Goal: Task Accomplishment & Management: Manage account settings

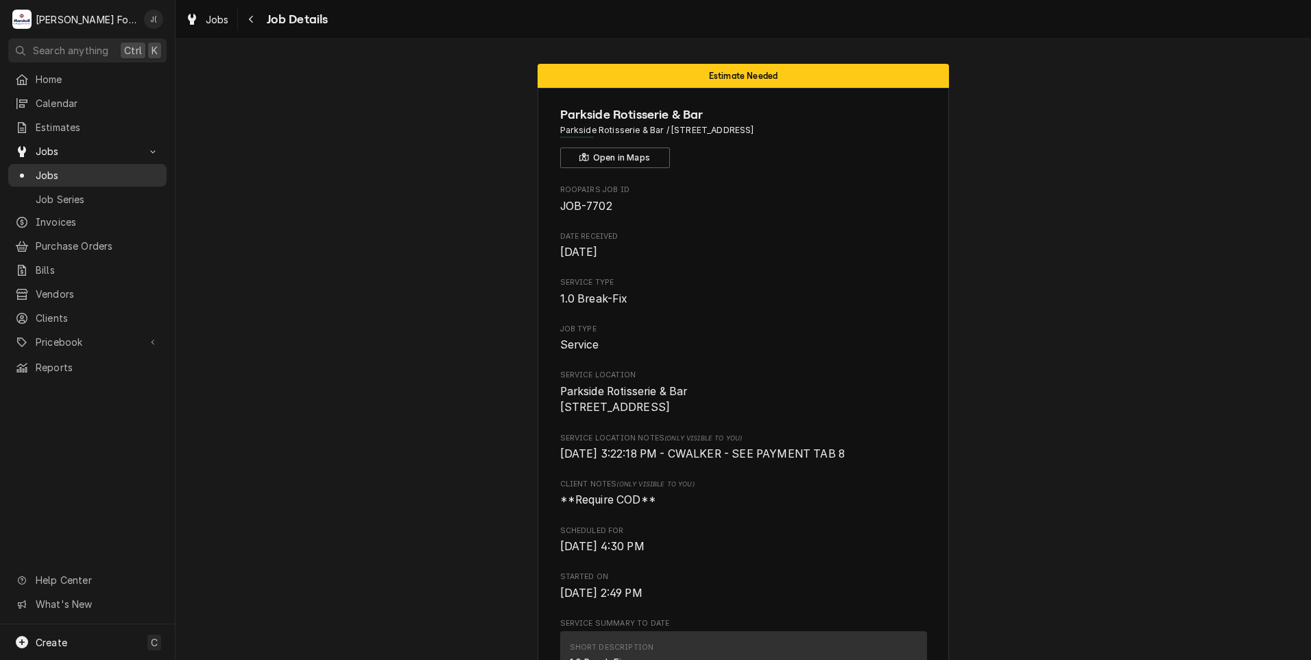
click at [93, 171] on span "Jobs" at bounding box center [98, 175] width 124 height 14
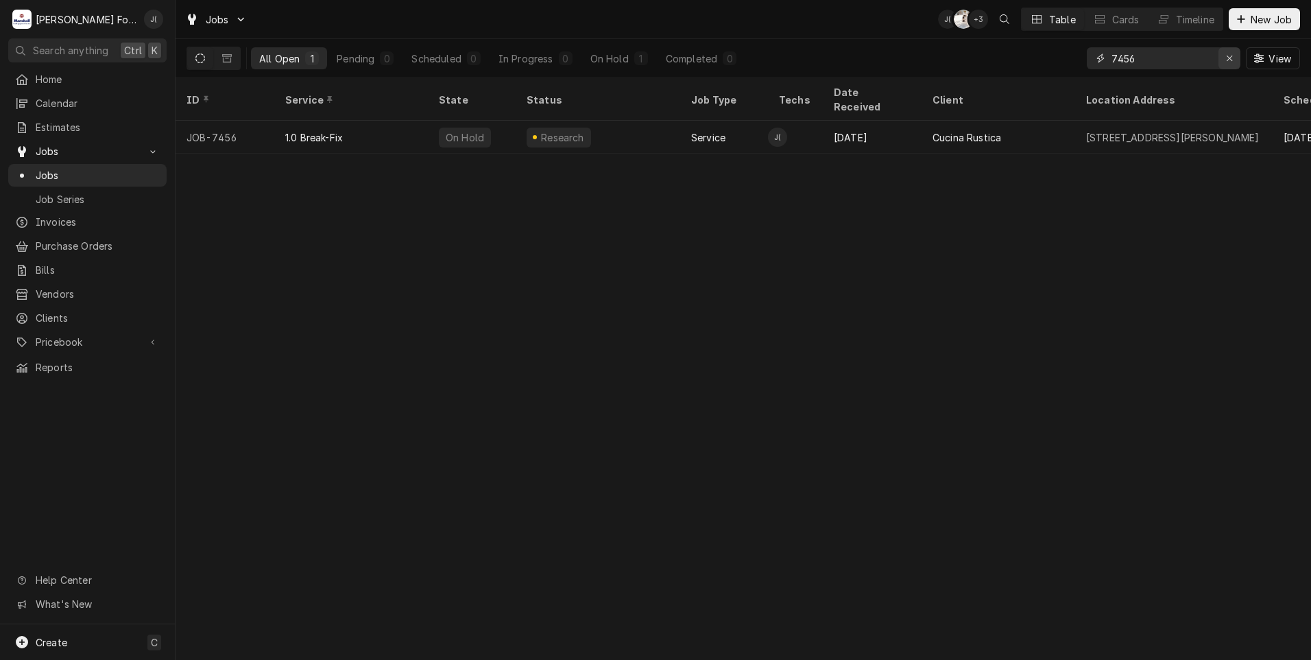
click at [1235, 60] on div "Erase input" at bounding box center [1230, 58] width 14 height 14
click at [1192, 62] on input "Dynamic Content Wrapper" at bounding box center [1176, 58] width 129 height 22
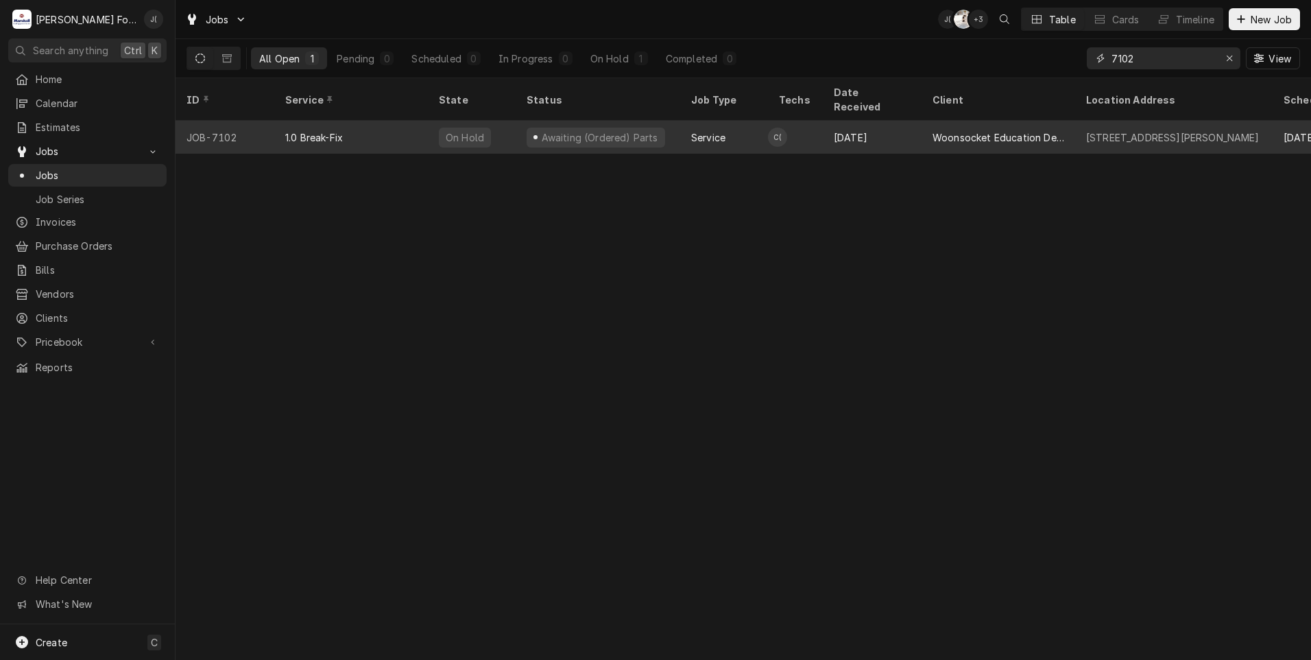
type input "7102"
click at [230, 122] on div "JOB-7102" at bounding box center [225, 137] width 99 height 33
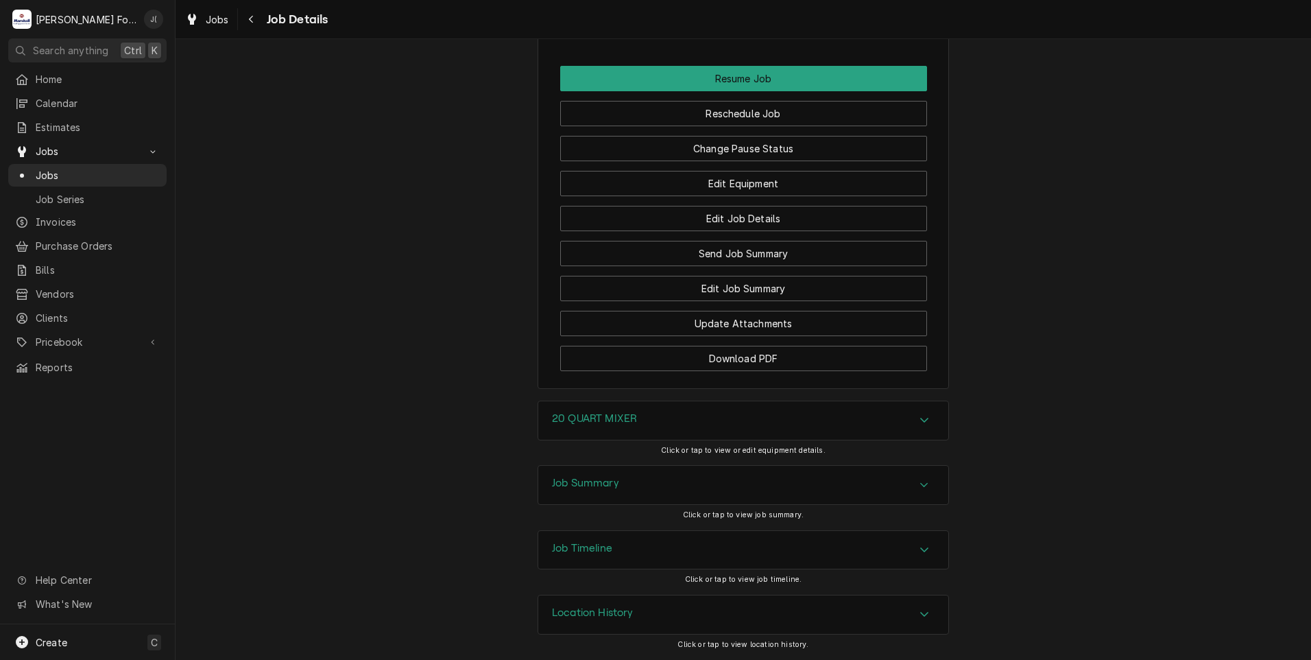
scroll to position [1561, 0]
click at [740, 153] on button "Change Pause Status" at bounding box center [743, 148] width 367 height 25
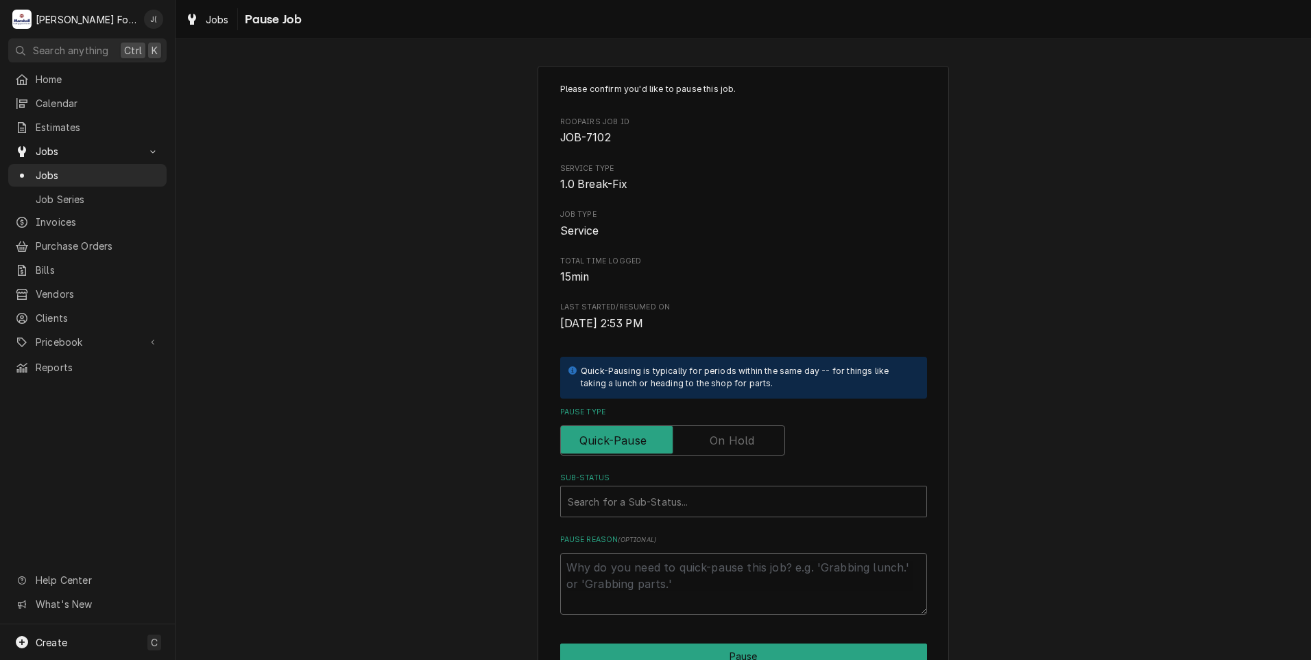
drag, startPoint x: 711, startPoint y: 435, endPoint x: 696, endPoint y: 461, distance: 29.5
click at [708, 438] on label "Pause Type" at bounding box center [672, 440] width 225 height 30
click at [708, 438] on input "Pause Type" at bounding box center [672, 440] width 213 height 30
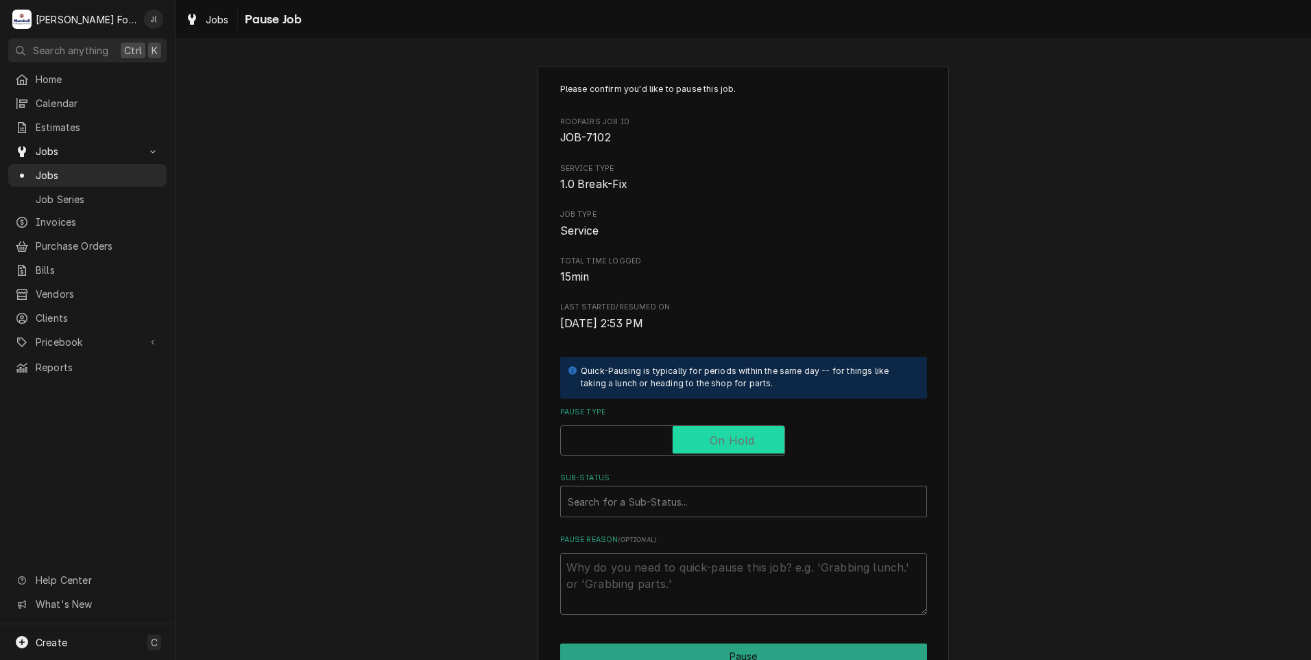
checkbox input "true"
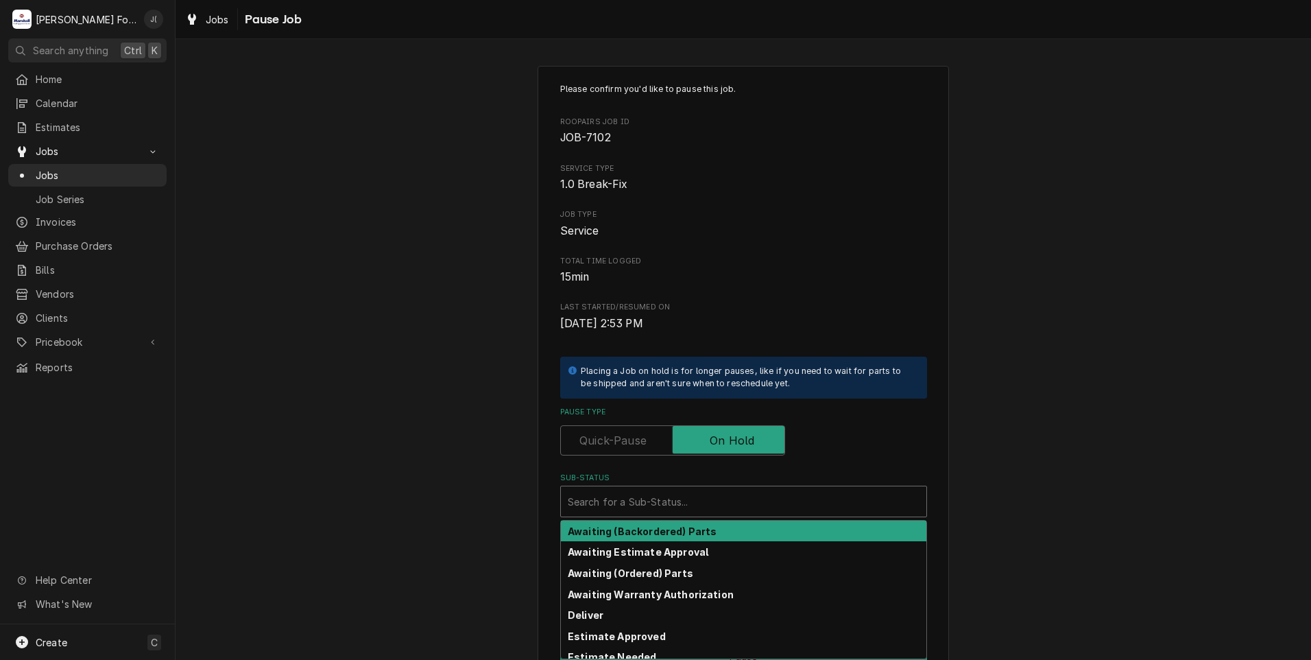
click at [624, 496] on div "Sub-Status" at bounding box center [744, 501] width 352 height 25
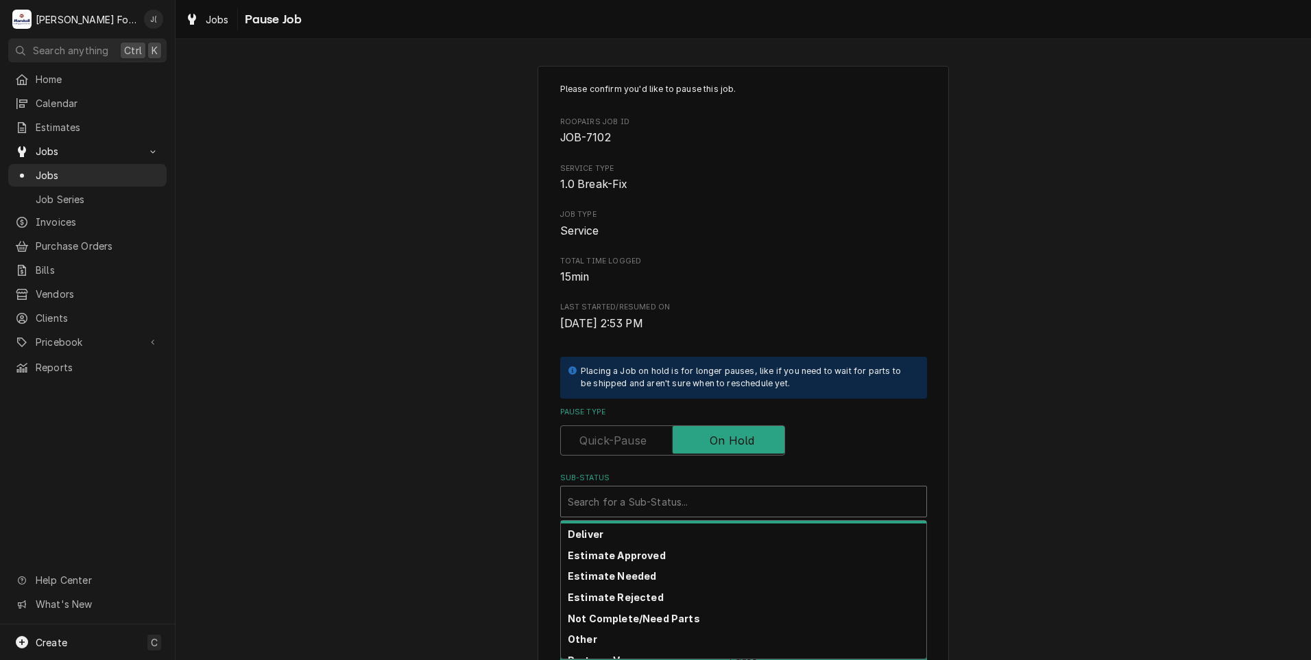
scroll to position [219, 0]
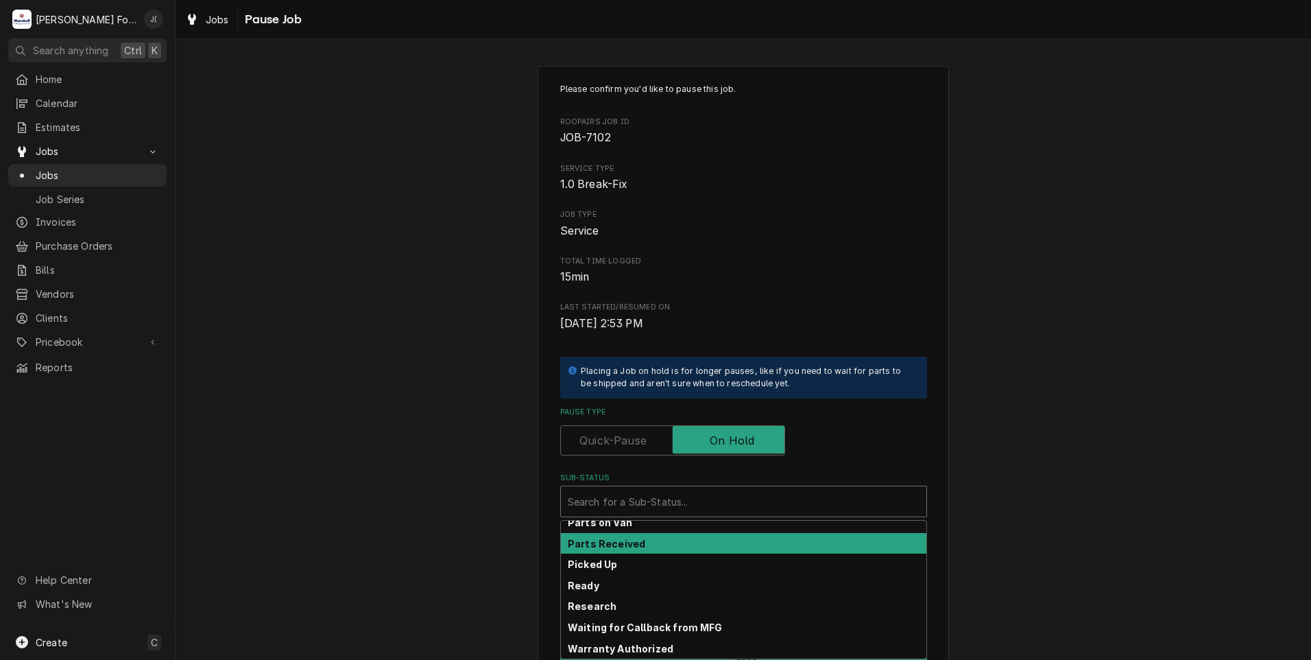
click at [648, 544] on div "Parts Received" at bounding box center [743, 543] width 365 height 21
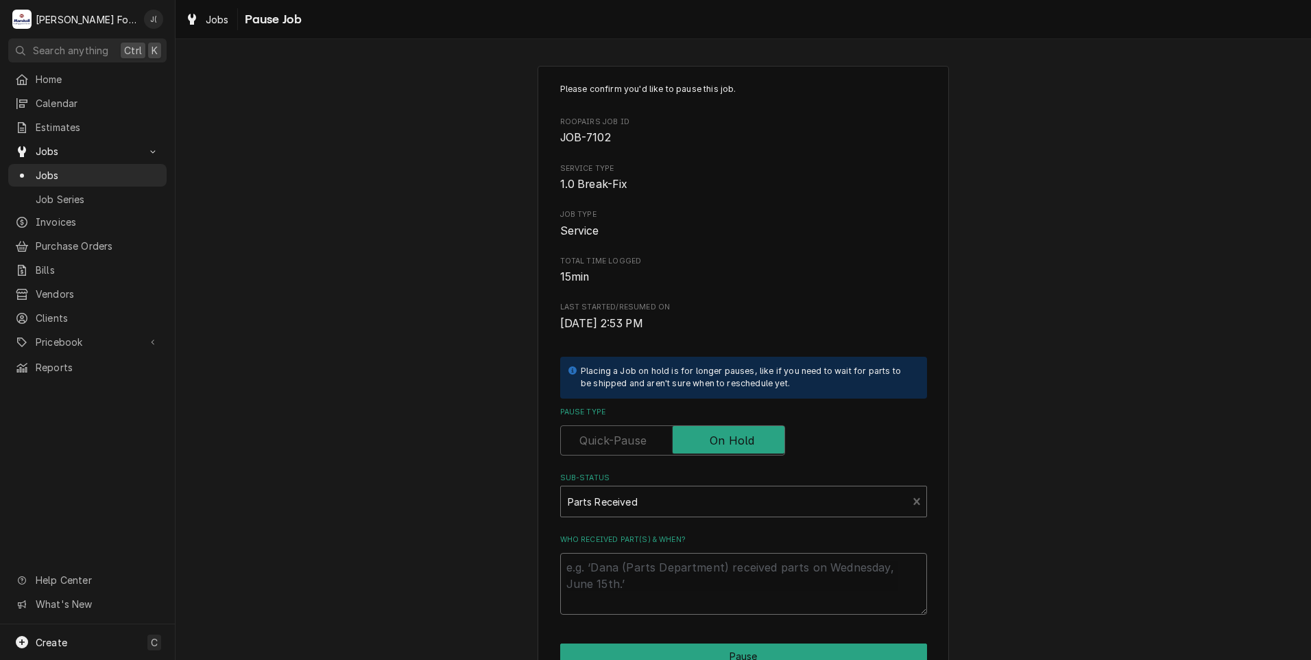
click at [619, 593] on textarea "Who received part(s) & when?" at bounding box center [743, 584] width 367 height 62
type textarea "x"
type textarea "1"
type textarea "x"
type textarea "10"
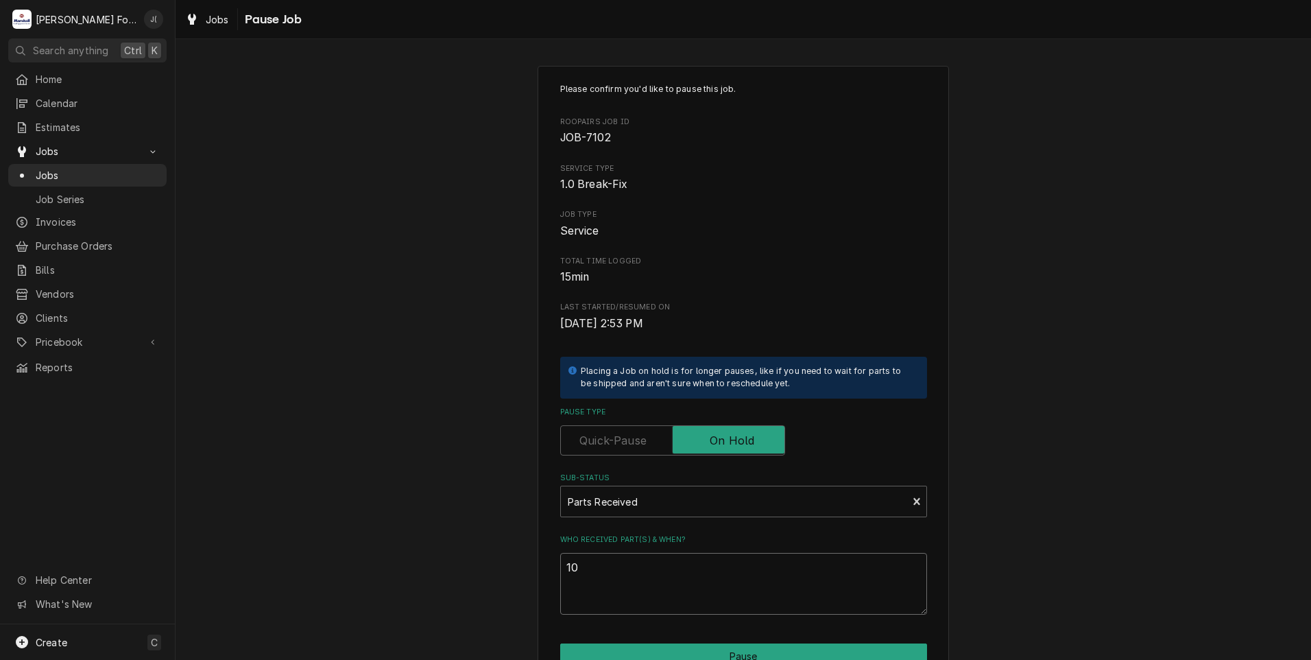
type textarea "x"
type textarea "10/"
type textarea "x"
type textarea "10/0"
type textarea "x"
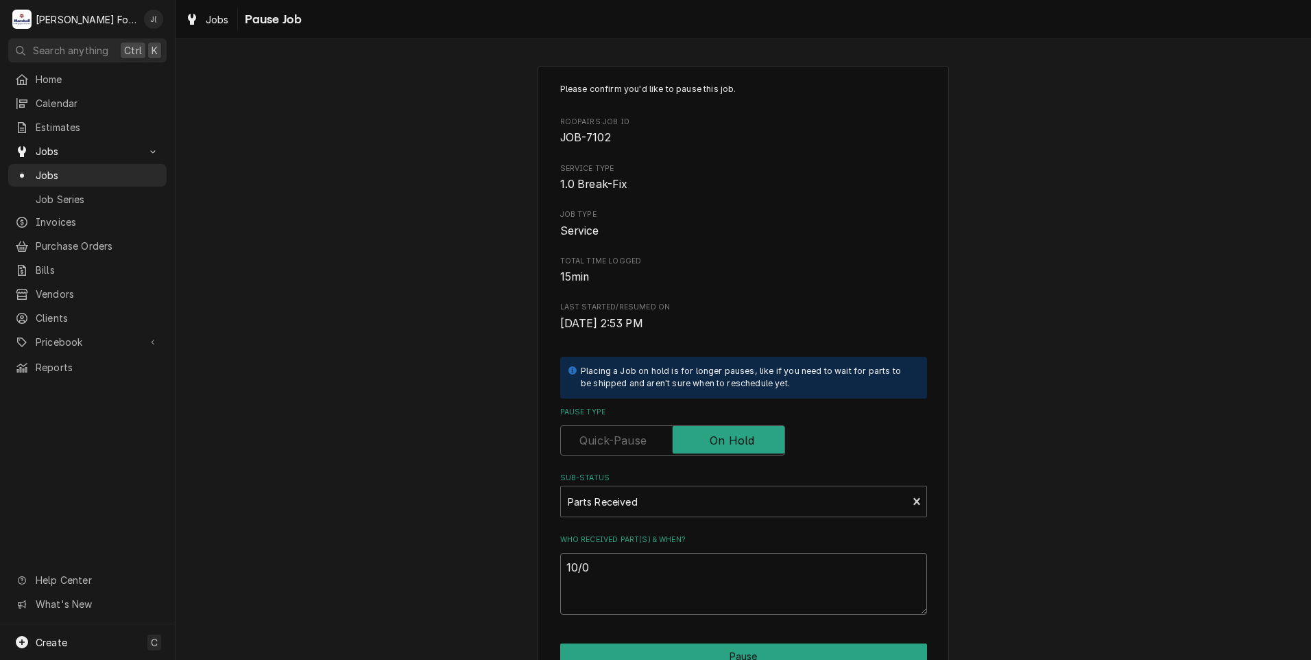
type textarea "10/08"
type textarea "x"
type textarea "10/08/"
type textarea "x"
type textarea "10/08/2"
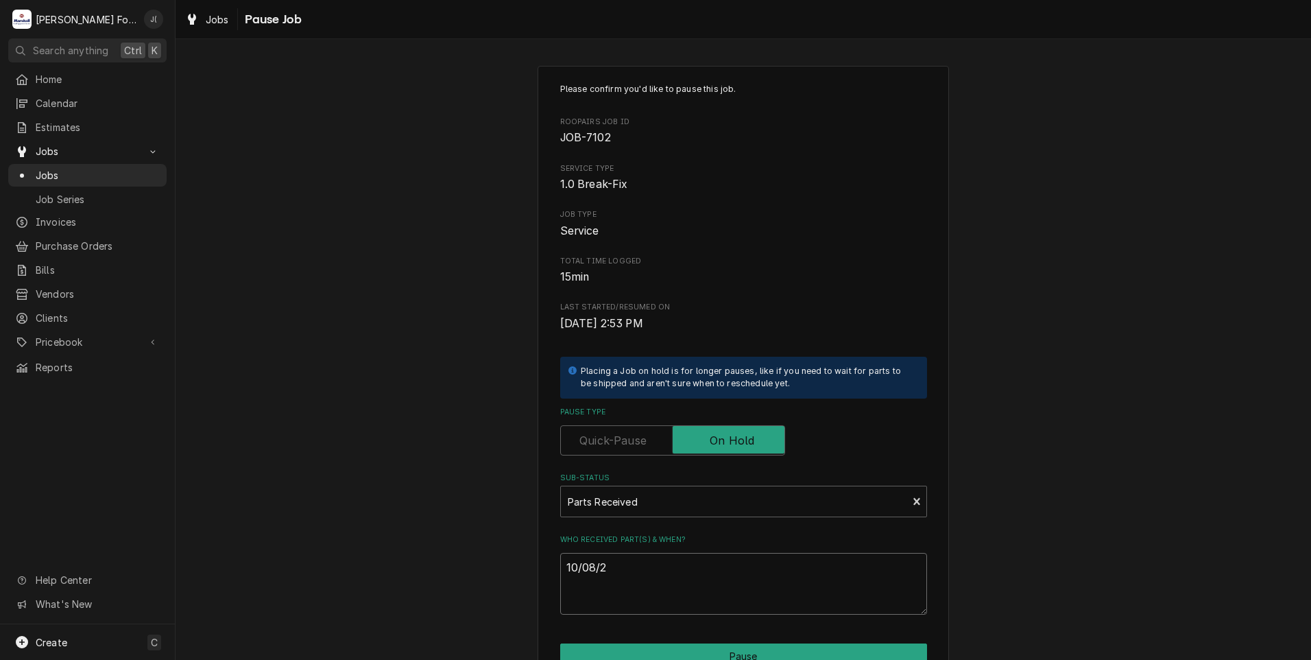
type textarea "x"
type textarea "10/08/20"
type textarea "x"
type textarea "10/08/202"
type textarea "x"
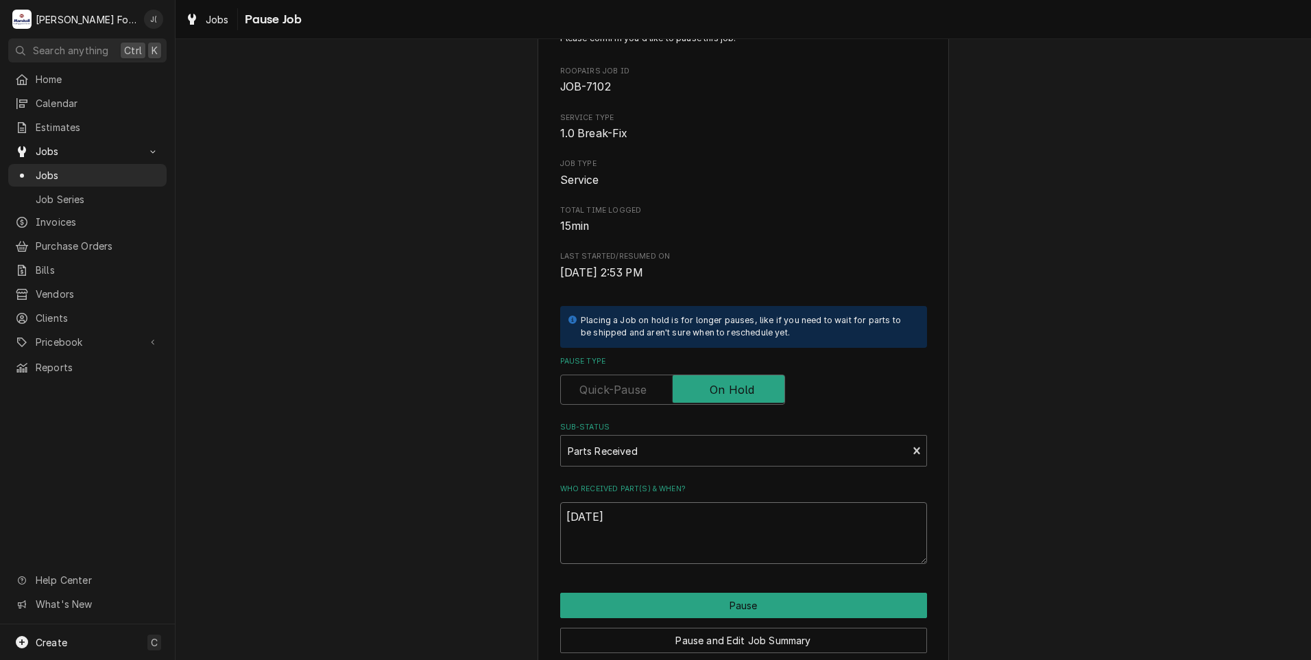
scroll to position [108, 0]
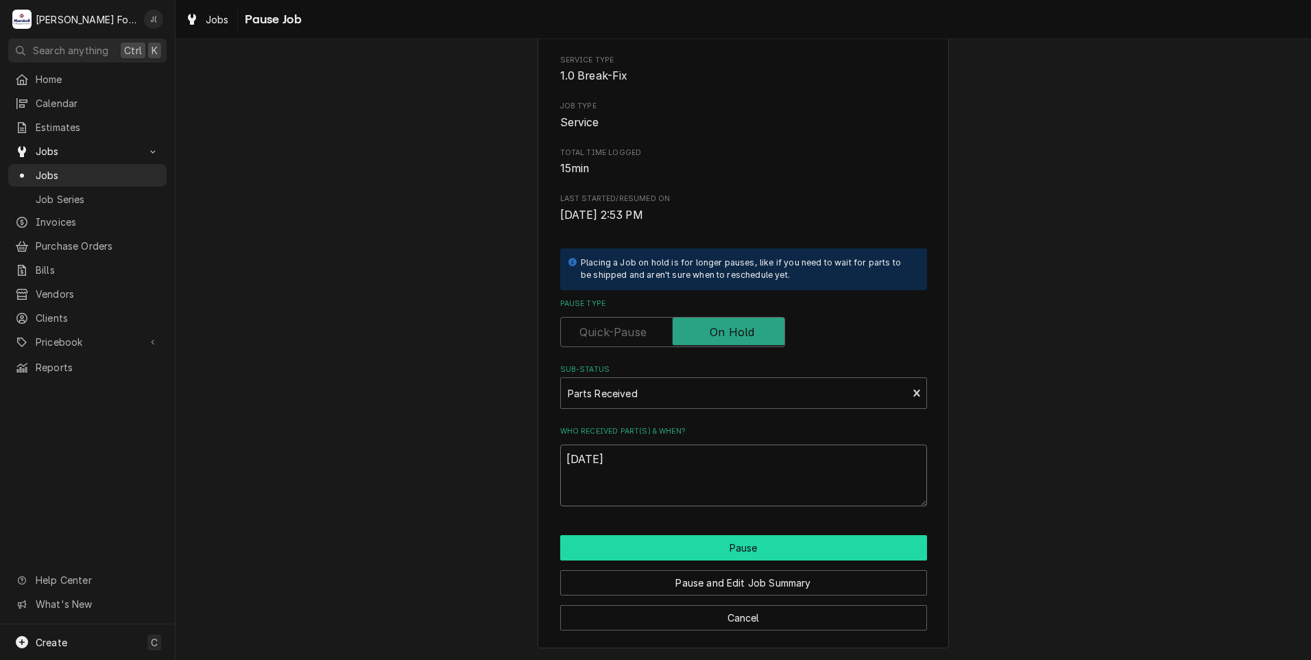
type textarea "10/08/2025"
click at [707, 553] on button "Pause" at bounding box center [743, 547] width 367 height 25
type textarea "x"
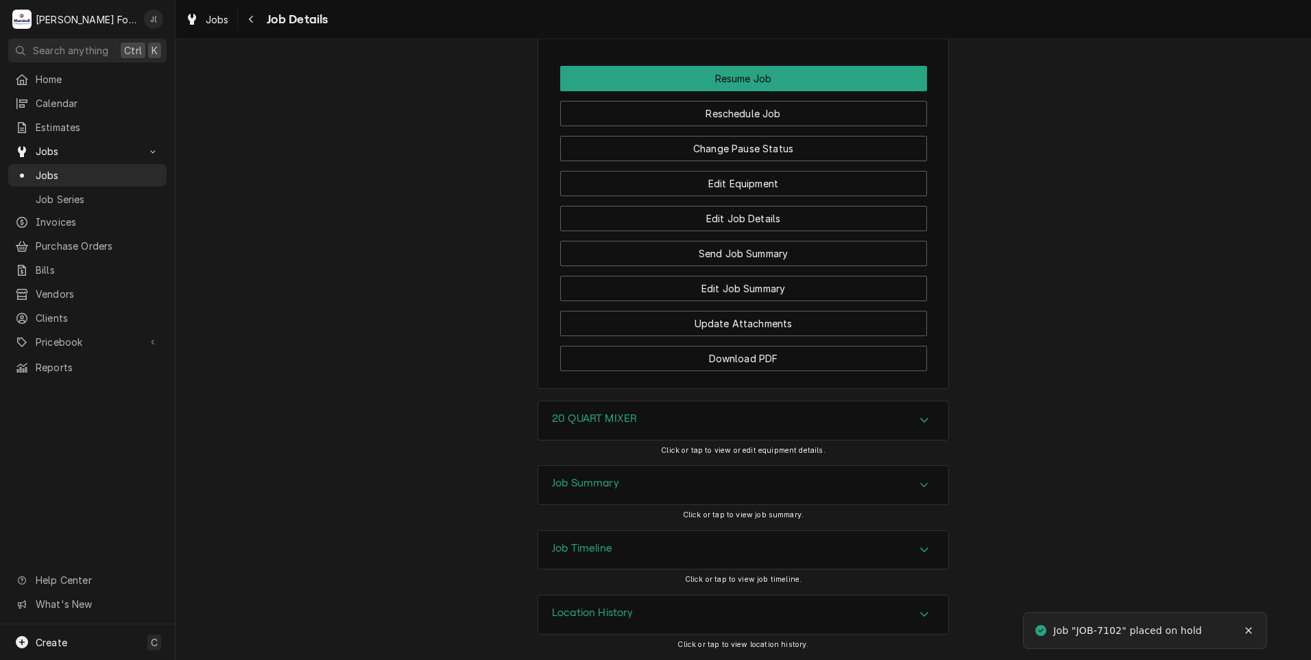
scroll to position [1561, 0]
click at [740, 359] on button "Download PDF" at bounding box center [743, 358] width 367 height 25
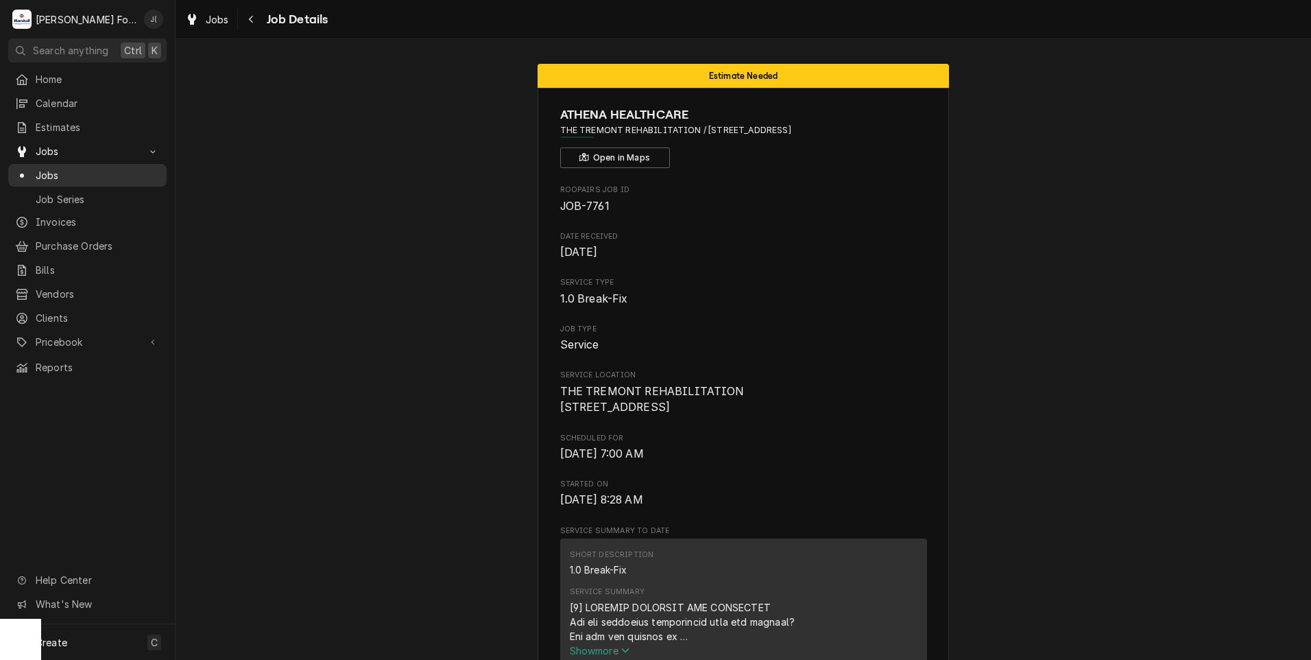
click at [66, 174] on span "Jobs" at bounding box center [98, 175] width 124 height 14
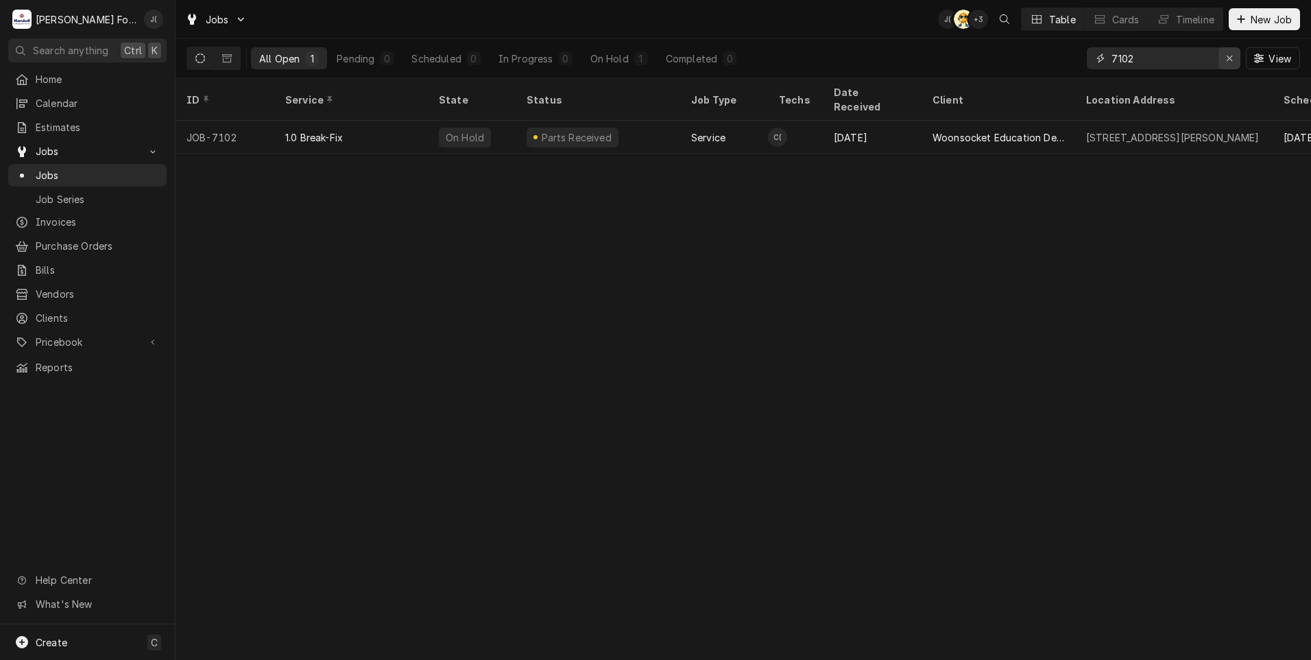
click at [1227, 60] on div "Erase input" at bounding box center [1230, 58] width 14 height 14
click at [1177, 57] on input "Dynamic Content Wrapper" at bounding box center [1176, 58] width 129 height 22
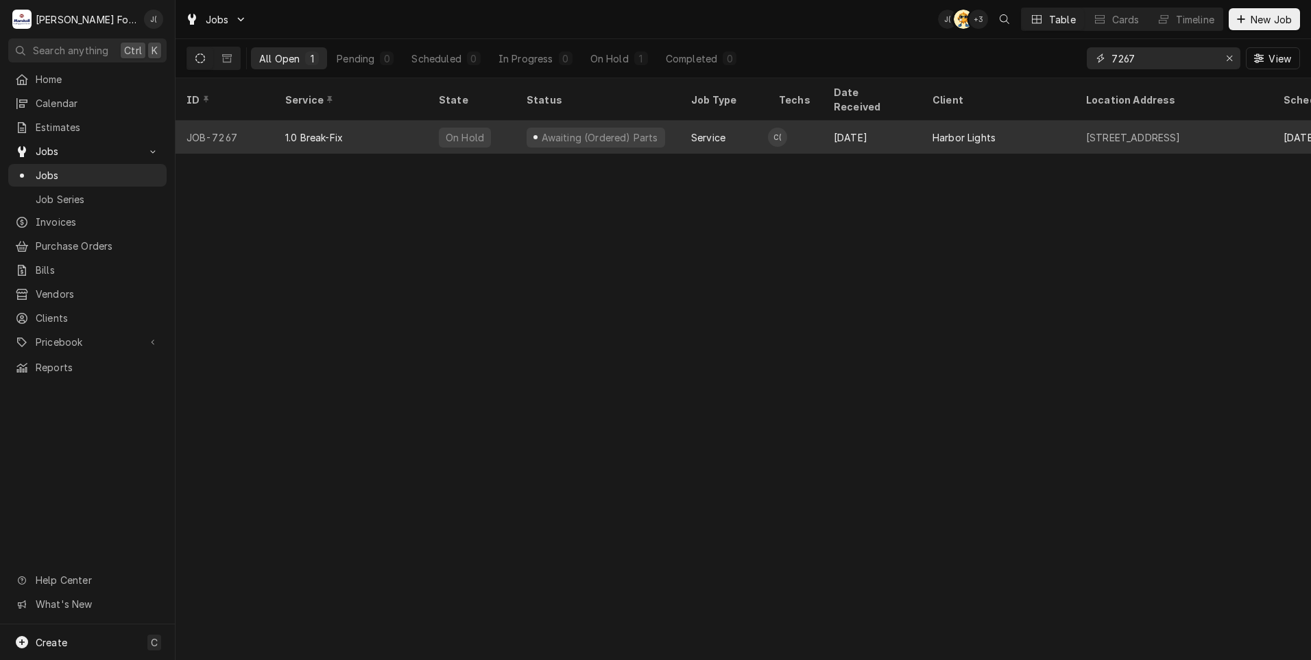
type input "7267"
click at [261, 121] on div "JOB-7267" at bounding box center [225, 137] width 99 height 33
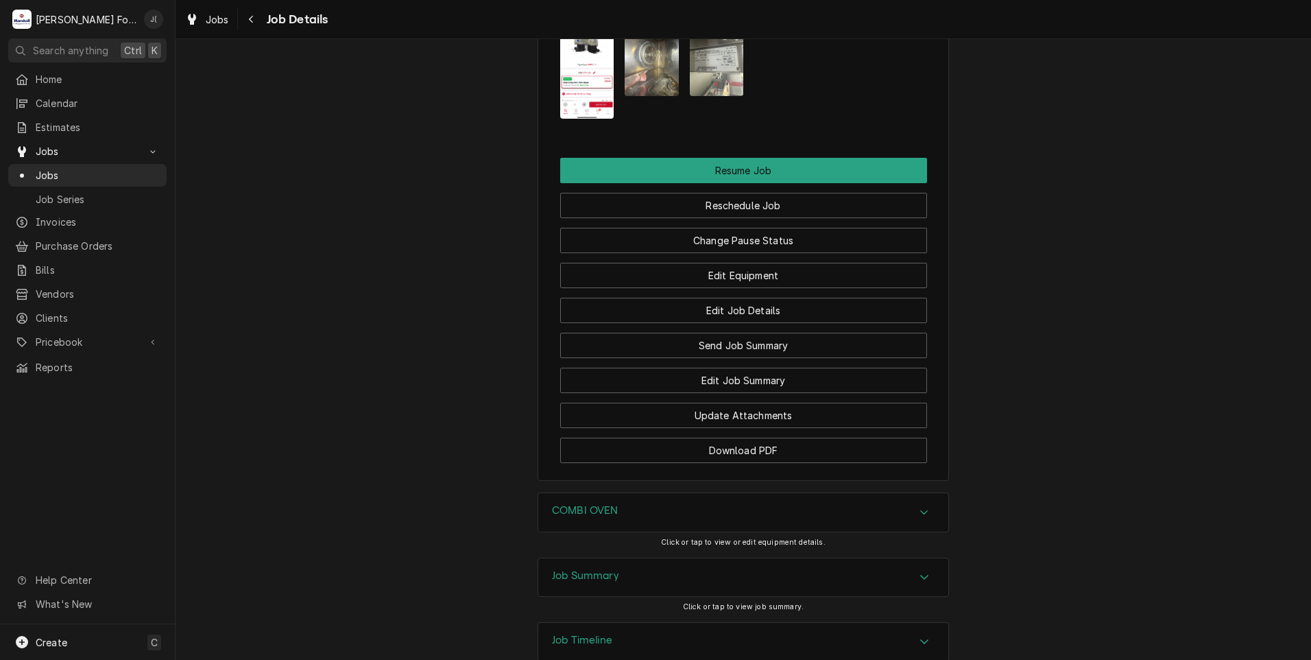
scroll to position [1646, 0]
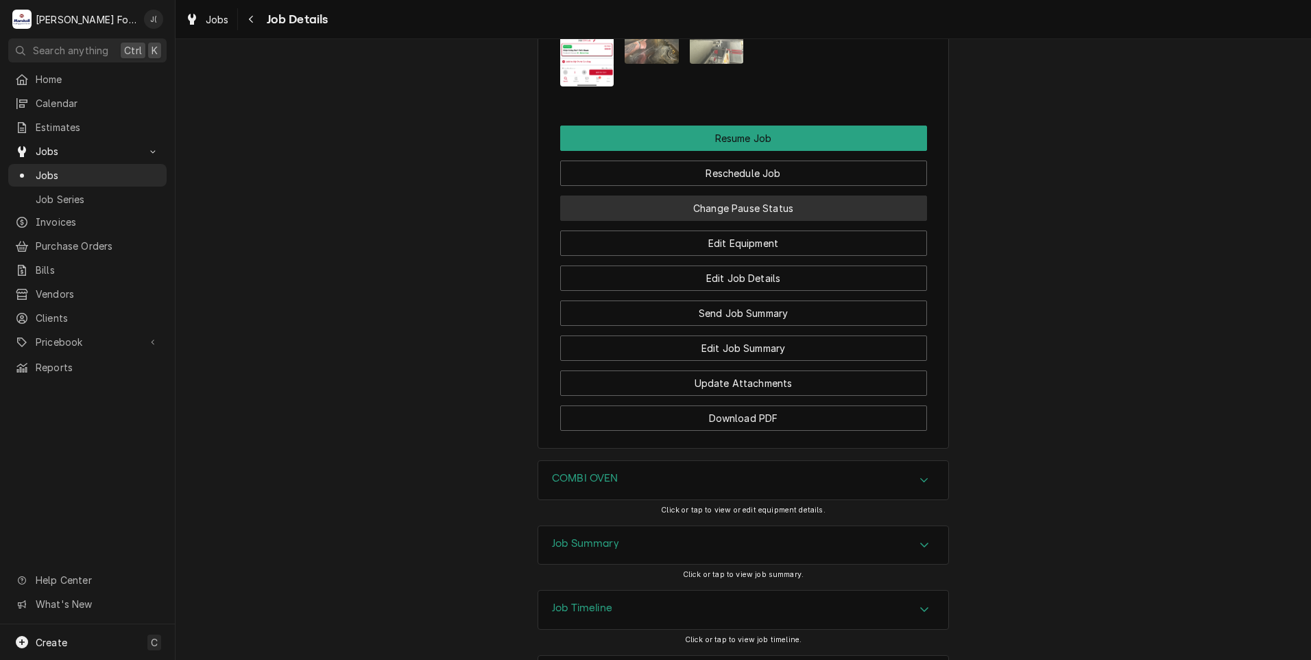
click at [743, 221] on button "Change Pause Status" at bounding box center [743, 207] width 367 height 25
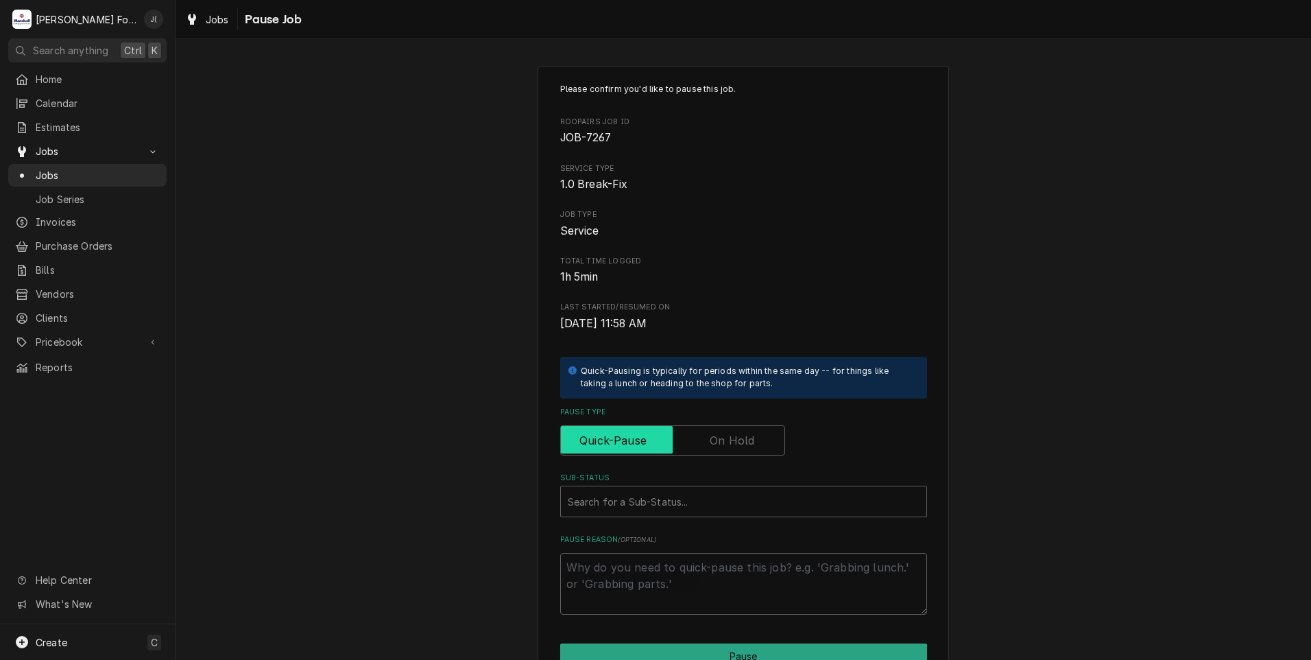
drag, startPoint x: 736, startPoint y: 431, endPoint x: 722, endPoint y: 458, distance: 30.7
click at [734, 433] on label "Pause Type" at bounding box center [672, 440] width 225 height 30
click at [734, 433] on input "Pause Type" at bounding box center [672, 440] width 213 height 30
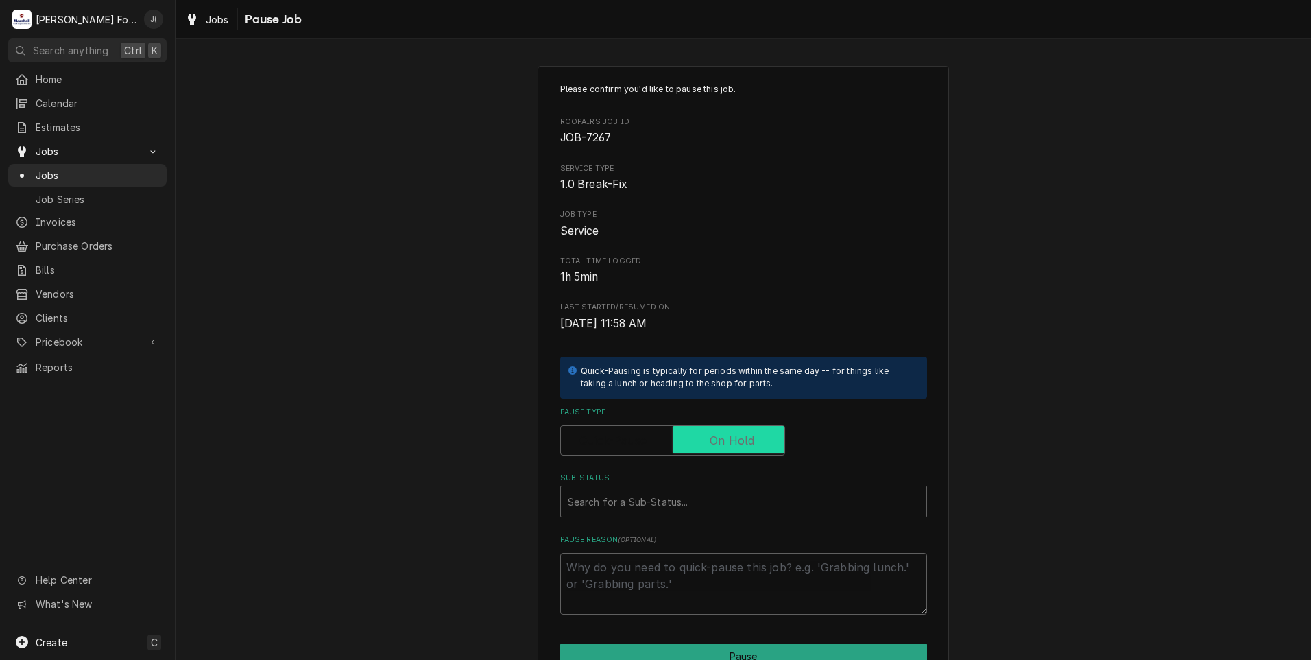
checkbox input "true"
click at [669, 504] on div "Sub-Status" at bounding box center [744, 501] width 352 height 25
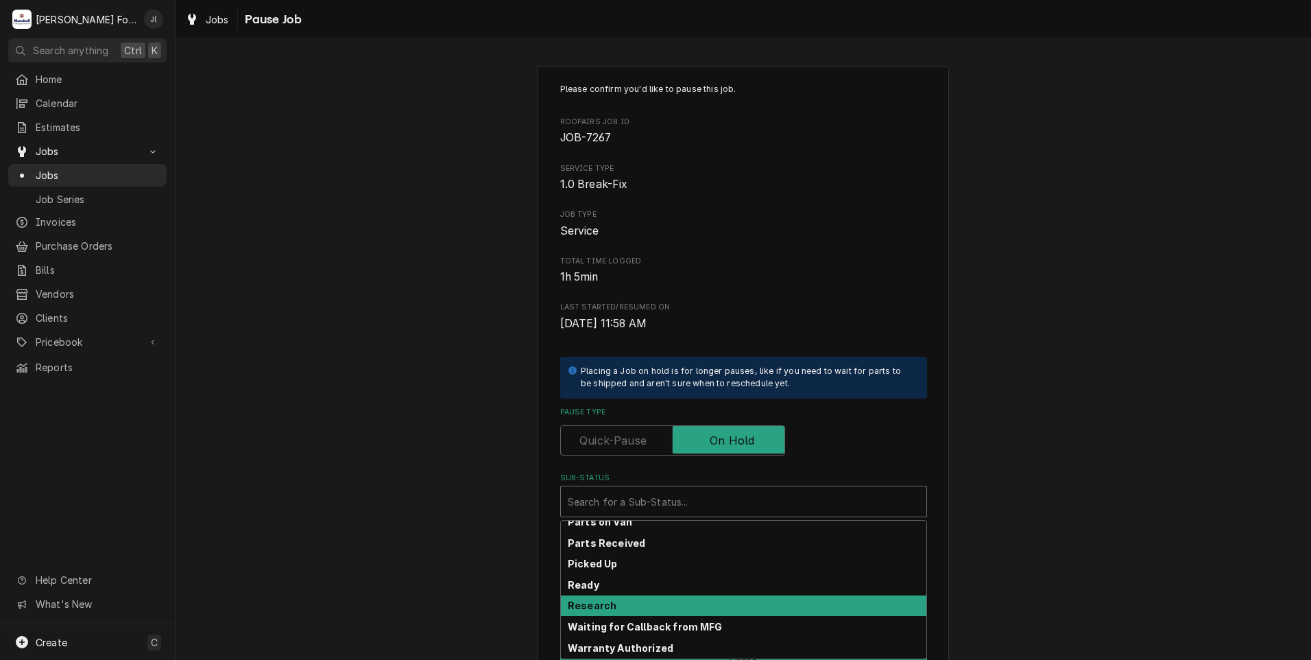
scroll to position [219, 0]
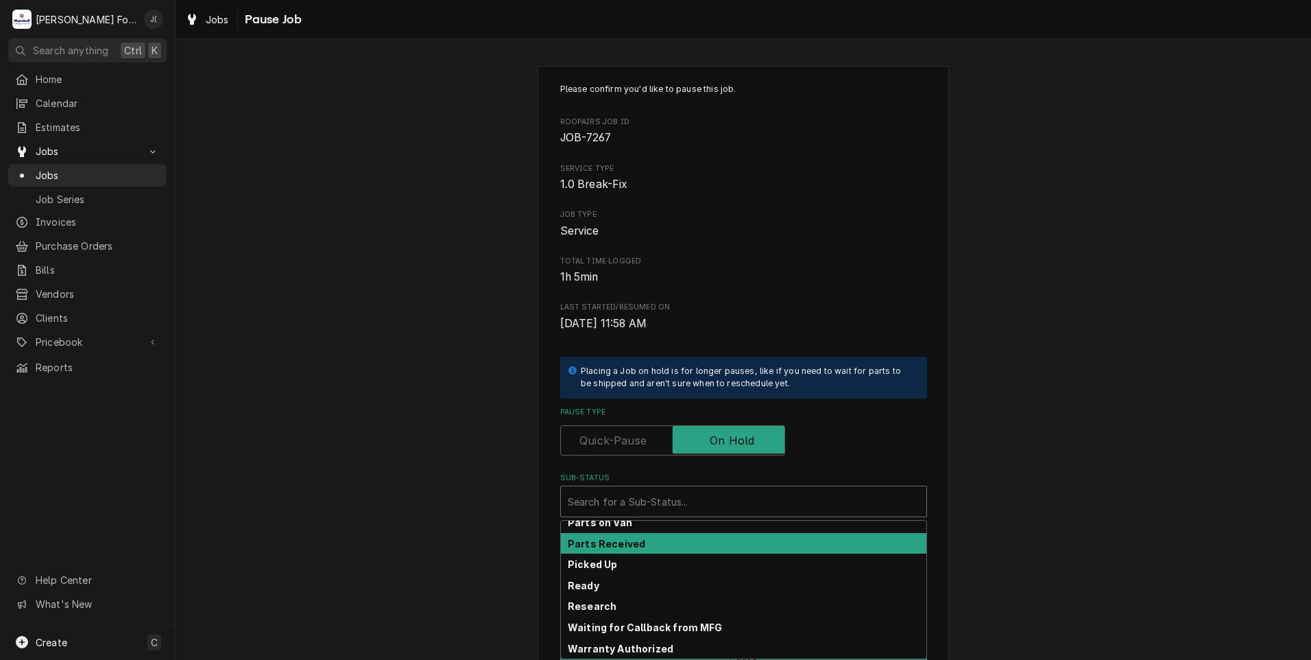
click at [643, 545] on div "Parts Received" at bounding box center [743, 543] width 365 height 21
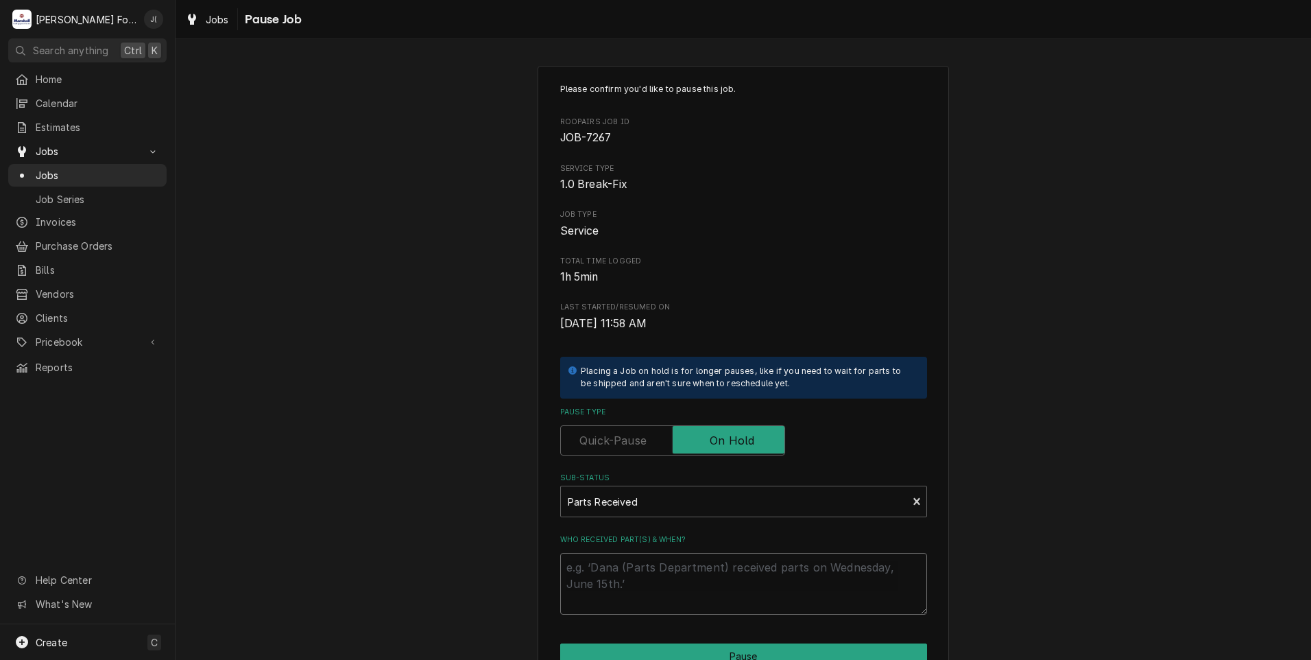
click at [643, 568] on textarea "Who received part(s) & when?" at bounding box center [743, 584] width 367 height 62
type textarea "x"
type textarea "1"
type textarea "x"
type textarea "10"
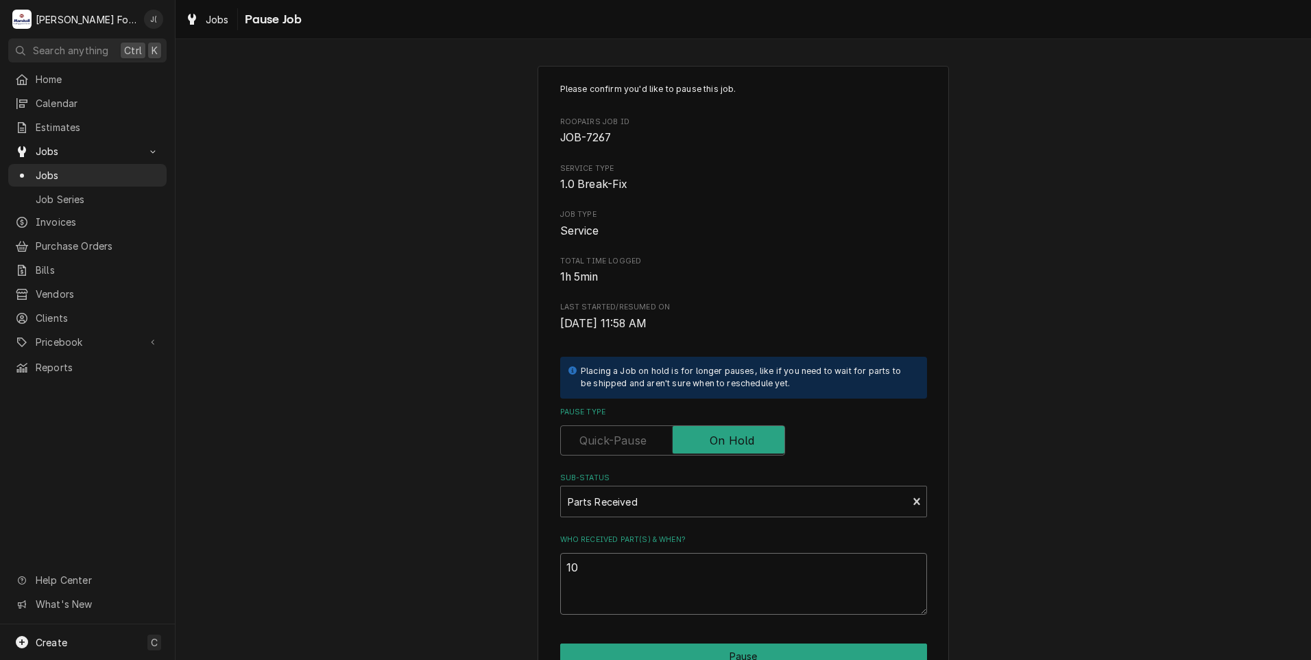
type textarea "x"
type textarea "10/"
type textarea "x"
type textarea "10/0"
type textarea "x"
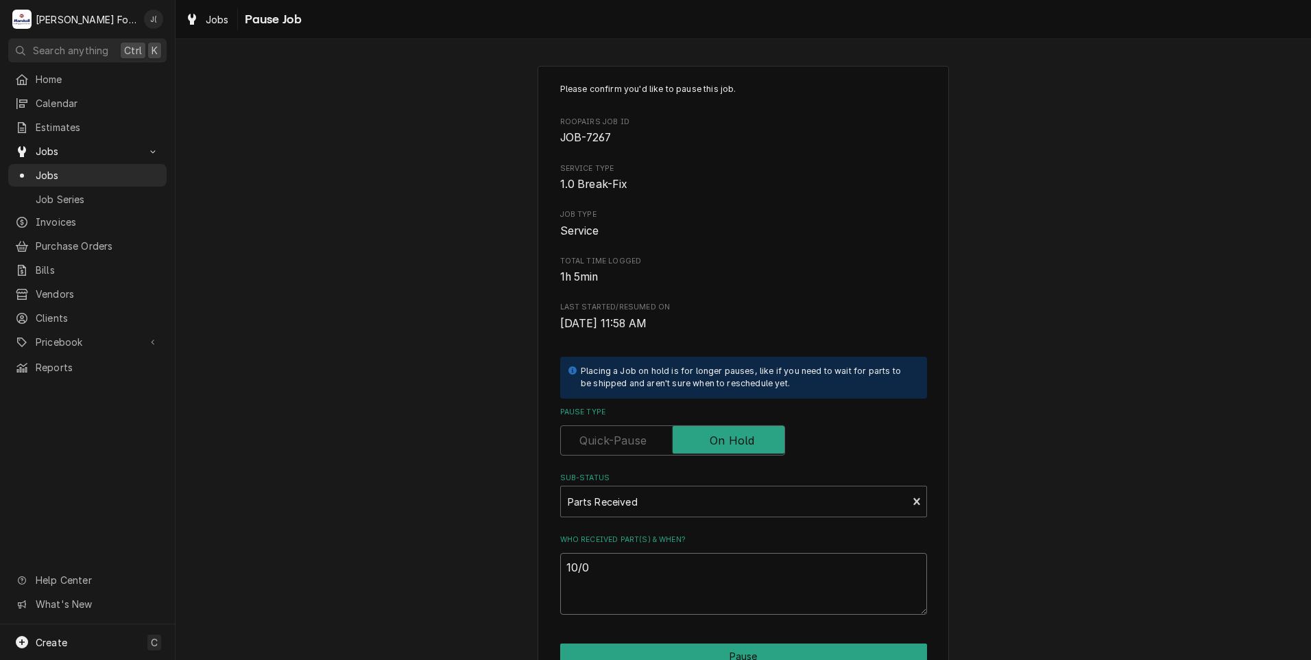
type textarea "10/08"
type textarea "x"
type textarea "10/08/"
type textarea "x"
type textarea "10/08/2"
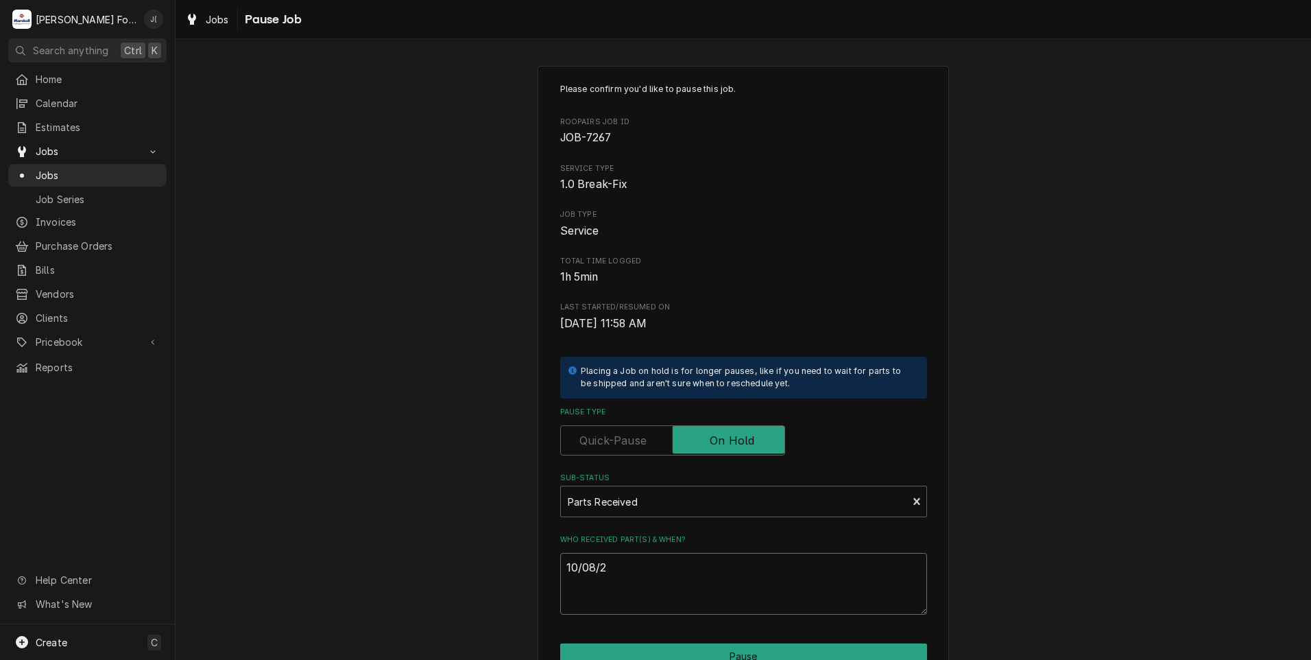
type textarea "x"
type textarea "[DATE]"
type textarea "x"
type textarea "10/08/202"
type textarea "x"
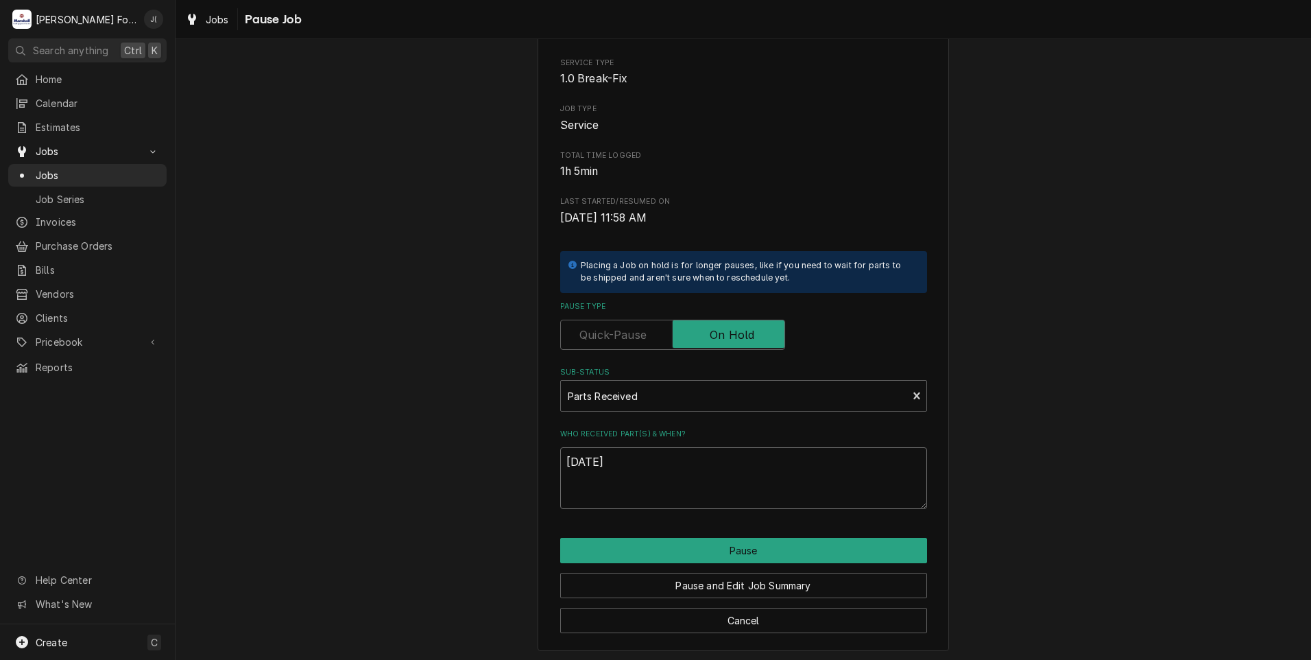
scroll to position [108, 0]
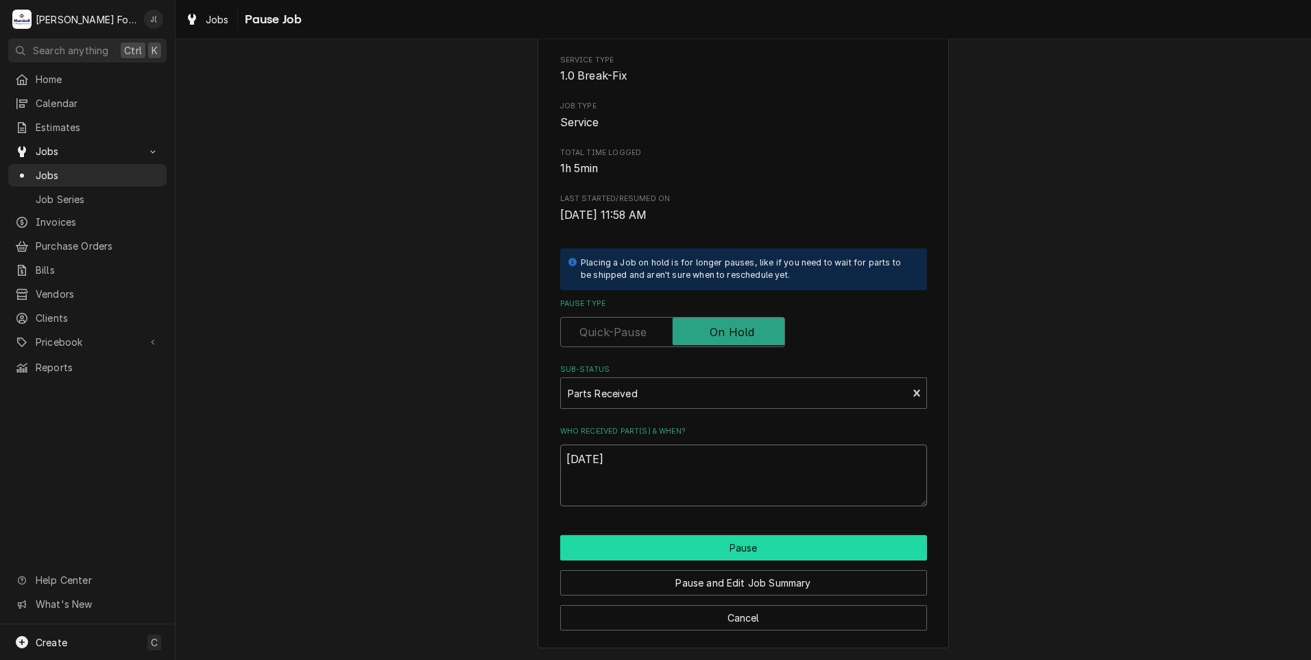
type textarea "[DATE]"
click at [646, 554] on button "Pause" at bounding box center [743, 547] width 367 height 25
type textarea "x"
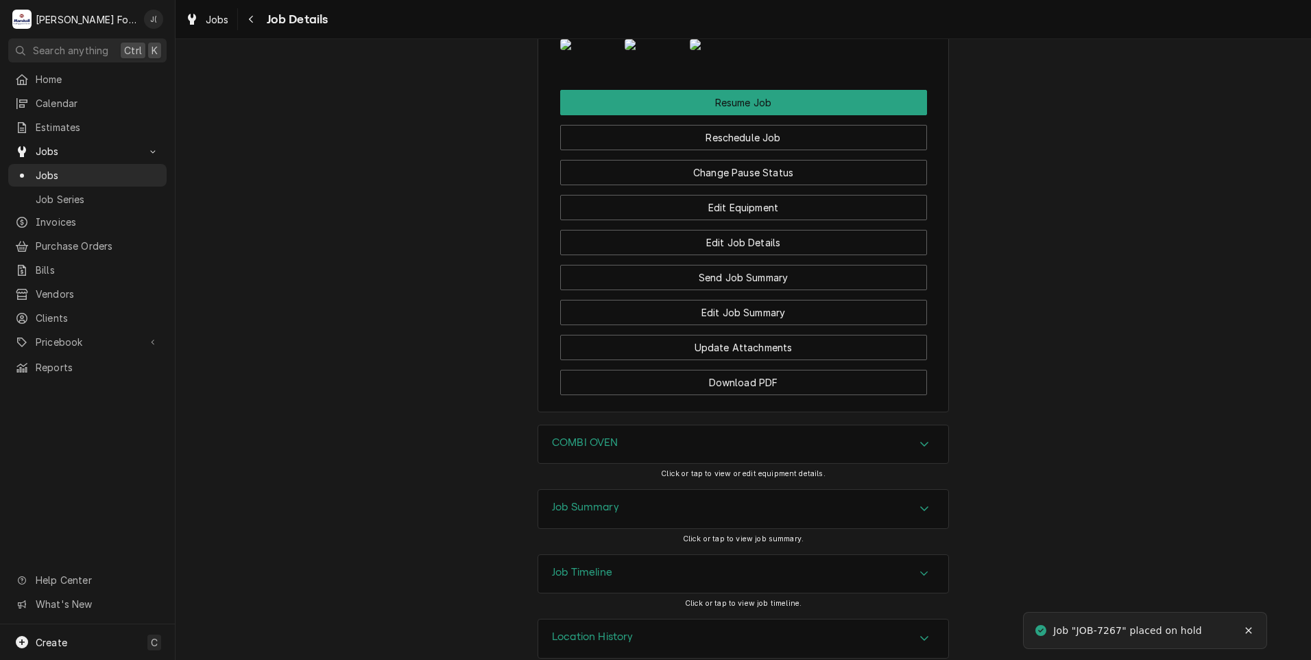
scroll to position [1577, 0]
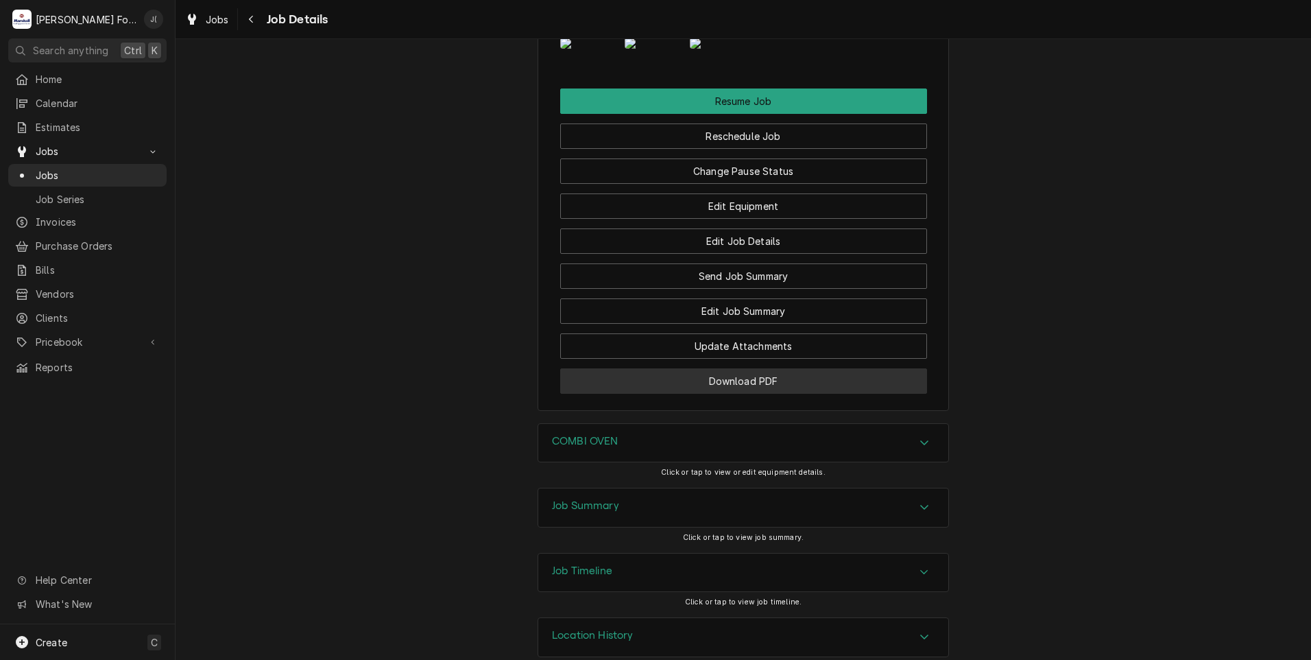
click at [649, 394] on button "Download PDF" at bounding box center [743, 380] width 367 height 25
click at [91, 171] on span "Jobs" at bounding box center [98, 175] width 124 height 14
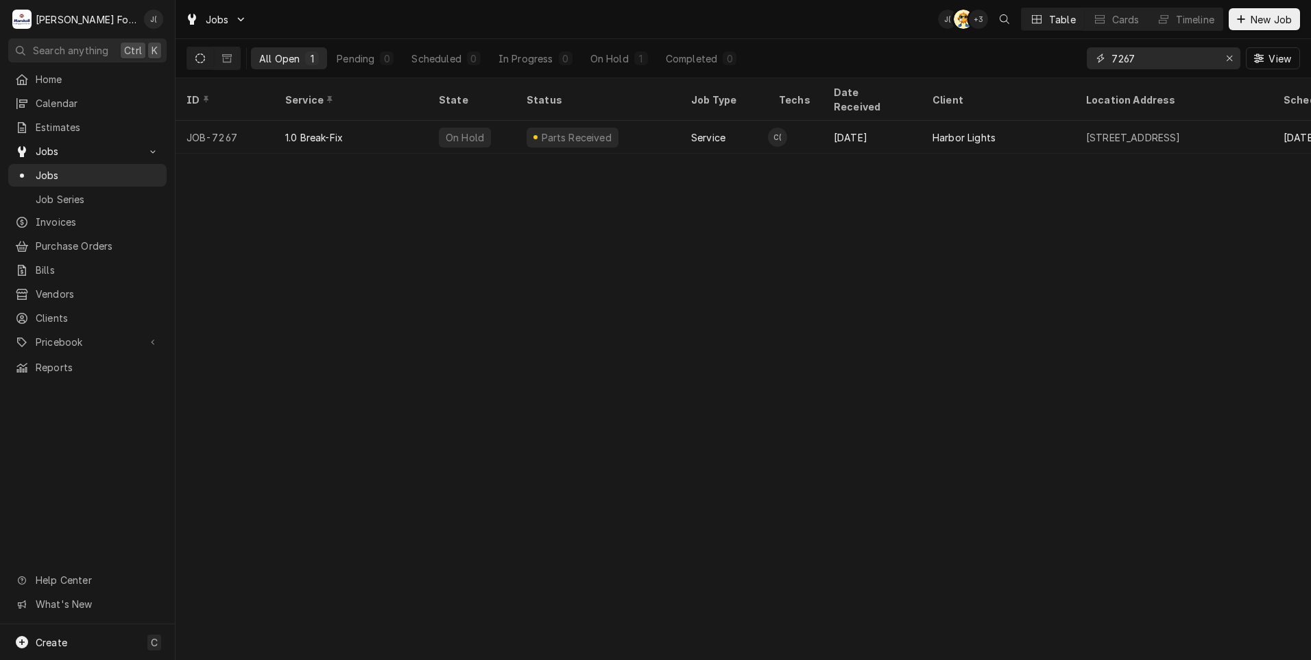
click at [1231, 62] on icon "Erase input" at bounding box center [1230, 58] width 8 height 10
click at [1218, 62] on input "Dynamic Content Wrapper" at bounding box center [1176, 58] width 129 height 22
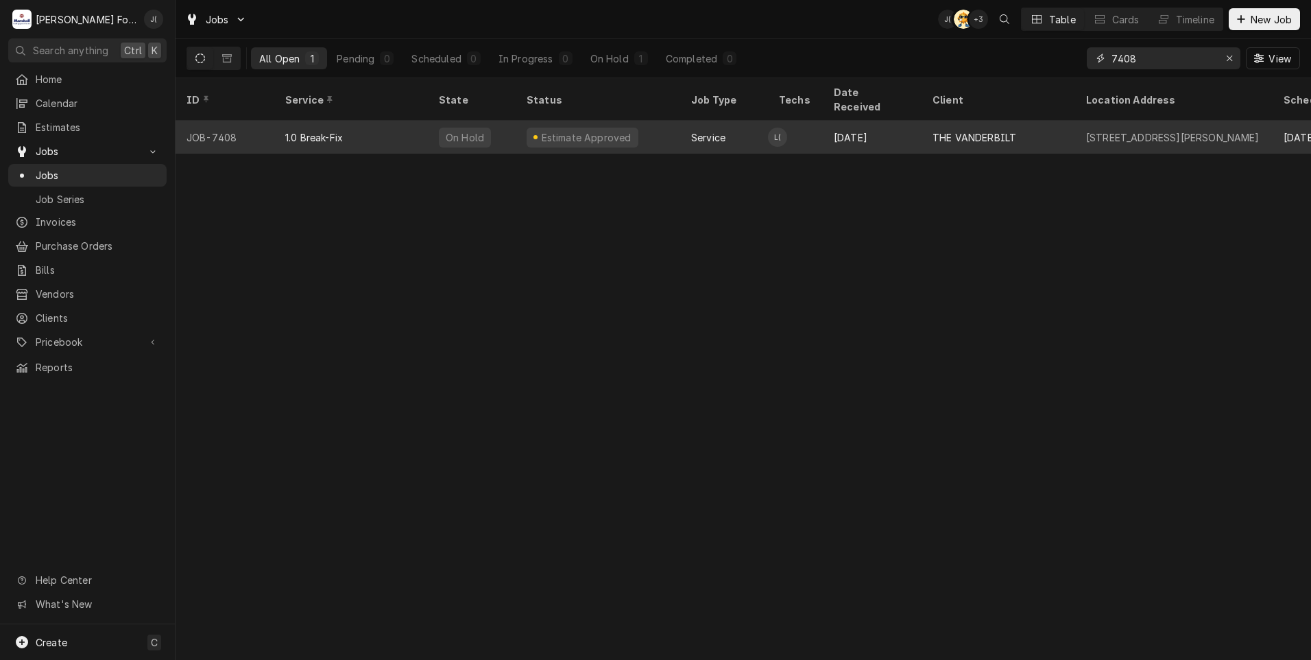
type input "7408"
click at [234, 124] on div "JOB-7408" at bounding box center [225, 137] width 99 height 33
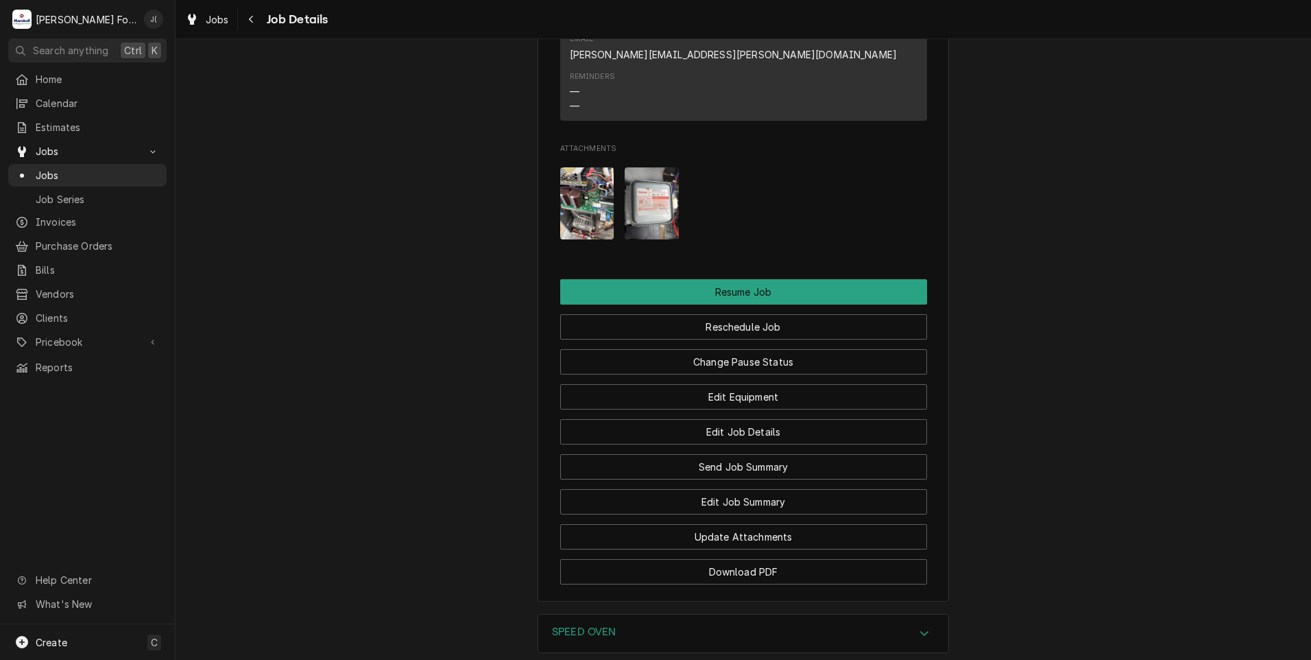
scroll to position [2331, 0]
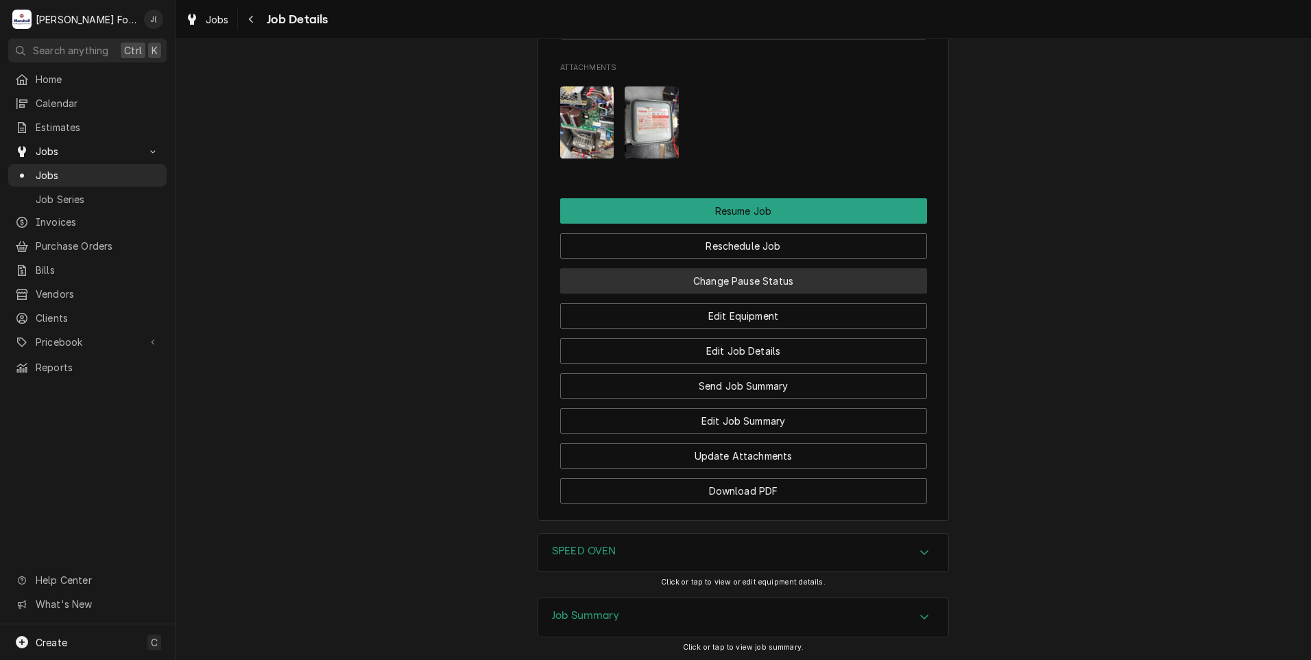
click at [621, 268] on button "Change Pause Status" at bounding box center [743, 280] width 367 height 25
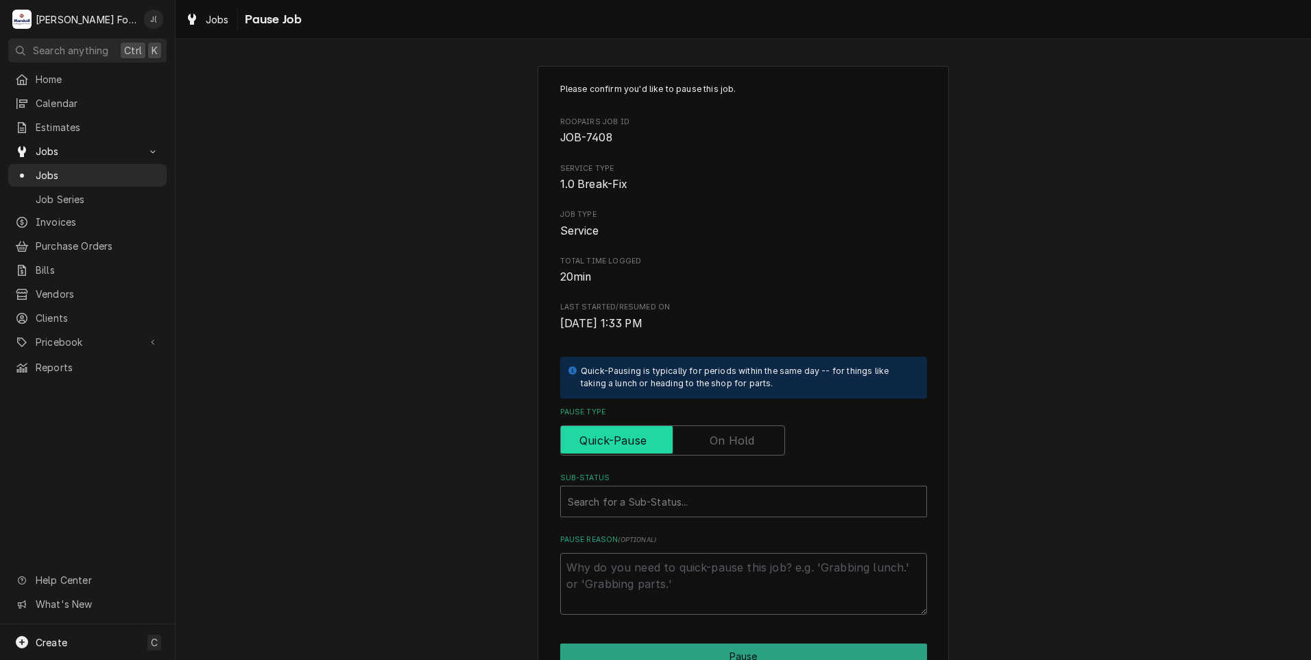
click at [728, 451] on input "Pause Type" at bounding box center [672, 440] width 213 height 30
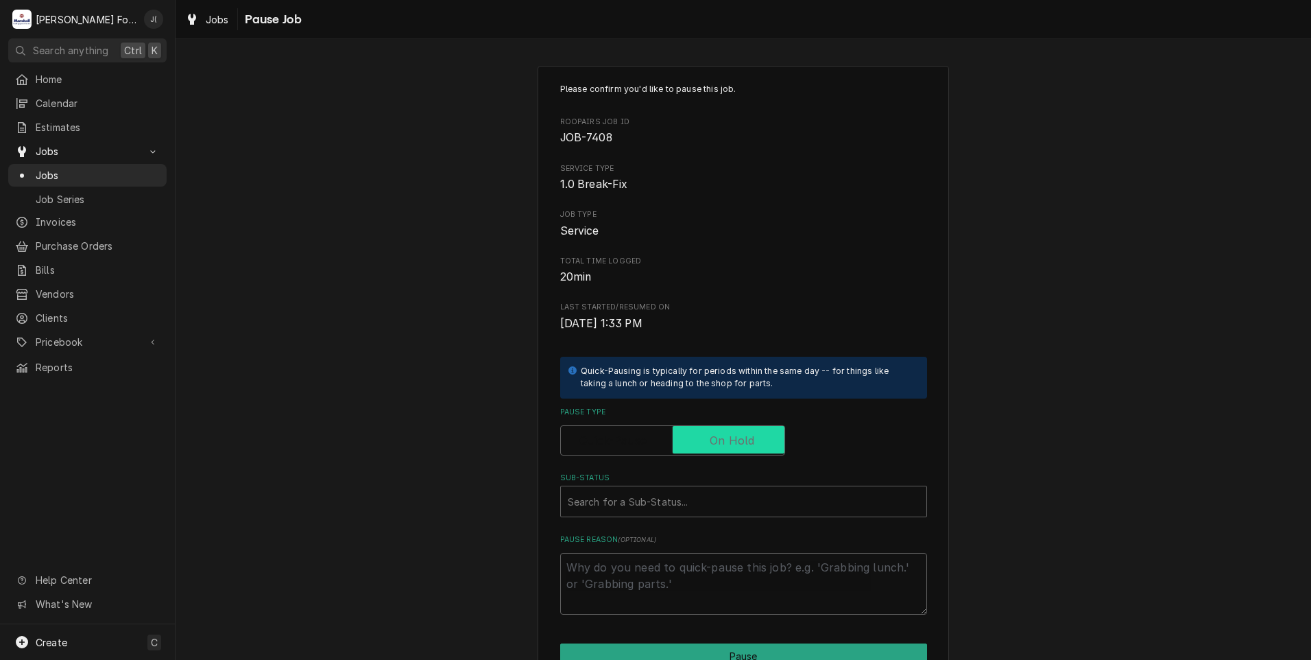
checkbox input "true"
click at [658, 501] on div "Sub-Status" at bounding box center [744, 501] width 352 height 25
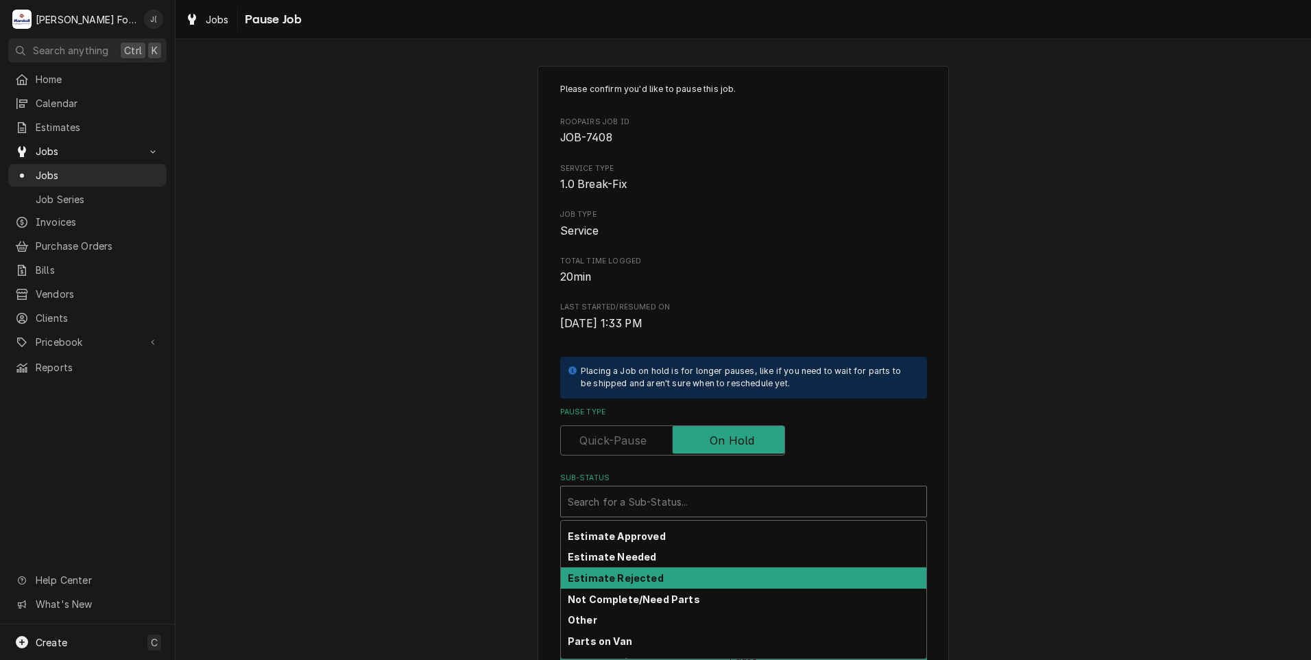
scroll to position [219, 0]
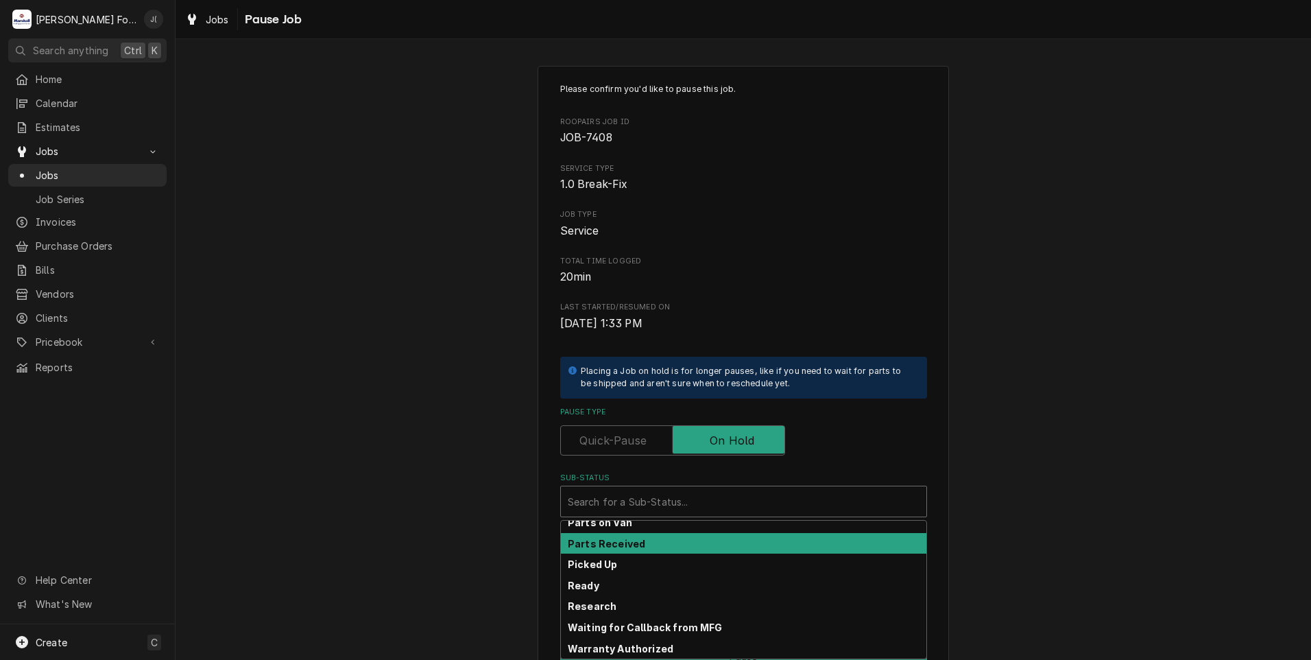
click at [627, 542] on strong "Parts Received" at bounding box center [606, 544] width 77 height 12
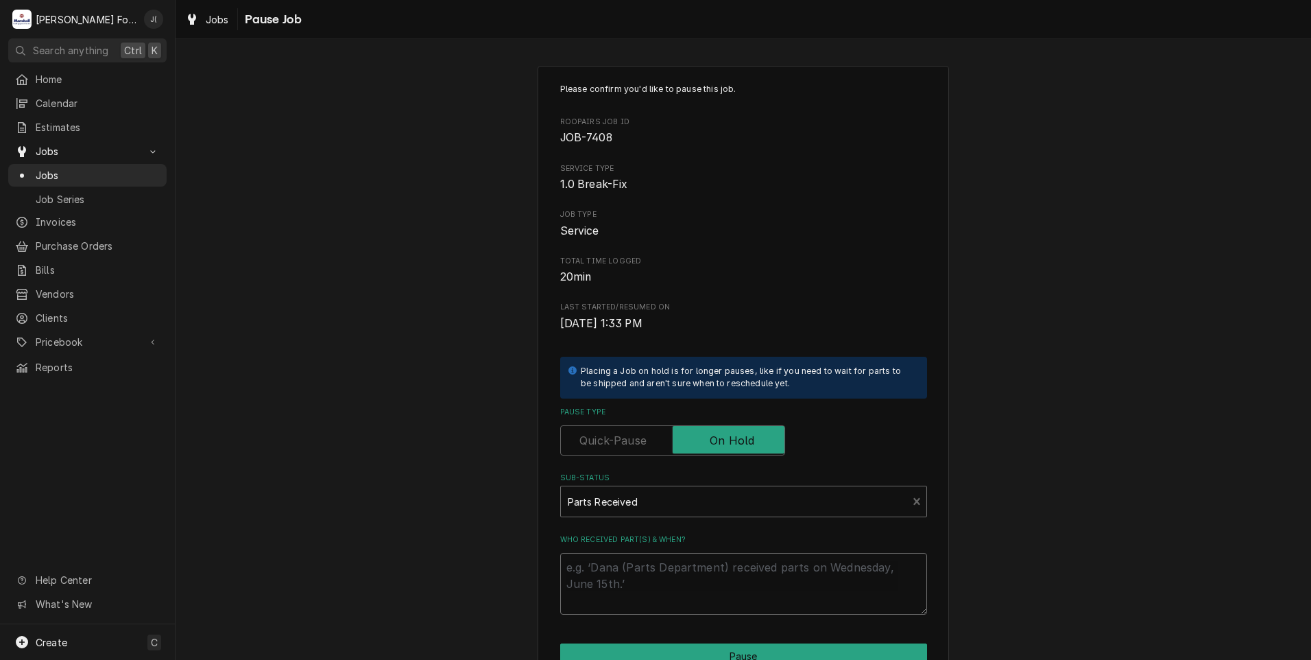
click at [639, 603] on textarea "Who received part(s) & when?" at bounding box center [743, 584] width 367 height 62
type textarea "x"
type textarea "1"
type textarea "x"
type textarea "10"
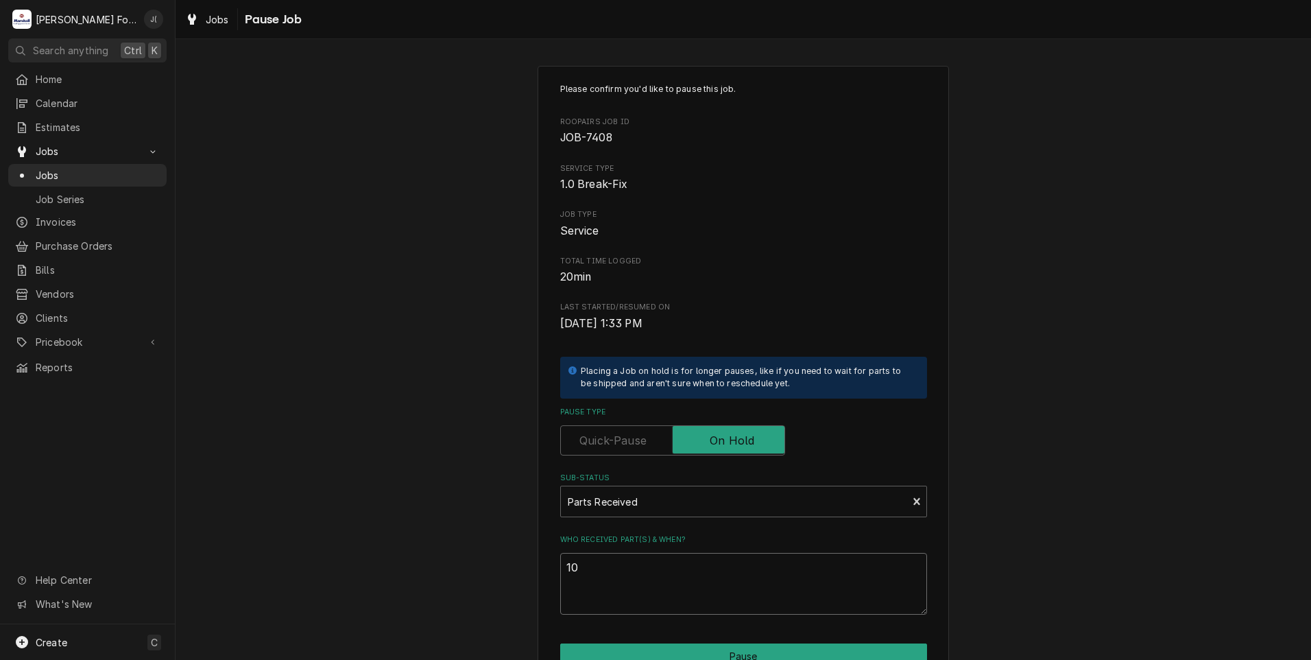
type textarea "x"
type textarea "10/"
type textarea "x"
type textarea "10/0"
type textarea "x"
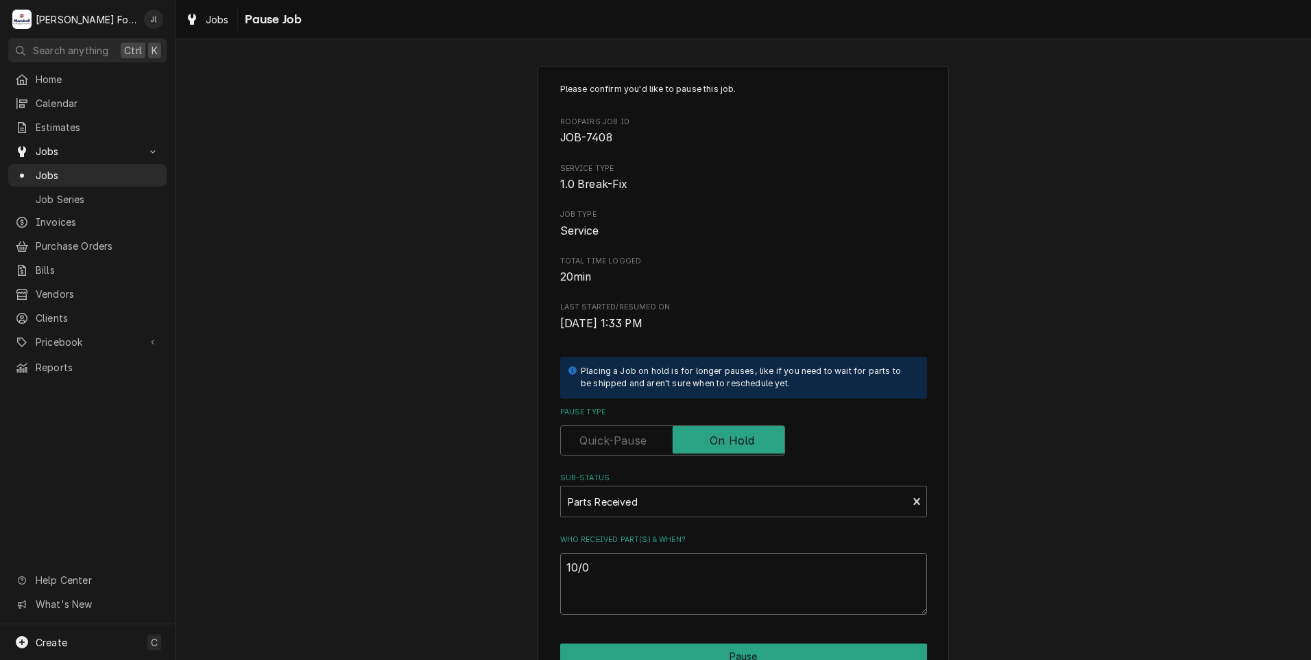
type textarea "10/08"
type textarea "x"
type textarea "10/08/"
type textarea "x"
type textarea "10/08/2"
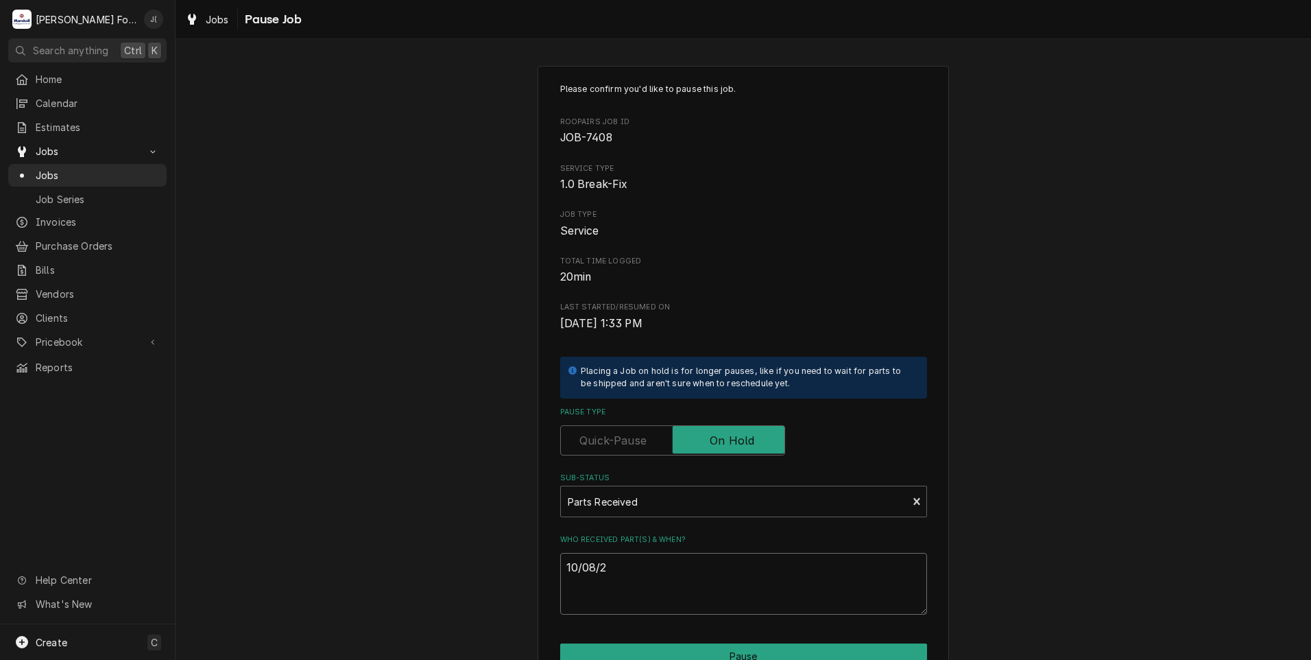
type textarea "x"
type textarea "10/08/20"
type textarea "x"
type textarea "10/08/202"
type textarea "x"
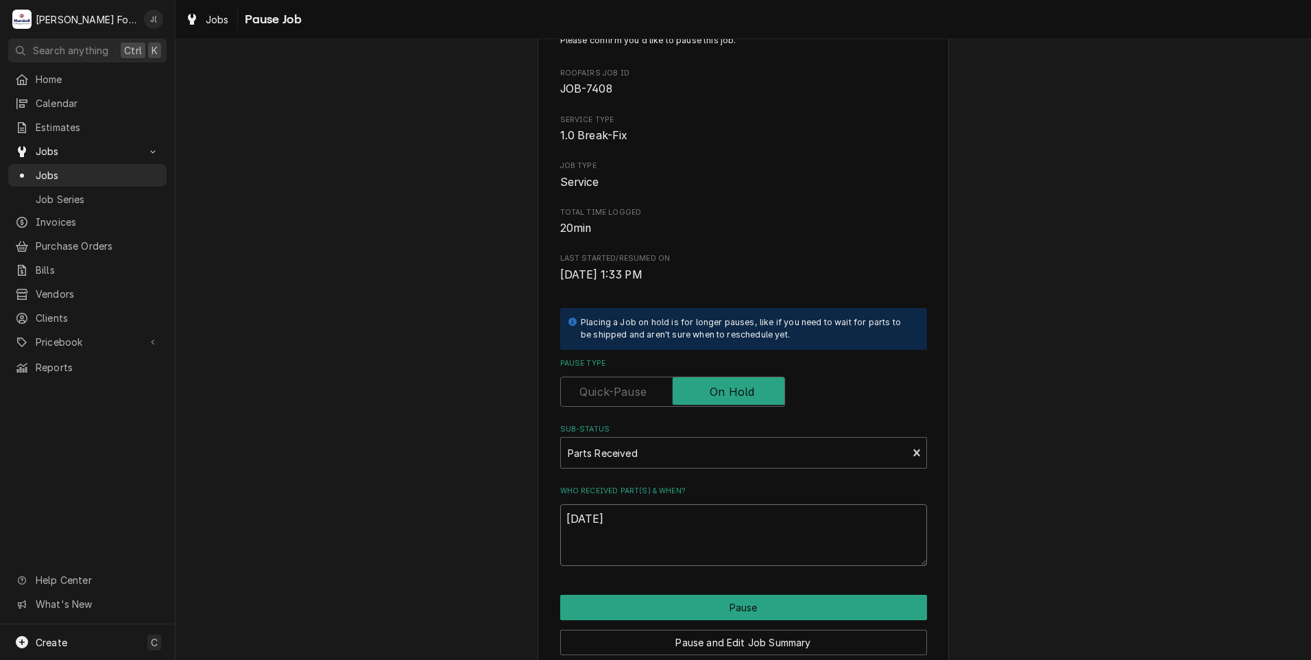
scroll to position [108, 0]
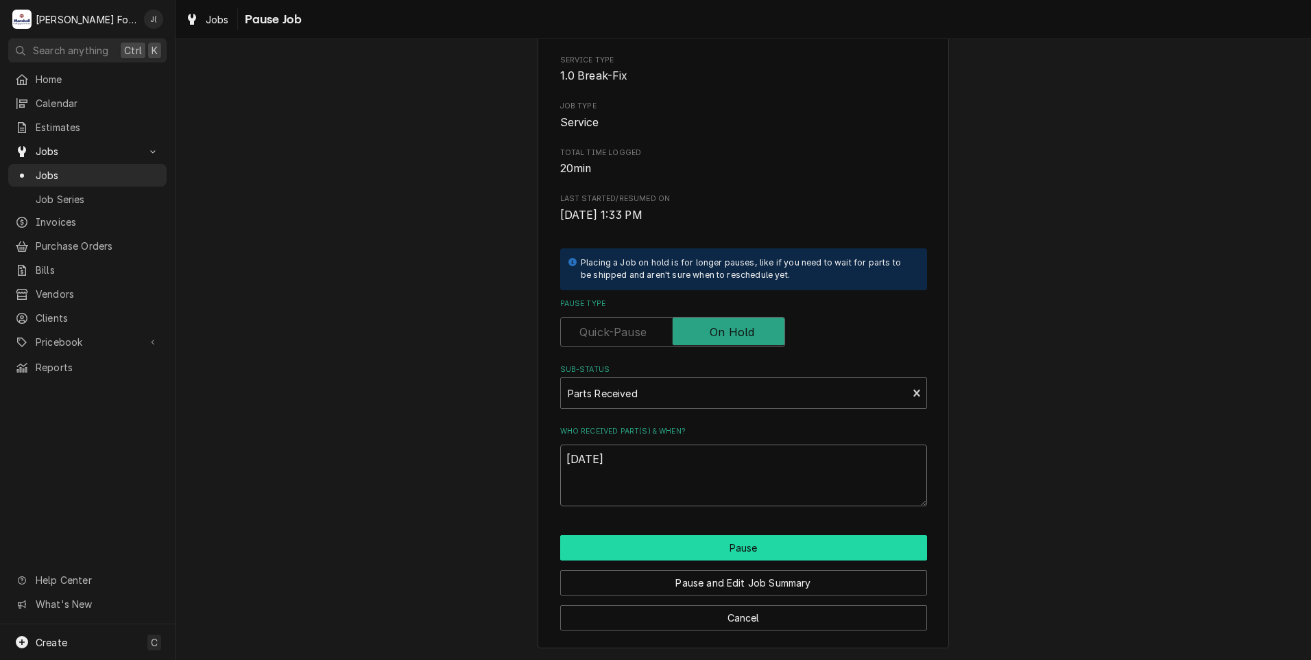
type textarea "[DATE]"
click at [625, 552] on button "Pause" at bounding box center [743, 547] width 367 height 25
type textarea "x"
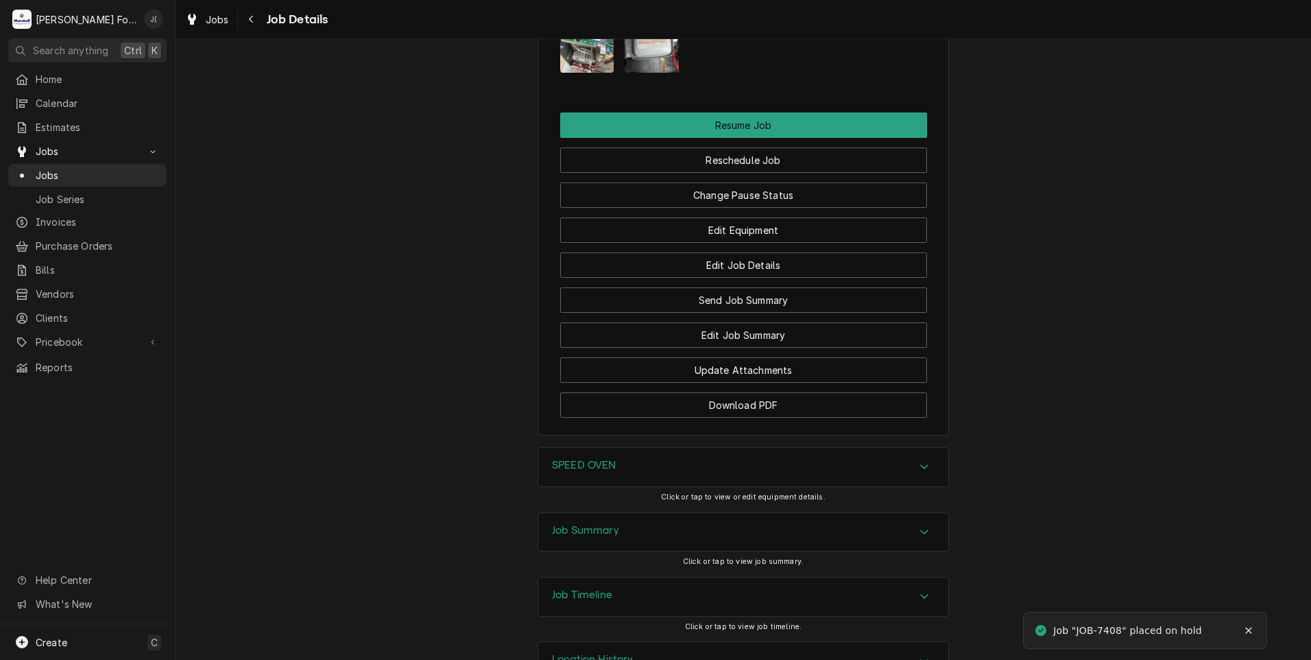
scroll to position [2426, 0]
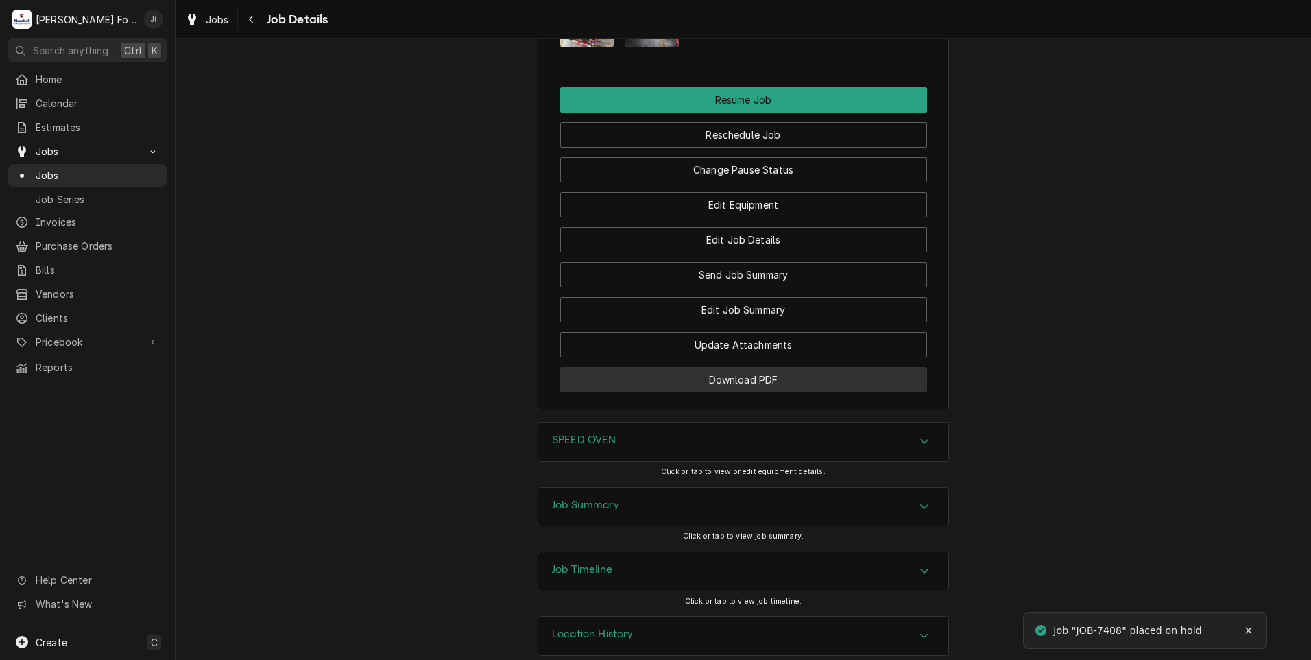
click at [677, 367] on button "Download PDF" at bounding box center [743, 379] width 367 height 25
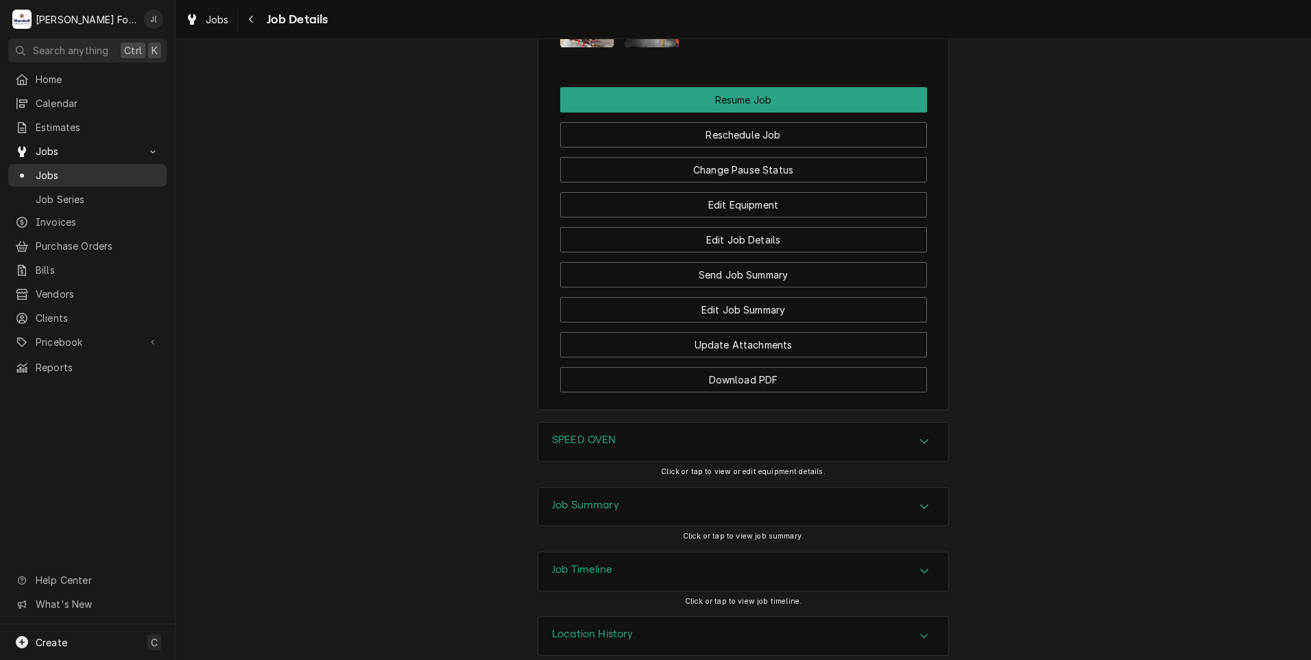
click at [109, 171] on span "Jobs" at bounding box center [98, 175] width 124 height 14
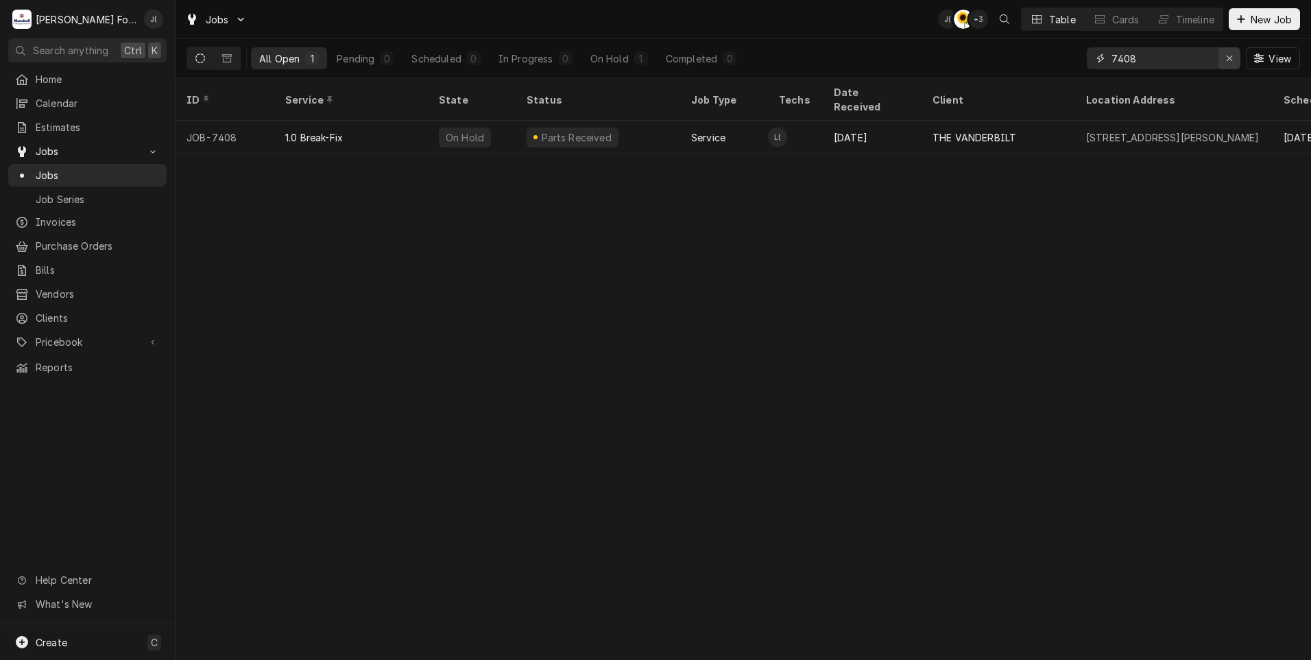
click at [1227, 51] on div "Erase input" at bounding box center [1230, 58] width 14 height 14
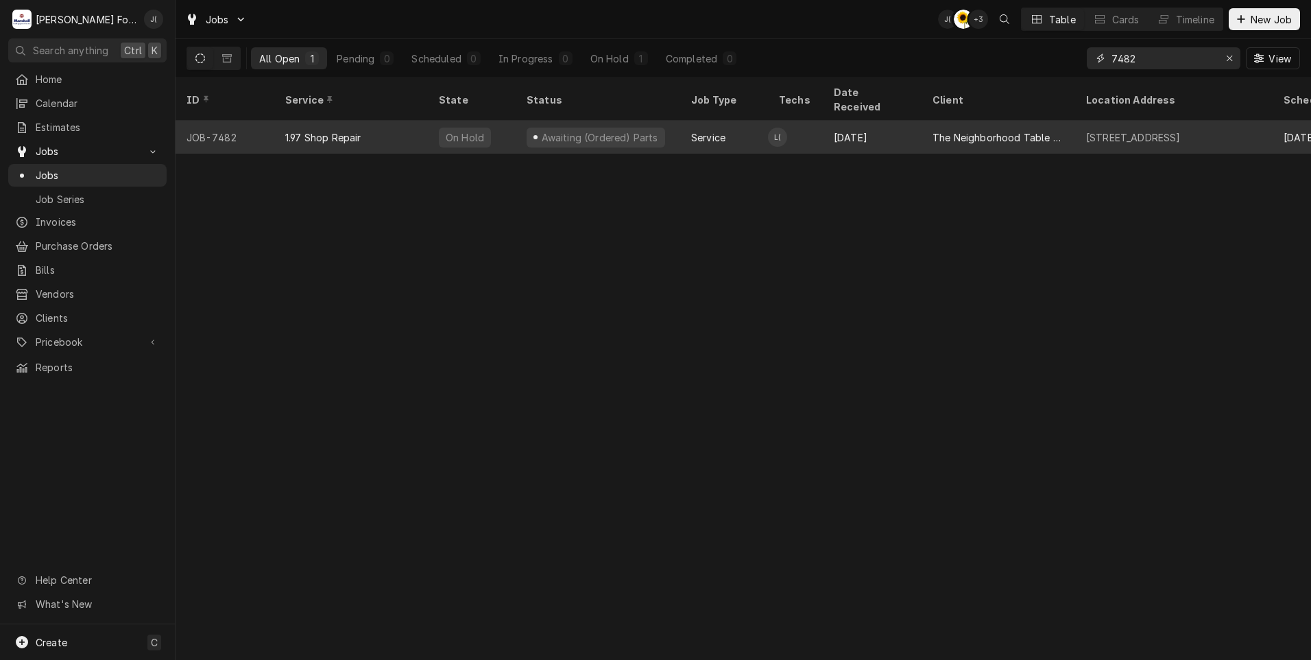
type input "7482"
click at [261, 130] on div "JOB-7482" at bounding box center [225, 137] width 99 height 33
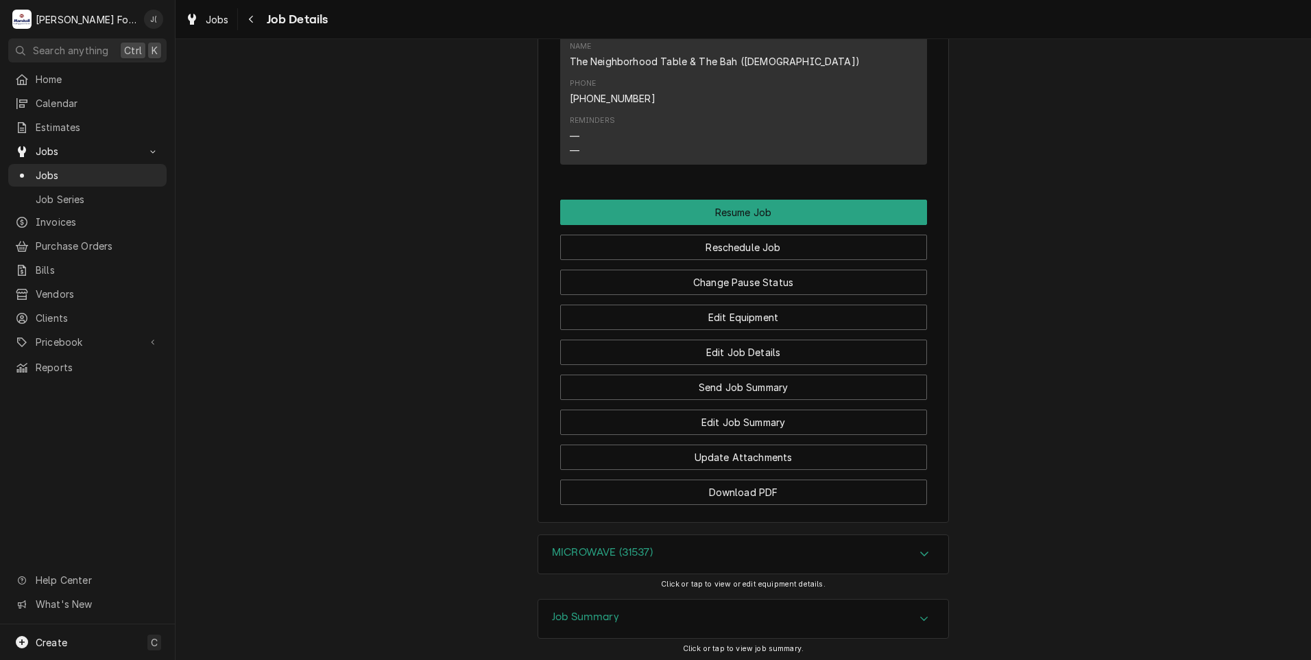
scroll to position [1549, 0]
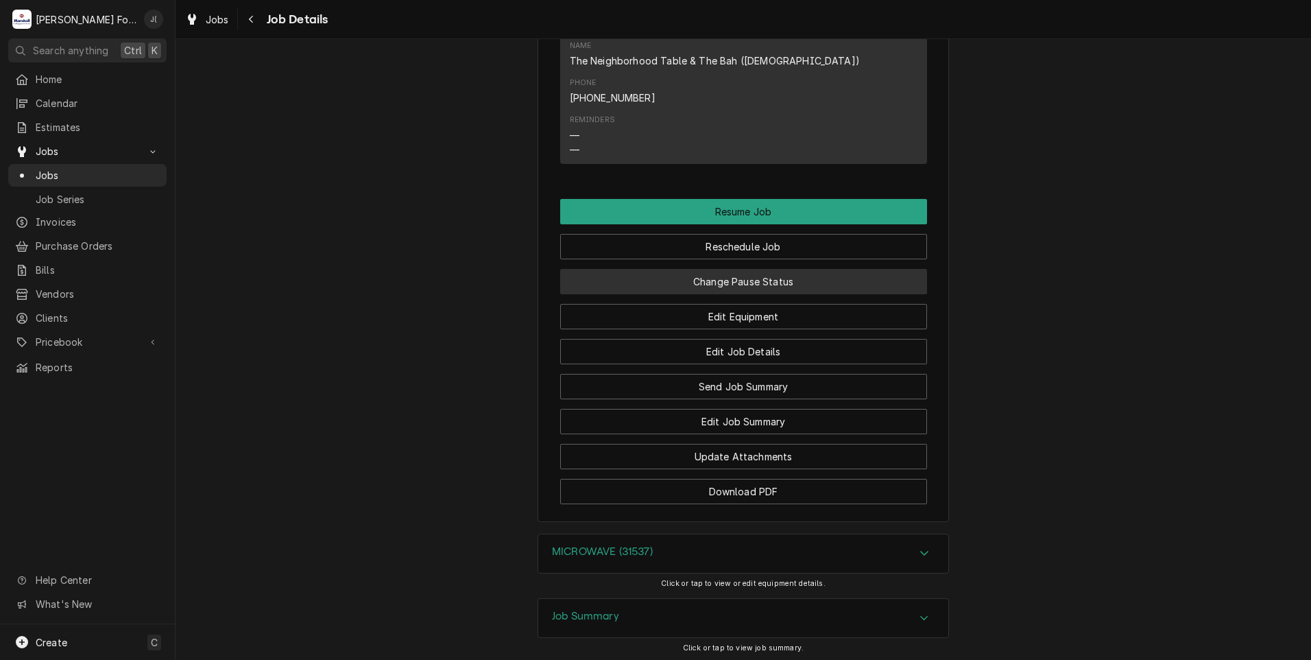
click at [677, 269] on button "Change Pause Status" at bounding box center [743, 281] width 367 height 25
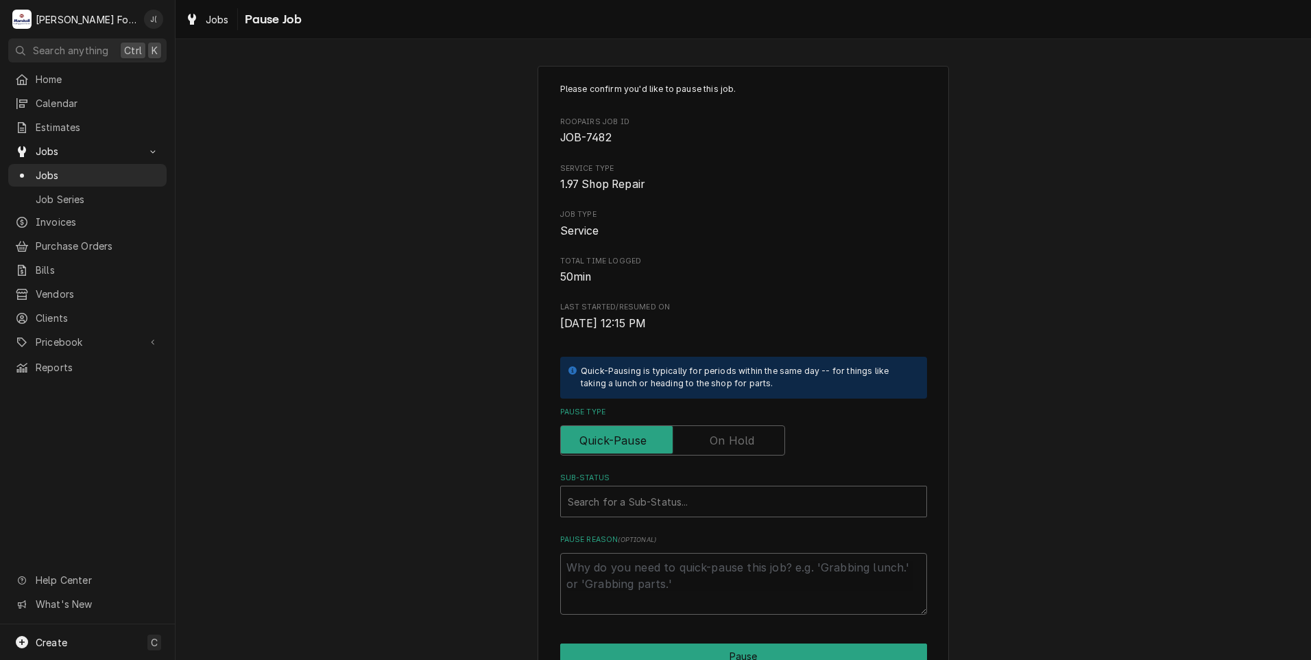
click at [732, 444] on label "Pause Type" at bounding box center [672, 440] width 225 height 30
click at [732, 444] on input "Pause Type" at bounding box center [672, 440] width 213 height 30
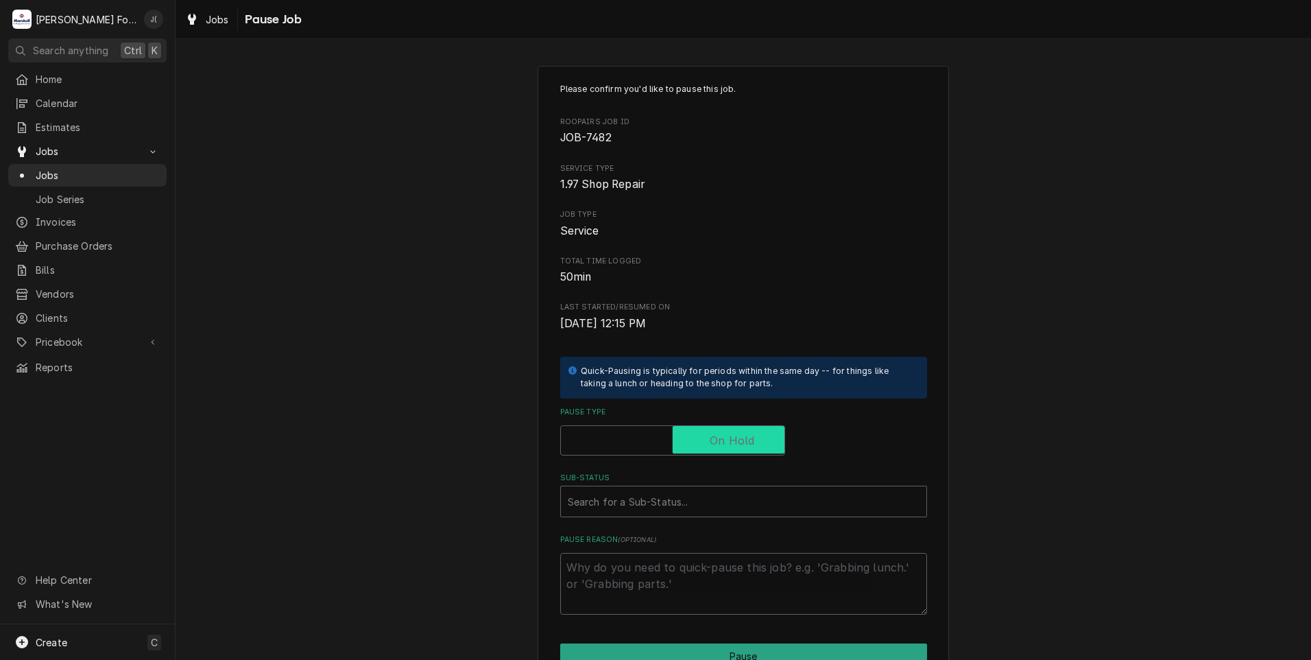
checkbox input "true"
click at [612, 504] on div "Sub-Status" at bounding box center [744, 501] width 352 height 25
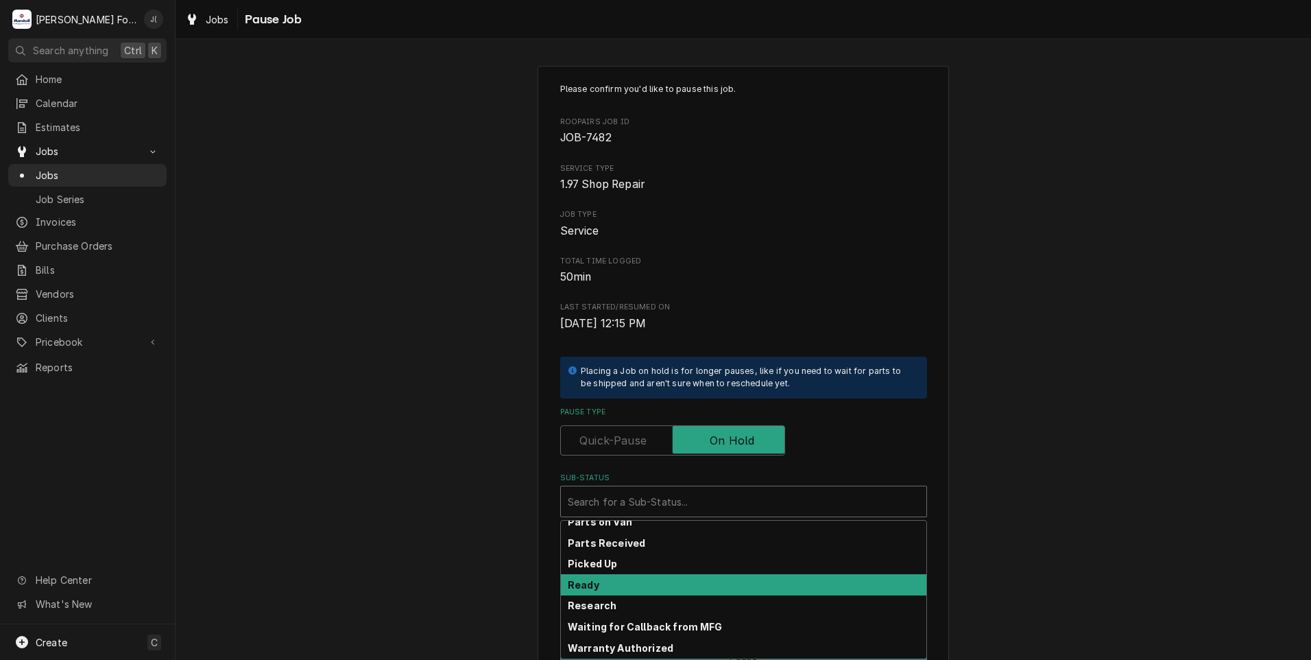
scroll to position [219, 0]
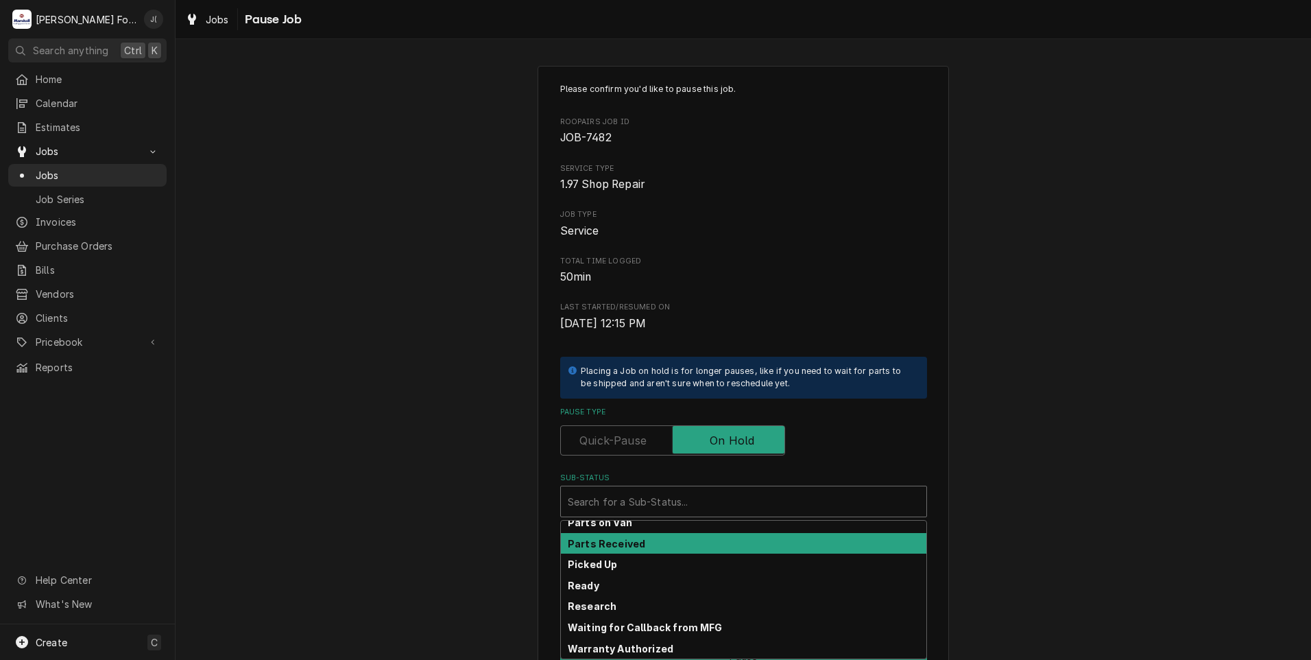
click at [648, 542] on div "Parts Received" at bounding box center [743, 543] width 365 height 21
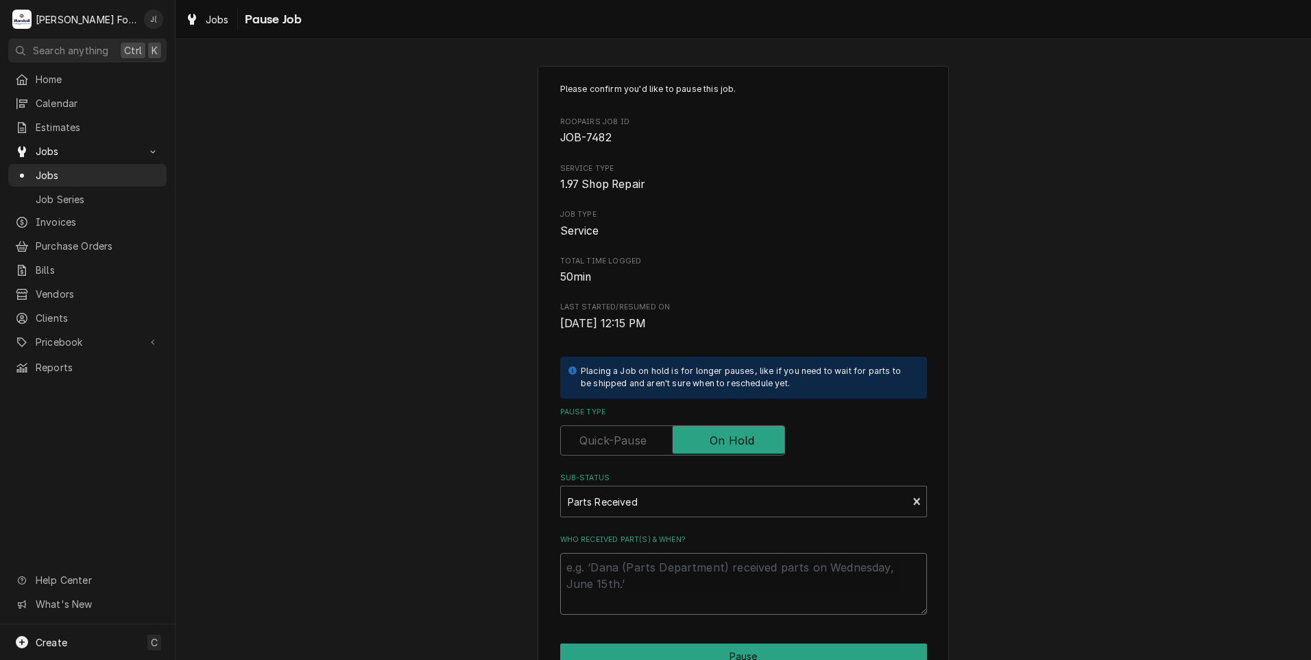
click at [650, 565] on textarea "Who received part(s) & when?" at bounding box center [743, 584] width 367 height 62
type textarea "x"
type textarea "1"
type textarea "x"
type textarea "10"
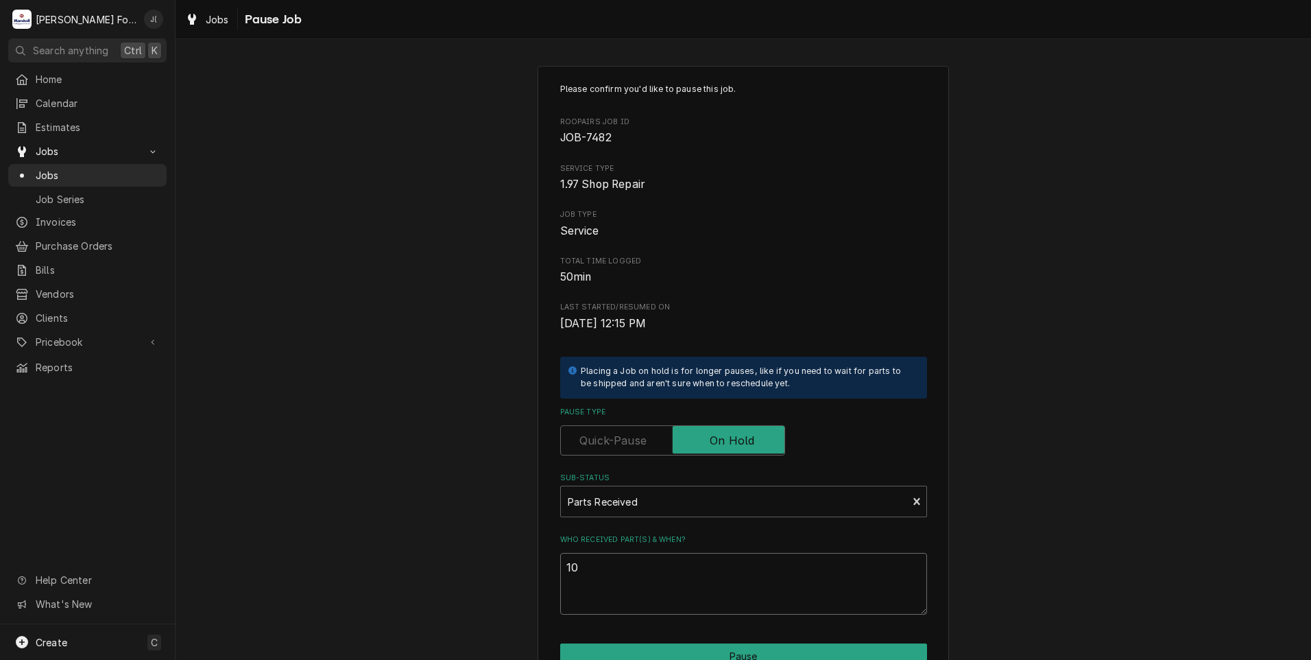
type textarea "x"
type textarea "10/"
type textarea "x"
type textarea "10/0"
type textarea "x"
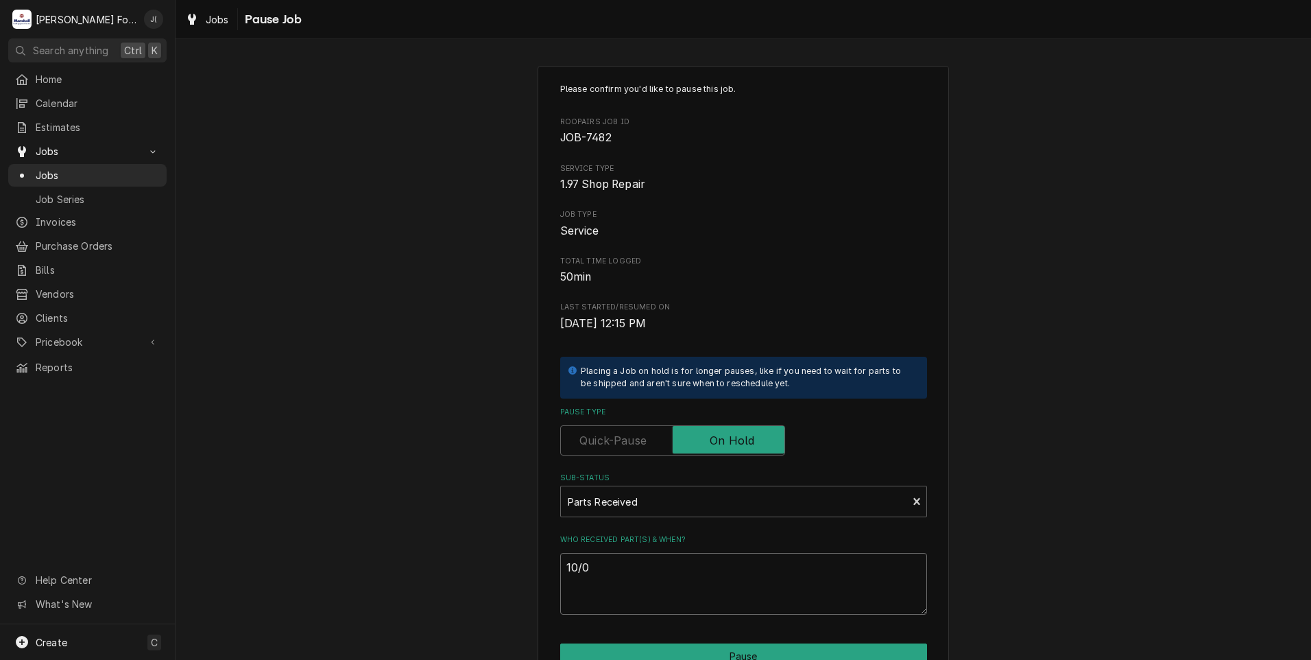
type textarea "10/08"
type textarea "x"
type textarea "10/08/"
type textarea "x"
type textarea "10/08/2"
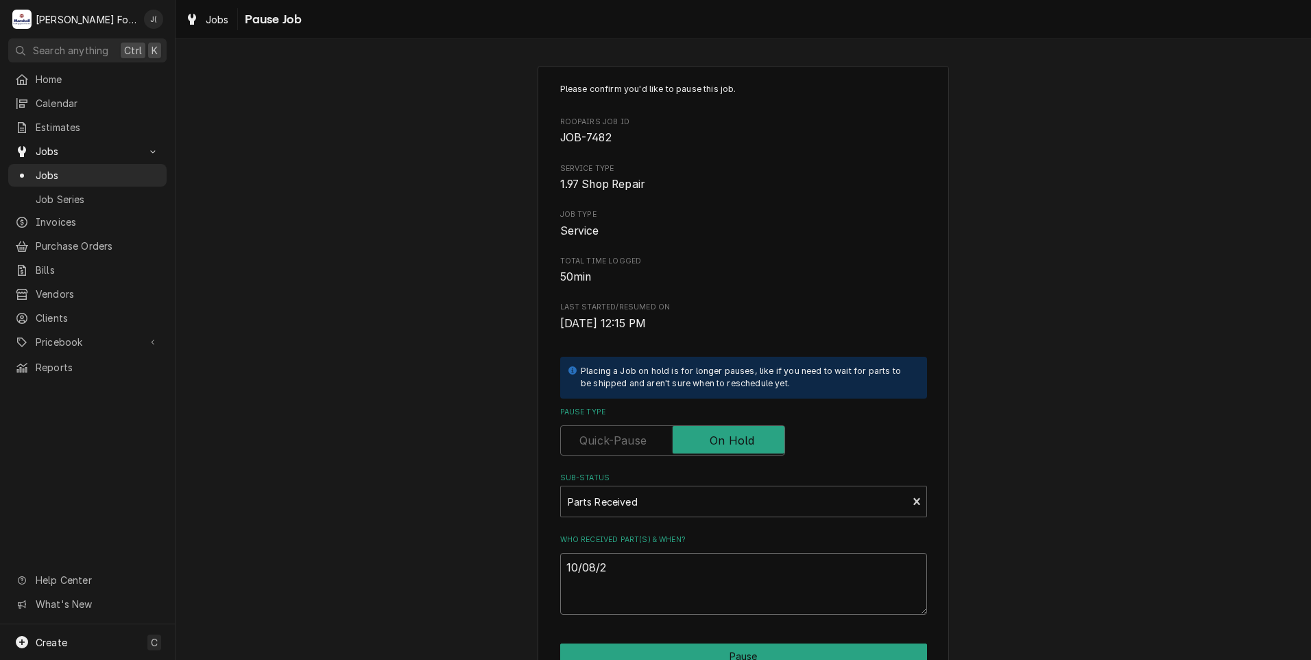
type textarea "x"
type textarea "[DATE]"
type textarea "x"
type textarea "10/08/202"
type textarea "x"
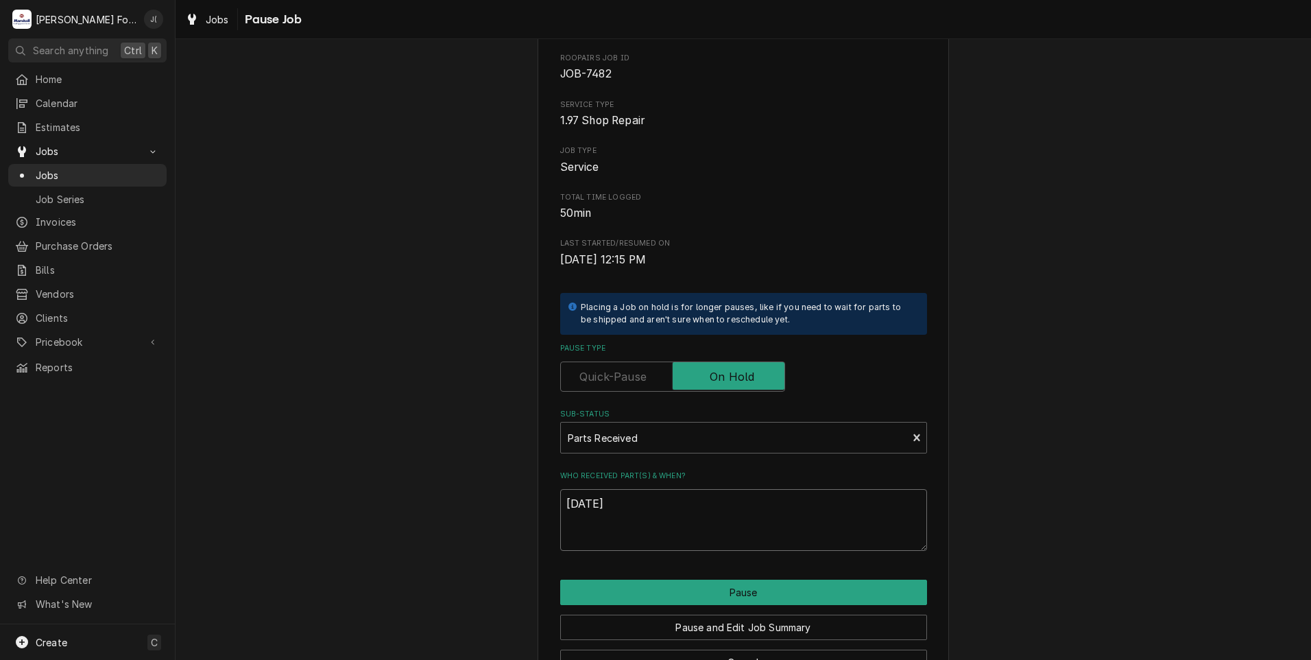
scroll to position [108, 0]
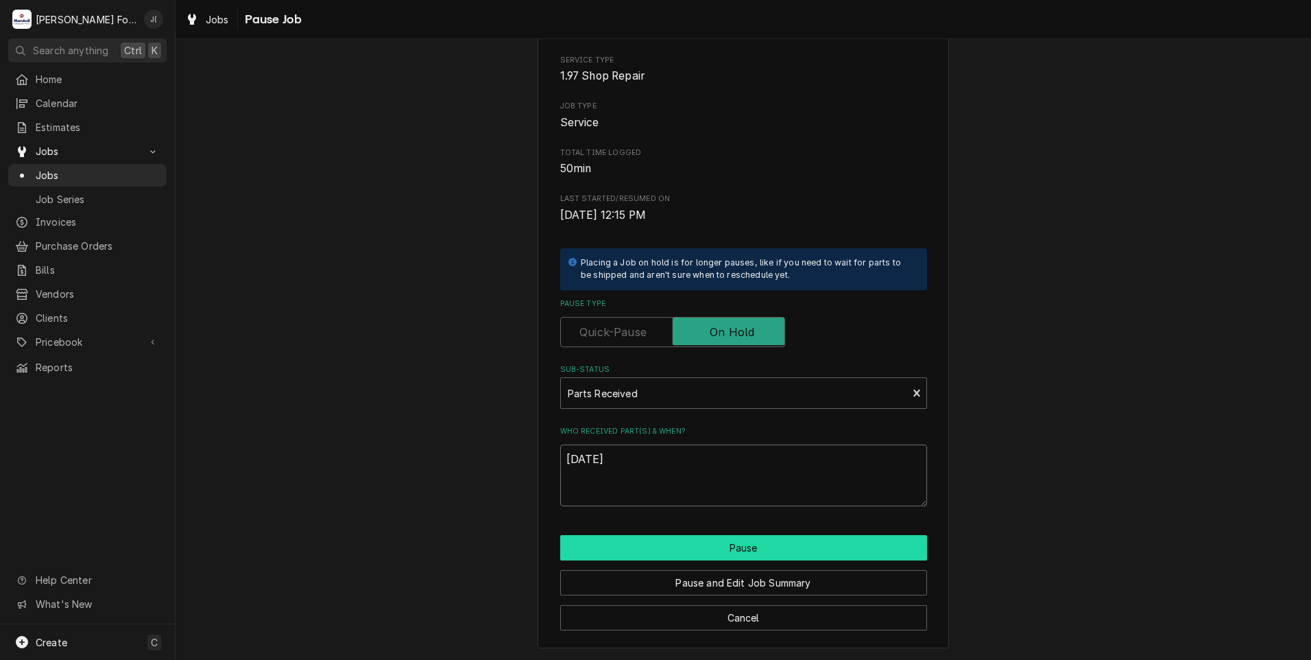
type textarea "[DATE]"
click at [643, 549] on button "Pause" at bounding box center [743, 547] width 367 height 25
type textarea "x"
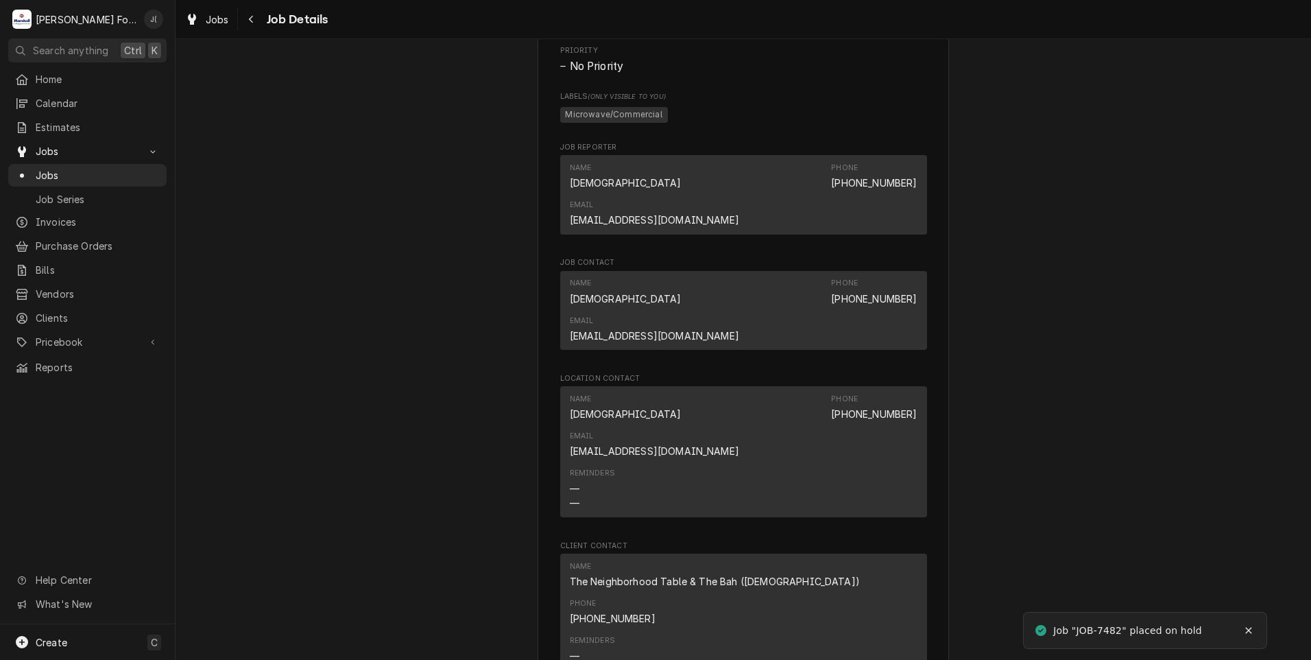
scroll to position [1509, 0]
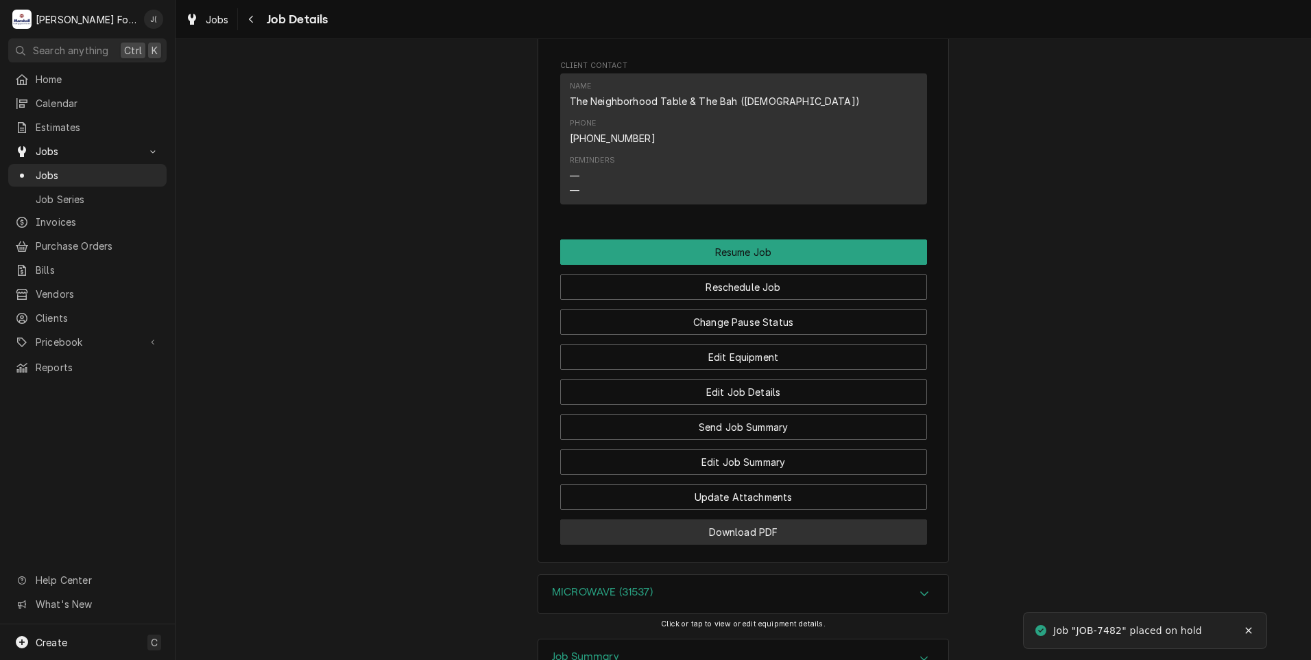
click at [658, 519] on button "Download PDF" at bounding box center [743, 531] width 367 height 25
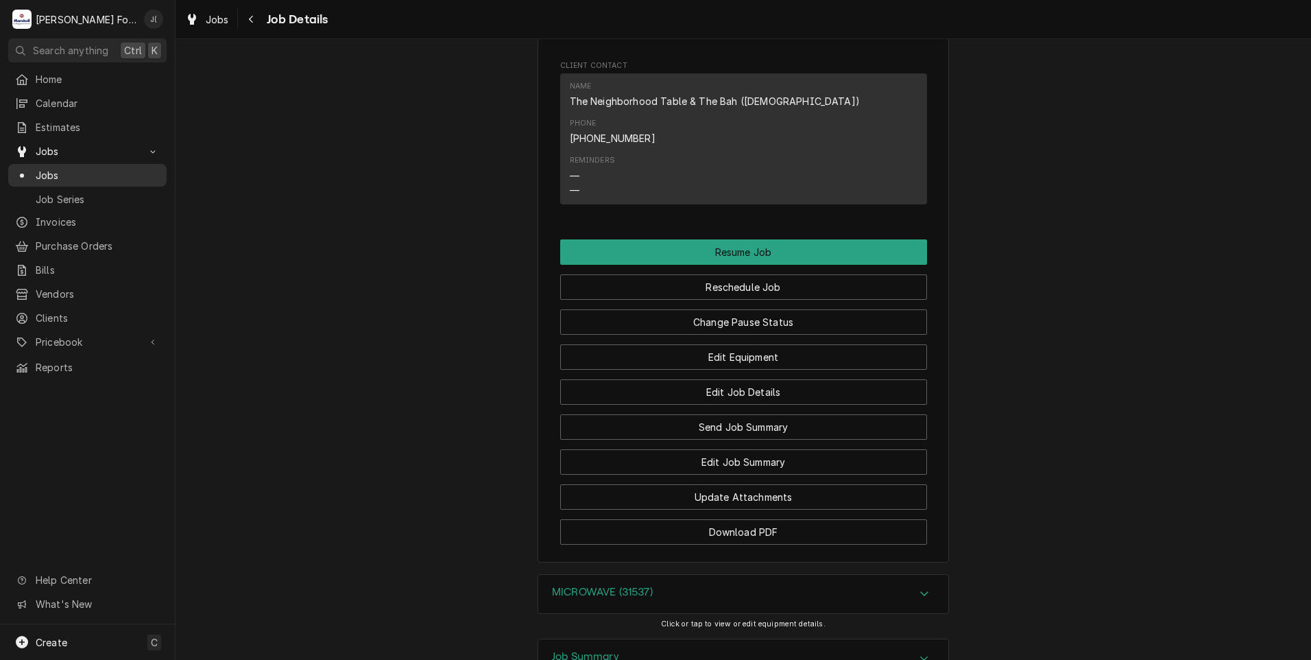
click at [71, 171] on span "Jobs" at bounding box center [98, 175] width 124 height 14
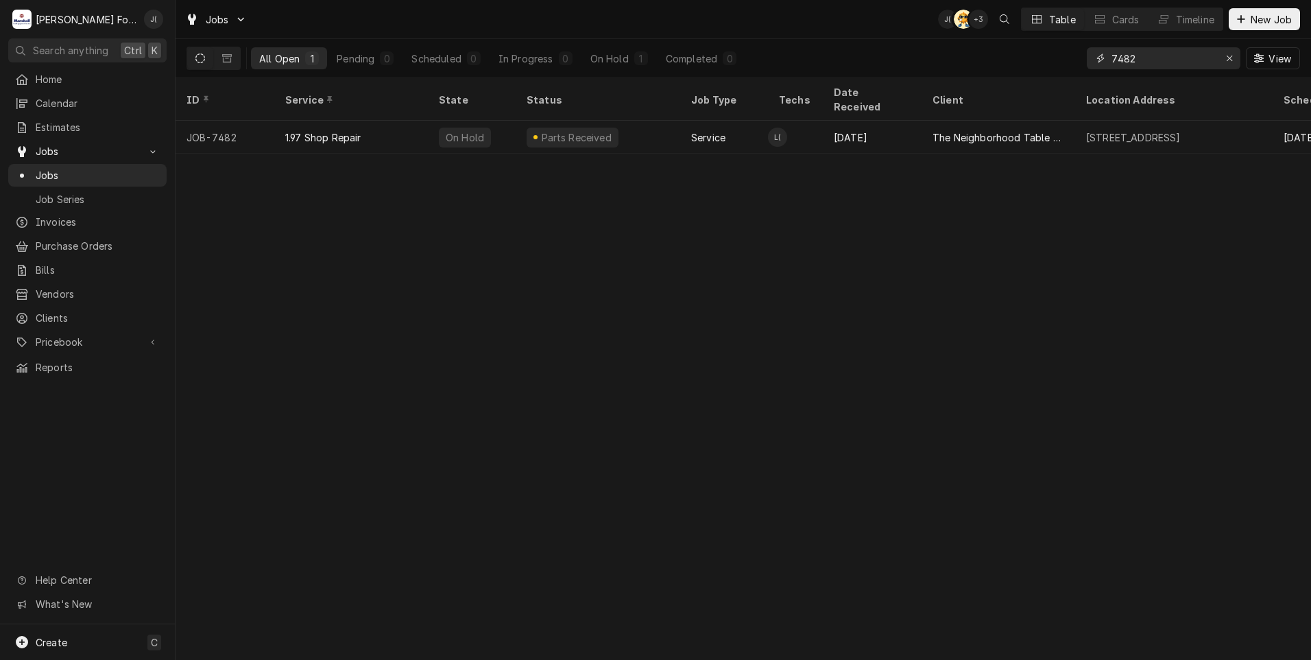
drag, startPoint x: 1240, startPoint y: 59, endPoint x: 1205, endPoint y: 58, distance: 35.7
click at [1239, 59] on button "Erase input" at bounding box center [1230, 58] width 22 height 22
click at [1188, 57] on input "Dynamic Content Wrapper" at bounding box center [1176, 58] width 129 height 22
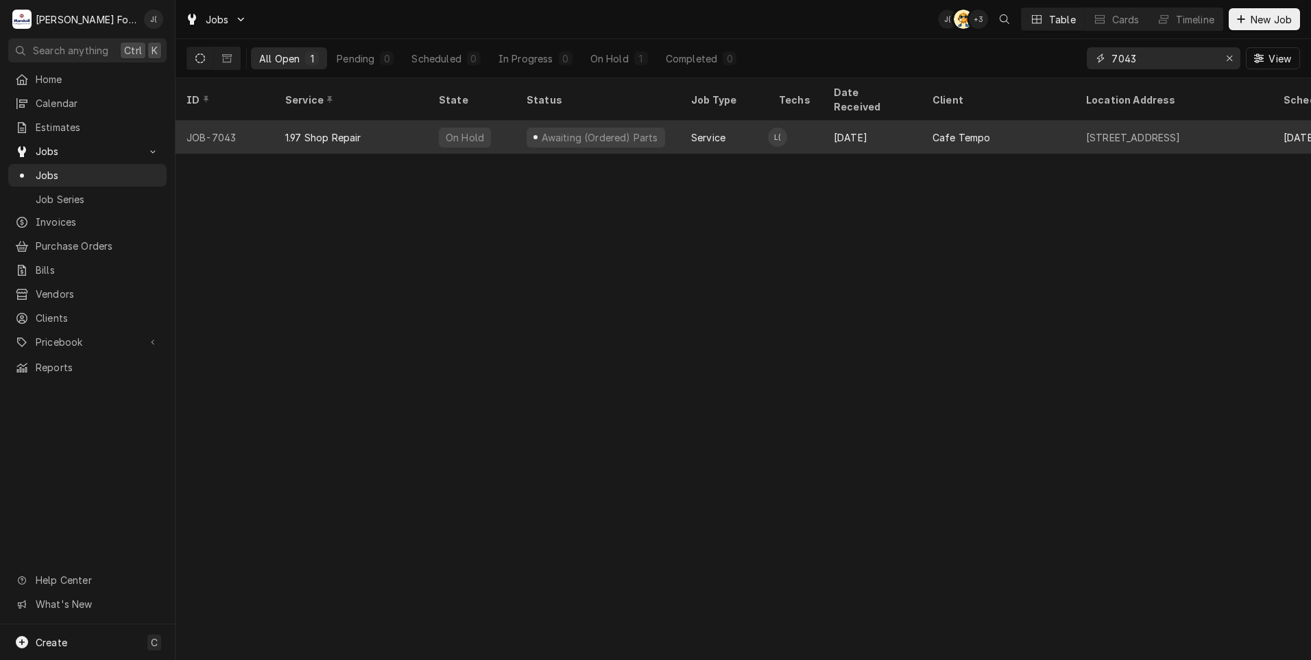
type input "7043"
click at [405, 121] on div "1.97 Shop Repair" at bounding box center [351, 137] width 154 height 33
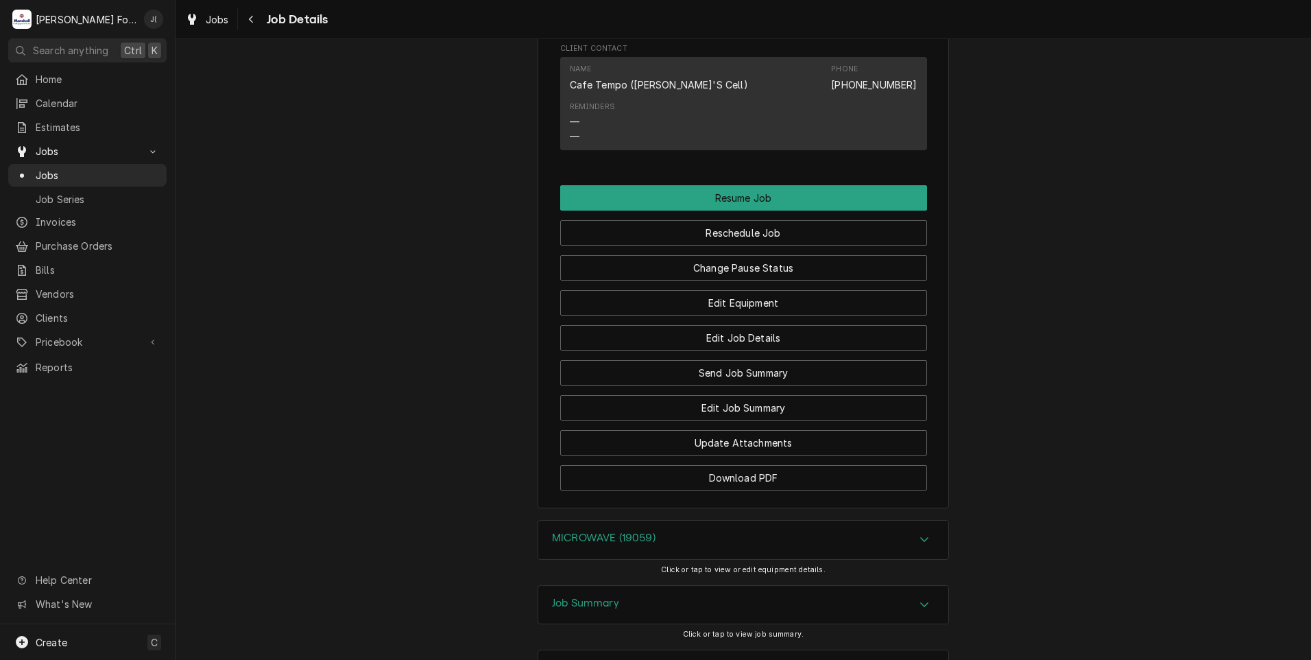
scroll to position [1392, 0]
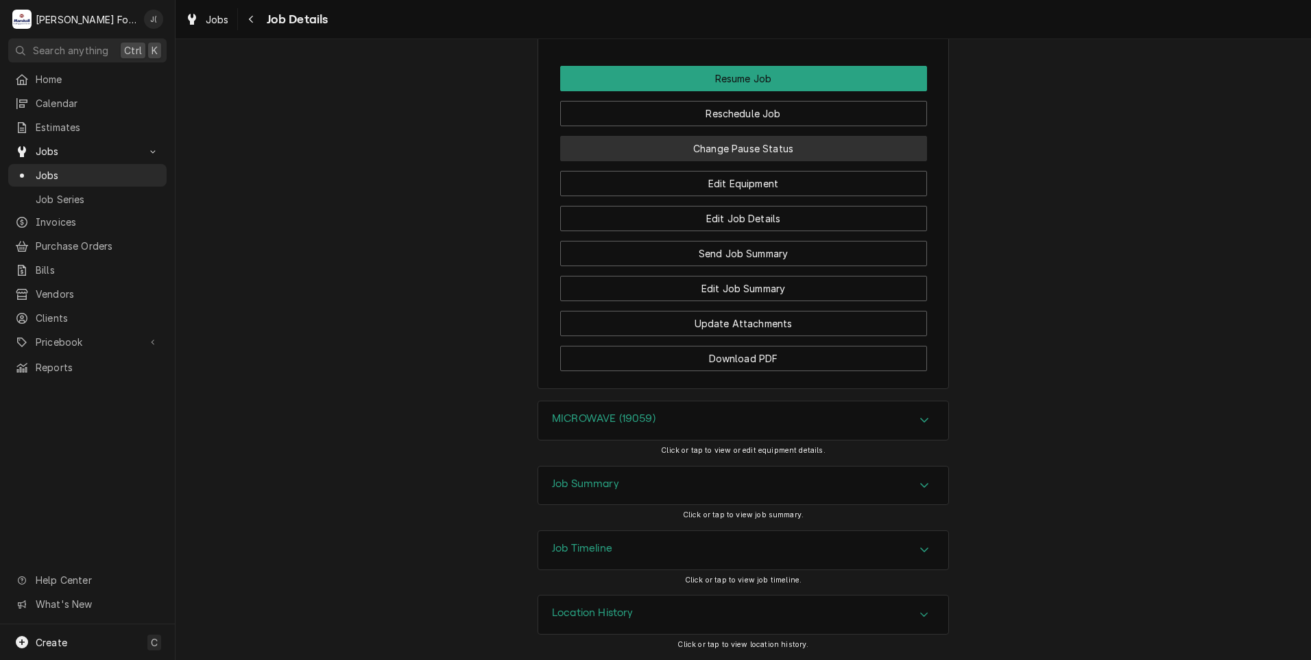
click at [797, 147] on button "Change Pause Status" at bounding box center [743, 148] width 367 height 25
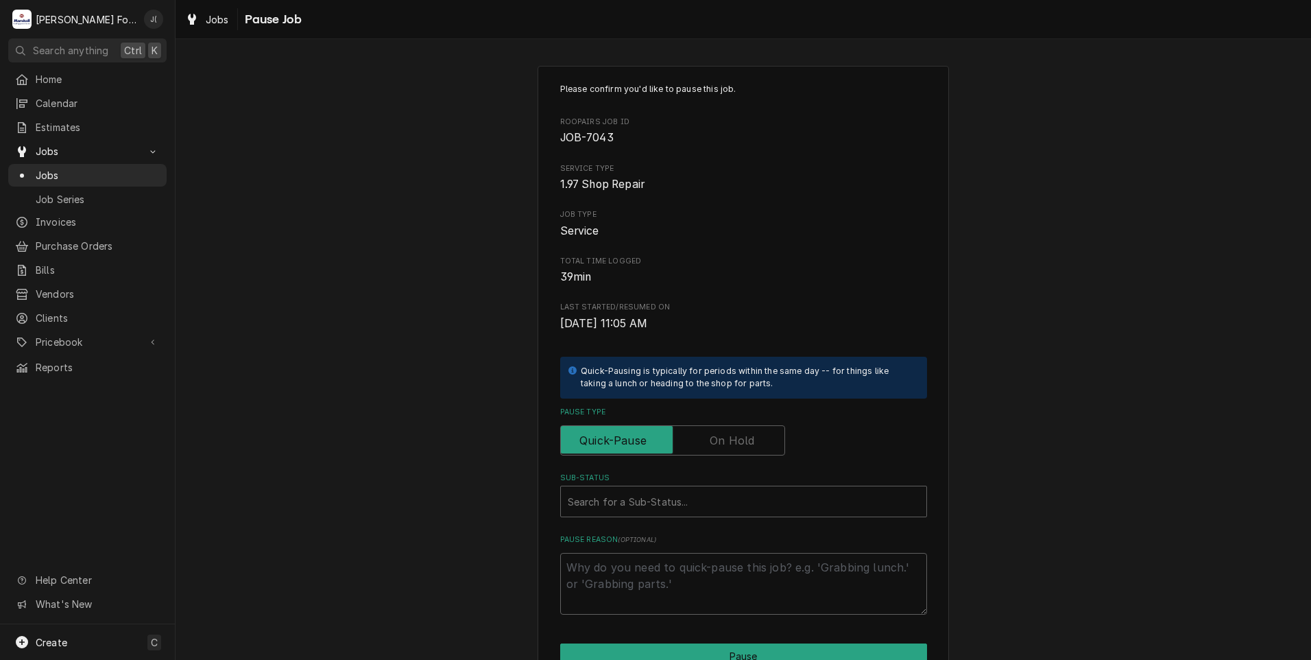
drag, startPoint x: 723, startPoint y: 436, endPoint x: 686, endPoint y: 468, distance: 49.6
click at [722, 436] on label "Pause Type" at bounding box center [672, 440] width 225 height 30
click at [722, 436] on input "Pause Type" at bounding box center [672, 440] width 213 height 30
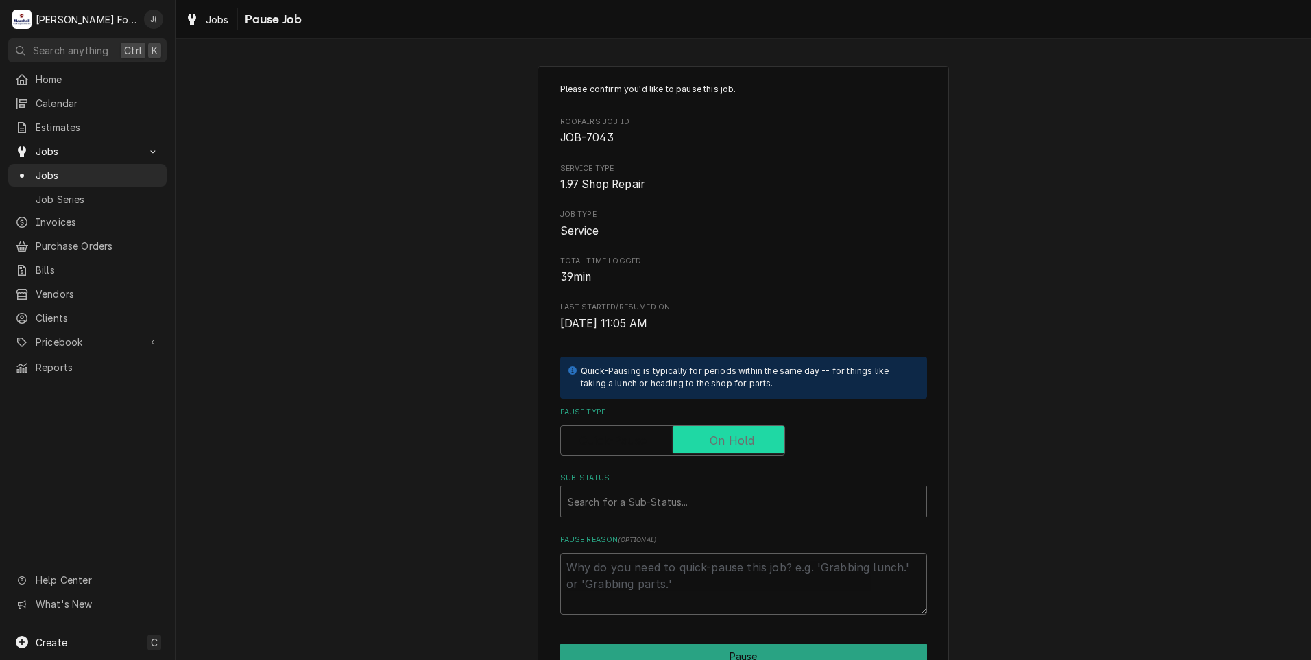
checkbox input "true"
click at [658, 503] on div "Sub-Status" at bounding box center [744, 501] width 352 height 25
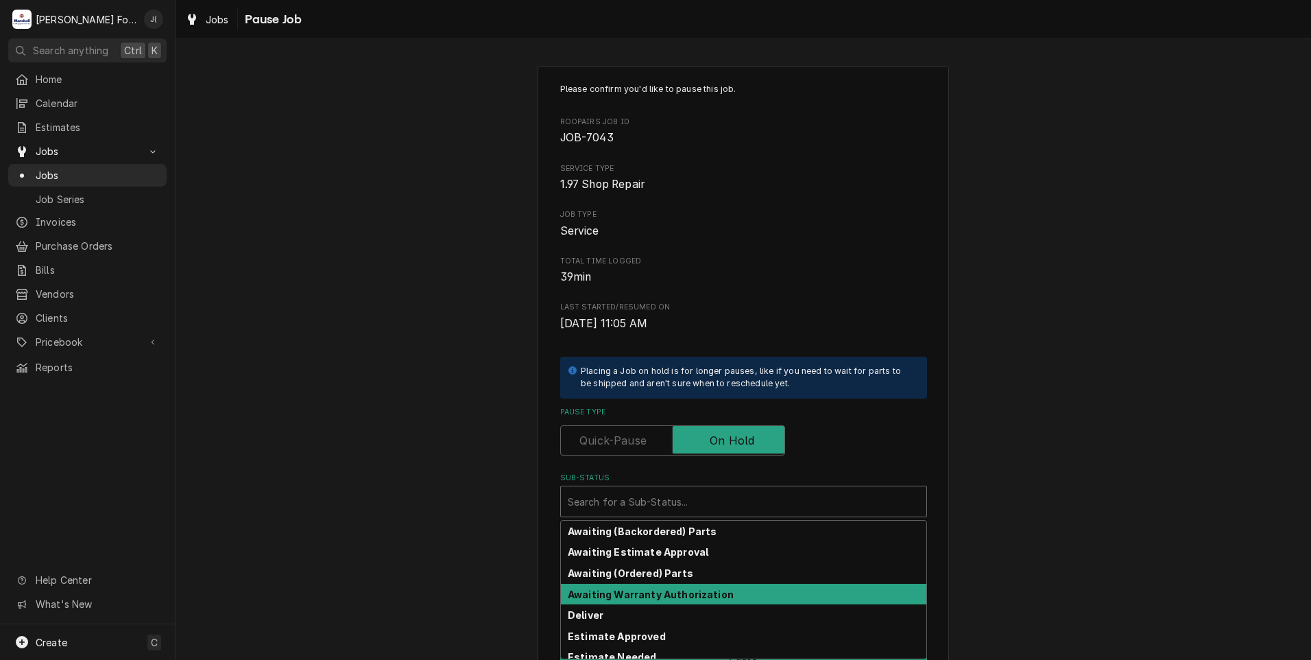
scroll to position [219, 0]
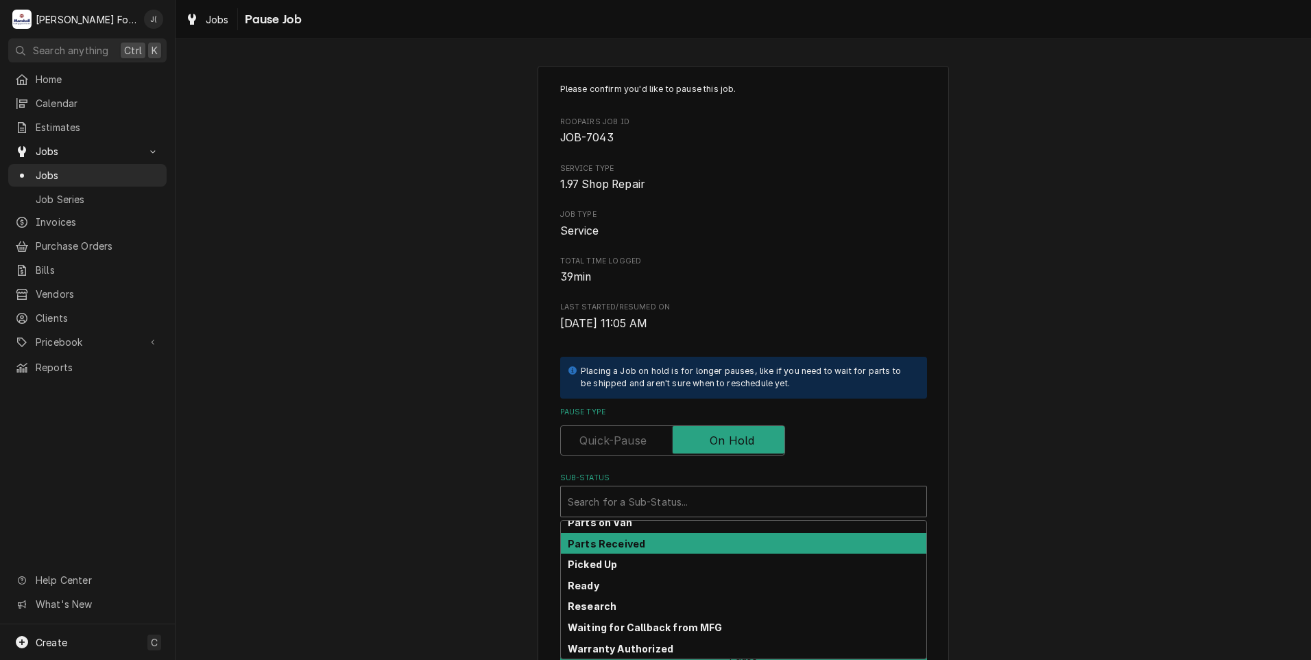
click at [654, 547] on div "Parts Received" at bounding box center [743, 543] width 365 height 21
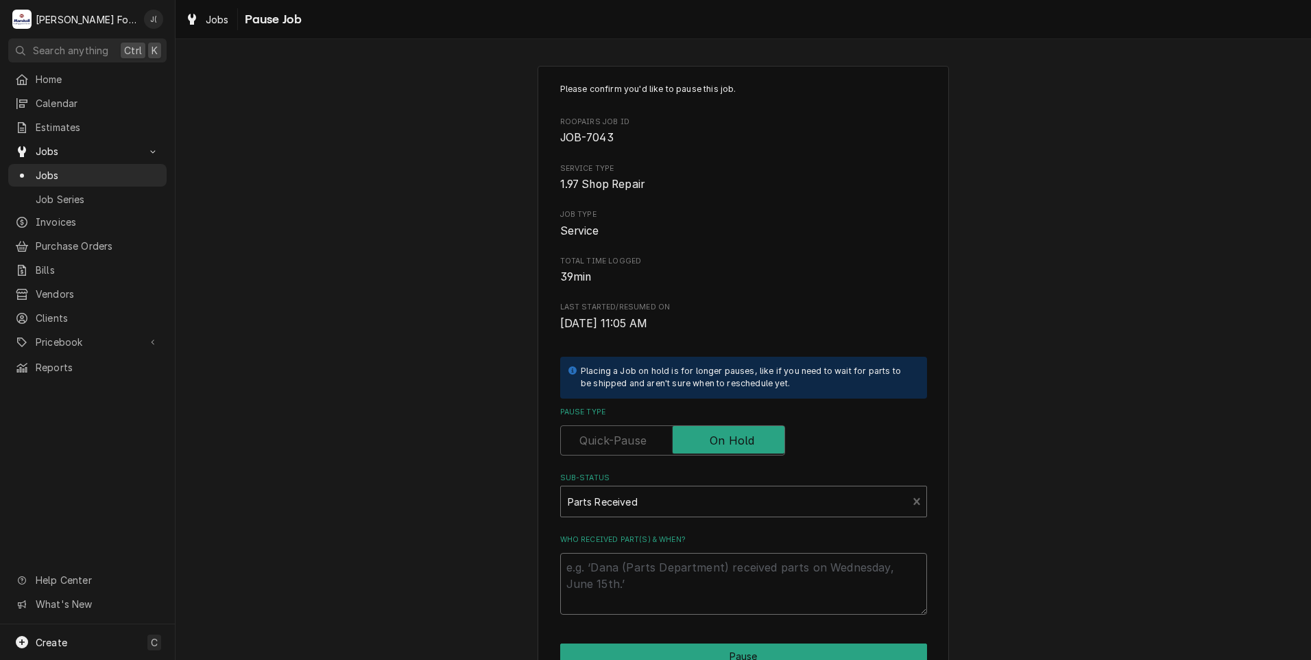
click at [660, 594] on textarea "Who received part(s) & when?" at bounding box center [743, 584] width 367 height 62
type textarea "x"
type textarea "1"
type textarea "x"
type textarea "10"
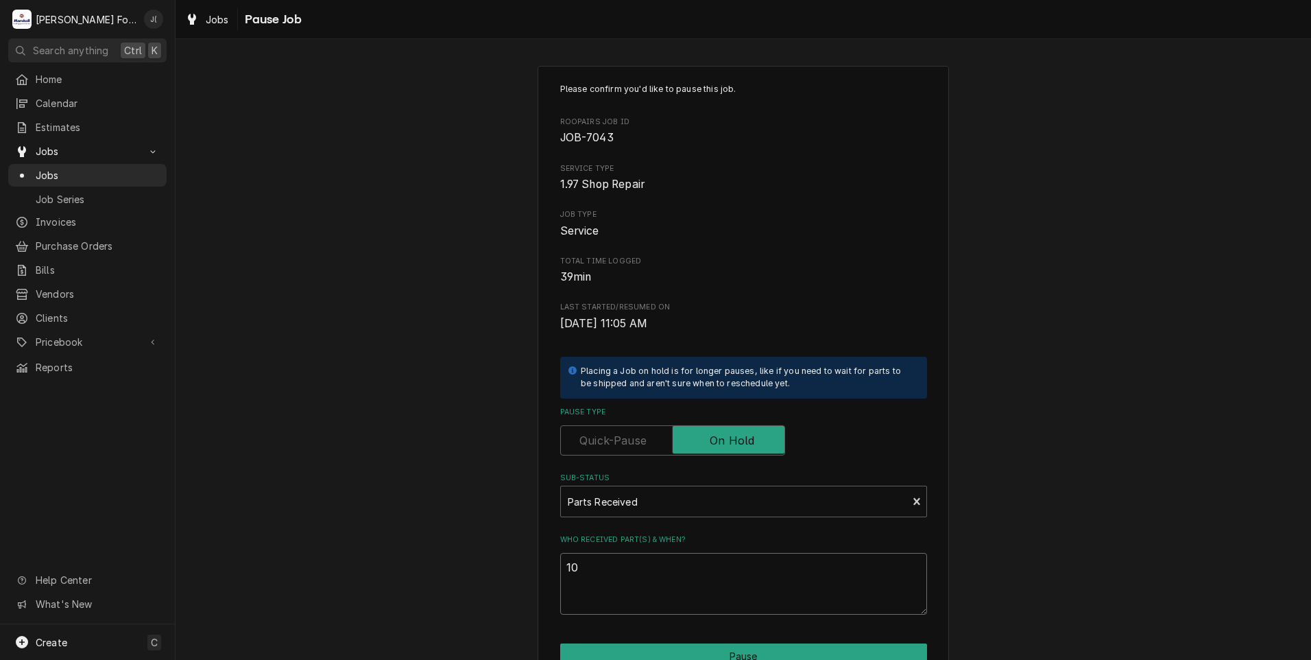
type textarea "x"
type textarea "10/"
type textarea "x"
type textarea "10/0"
type textarea "x"
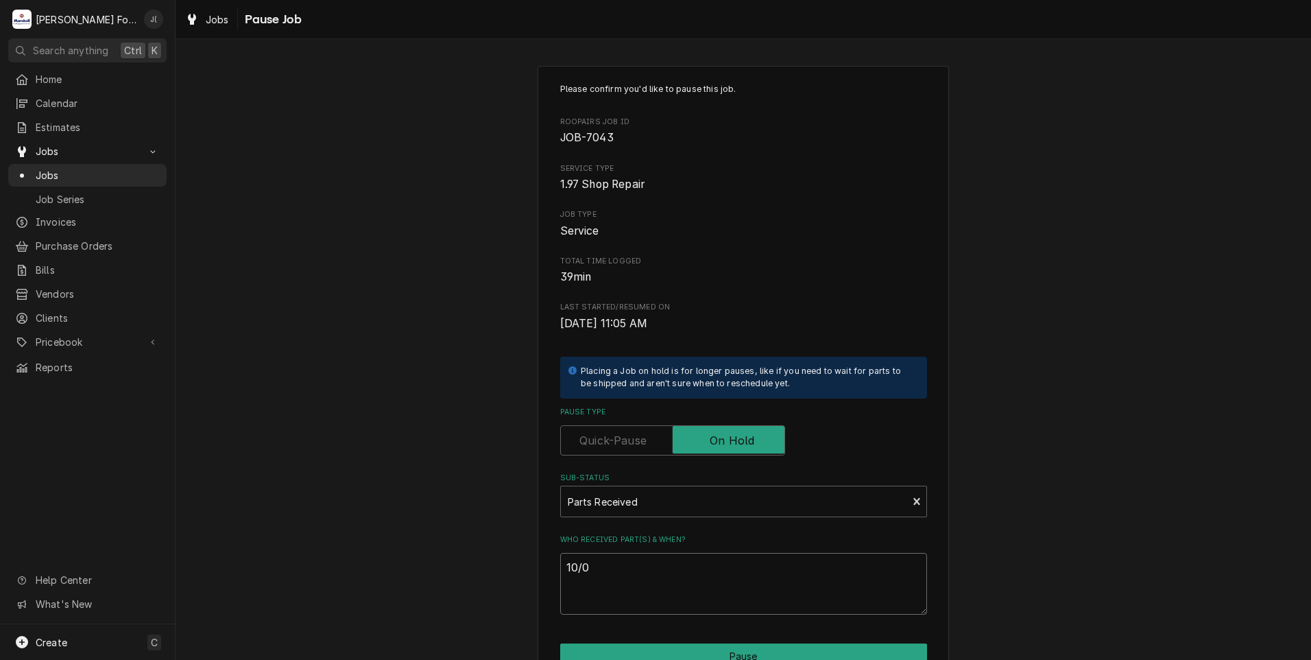
type textarea "10/08"
type textarea "x"
type textarea "10/08/"
type textarea "x"
type textarea "10/08/2"
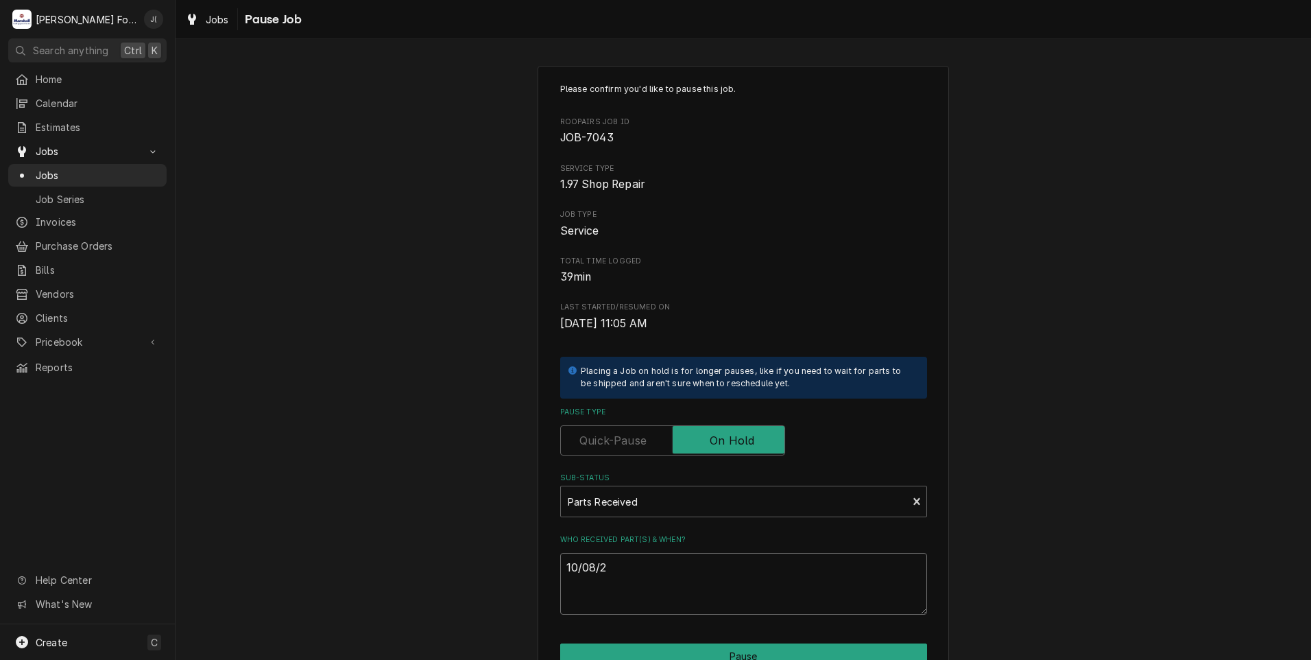
type textarea "x"
type textarea "[DATE]"
type textarea "x"
type textarea "10/08/202"
type textarea "x"
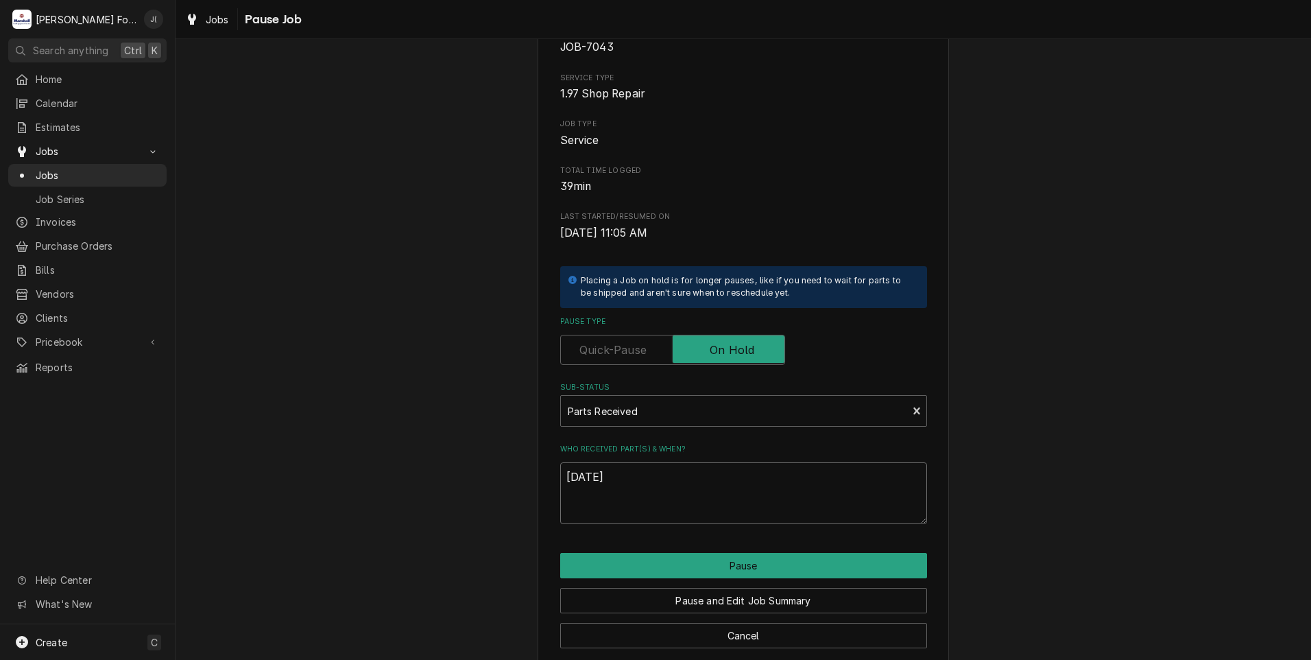
scroll to position [108, 0]
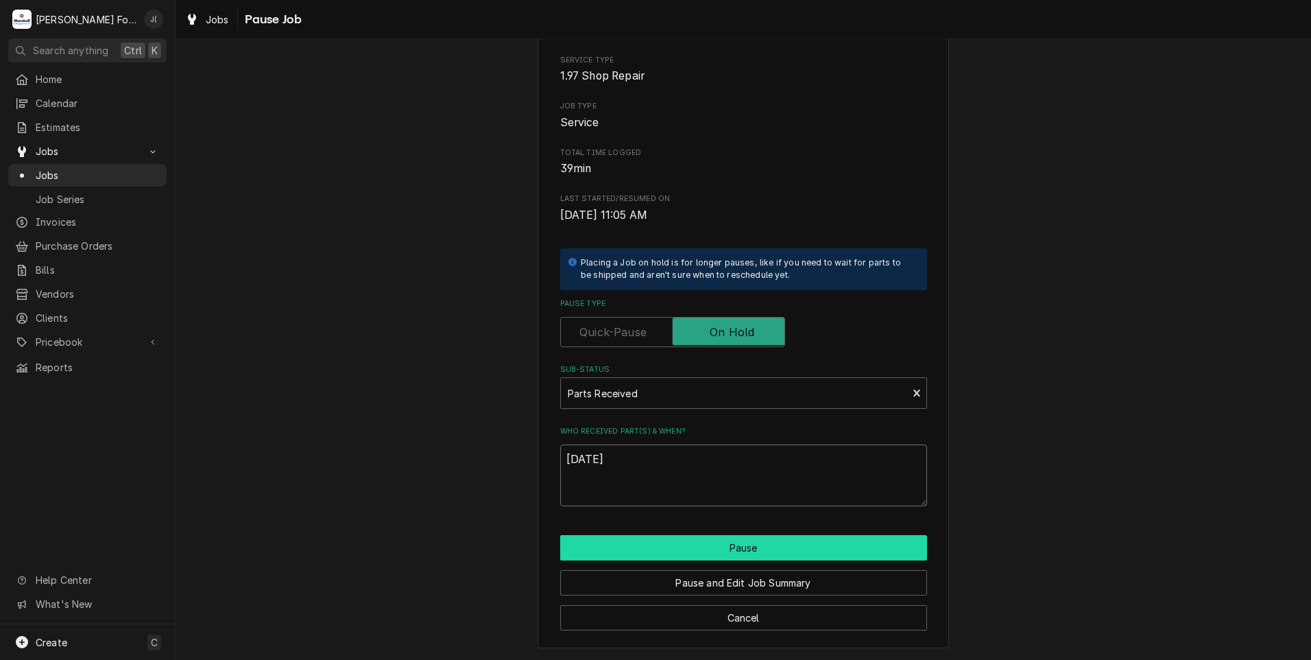
type textarea "10/08/2025"
click at [727, 547] on button "Pause" at bounding box center [743, 547] width 367 height 25
type textarea "x"
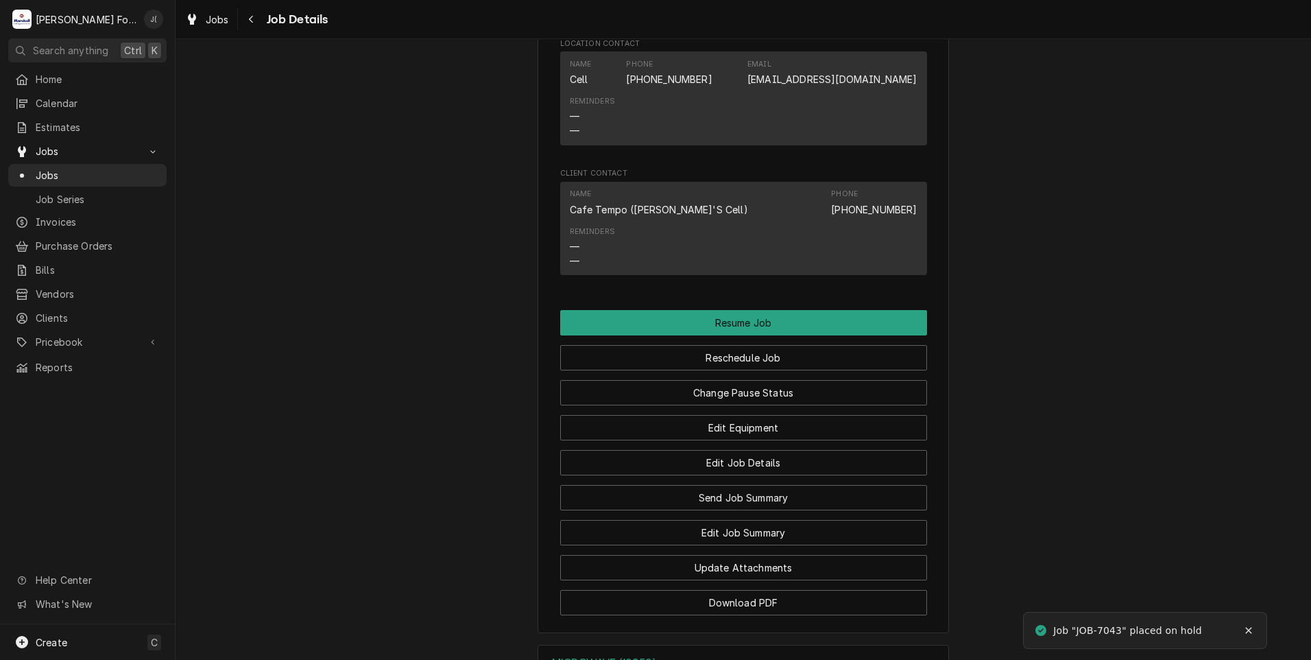
scroll to position [1166, 0]
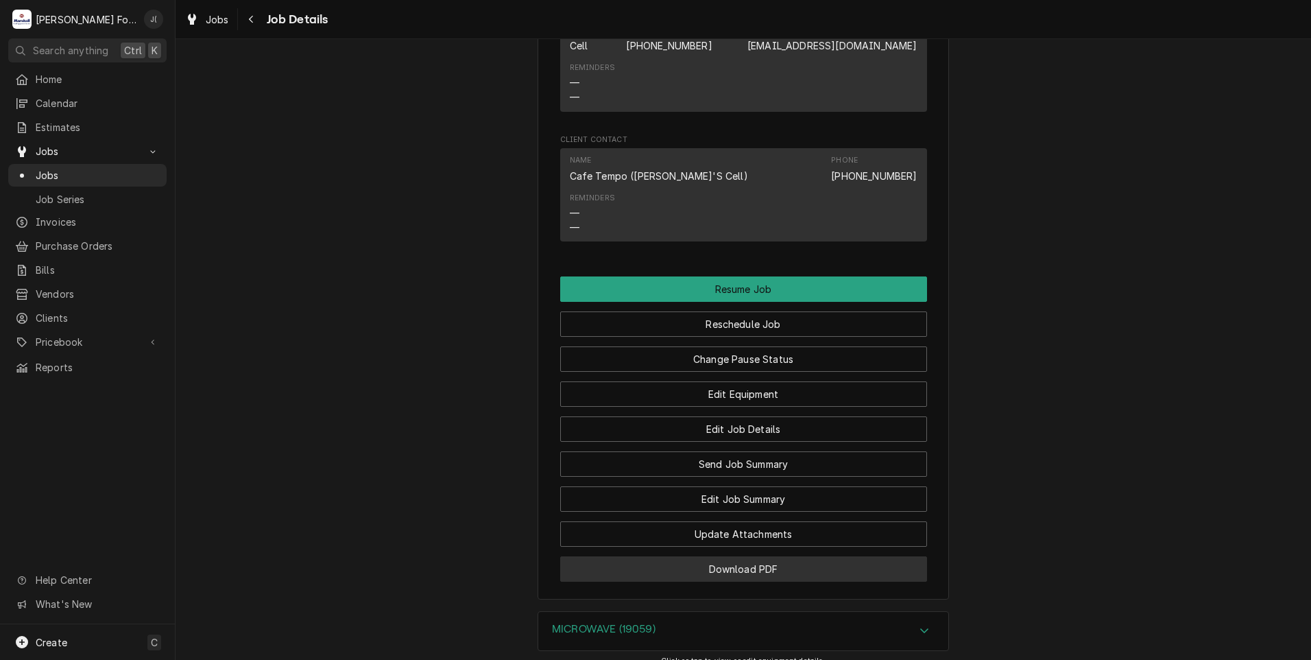
click at [723, 581] on button "Download PDF" at bounding box center [743, 568] width 367 height 25
click at [77, 168] on span "Jobs" at bounding box center [98, 175] width 124 height 14
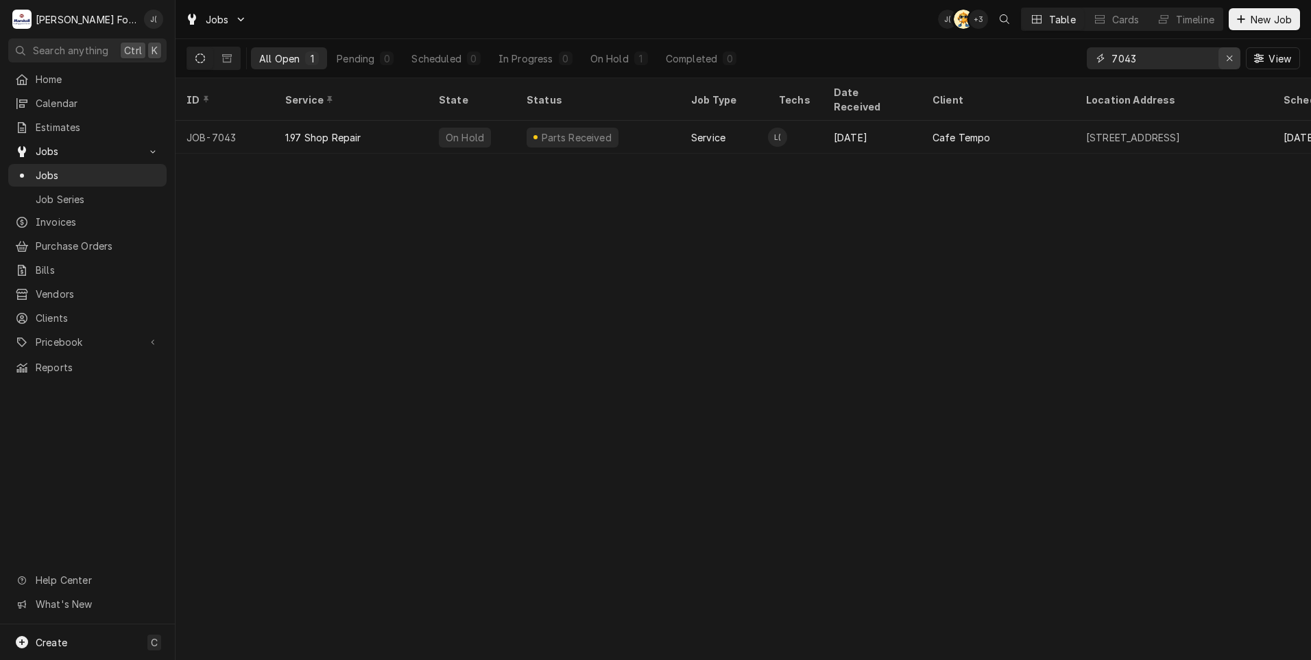
click at [1228, 63] on div "Erase input" at bounding box center [1230, 58] width 14 height 14
click at [1203, 65] on input "Dynamic Content Wrapper" at bounding box center [1176, 58] width 129 height 22
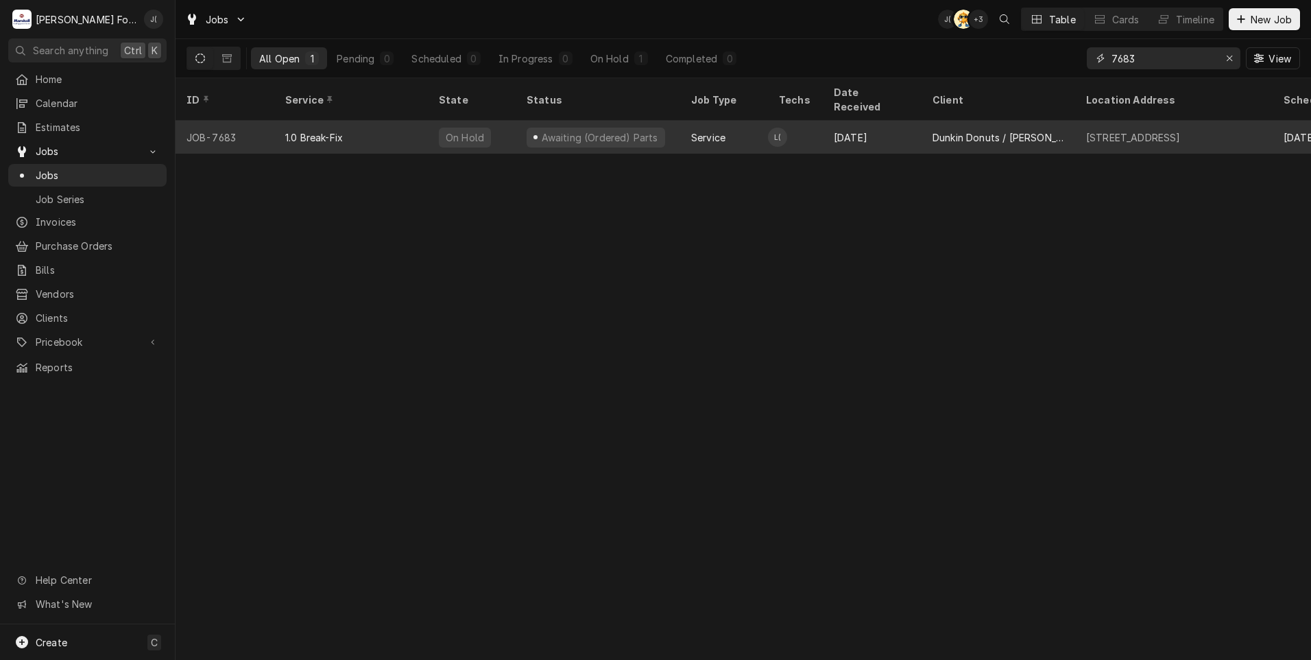
type input "7683"
click at [499, 132] on div "On Hold" at bounding box center [472, 137] width 88 height 33
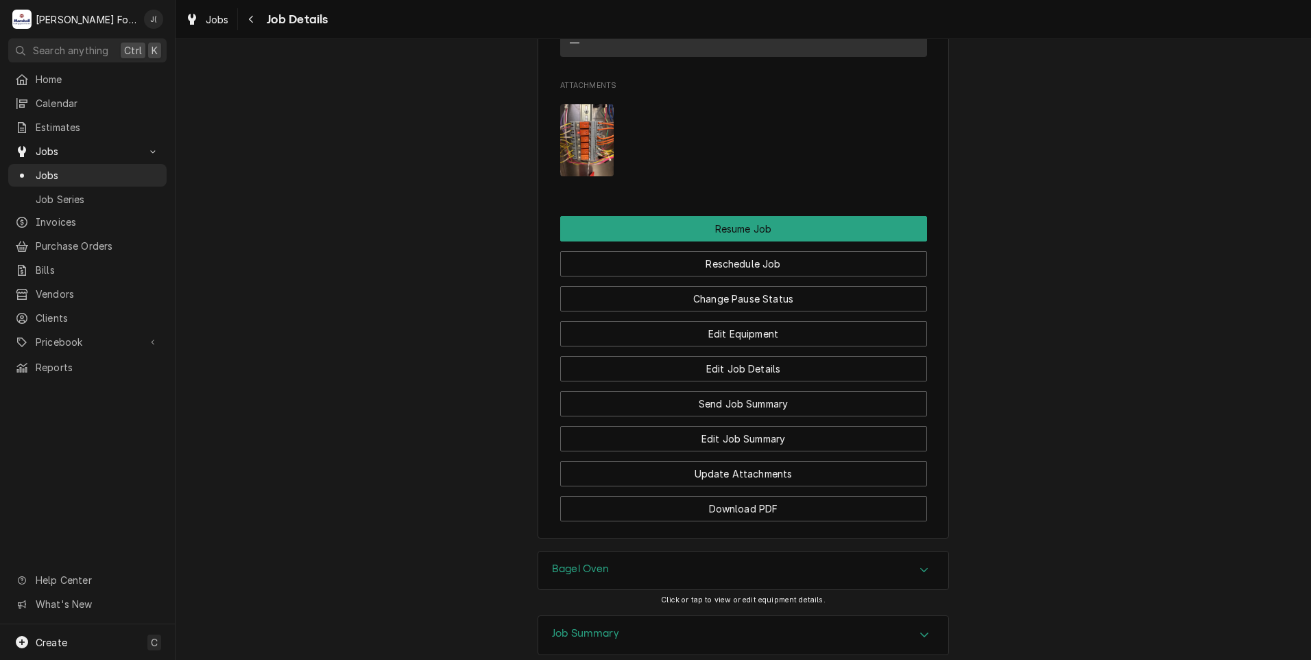
scroll to position [1577, 0]
click at [719, 285] on button "Change Pause Status" at bounding box center [743, 297] width 367 height 25
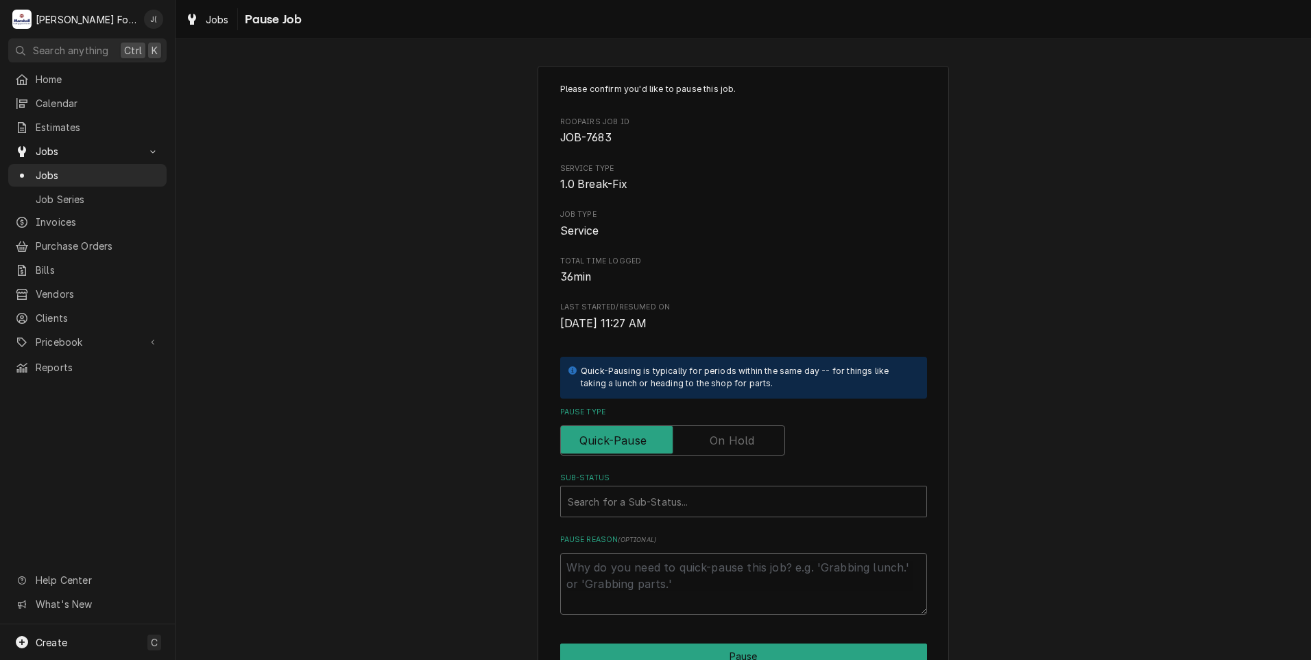
drag, startPoint x: 728, startPoint y: 438, endPoint x: 723, endPoint y: 449, distance: 12.0
click at [727, 438] on label "Pause Type" at bounding box center [672, 440] width 225 height 30
click at [727, 438] on input "Pause Type" at bounding box center [672, 440] width 213 height 30
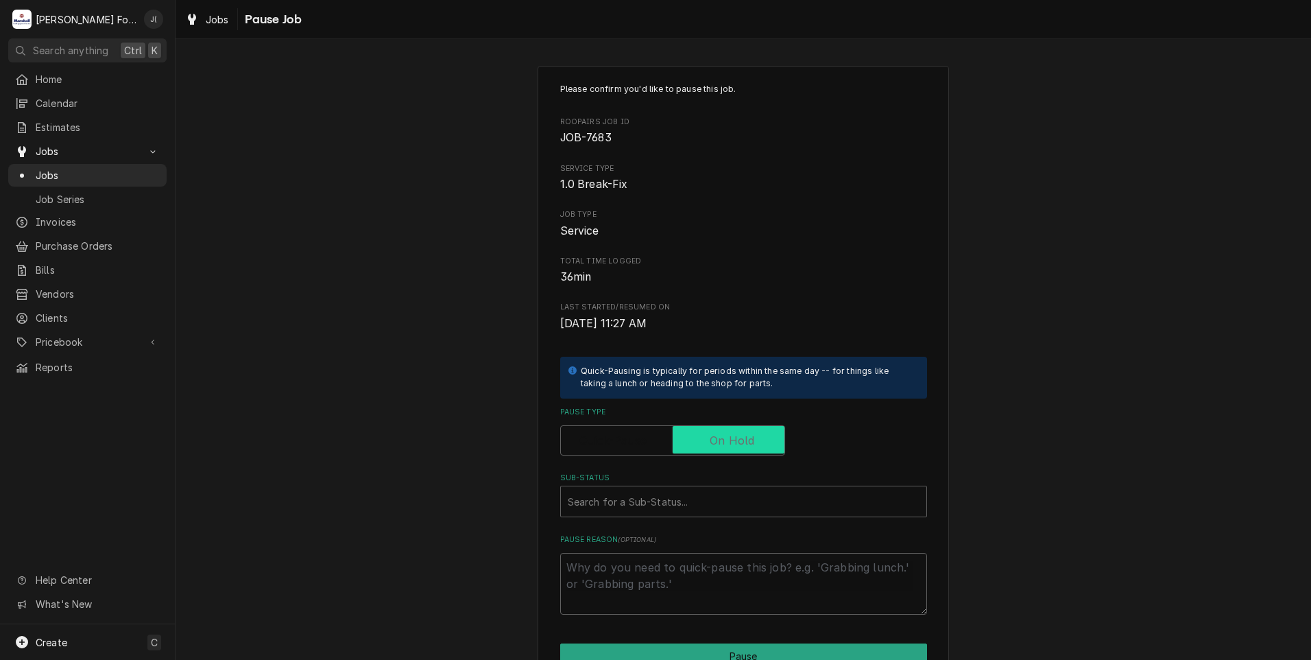
checkbox input "true"
click at [674, 495] on div "Sub-Status" at bounding box center [744, 501] width 352 height 25
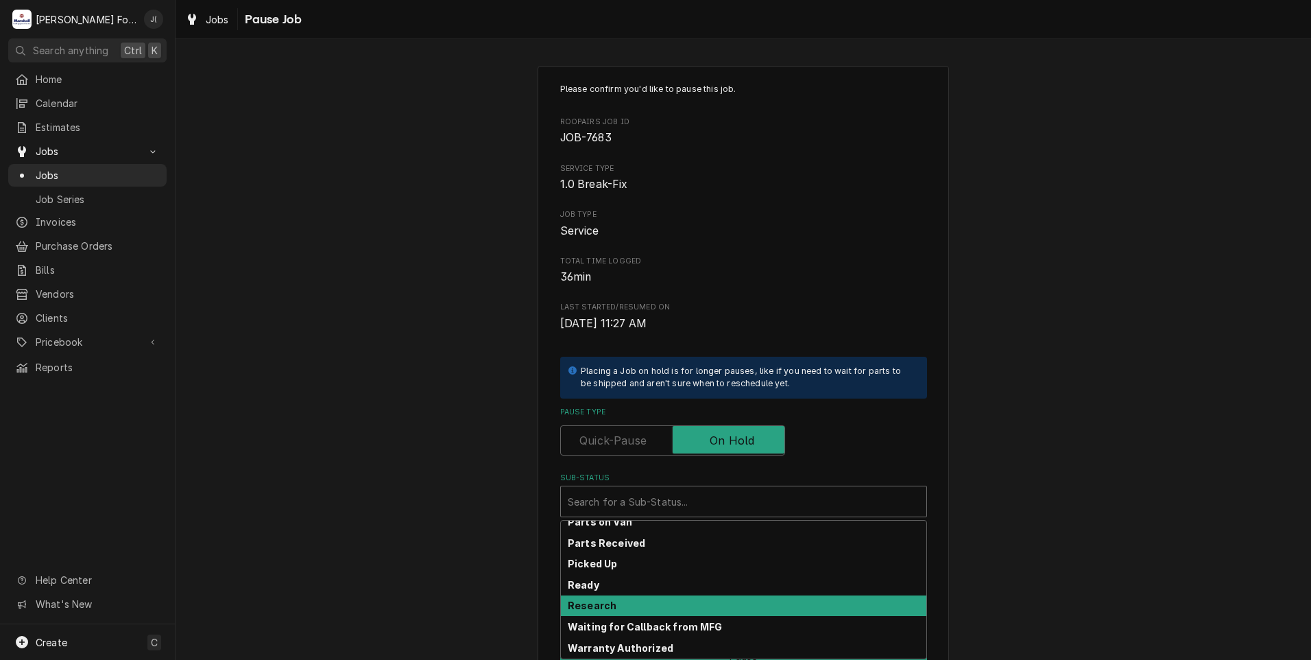
scroll to position [219, 0]
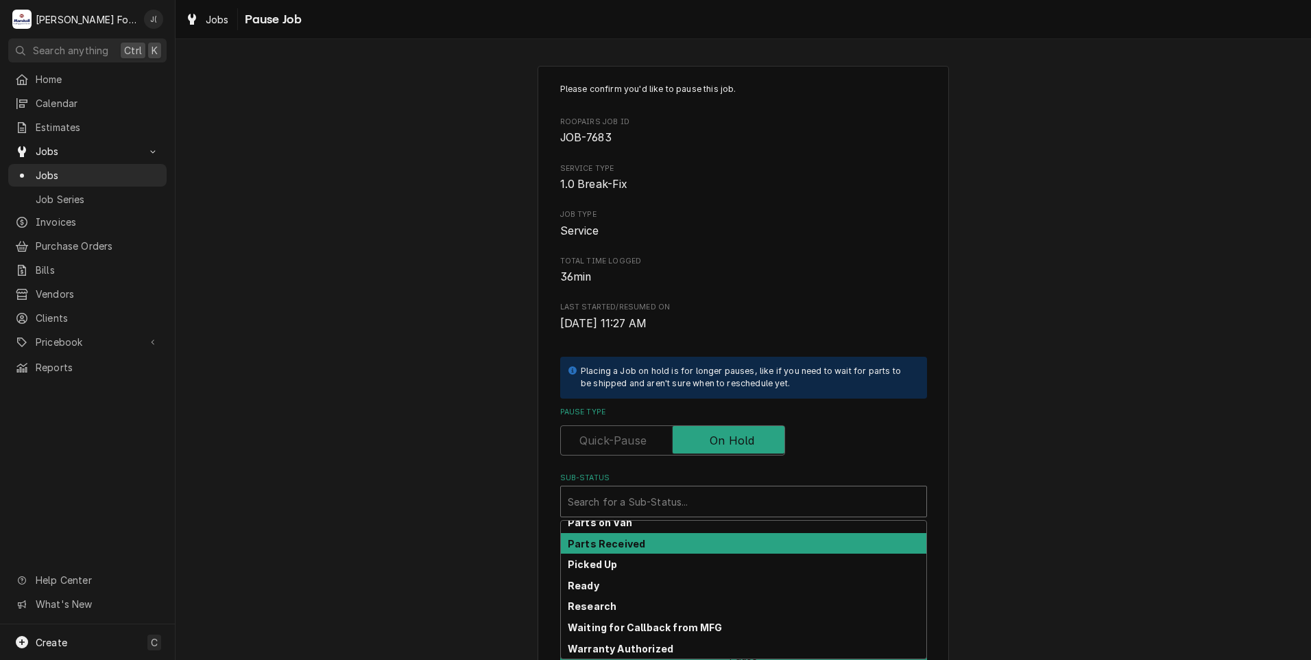
click at [637, 541] on div "Parts Received" at bounding box center [743, 543] width 365 height 21
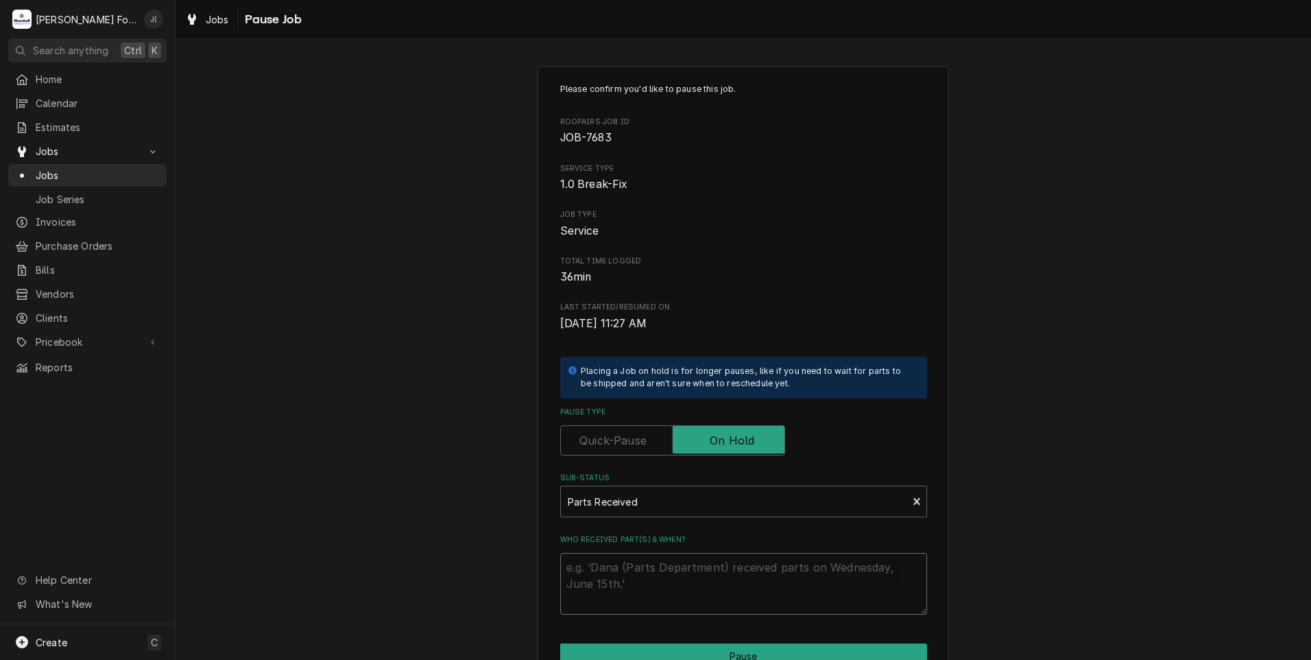
click at [633, 564] on textarea "Who received part(s) & when?" at bounding box center [743, 584] width 367 height 62
type textarea "x"
type textarea "1"
type textarea "x"
type textarea "10"
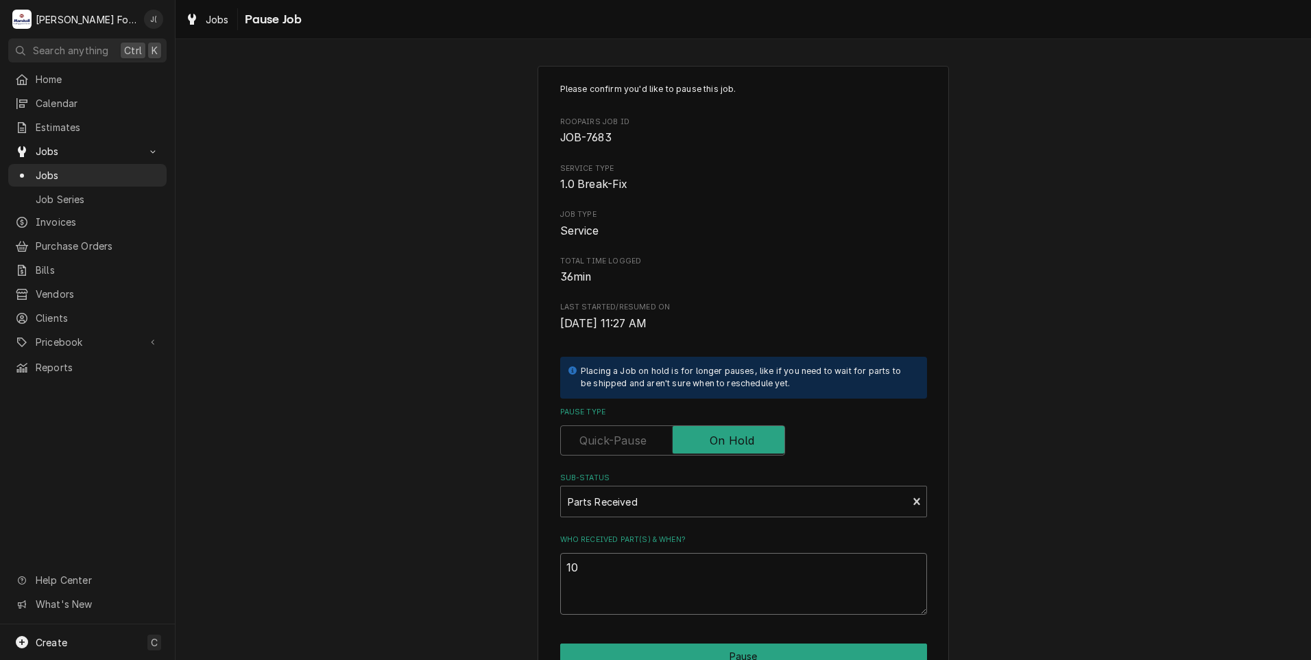
type textarea "x"
type textarea "10/"
type textarea "x"
type textarea "10/0"
type textarea "x"
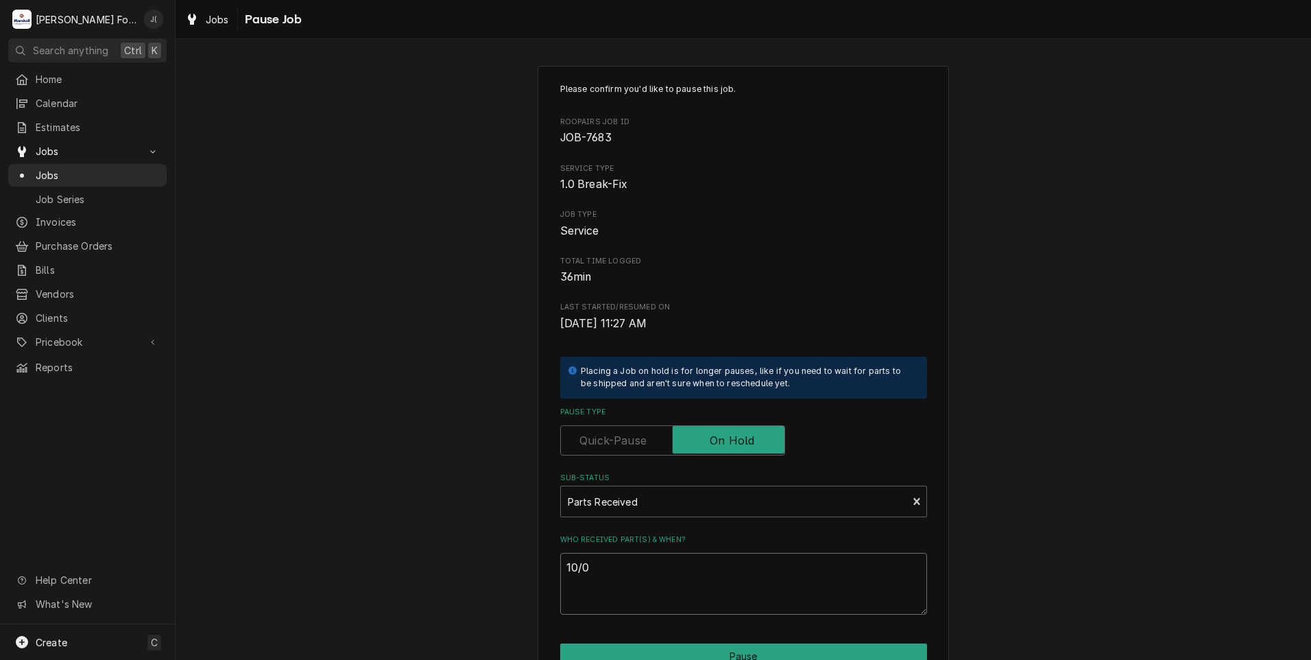
type textarea "10/08"
type textarea "x"
type textarea "10/08/"
type textarea "x"
type textarea "10/08/2"
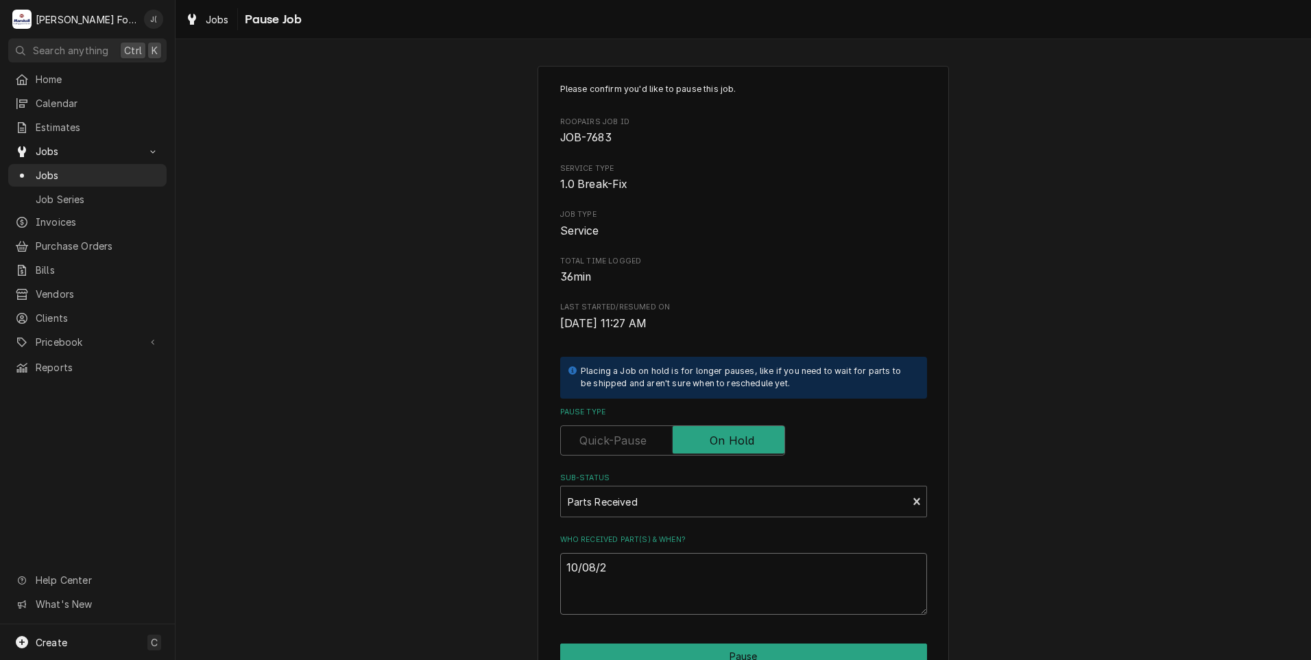
type textarea "x"
type textarea "10/08/20"
type textarea "x"
type textarea "10/08/202"
type textarea "x"
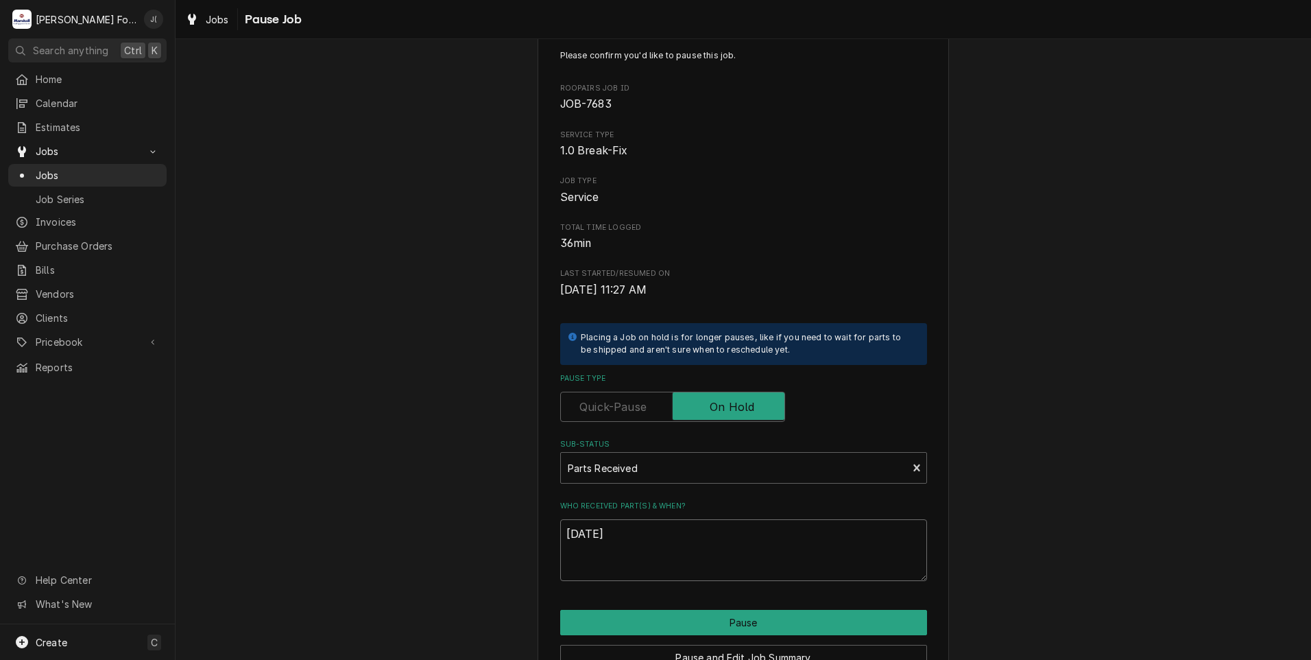
scroll to position [108, 0]
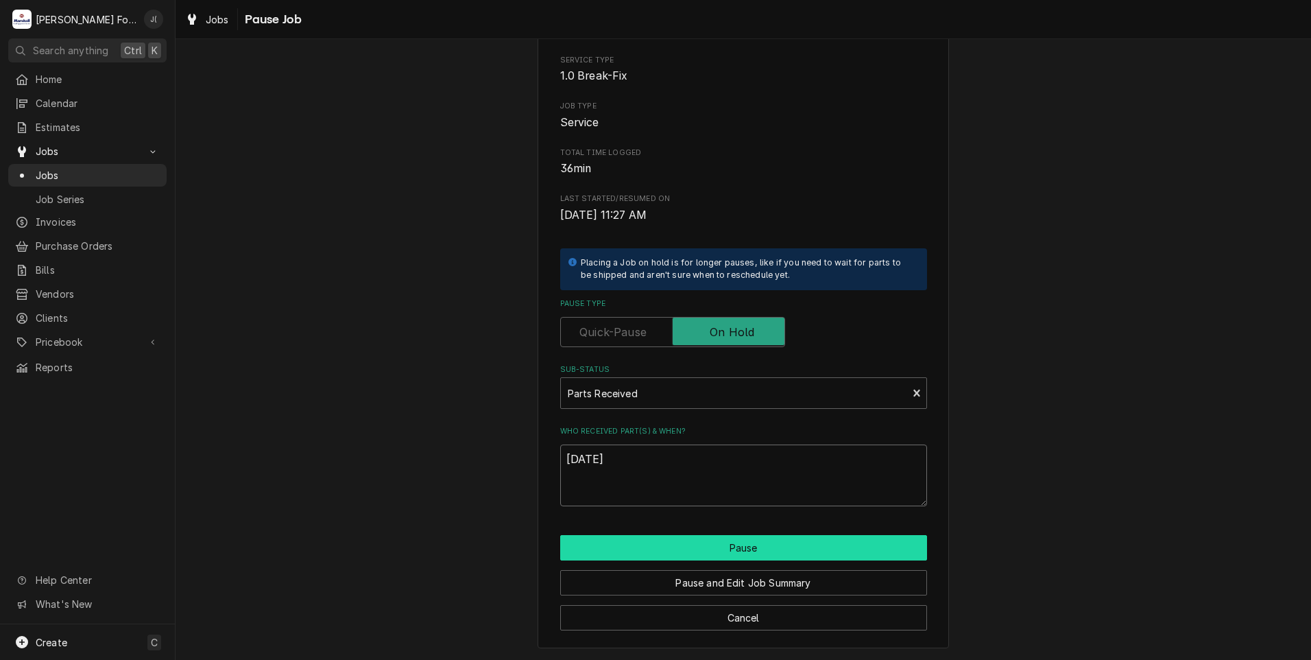
type textarea "10/08/2025"
click at [715, 544] on button "Pause" at bounding box center [743, 547] width 367 height 25
type textarea "x"
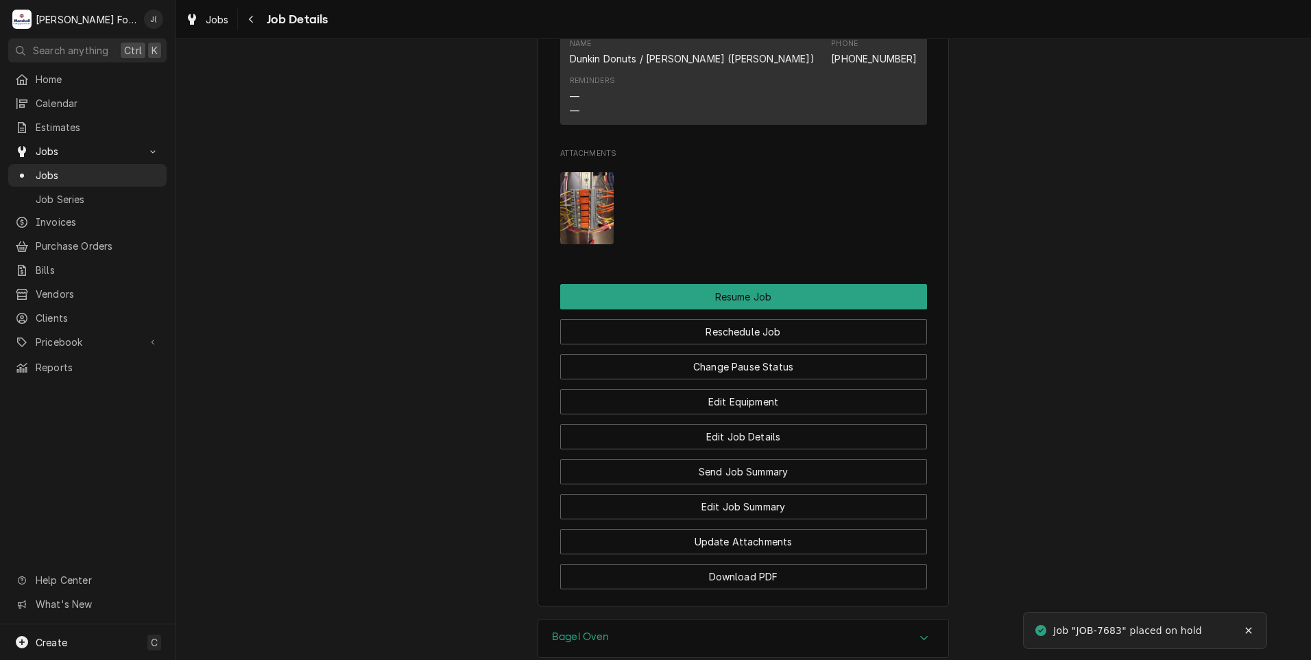
scroll to position [1705, 0]
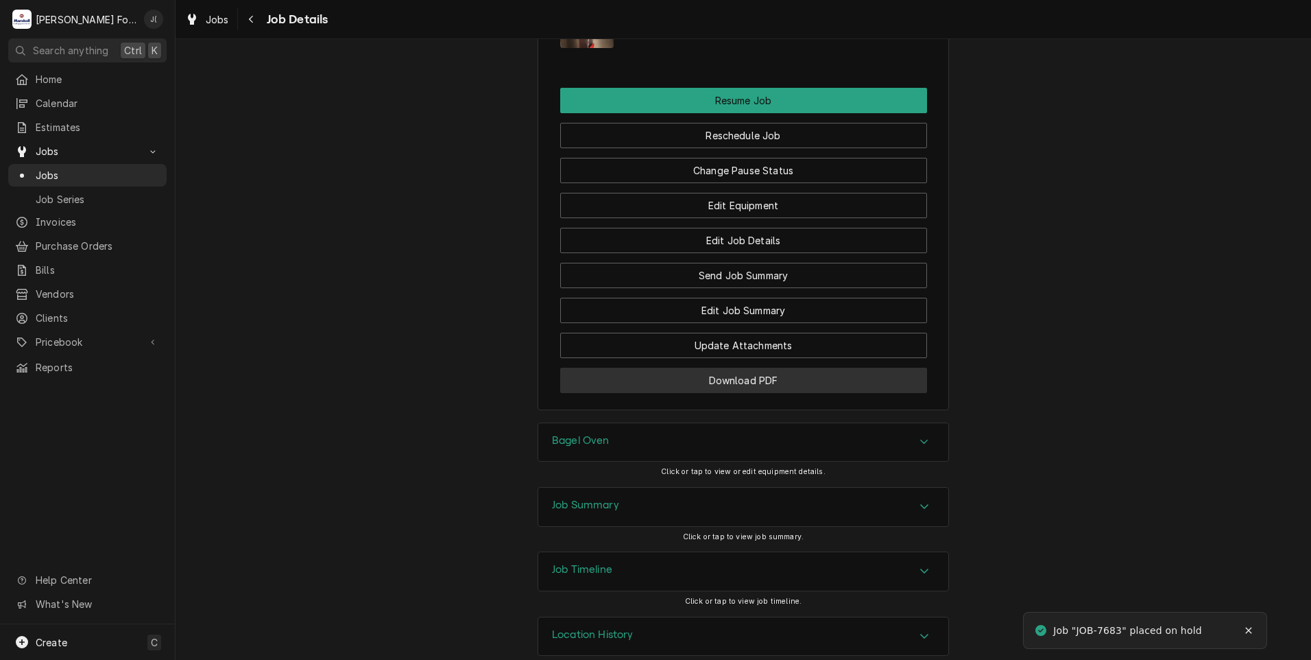
click at [697, 368] on button "Download PDF" at bounding box center [743, 380] width 367 height 25
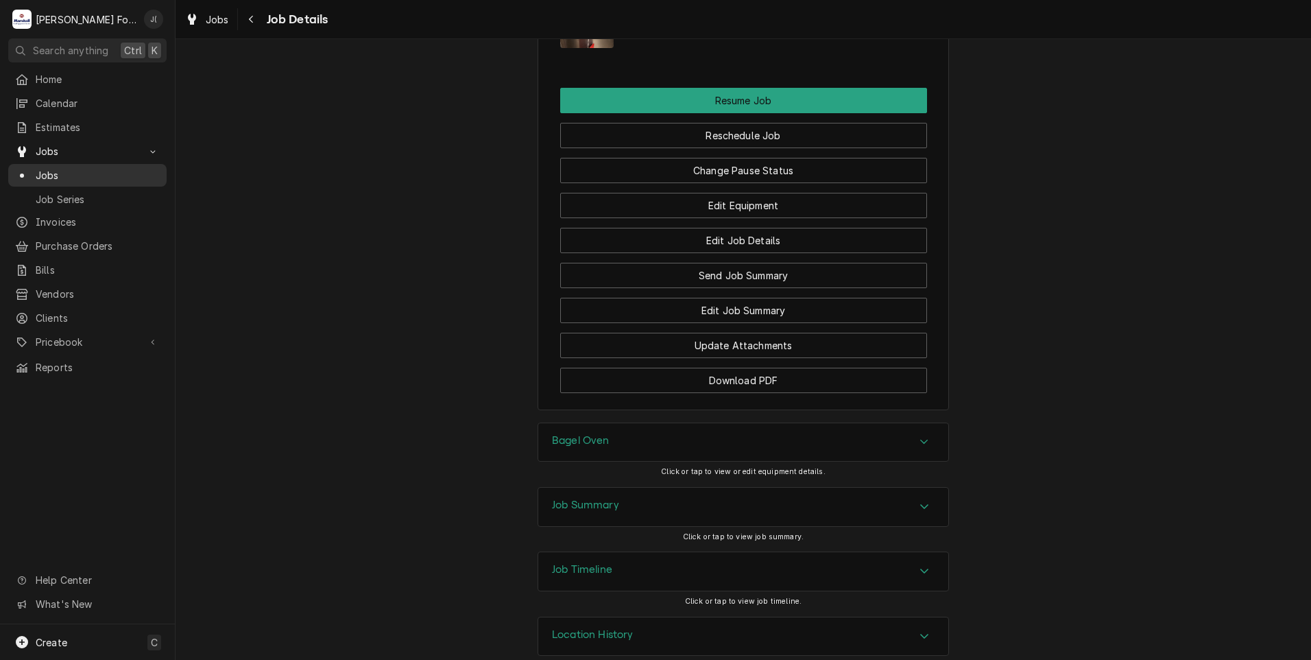
click at [70, 178] on link "Jobs" at bounding box center [87, 175] width 158 height 23
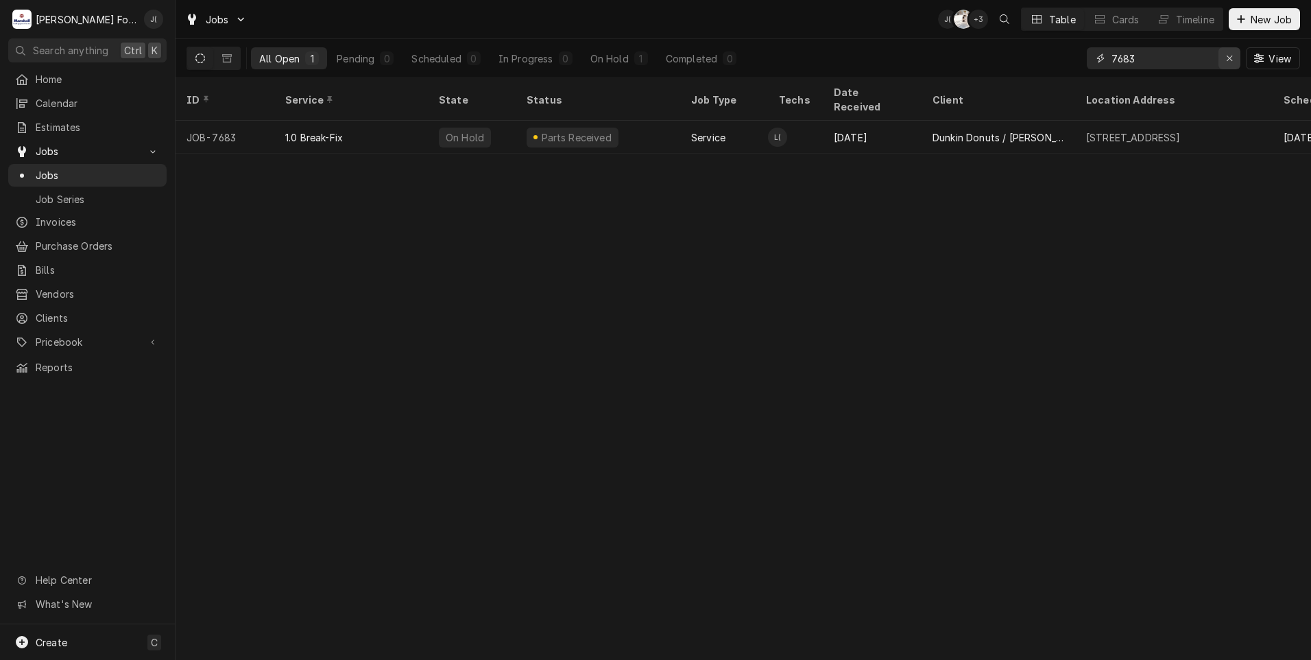
click at [1225, 64] on div "Erase input" at bounding box center [1230, 58] width 14 height 14
click at [1146, 56] on input "Dynamic Content Wrapper" at bounding box center [1176, 58] width 129 height 22
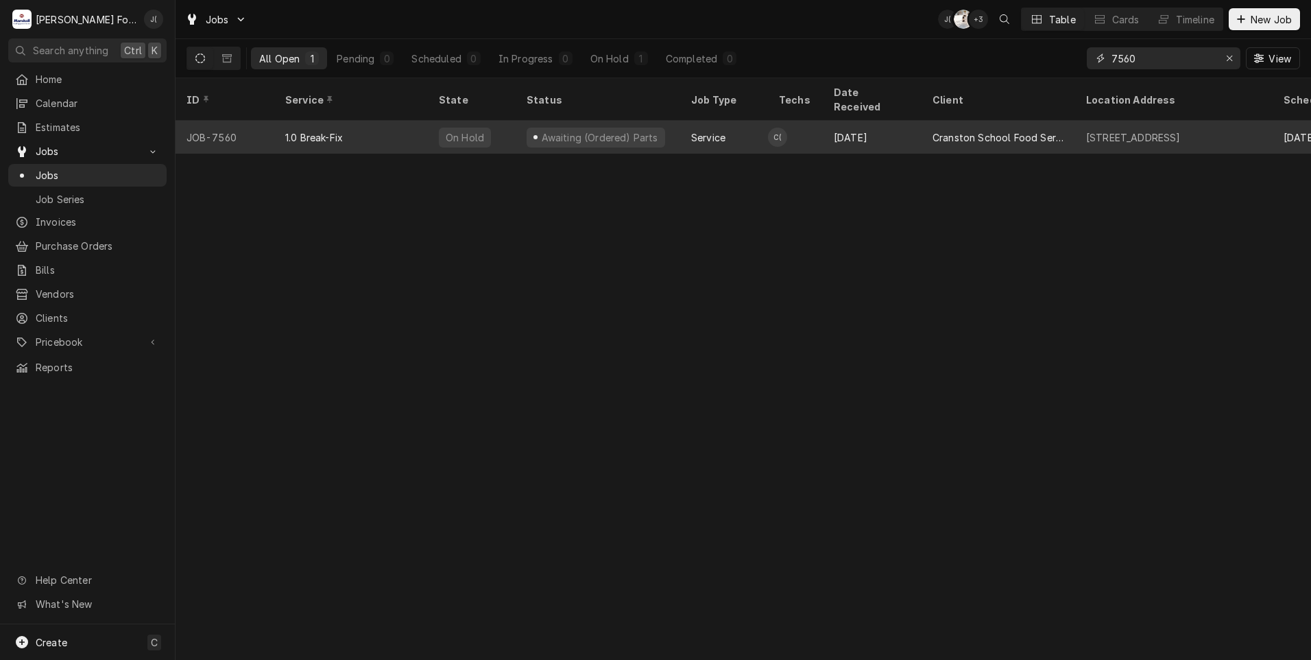
type input "7560"
click at [305, 127] on div "1.0 Break-Fix" at bounding box center [351, 137] width 154 height 33
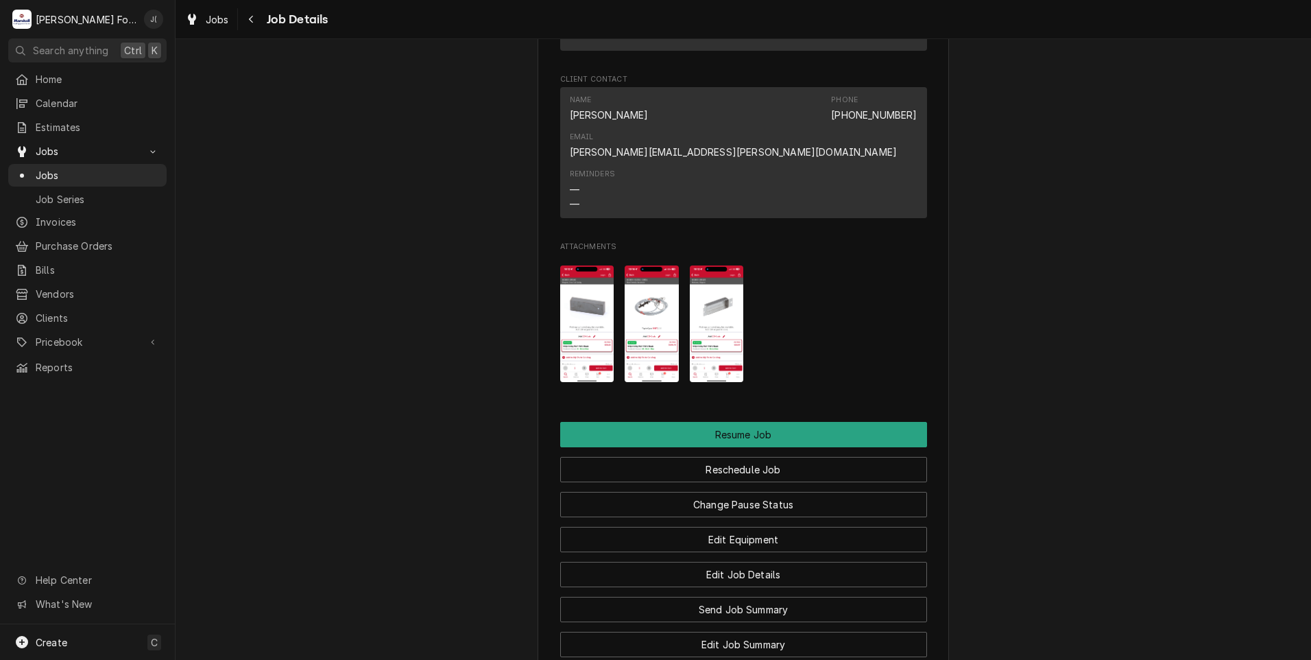
scroll to position [1646, 0]
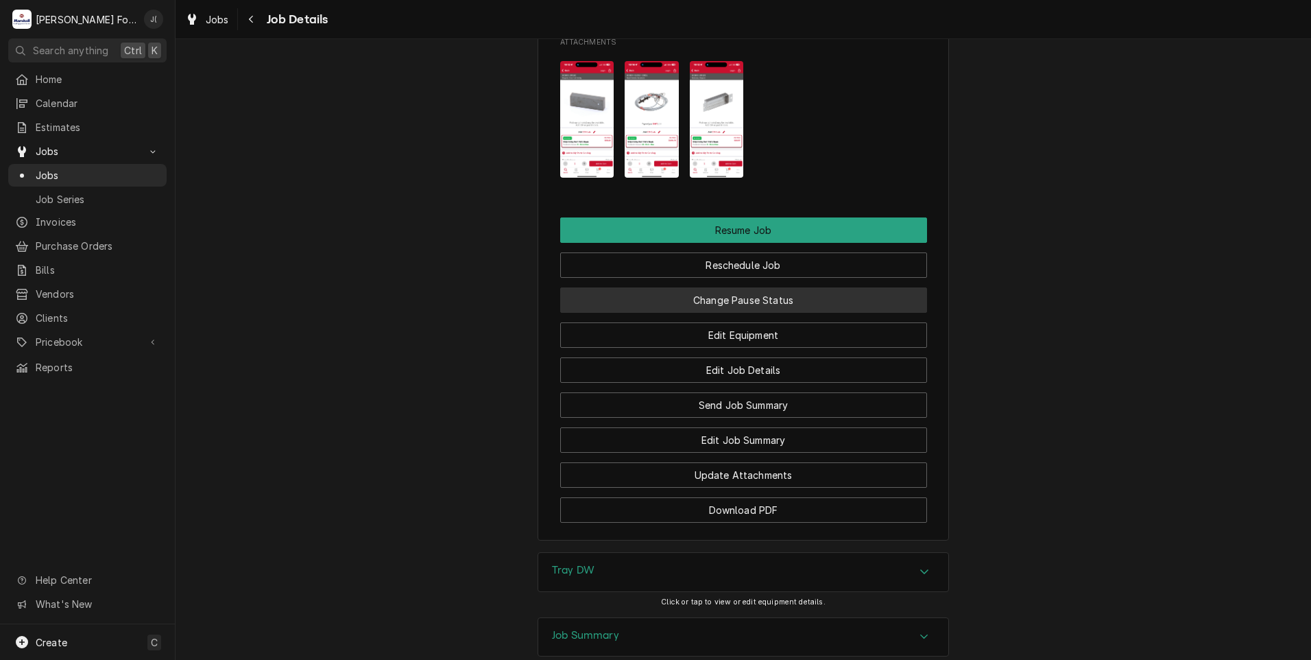
click at [732, 287] on button "Change Pause Status" at bounding box center [743, 299] width 367 height 25
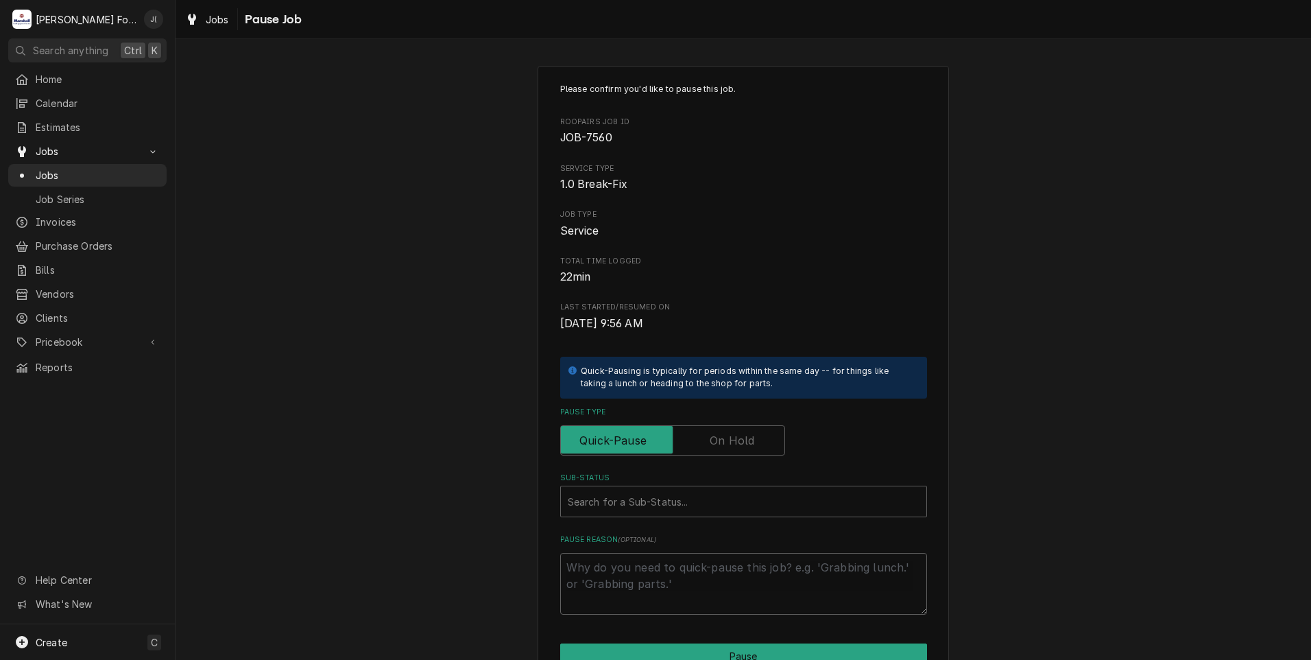
click at [709, 435] on label "Pause Type" at bounding box center [672, 440] width 225 height 30
click at [709, 435] on input "Pause Type" at bounding box center [672, 440] width 213 height 30
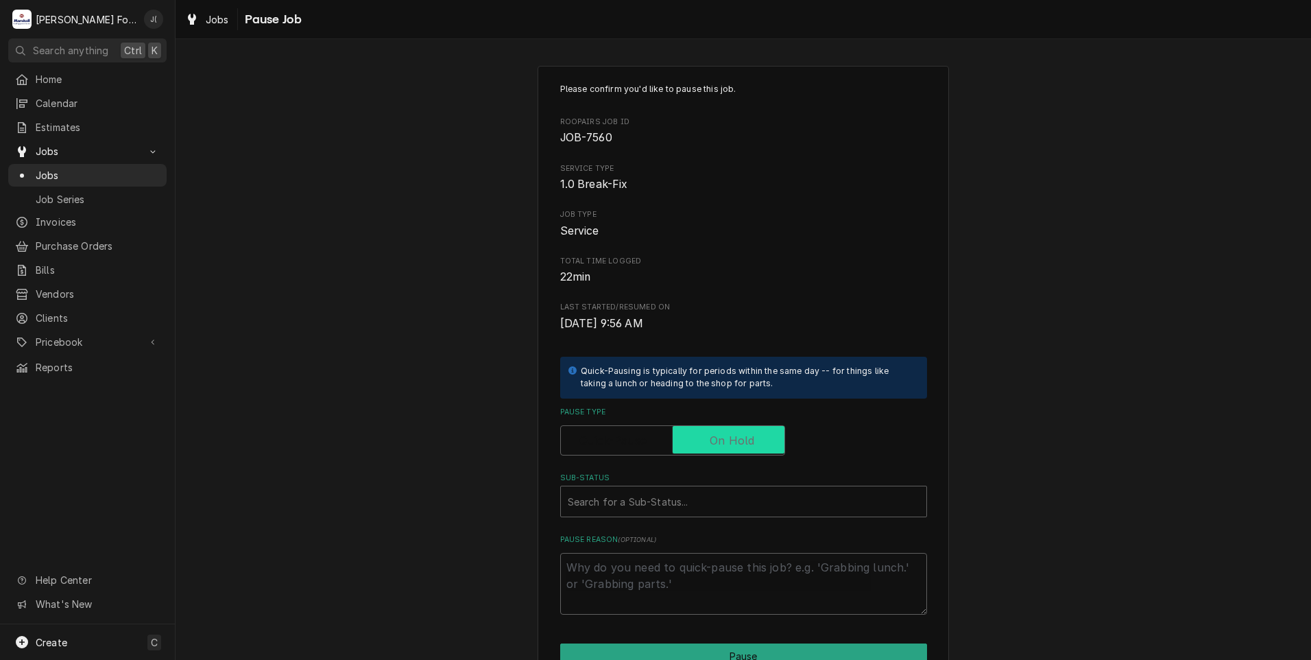
checkbox input "true"
click at [686, 508] on div "Sub-Status" at bounding box center [744, 501] width 352 height 25
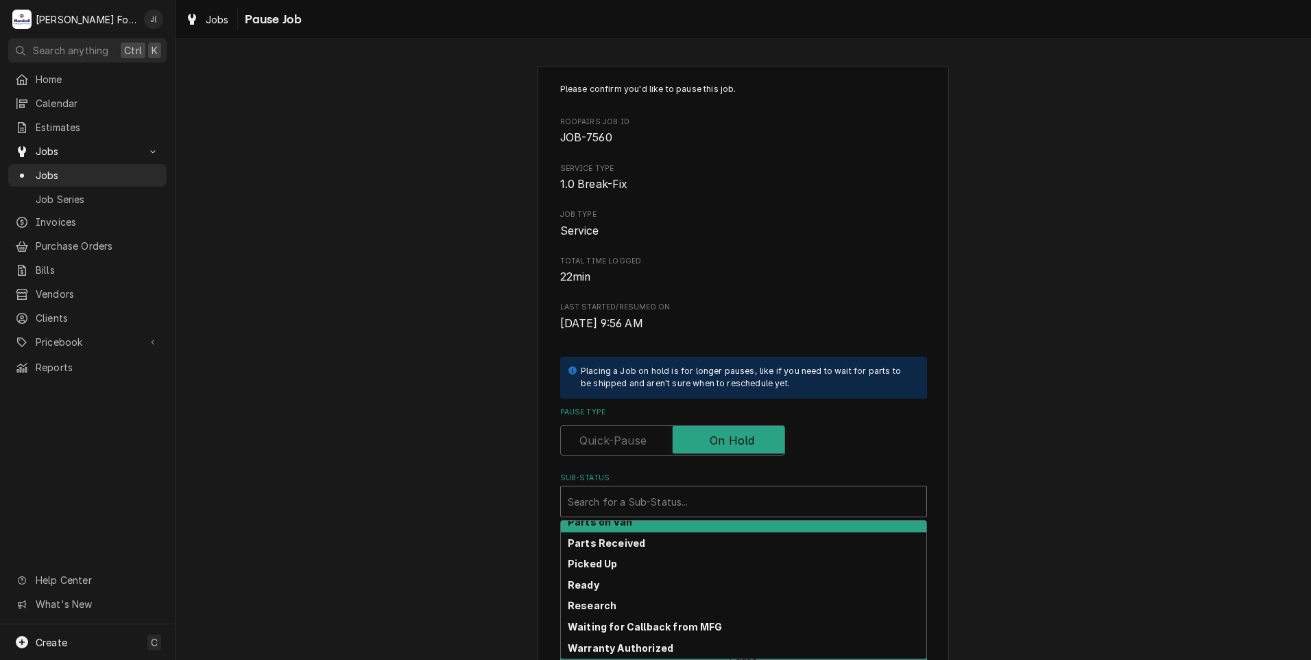
scroll to position [219, 0]
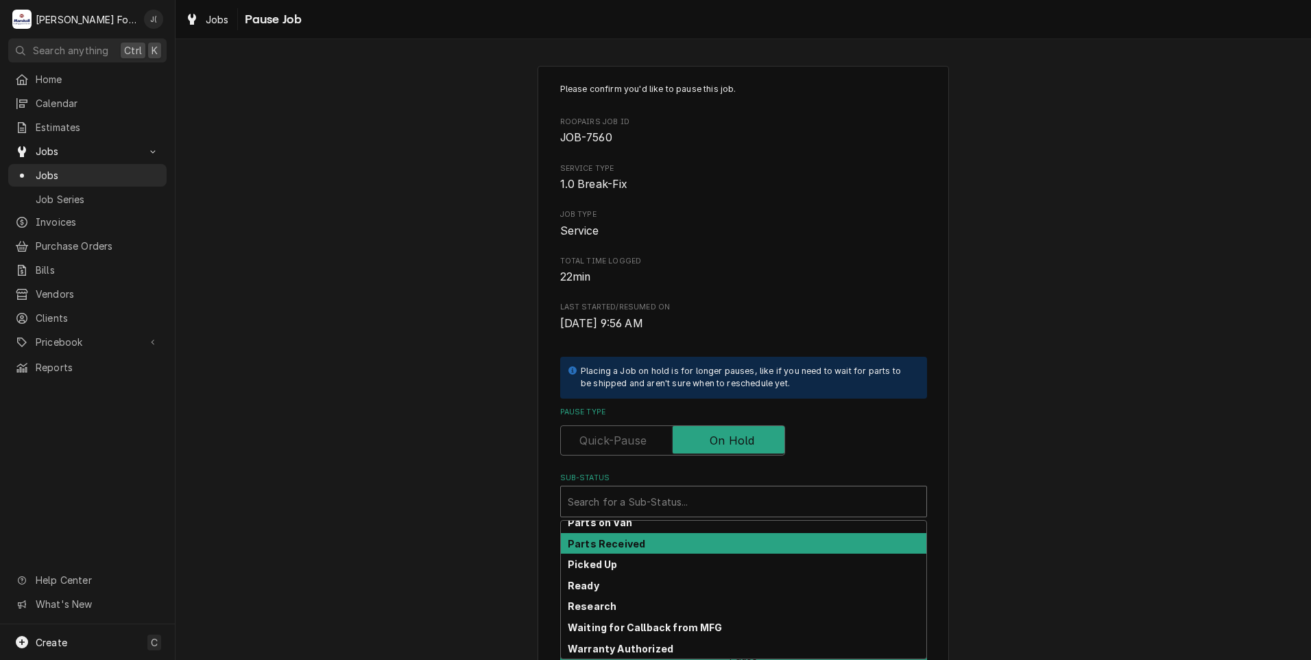
click at [647, 545] on div "Parts Received" at bounding box center [743, 543] width 365 height 21
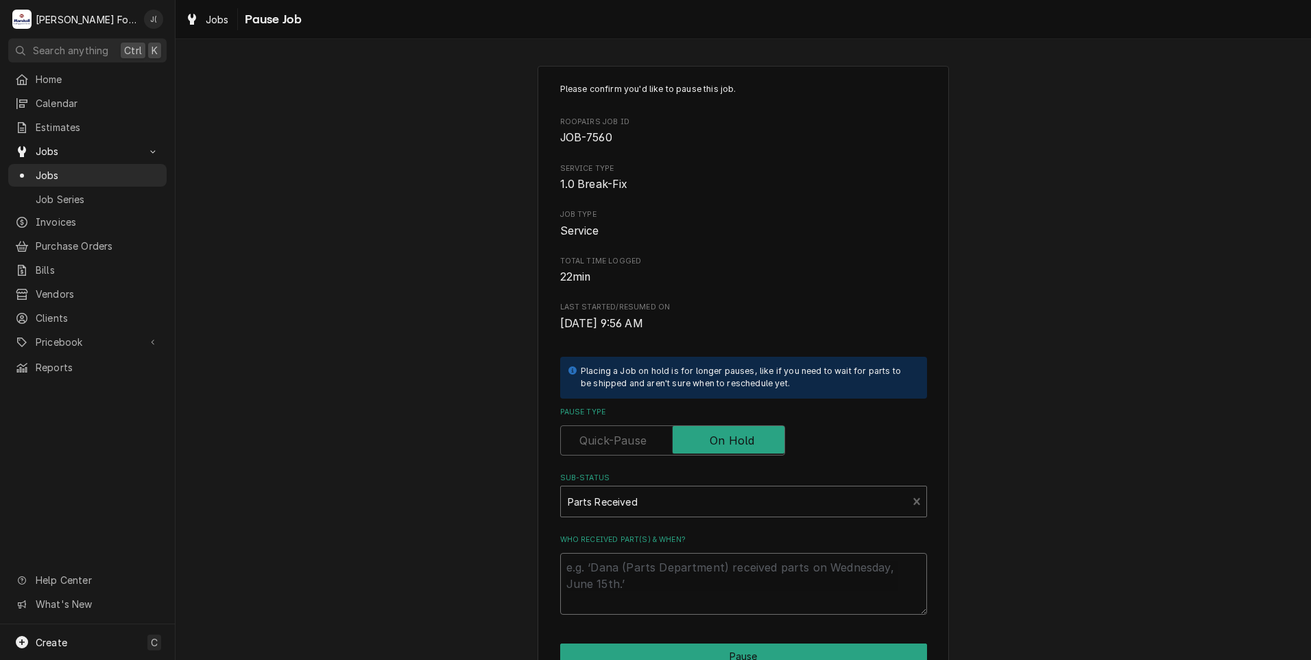
click at [645, 584] on textarea "Who received part(s) & when?" at bounding box center [743, 584] width 367 height 62
type textarea "x"
type textarea "1"
type textarea "x"
type textarea "10"
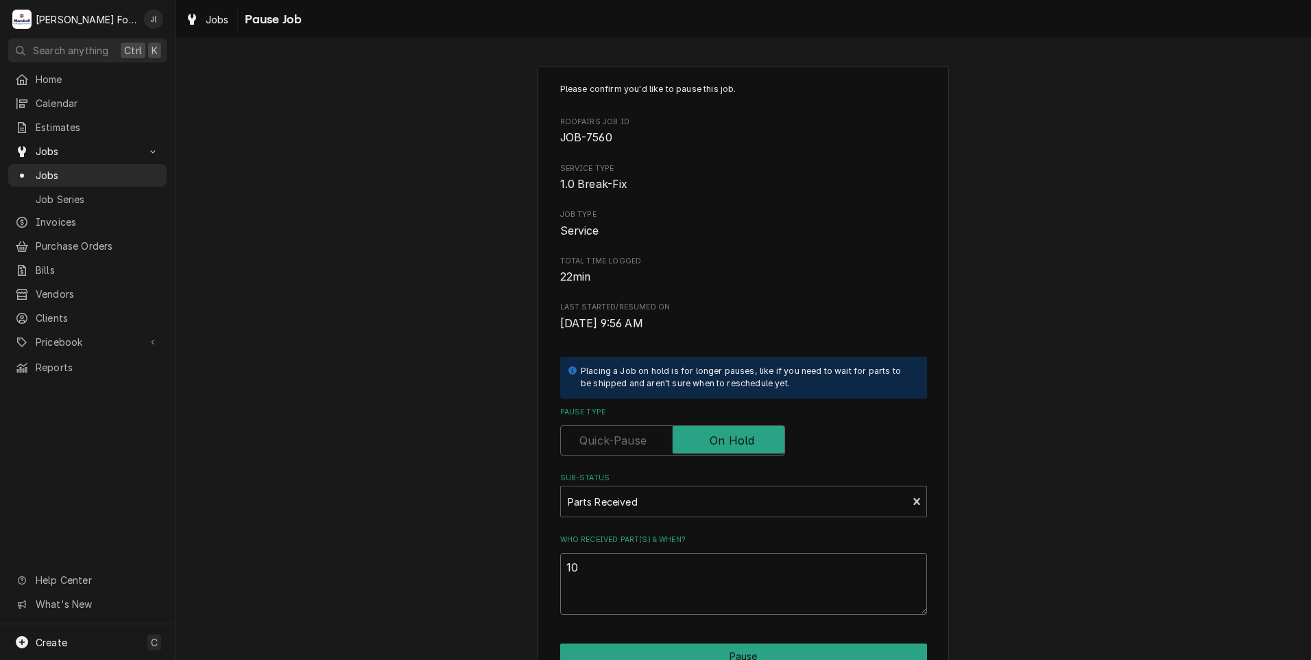
type textarea "x"
type textarea "10/"
type textarea "x"
type textarea "10/0"
type textarea "x"
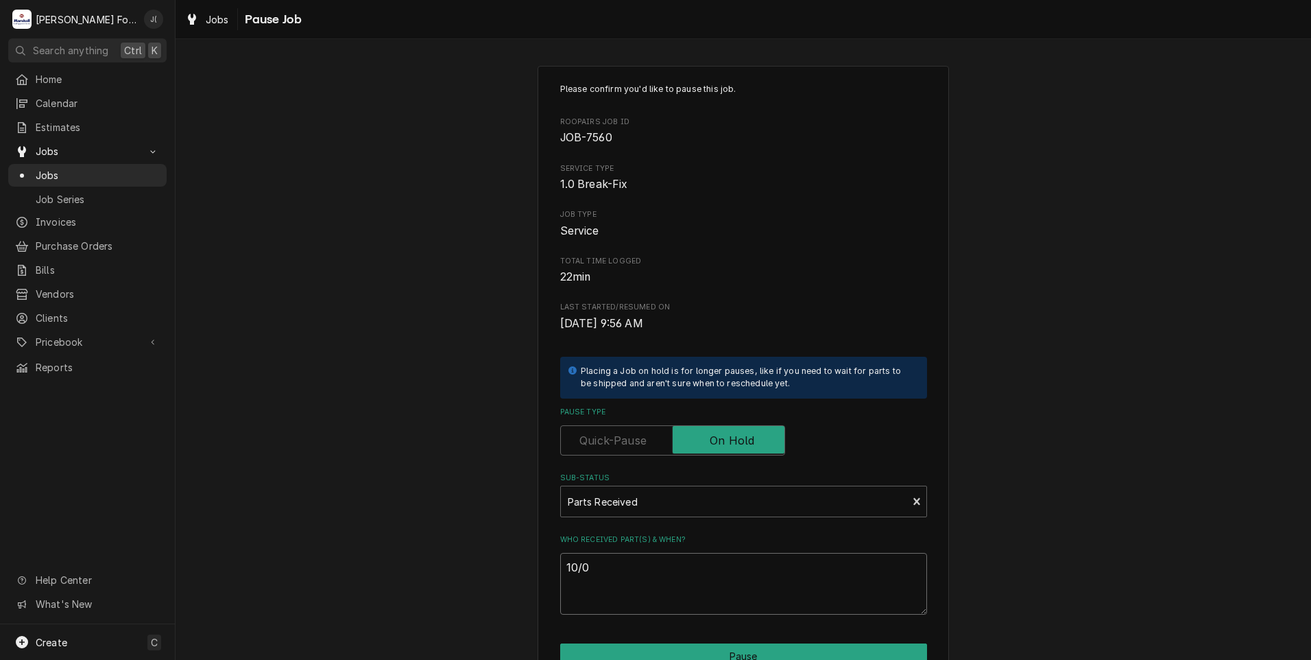
type textarea "10/08"
type textarea "x"
type textarea "10/08/"
type textarea "x"
type textarea "10/08/2"
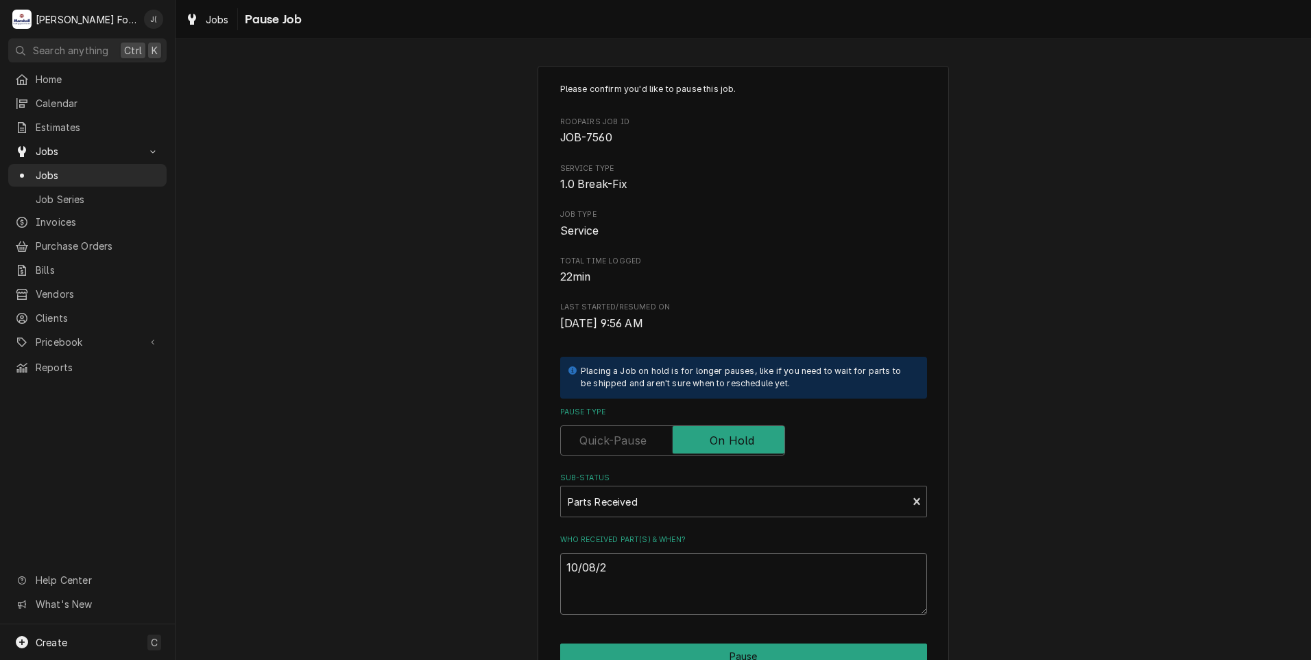
type textarea "x"
type textarea "10/08/20"
type textarea "x"
type textarea "10/08/202"
type textarea "x"
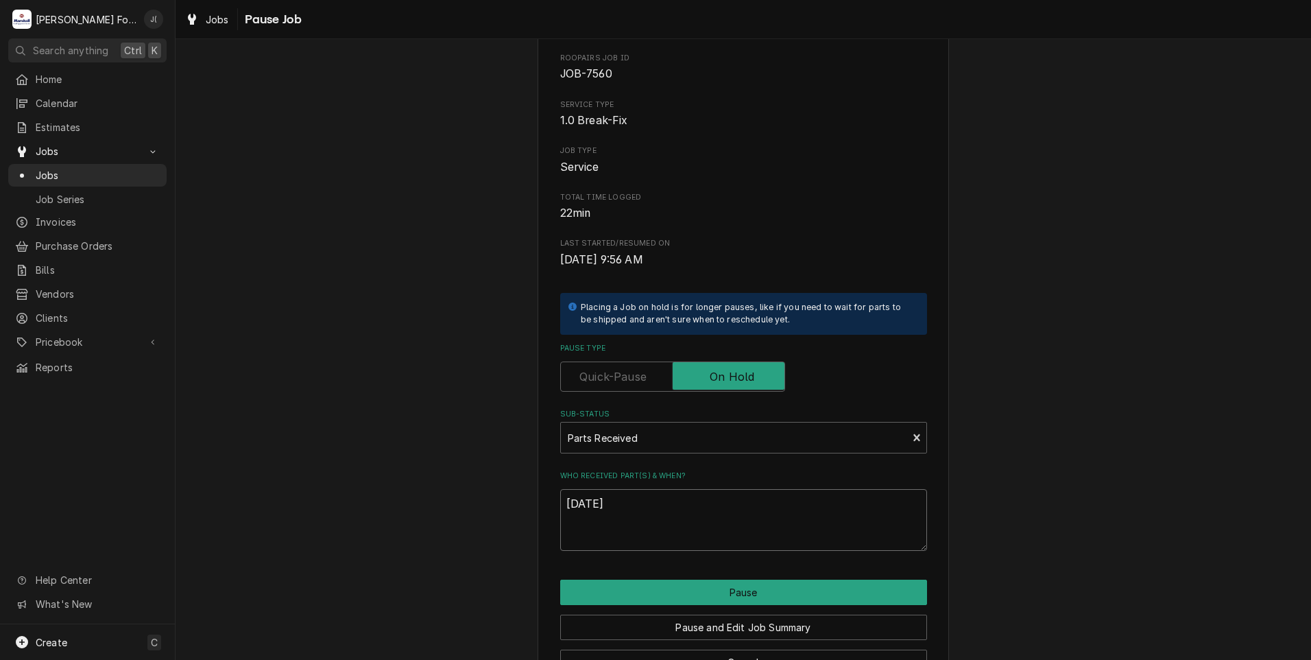
scroll to position [108, 0]
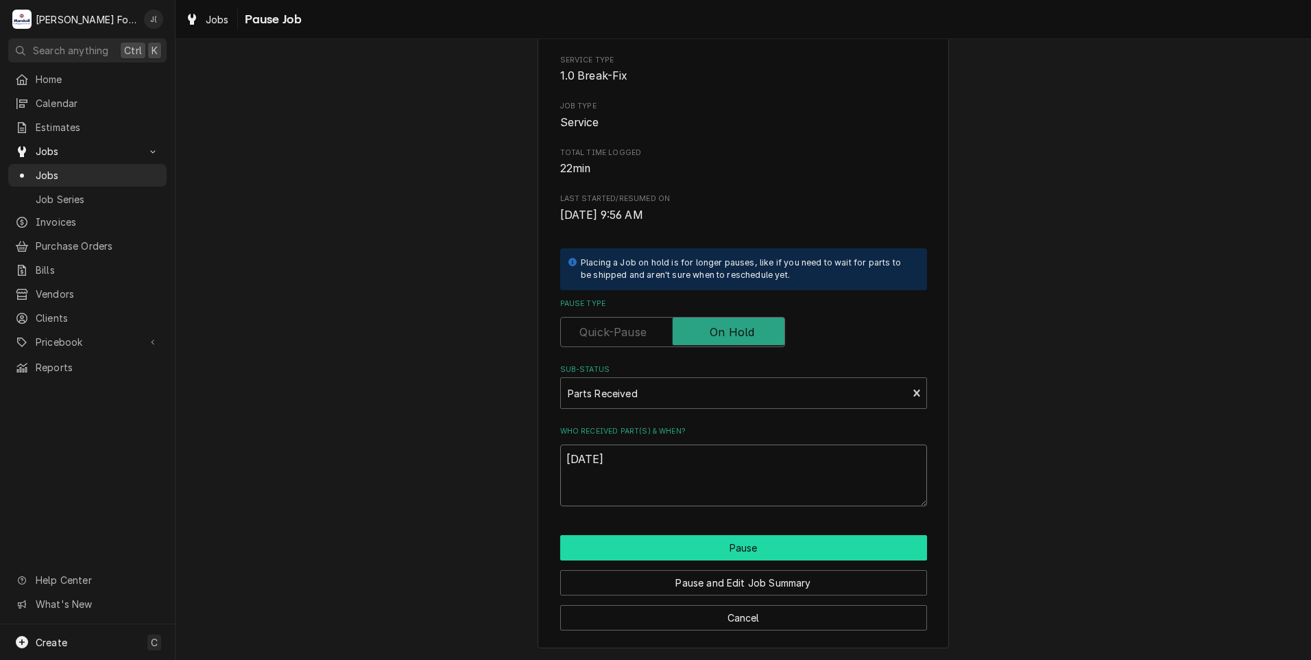
type textarea "[DATE]"
click at [715, 554] on button "Pause" at bounding box center [743, 547] width 367 height 25
type textarea "x"
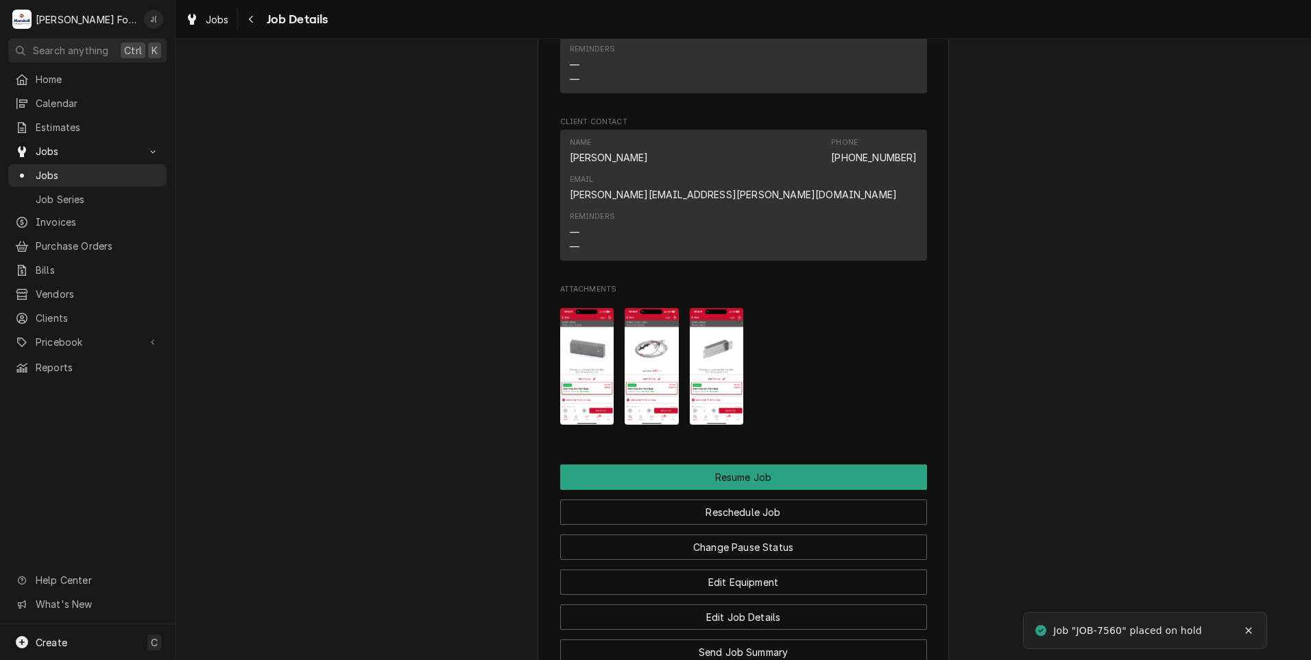
scroll to position [1646, 0]
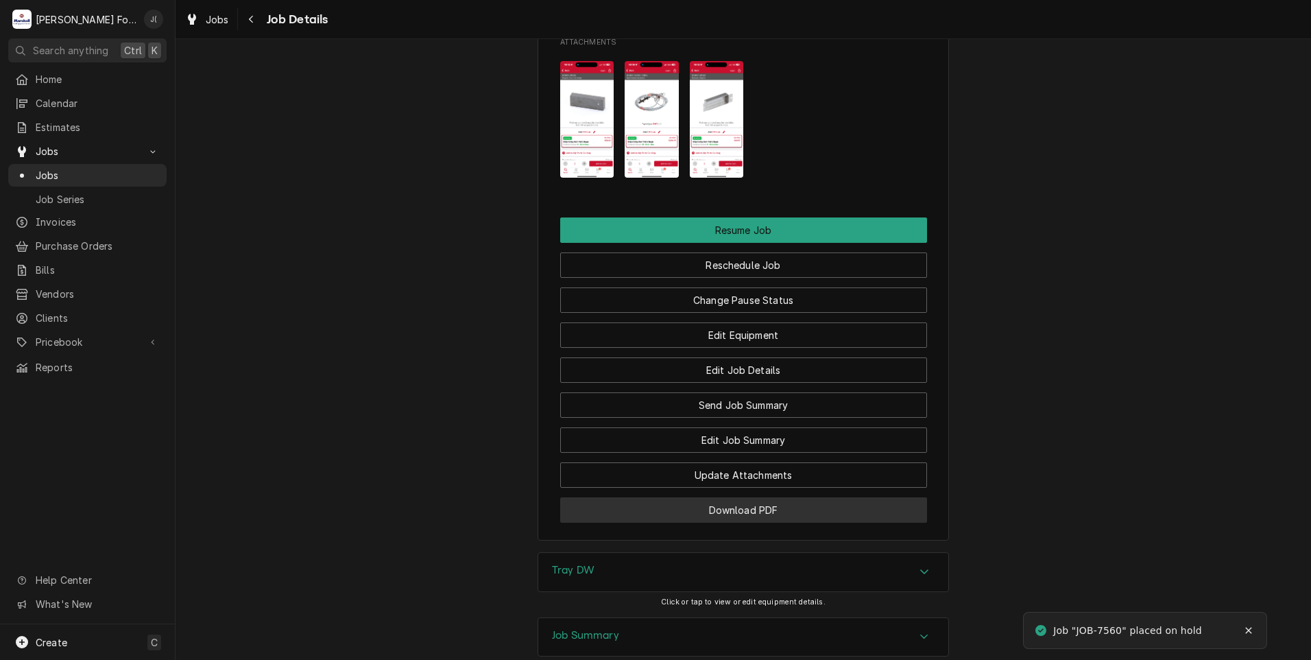
click at [593, 497] on button "Download PDF" at bounding box center [743, 509] width 367 height 25
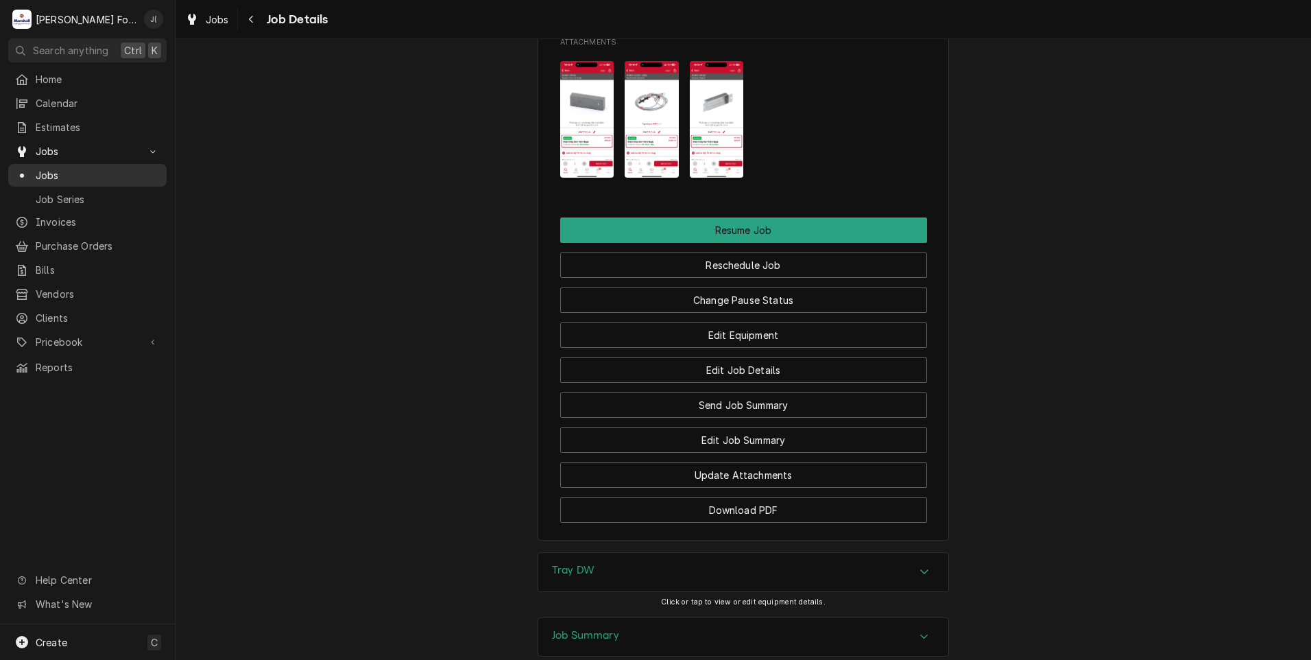
click at [72, 171] on span "Jobs" at bounding box center [98, 175] width 124 height 14
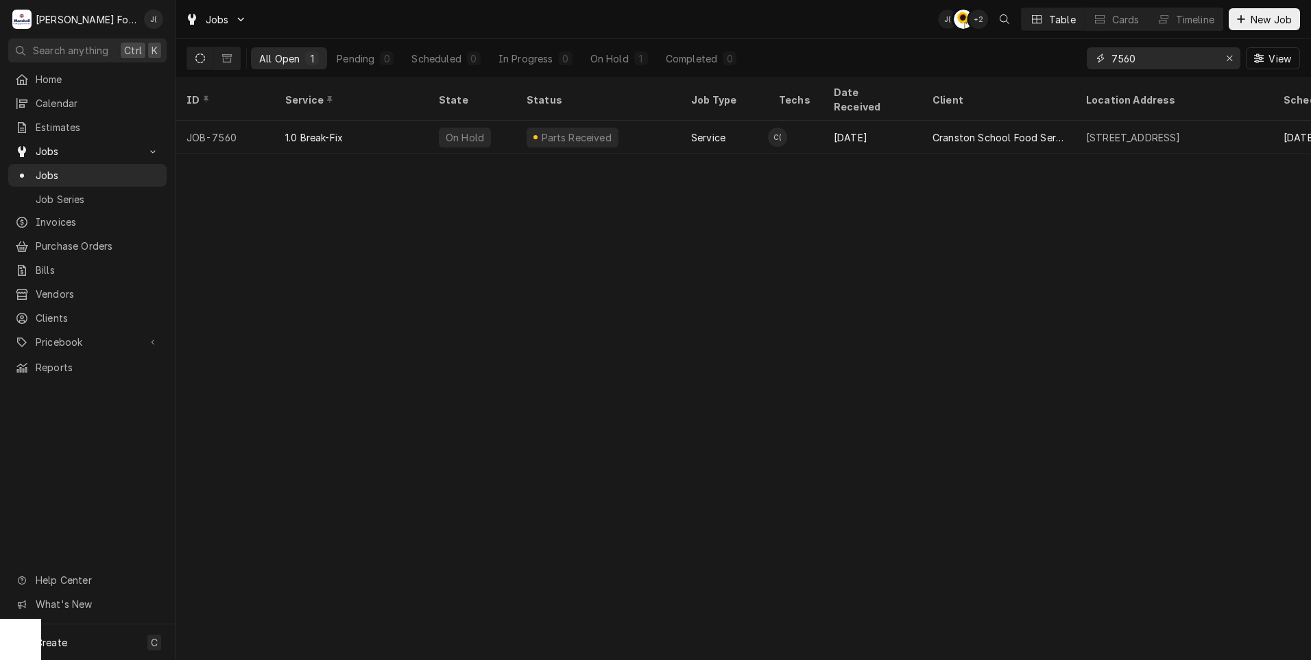
click at [1227, 57] on div "Erase input" at bounding box center [1230, 58] width 14 height 14
drag, startPoint x: 1190, startPoint y: 59, endPoint x: 1189, endPoint y: 52, distance: 6.9
click at [1190, 57] on input "Dynamic Content Wrapper" at bounding box center [1176, 58] width 129 height 22
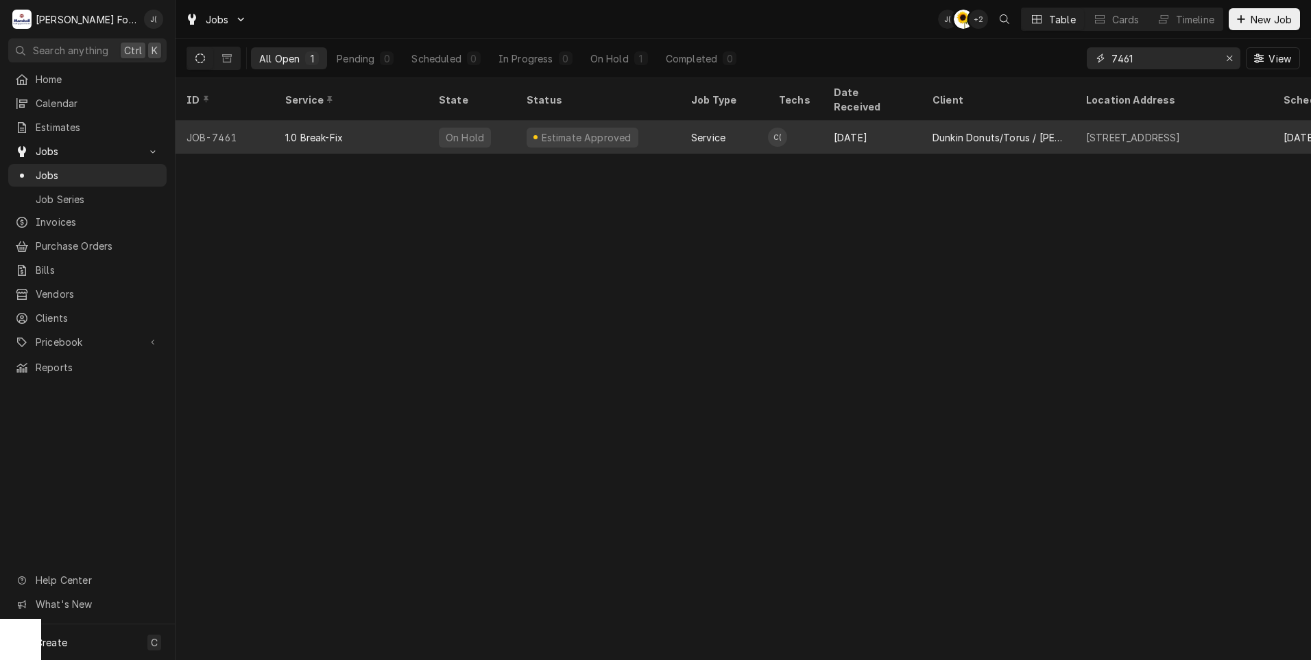
type input "7461"
click at [366, 121] on div "1.0 Break-Fix" at bounding box center [351, 137] width 154 height 33
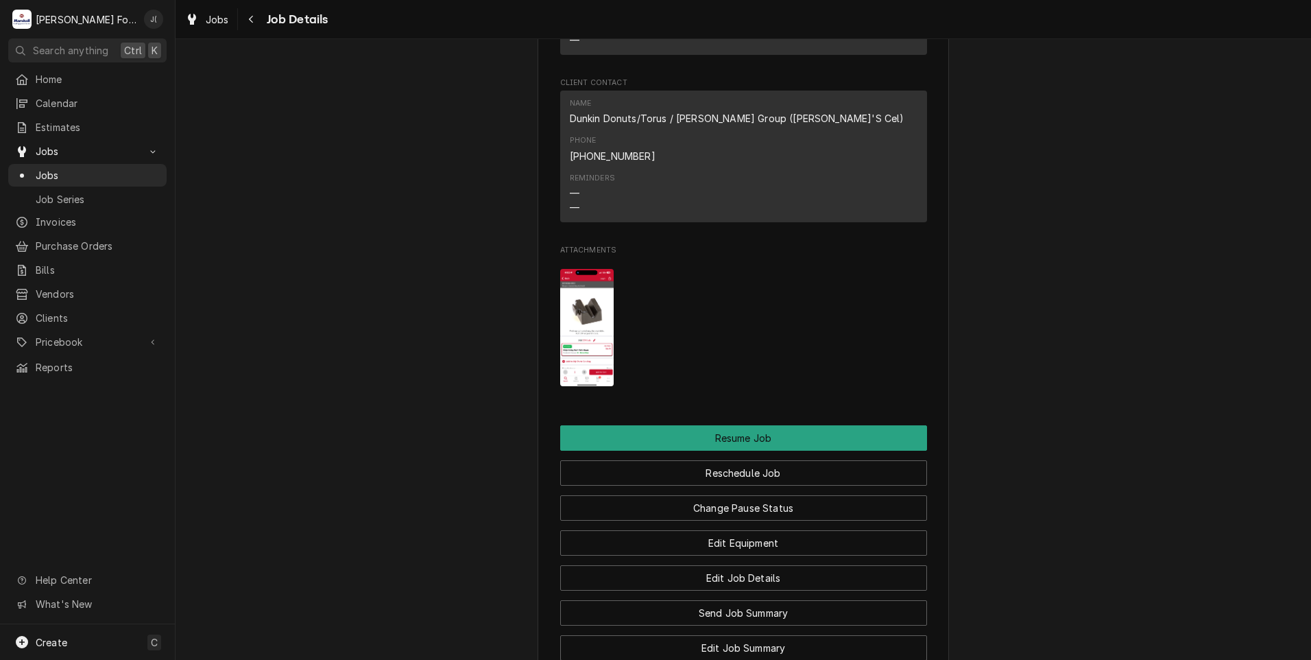
scroll to position [1782, 0]
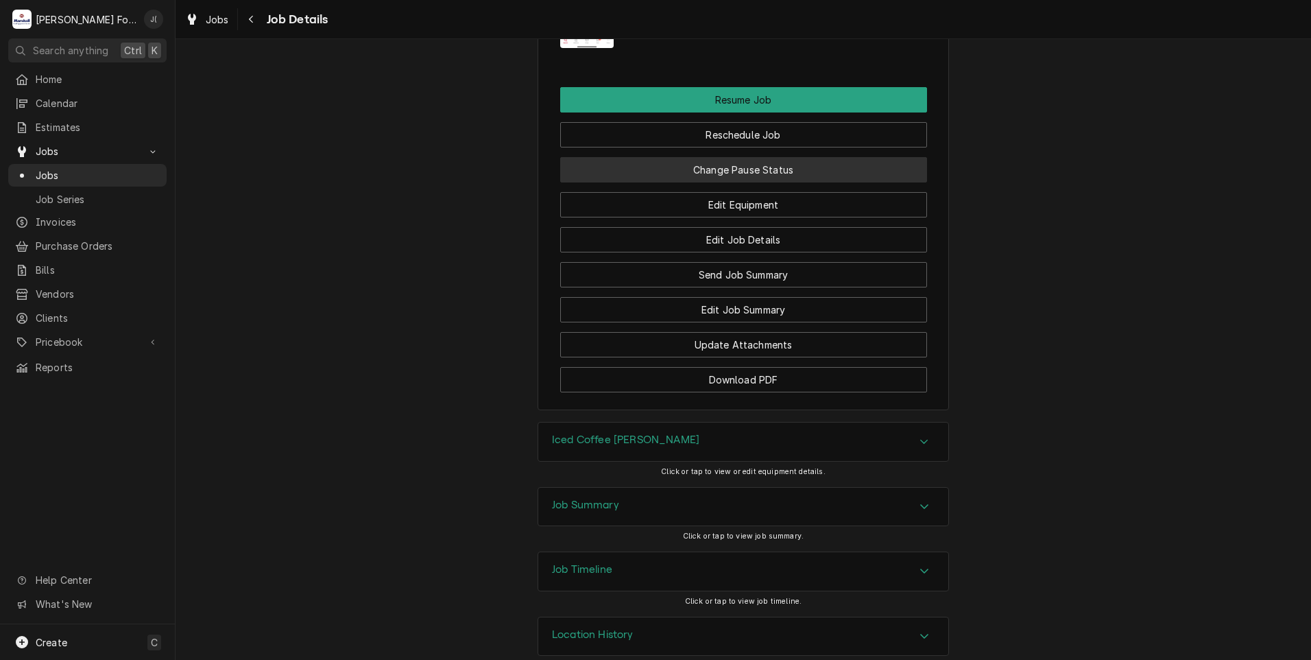
click at [723, 157] on button "Change Pause Status" at bounding box center [743, 169] width 367 height 25
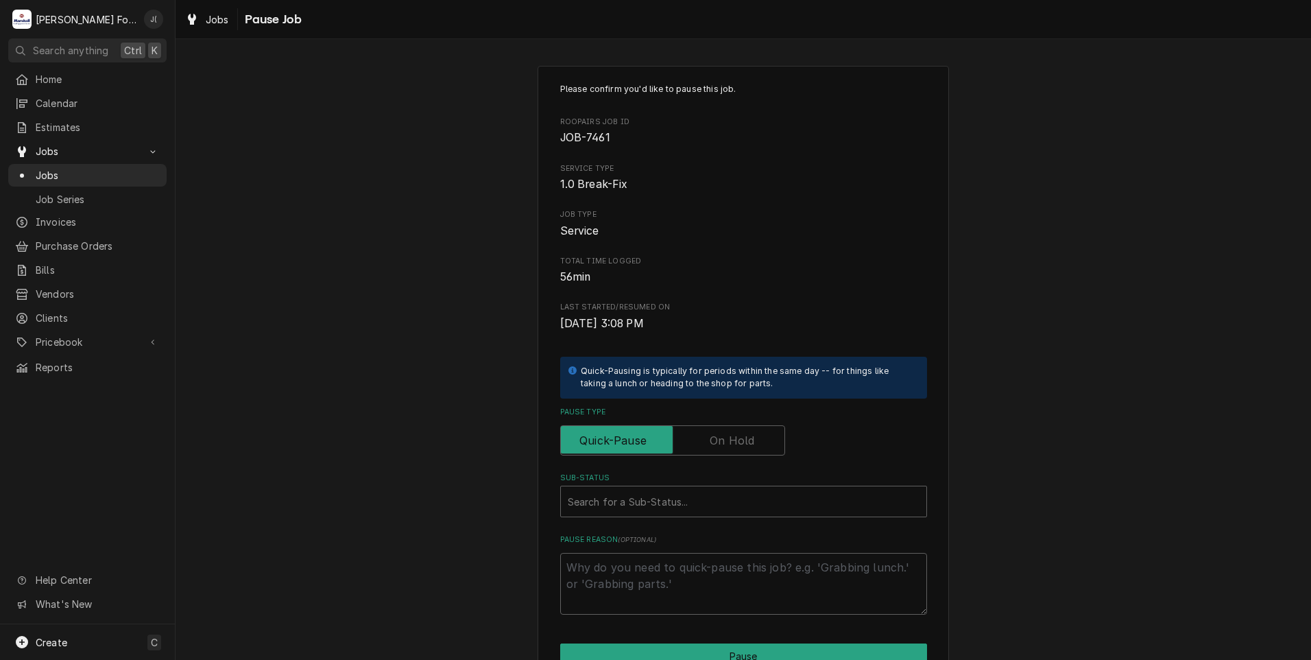
click at [741, 447] on label "Pause Type" at bounding box center [672, 440] width 225 height 30
click at [741, 447] on input "Pause Type" at bounding box center [672, 440] width 213 height 30
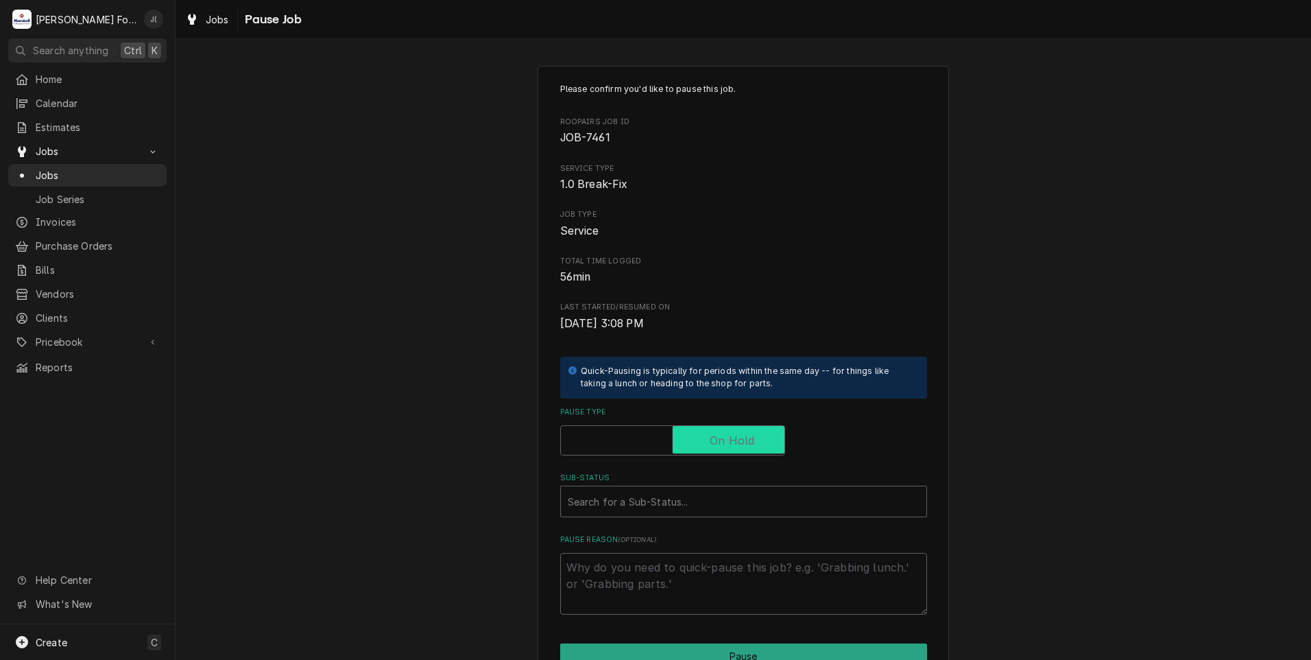
checkbox input "true"
click at [725, 494] on div "Sub-Status" at bounding box center [744, 501] width 352 height 25
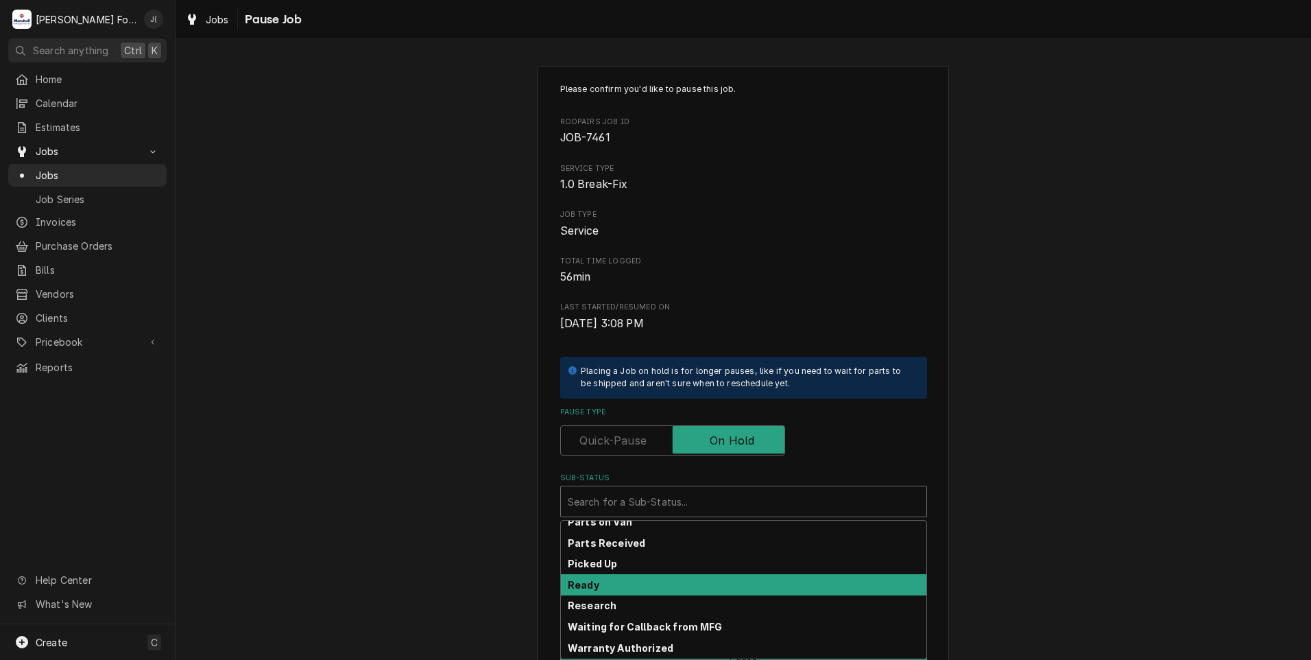
scroll to position [219, 0]
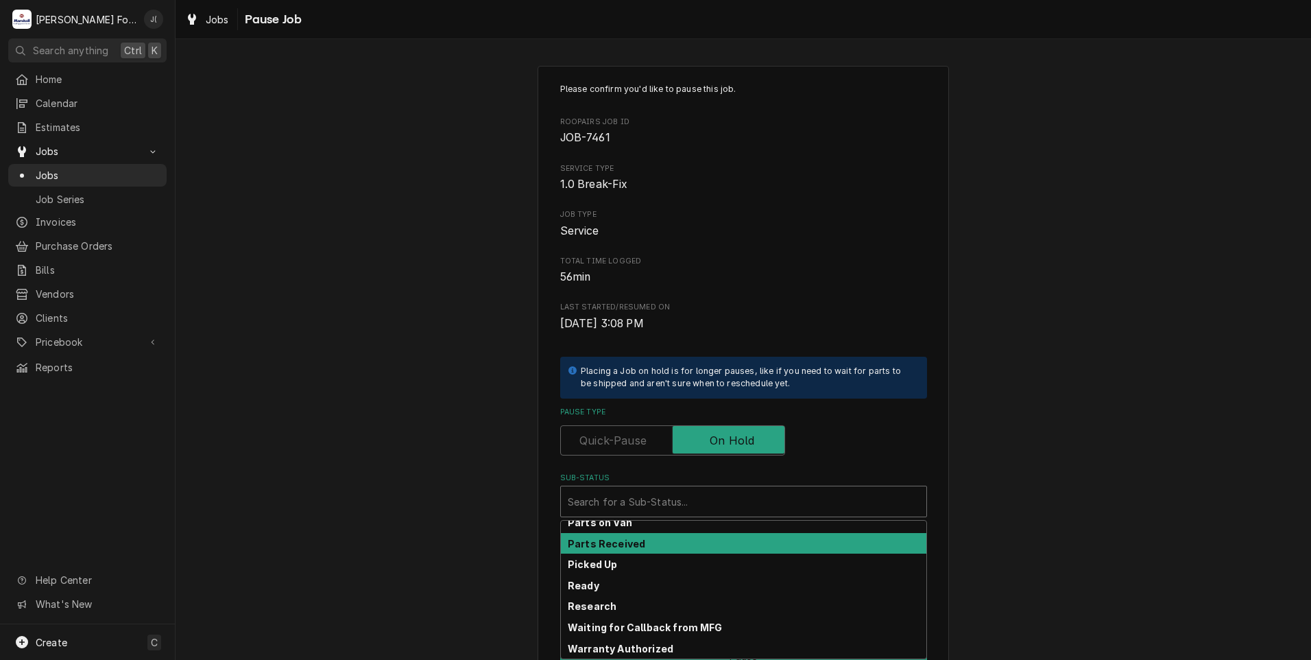
click at [664, 538] on div "Parts Received" at bounding box center [743, 543] width 365 height 21
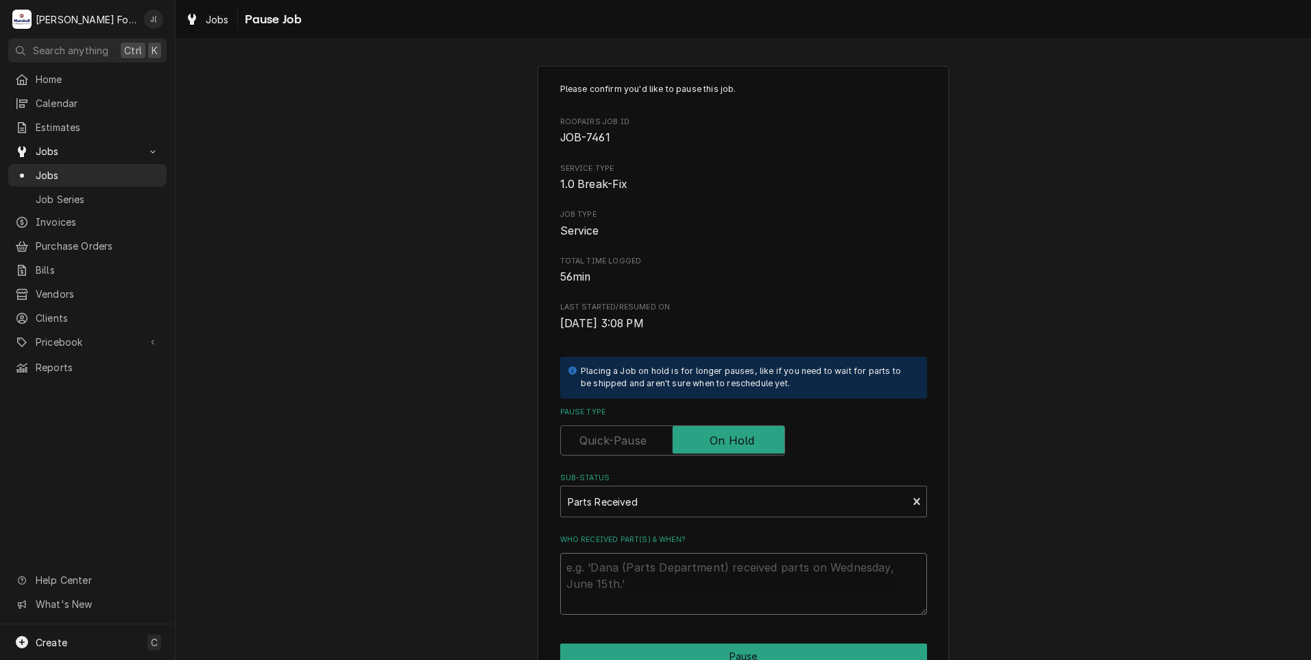
click at [655, 589] on textarea "Who received part(s) & when?" at bounding box center [743, 584] width 367 height 62
type textarea "x"
type textarea "1"
type textarea "x"
type textarea "10"
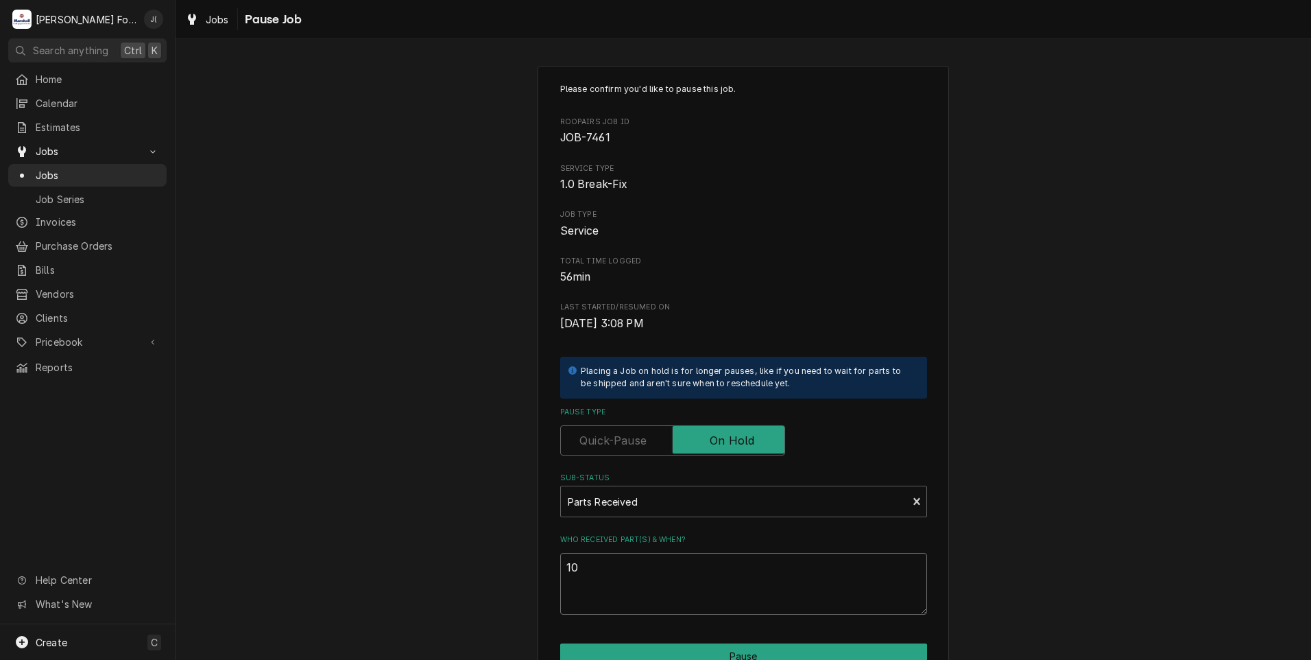
type textarea "x"
type textarea "10/"
type textarea "x"
type textarea "10/0"
type textarea "x"
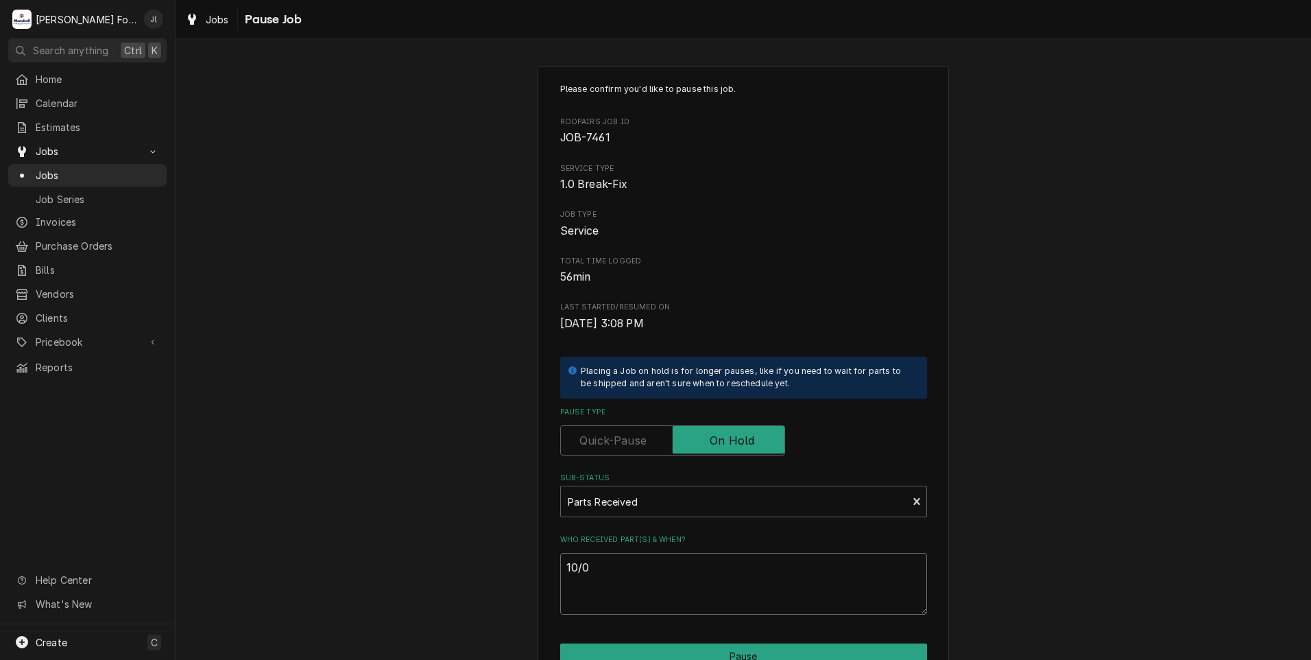
type textarea "10/08"
type textarea "x"
type textarea "10/08/"
type textarea "x"
type textarea "10/08/2"
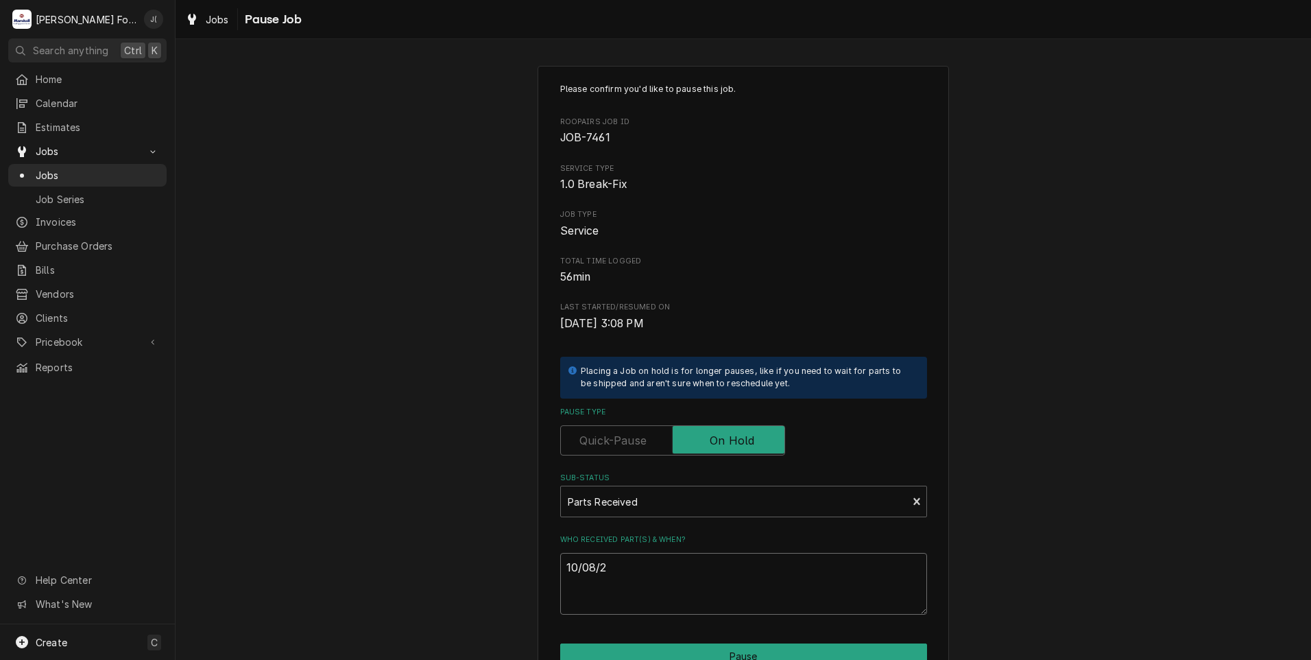
type textarea "x"
type textarea "10/08/20"
type textarea "x"
type textarea "10/08/202"
type textarea "x"
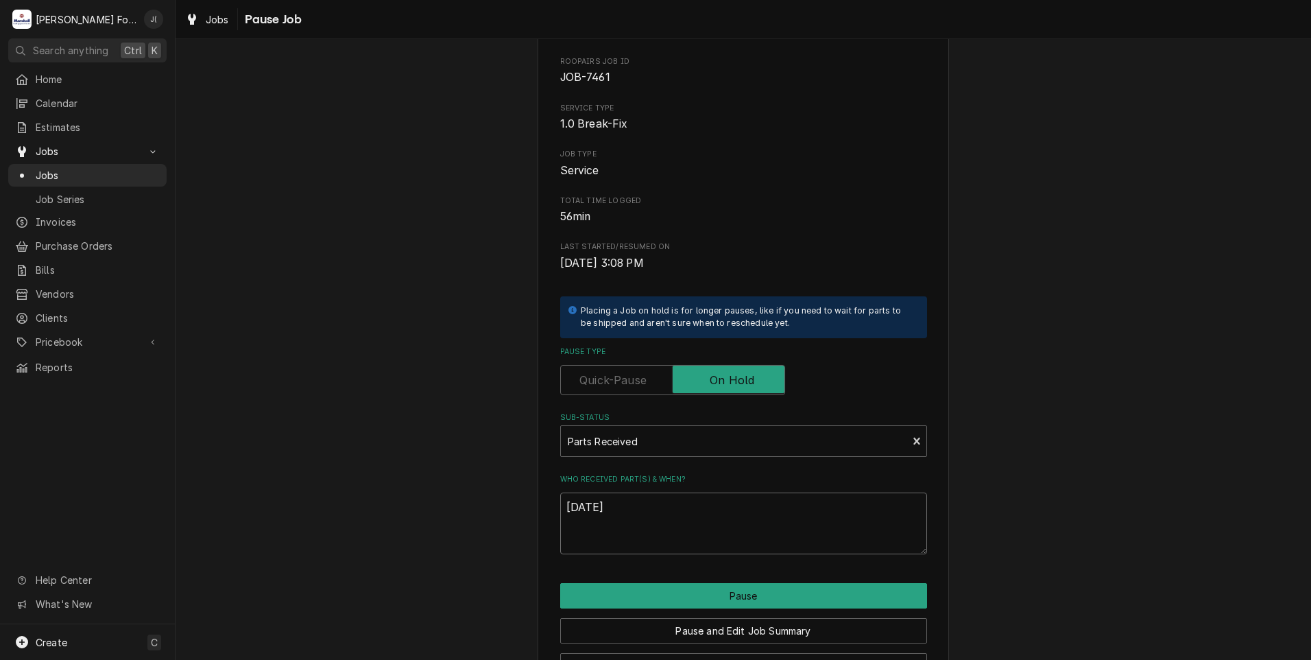
scroll to position [108, 0]
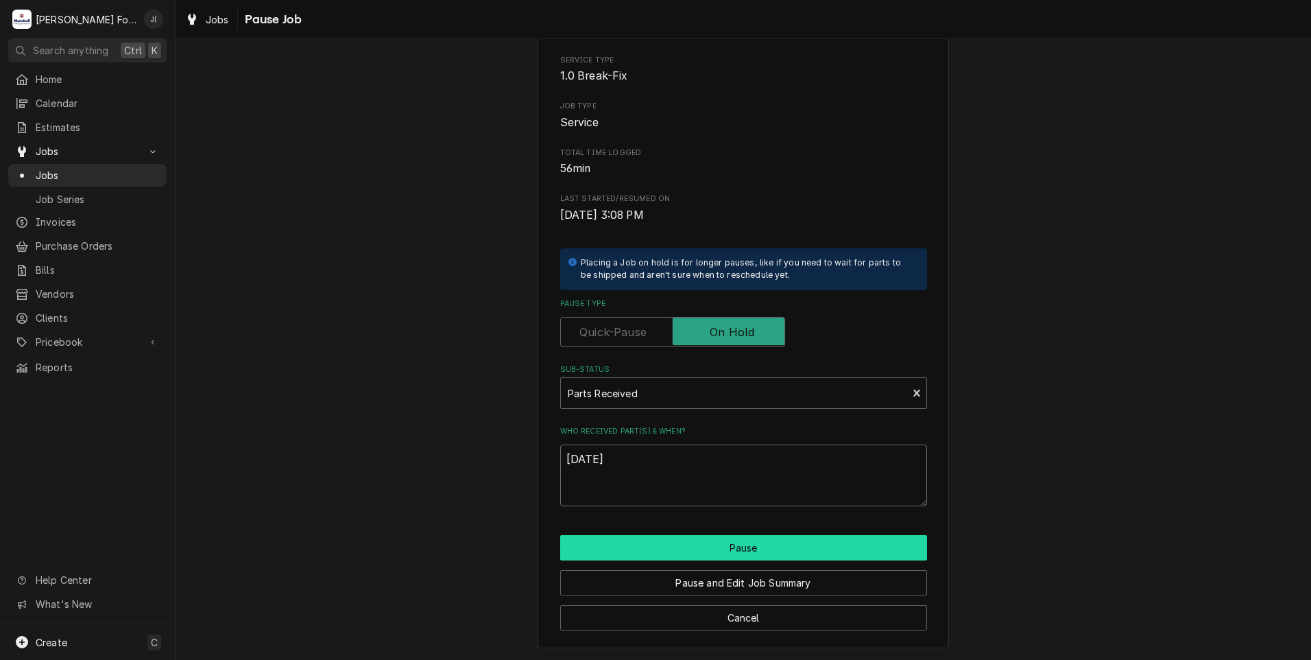
type textarea "[DATE]"
click at [728, 535] on button "Pause" at bounding box center [743, 547] width 367 height 25
type textarea "x"
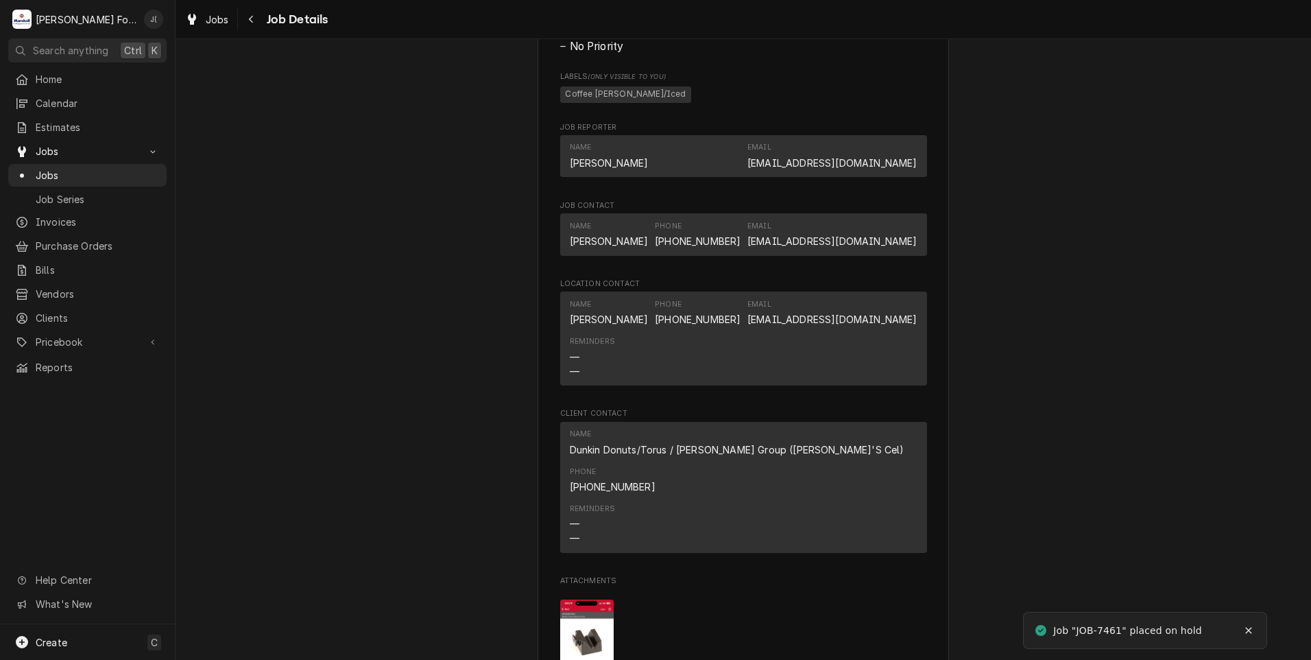
scroll to position [1646, 0]
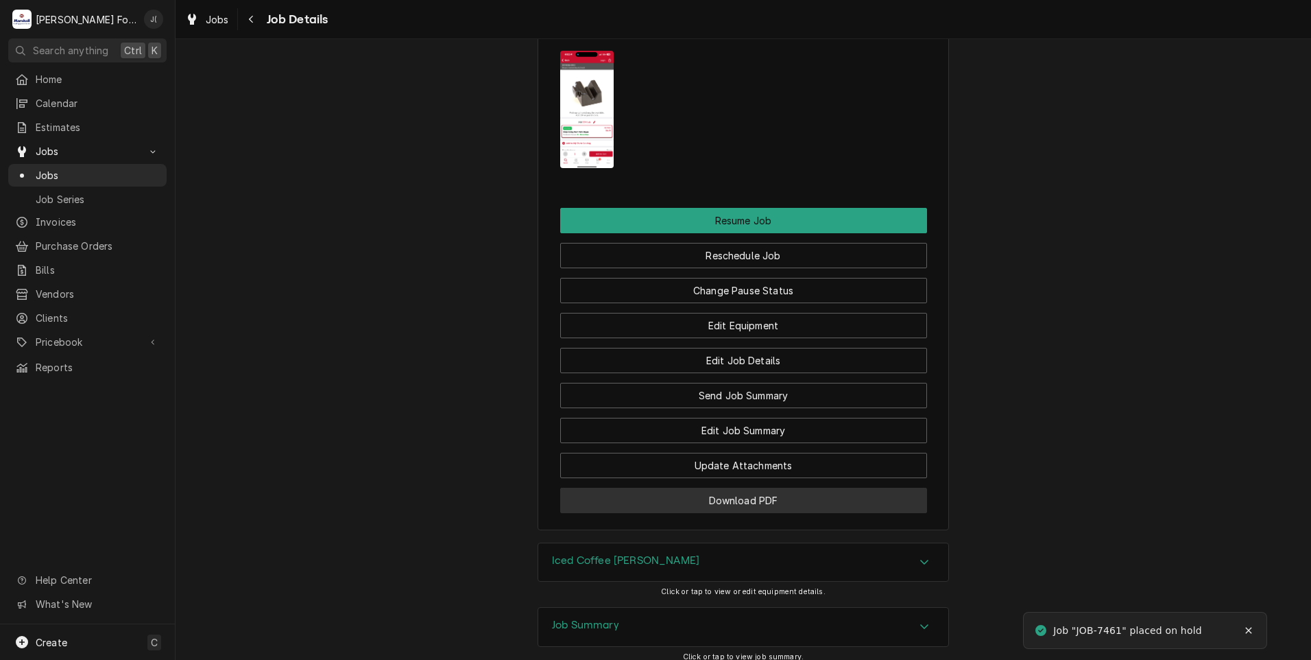
click at [680, 488] on button "Download PDF" at bounding box center [743, 500] width 367 height 25
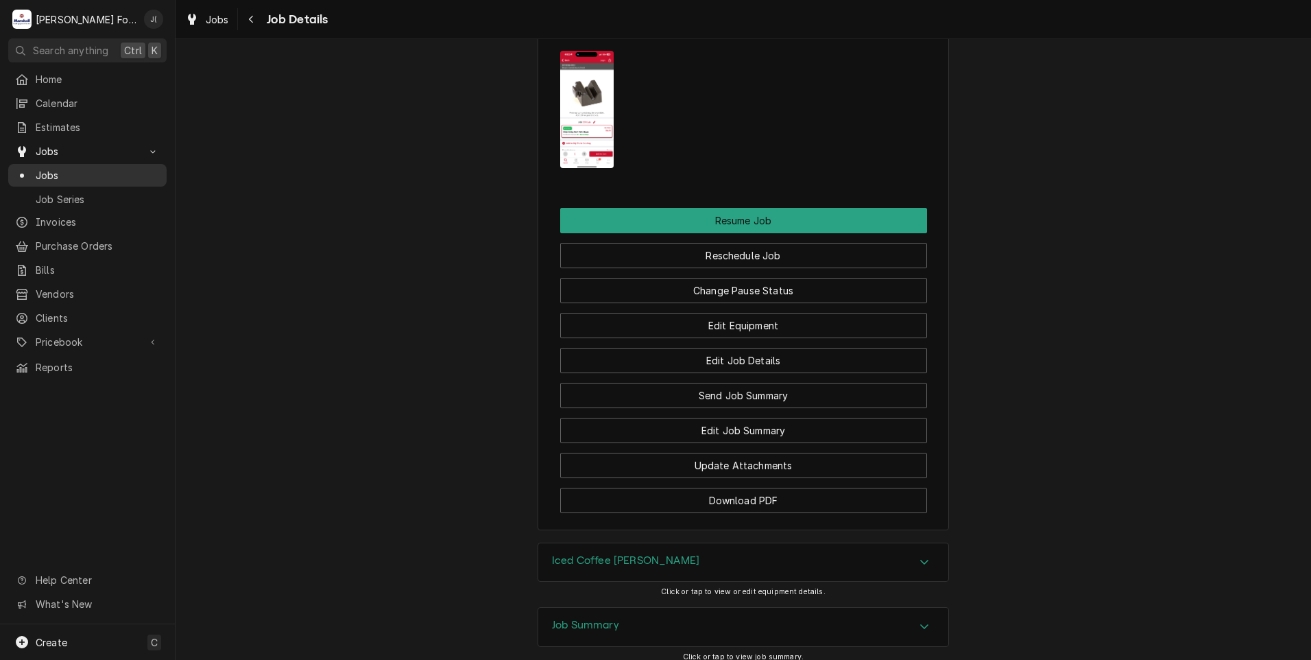
click at [82, 171] on span "Jobs" at bounding box center [98, 175] width 124 height 14
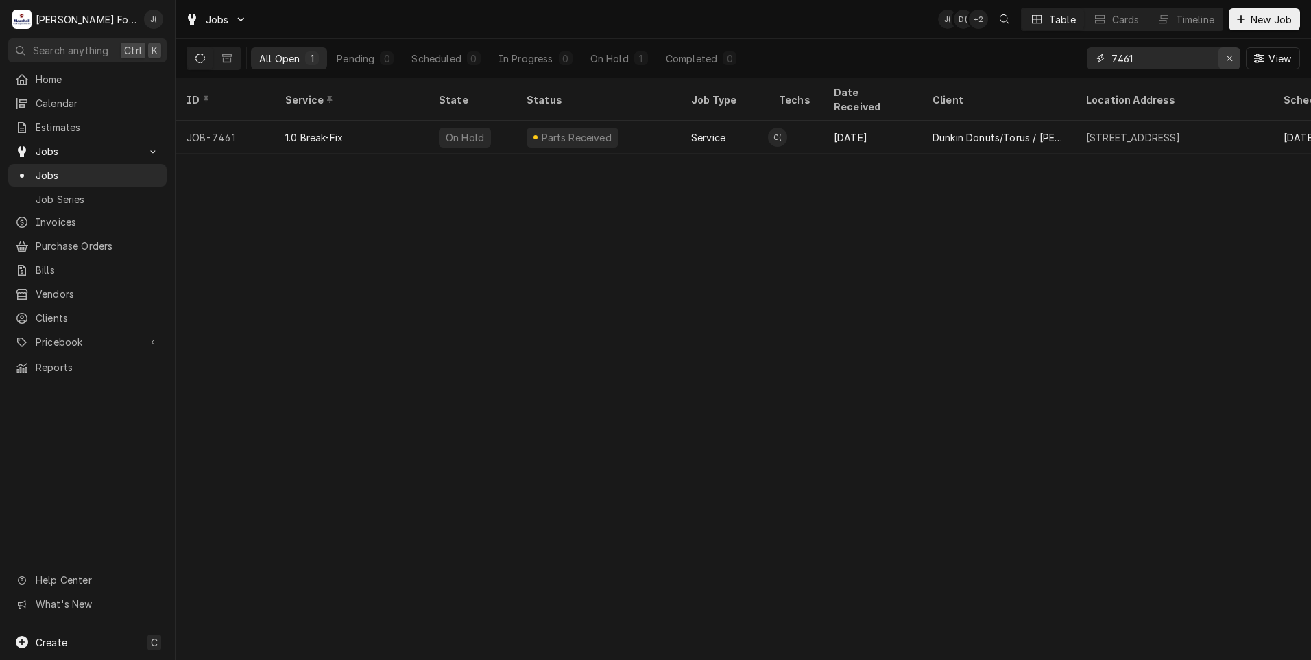
click at [1232, 59] on icon "Erase input" at bounding box center [1230, 58] width 8 height 10
click at [1216, 61] on input "Dynamic Content Wrapper" at bounding box center [1176, 58] width 129 height 22
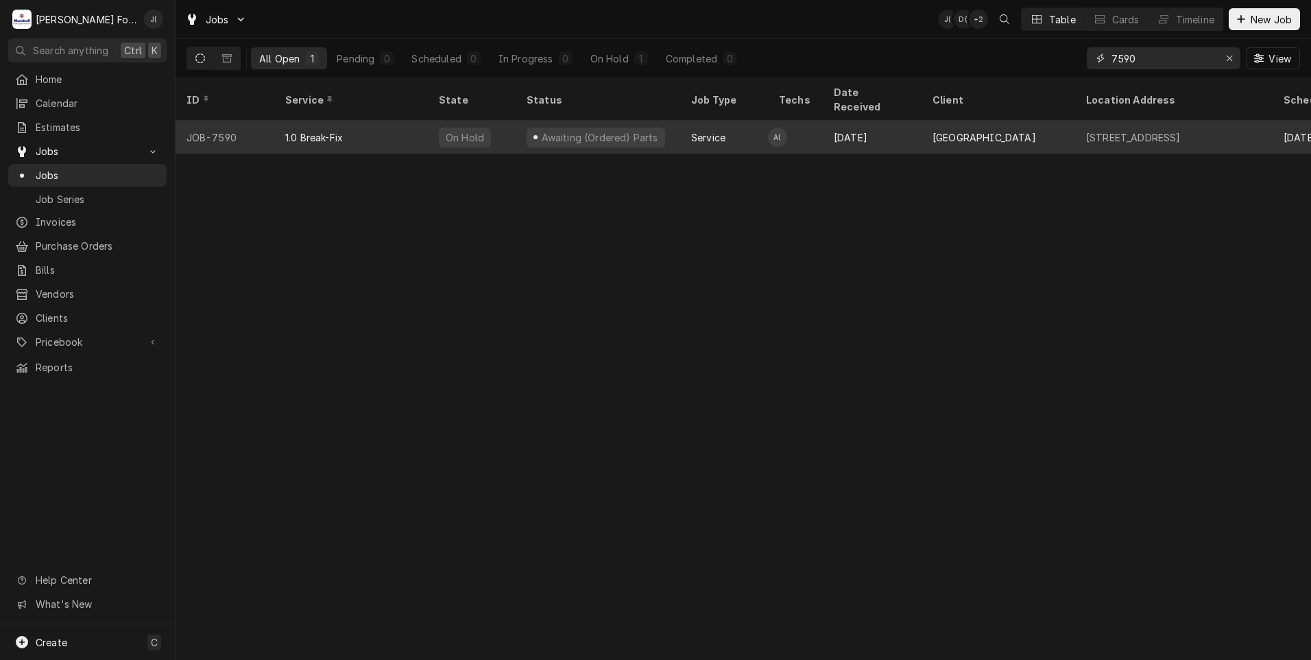
type input "7590"
click at [339, 126] on div "1.0 Break-Fix" at bounding box center [351, 137] width 154 height 33
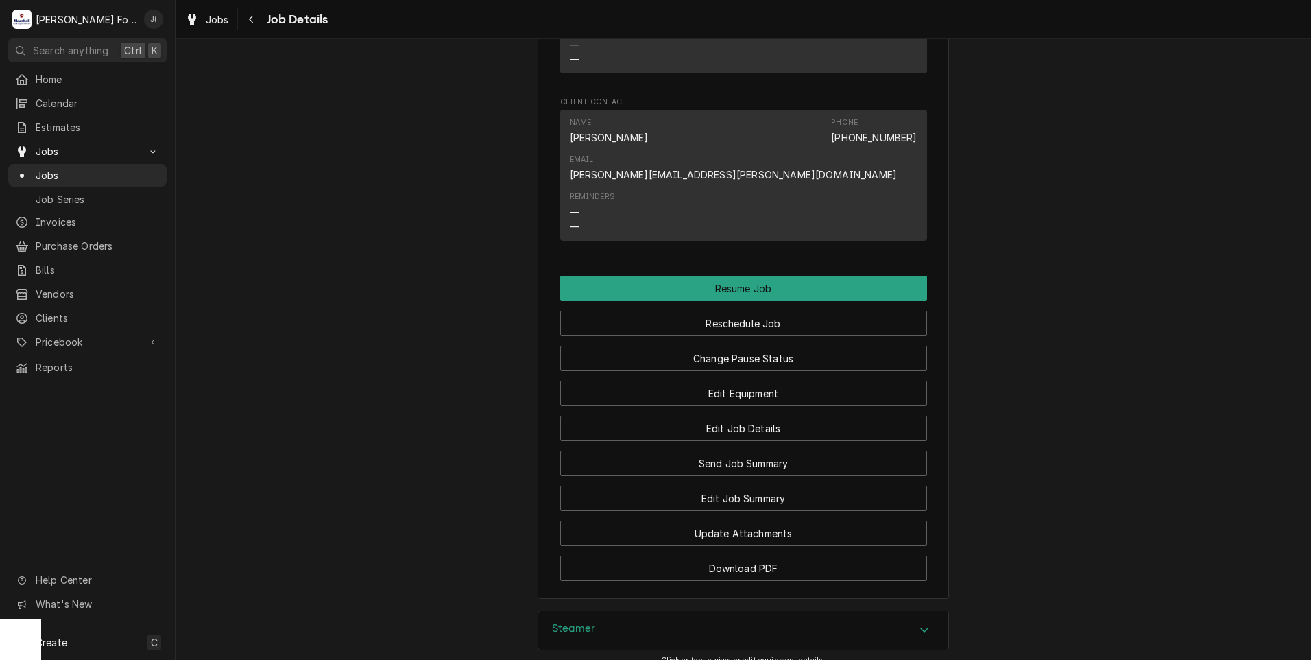
scroll to position [1474, 0]
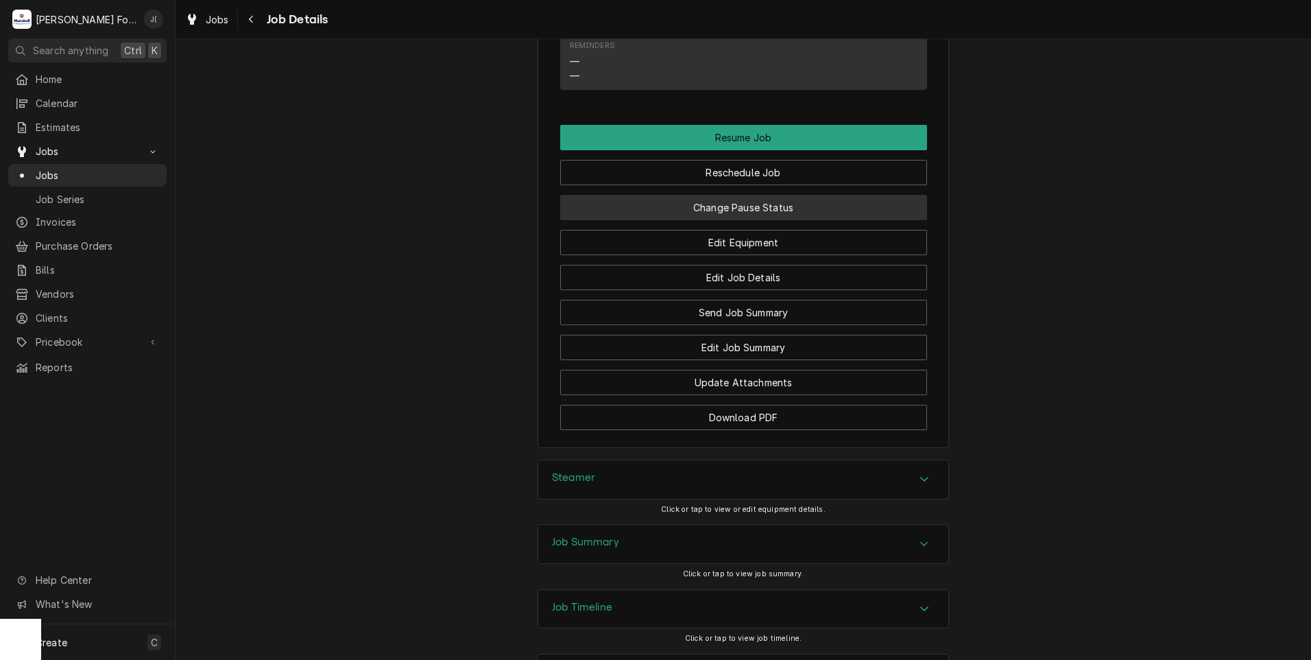
click at [738, 195] on button "Change Pause Status" at bounding box center [743, 207] width 367 height 25
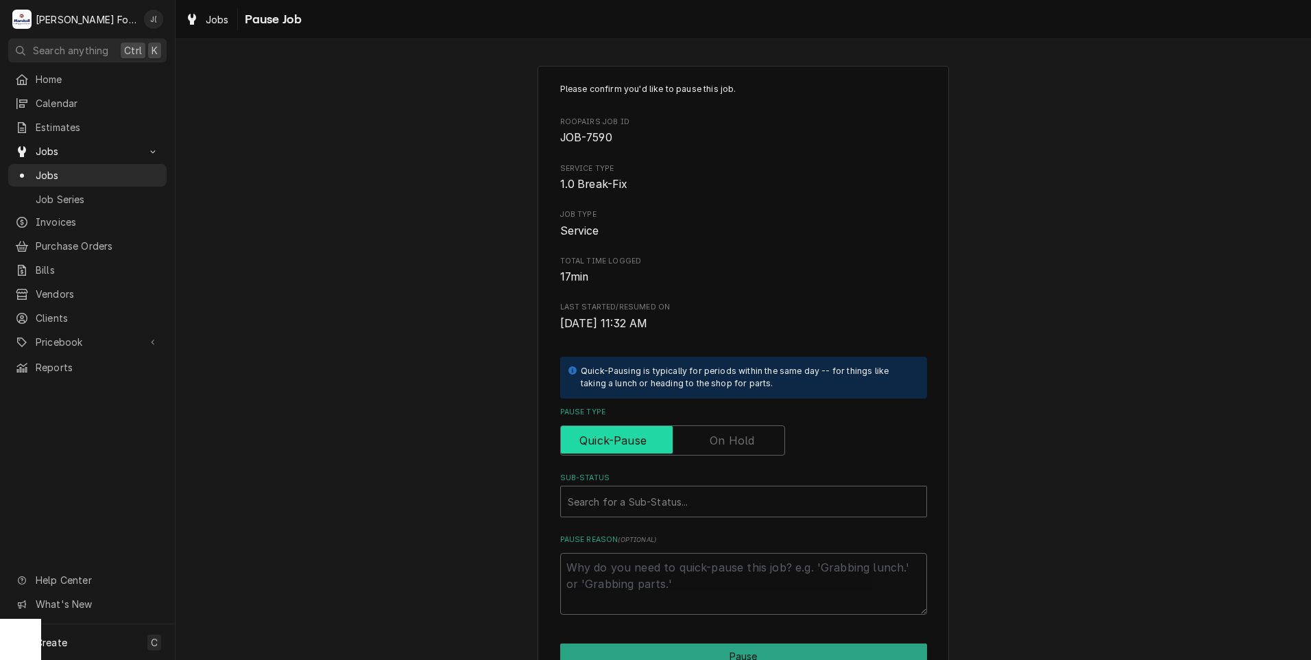
drag, startPoint x: 734, startPoint y: 428, endPoint x: 727, endPoint y: 453, distance: 25.8
click at [732, 431] on input "Pause Type" at bounding box center [672, 440] width 213 height 30
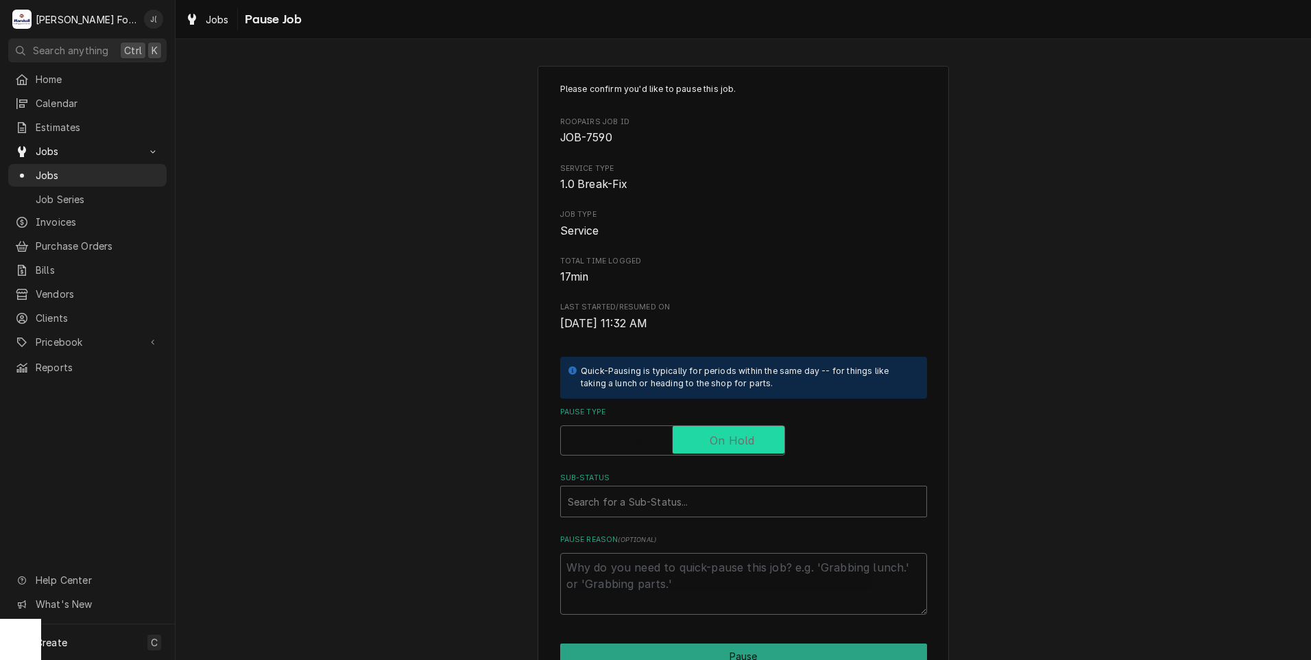
checkbox input "true"
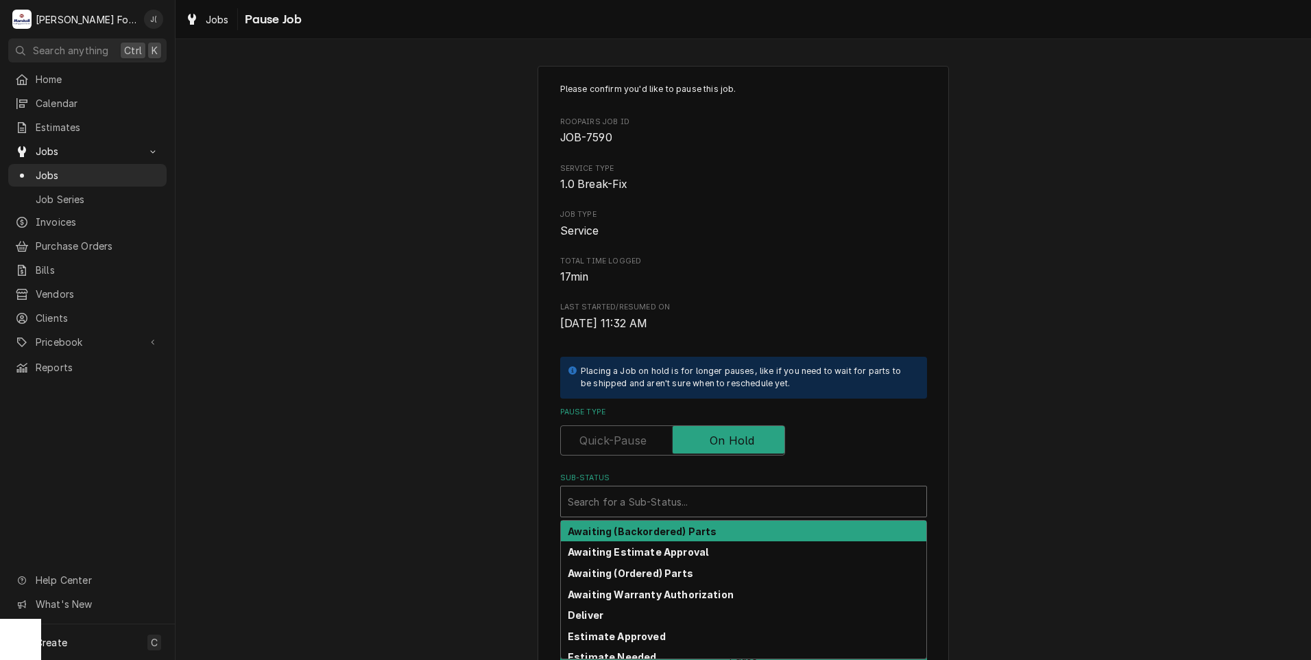
drag, startPoint x: 693, startPoint y: 488, endPoint x: 661, endPoint y: 512, distance: 39.6
click at [688, 494] on div "Search for a Sub-Status..." at bounding box center [743, 501] width 365 height 30
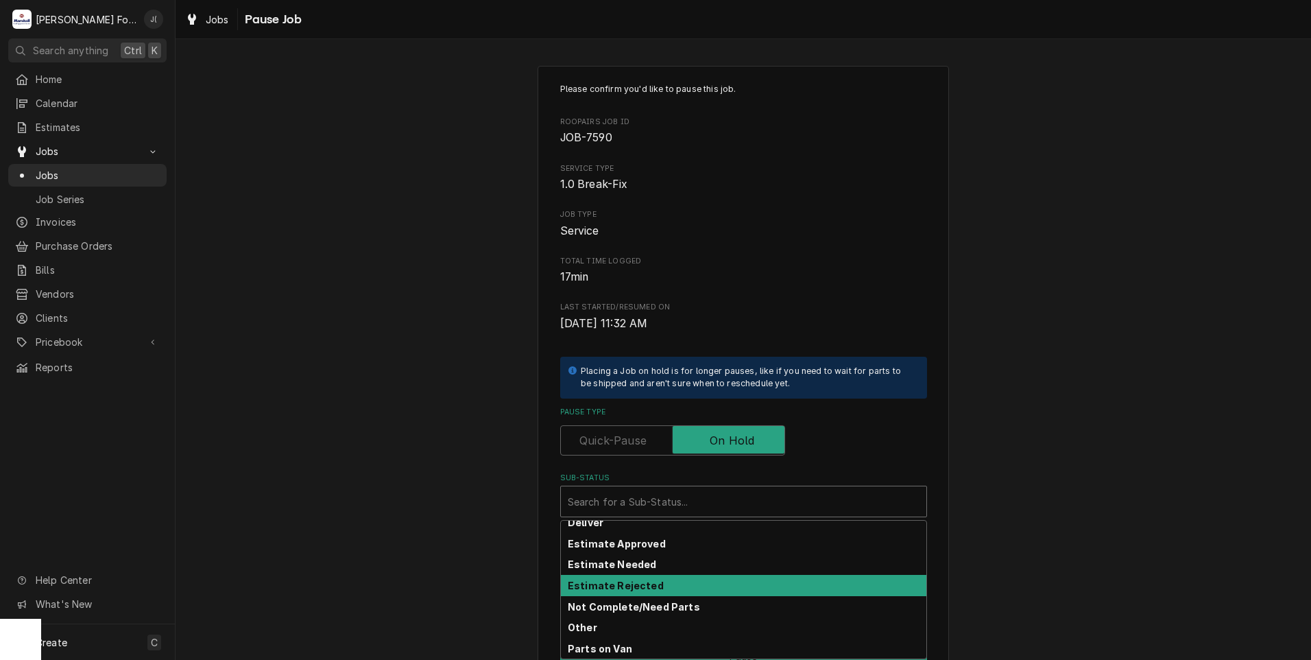
scroll to position [219, 0]
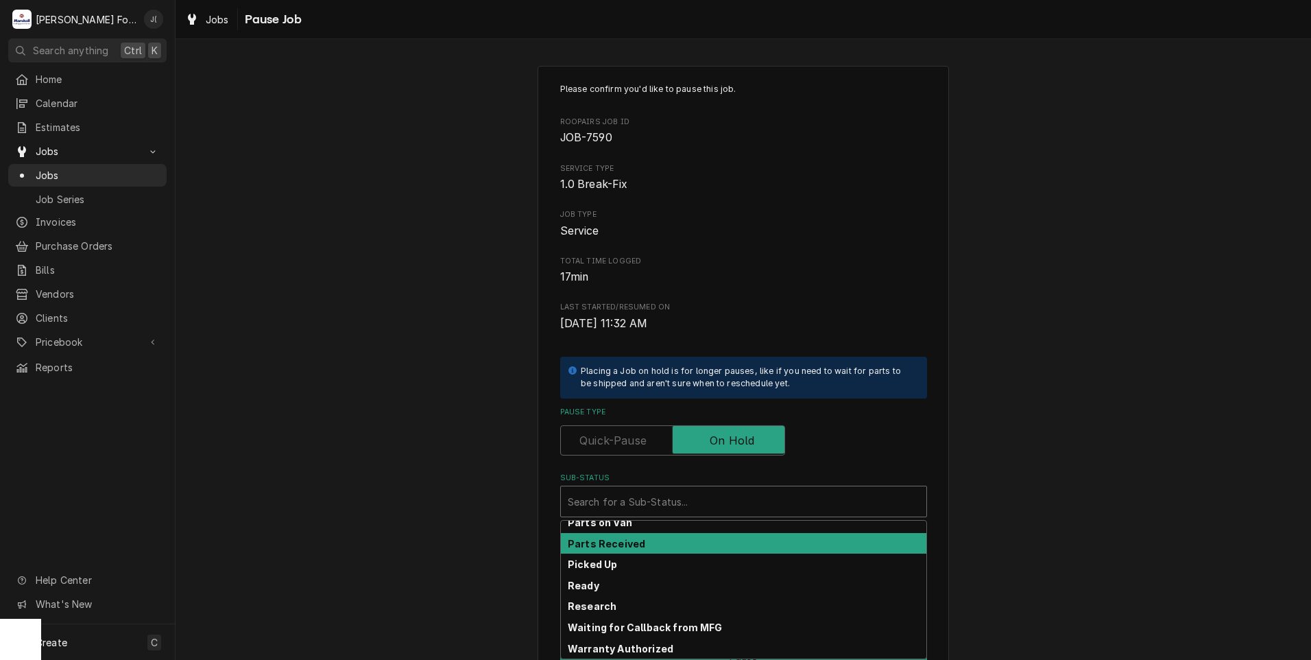
click at [621, 546] on strong "Parts Received" at bounding box center [606, 544] width 77 height 12
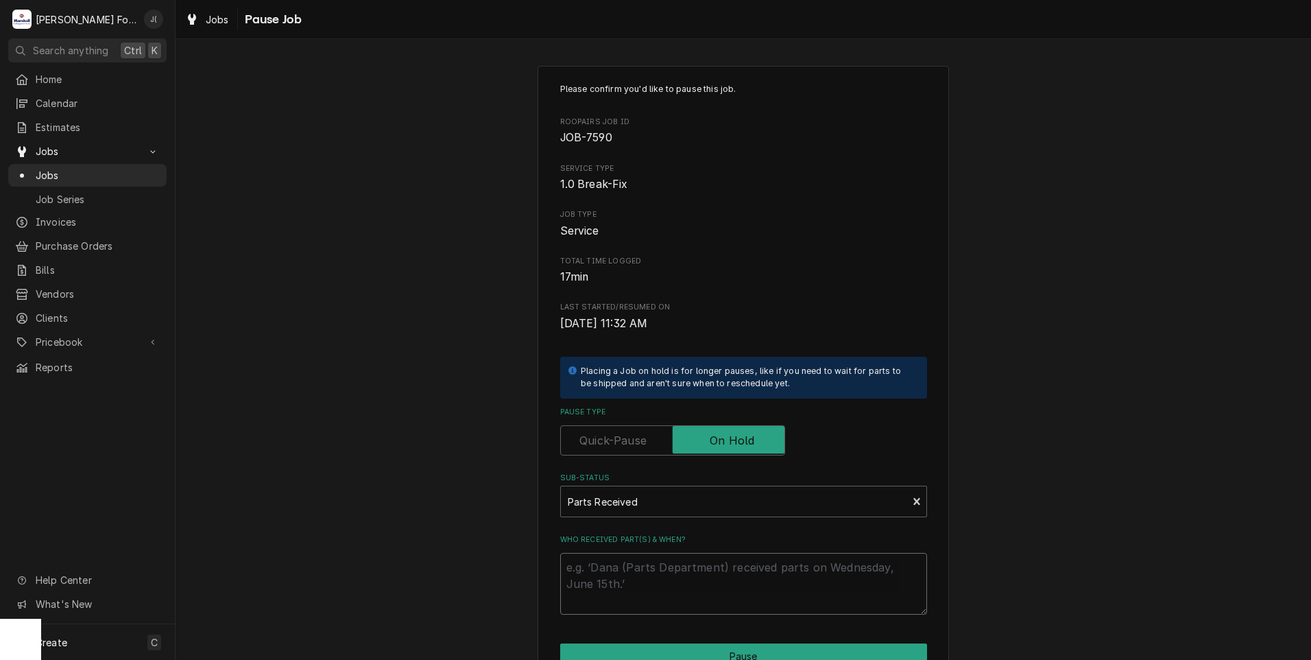
click at [627, 575] on textarea "Who received part(s) & when?" at bounding box center [743, 584] width 367 height 62
type textarea "x"
type textarea "1"
type textarea "x"
type textarea "10"
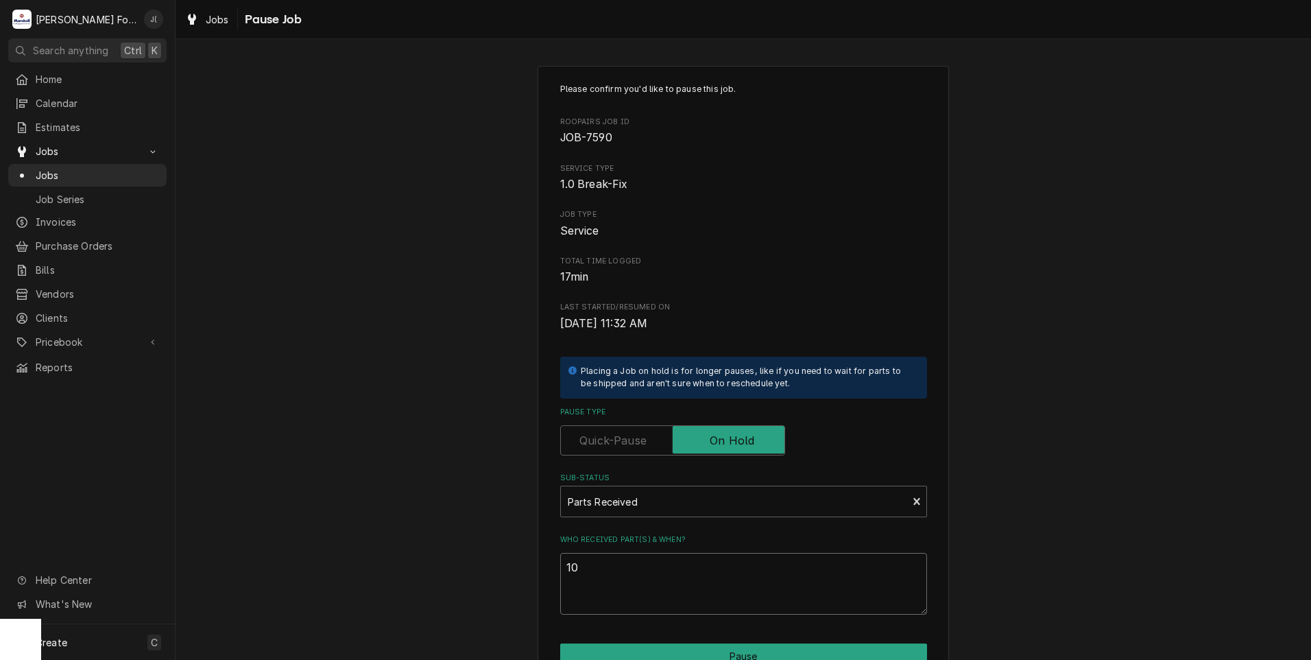
type textarea "x"
type textarea "10/"
type textarea "x"
type textarea "10/0"
type textarea "x"
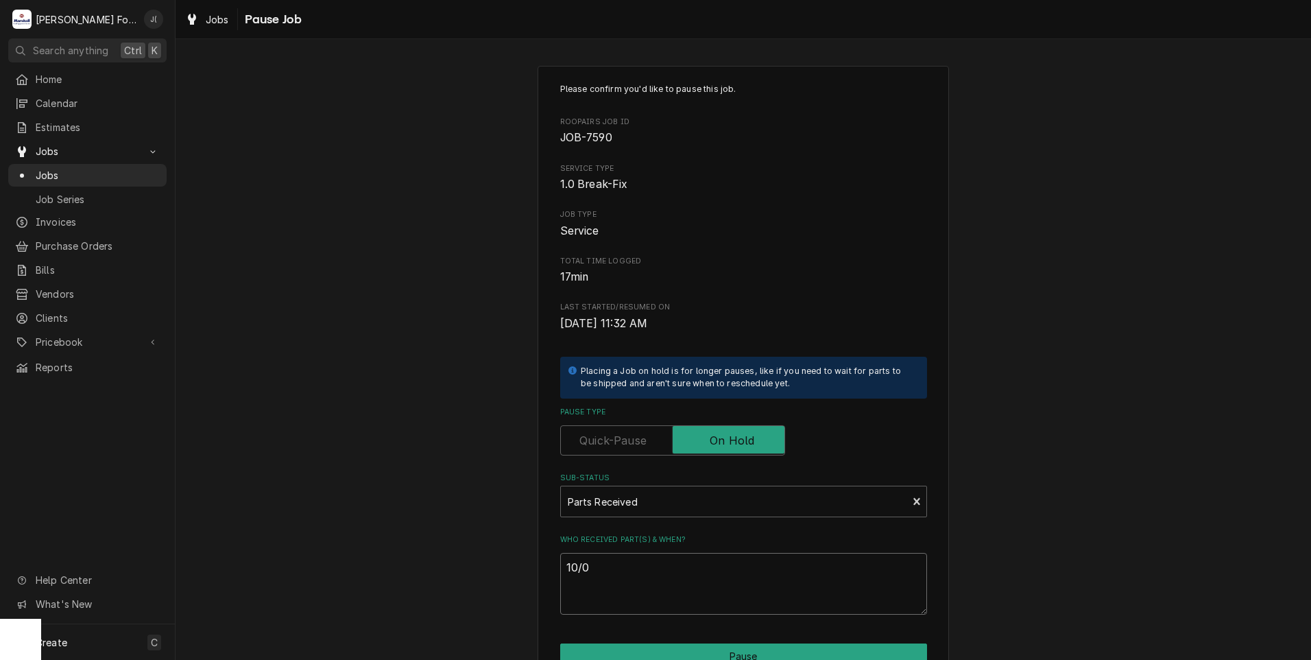
type textarea "10/08"
type textarea "x"
type textarea "10/08/"
type textarea "x"
type textarea "10/08/2"
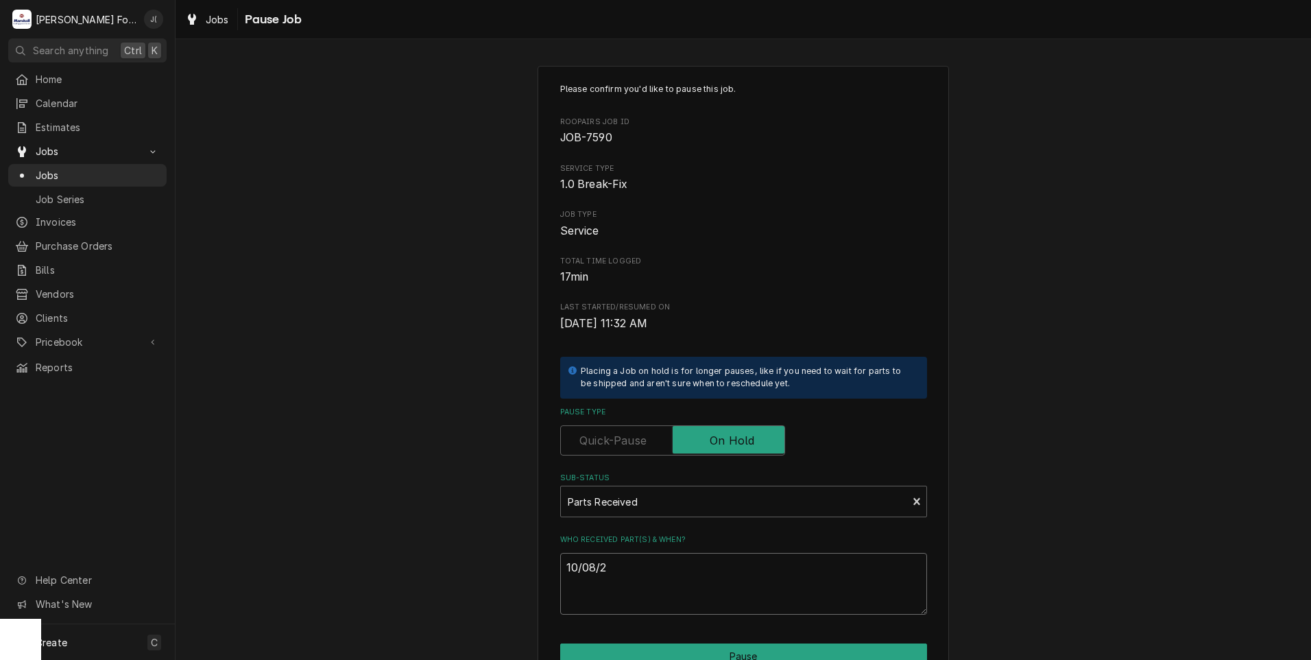
type textarea "x"
type textarea "[DATE]"
type textarea "x"
type textarea "10/08/202"
type textarea "x"
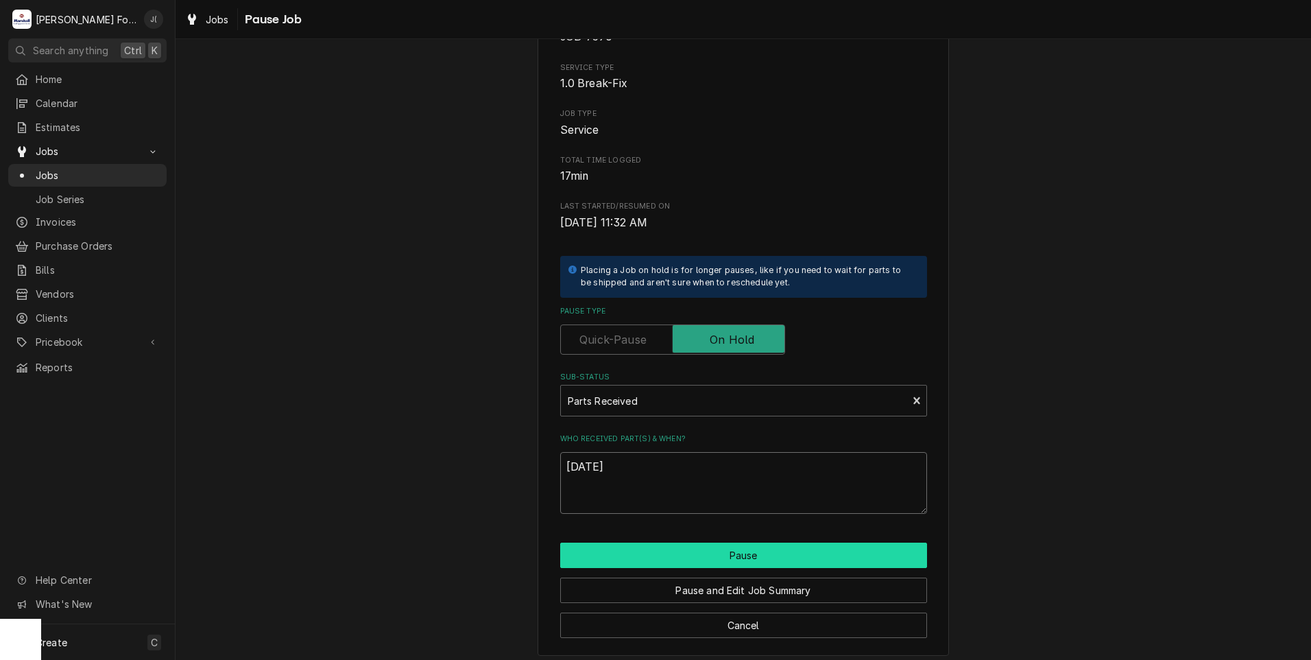
scroll to position [108, 0]
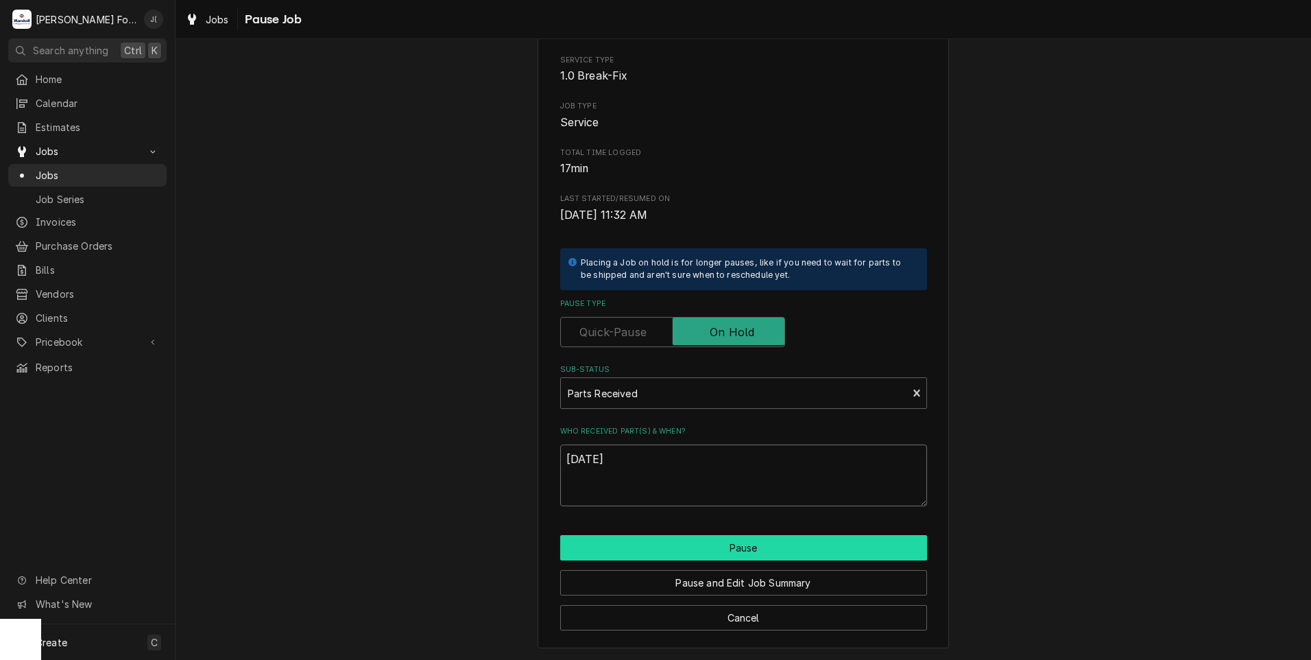
type textarea "[DATE]"
click at [802, 542] on button "Pause" at bounding box center [743, 547] width 367 height 25
type textarea "x"
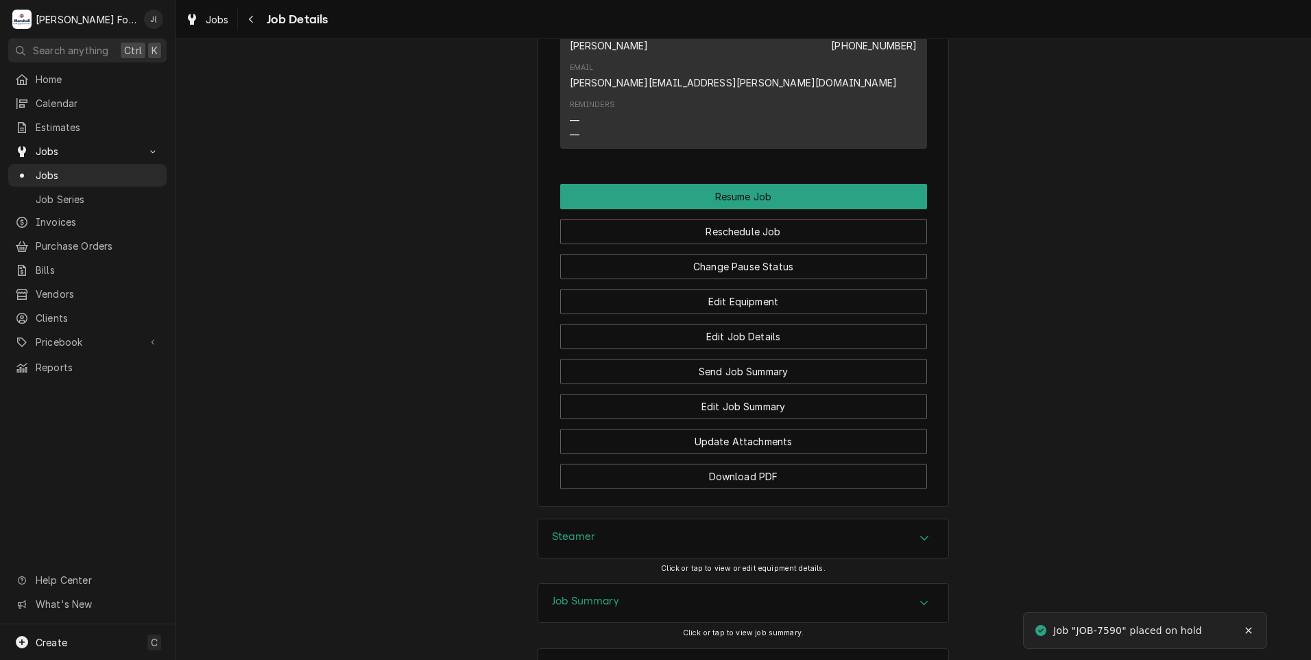
scroll to position [1474, 0]
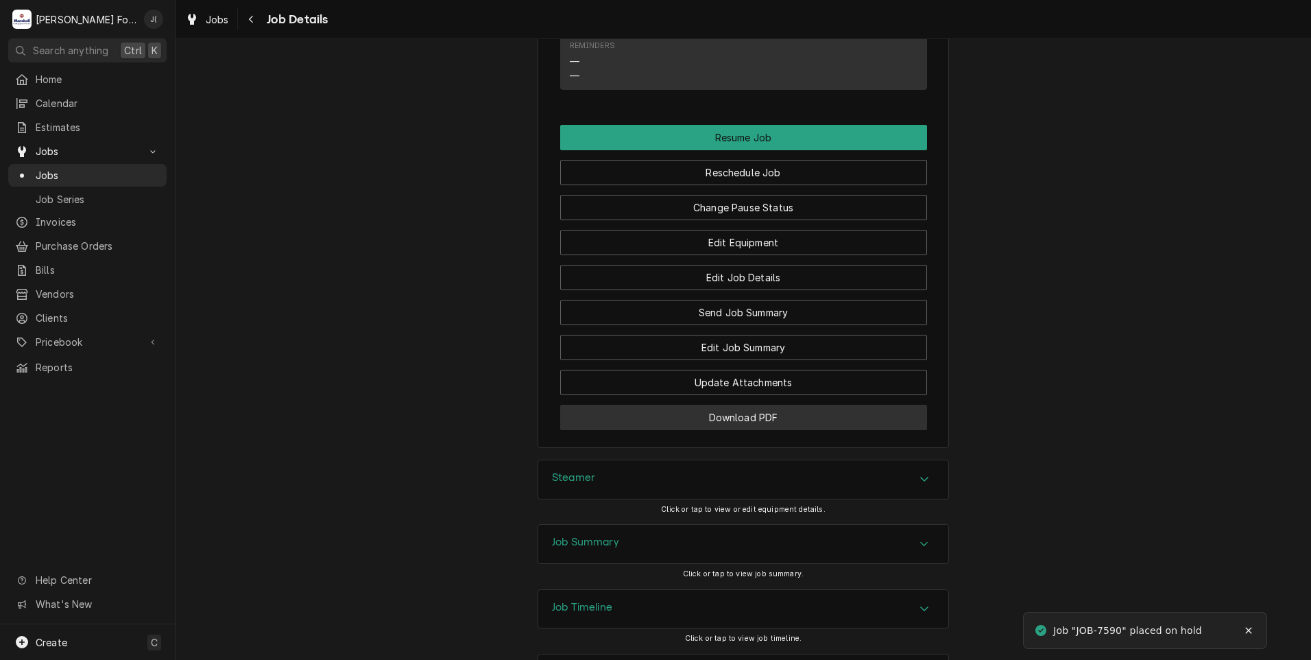
click at [628, 405] on button "Download PDF" at bounding box center [743, 417] width 367 height 25
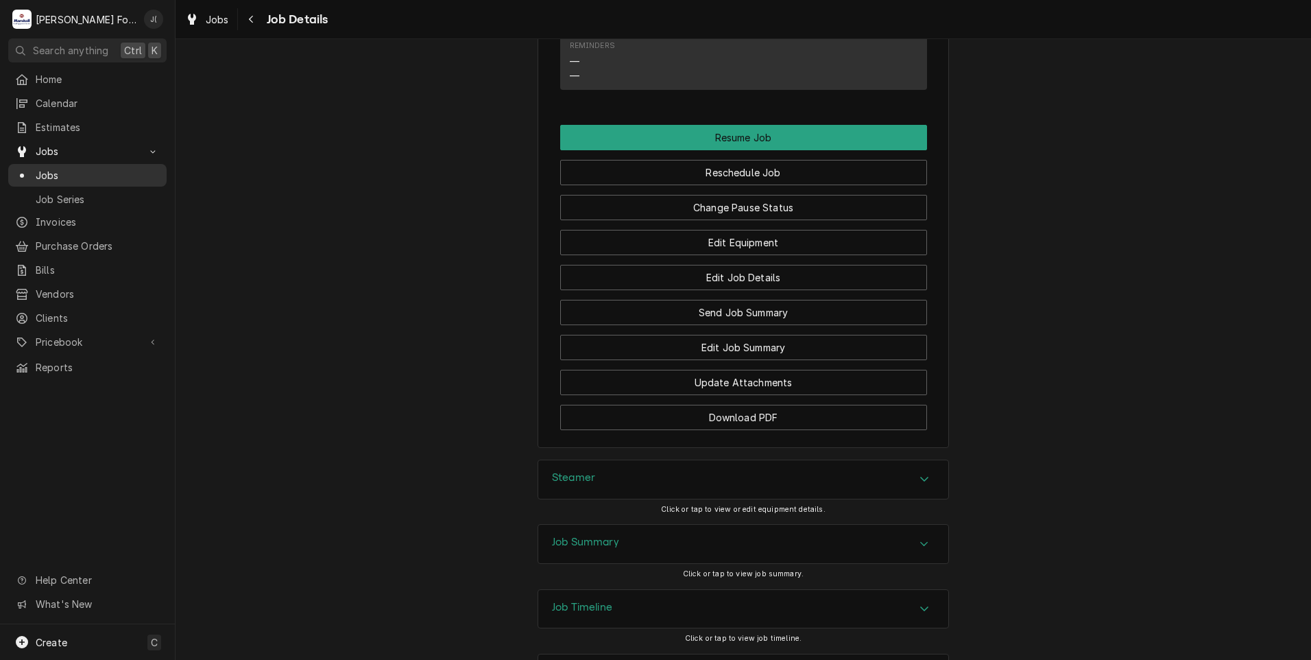
click at [72, 169] on span "Jobs" at bounding box center [98, 175] width 124 height 14
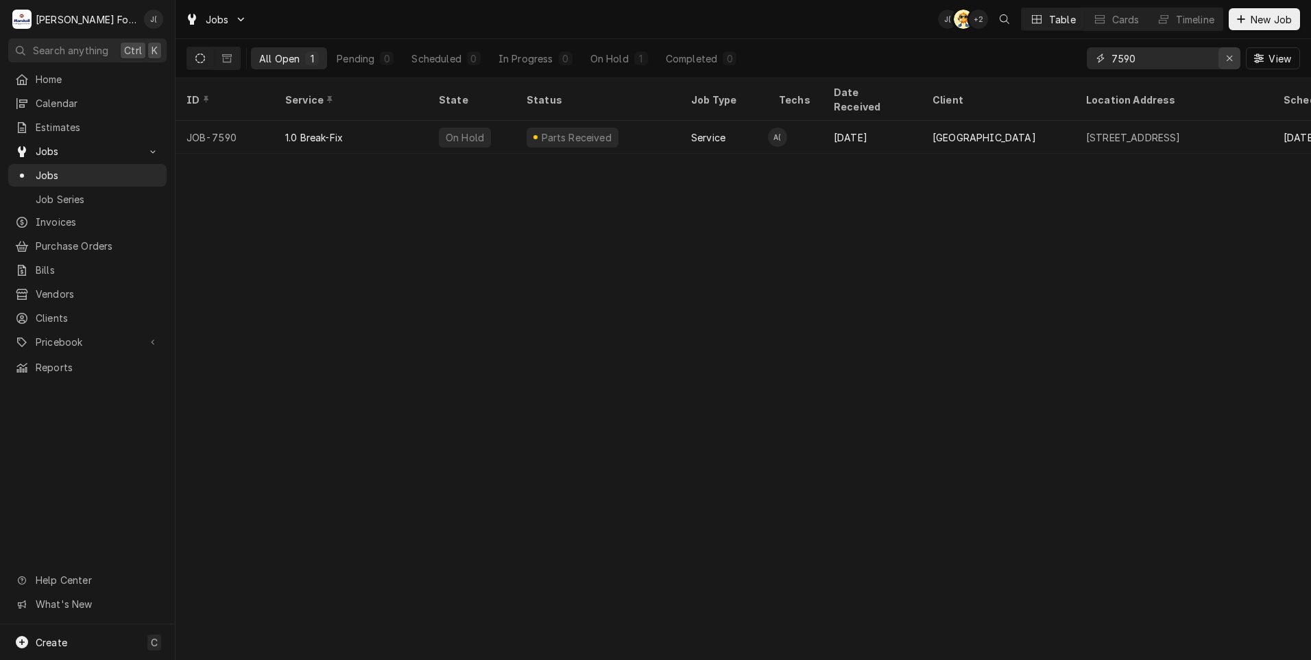
click at [1233, 56] on icon "Erase input" at bounding box center [1230, 58] width 8 height 10
click at [1198, 55] on input "Dynamic Content Wrapper" at bounding box center [1176, 58] width 129 height 22
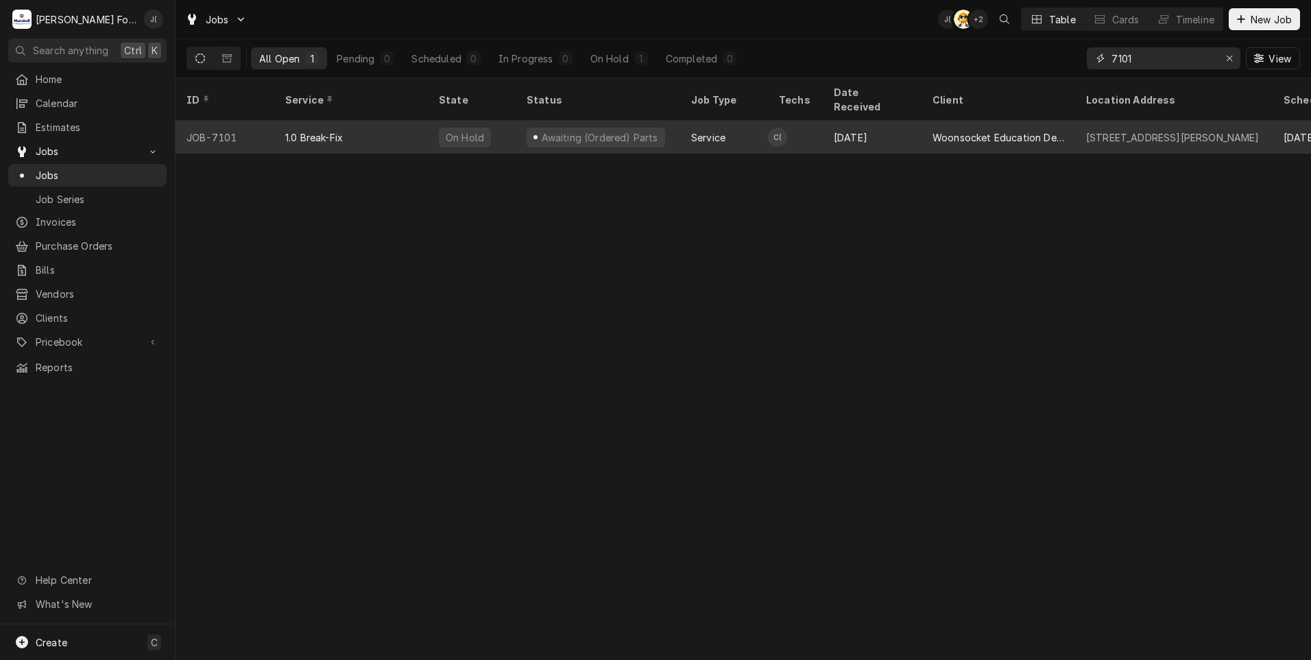
type input "7101"
click at [325, 130] on div "1.0 Break-Fix" at bounding box center [314, 137] width 58 height 14
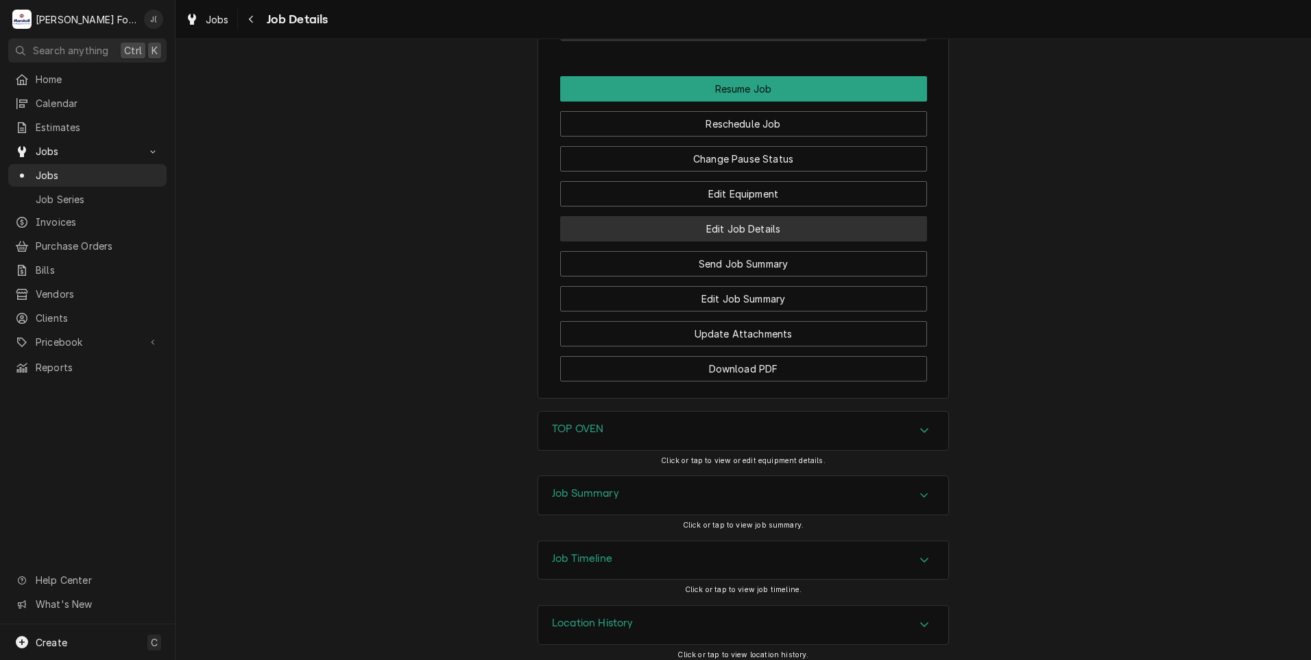
scroll to position [1371, 0]
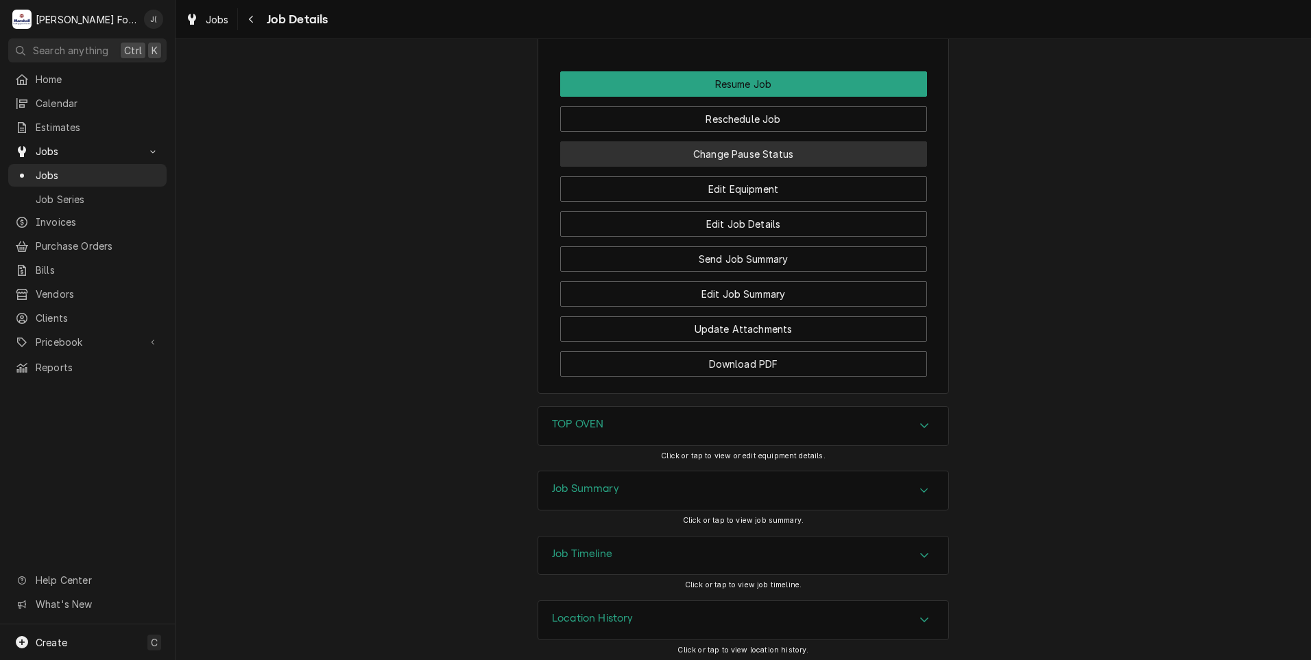
click at [683, 167] on button "Change Pause Status" at bounding box center [743, 153] width 367 height 25
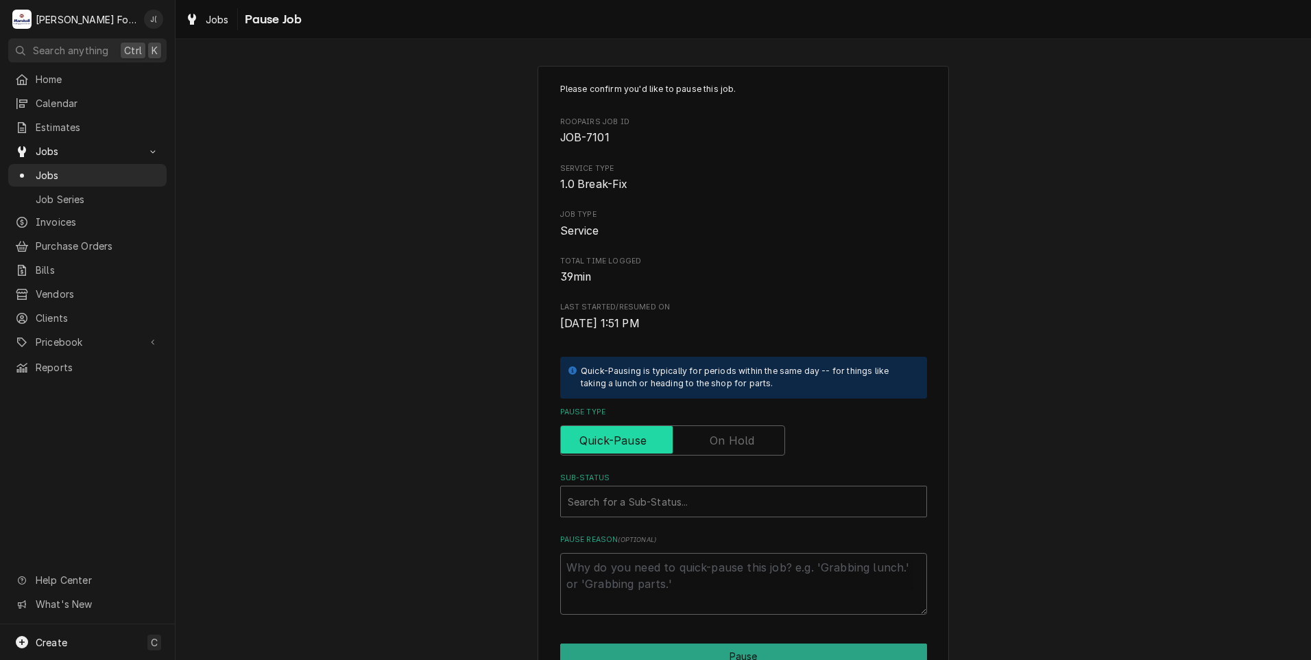
drag, startPoint x: 722, startPoint y: 438, endPoint x: 717, endPoint y: 452, distance: 14.8
click at [721, 447] on label "Pause Type" at bounding box center [672, 440] width 225 height 30
click at [721, 447] on input "Pause Type" at bounding box center [672, 440] width 213 height 30
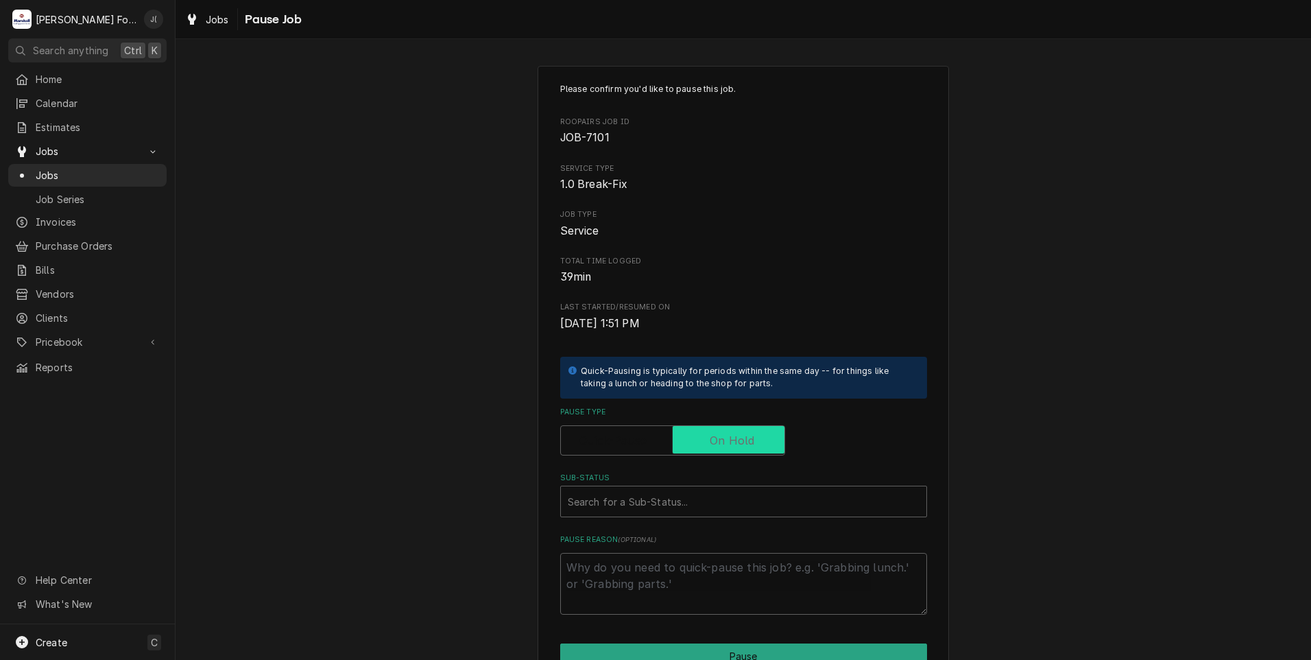
checkbox input "true"
click at [656, 508] on div "Sub-Status" at bounding box center [744, 501] width 352 height 25
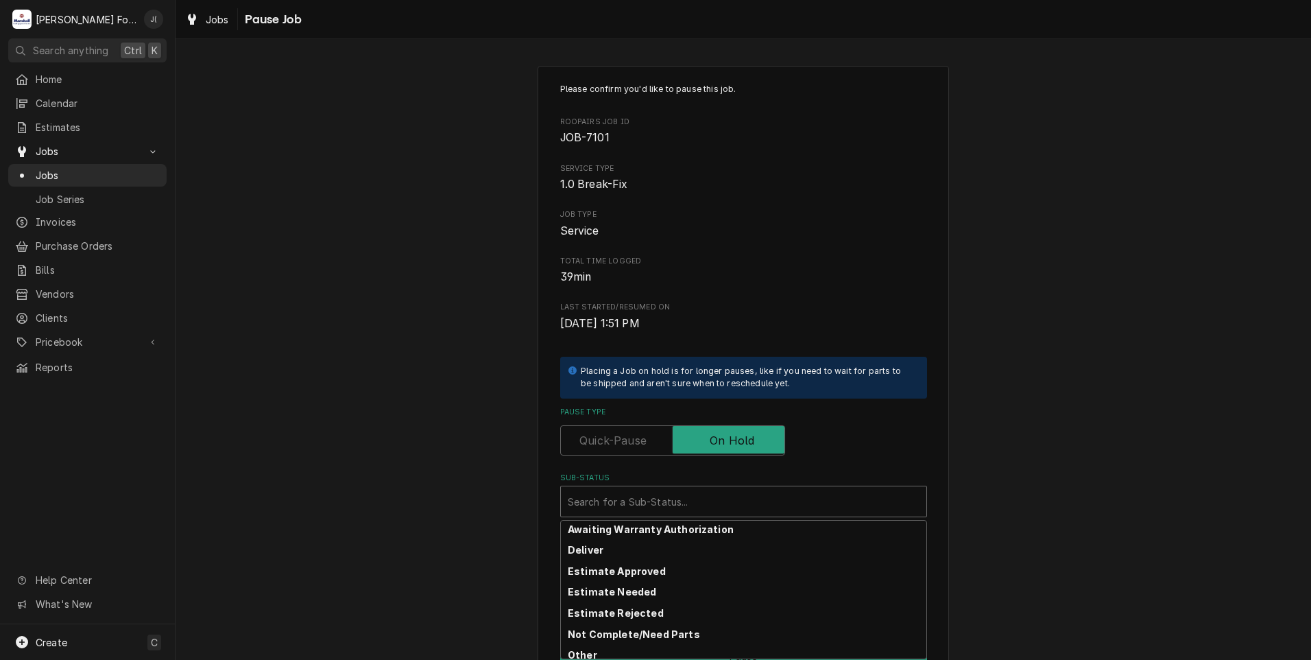
scroll to position [219, 0]
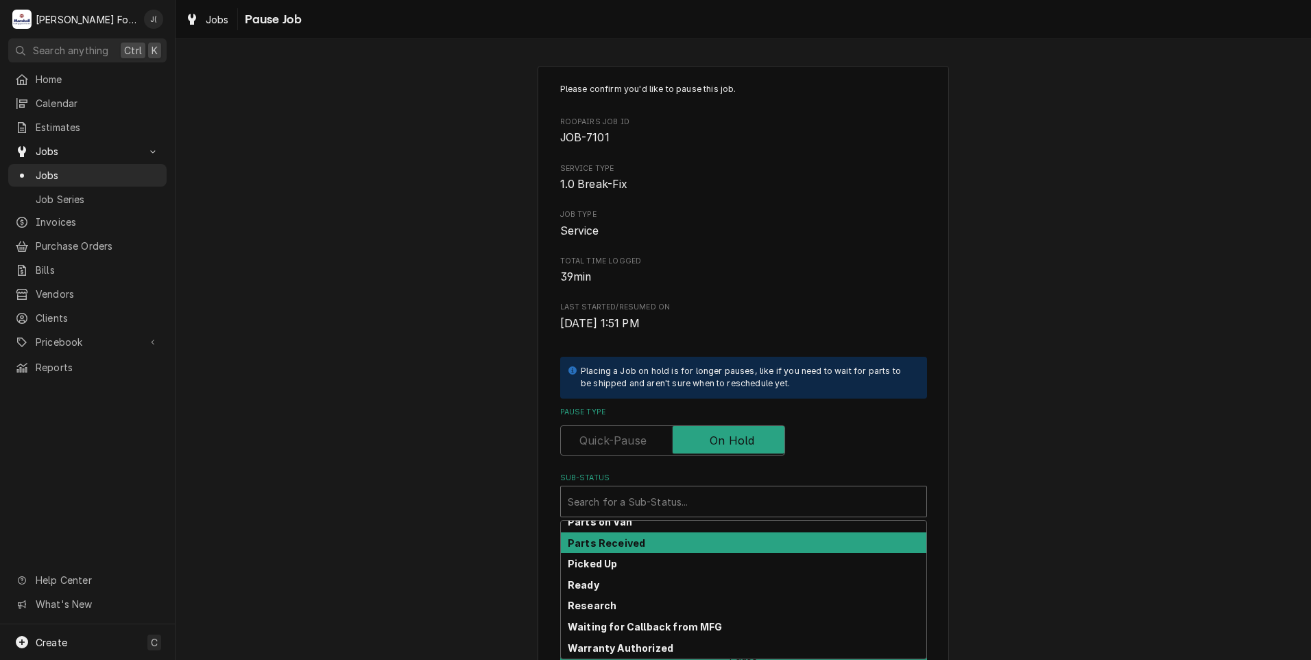
click at [631, 539] on strong "Parts Received" at bounding box center [606, 543] width 77 height 12
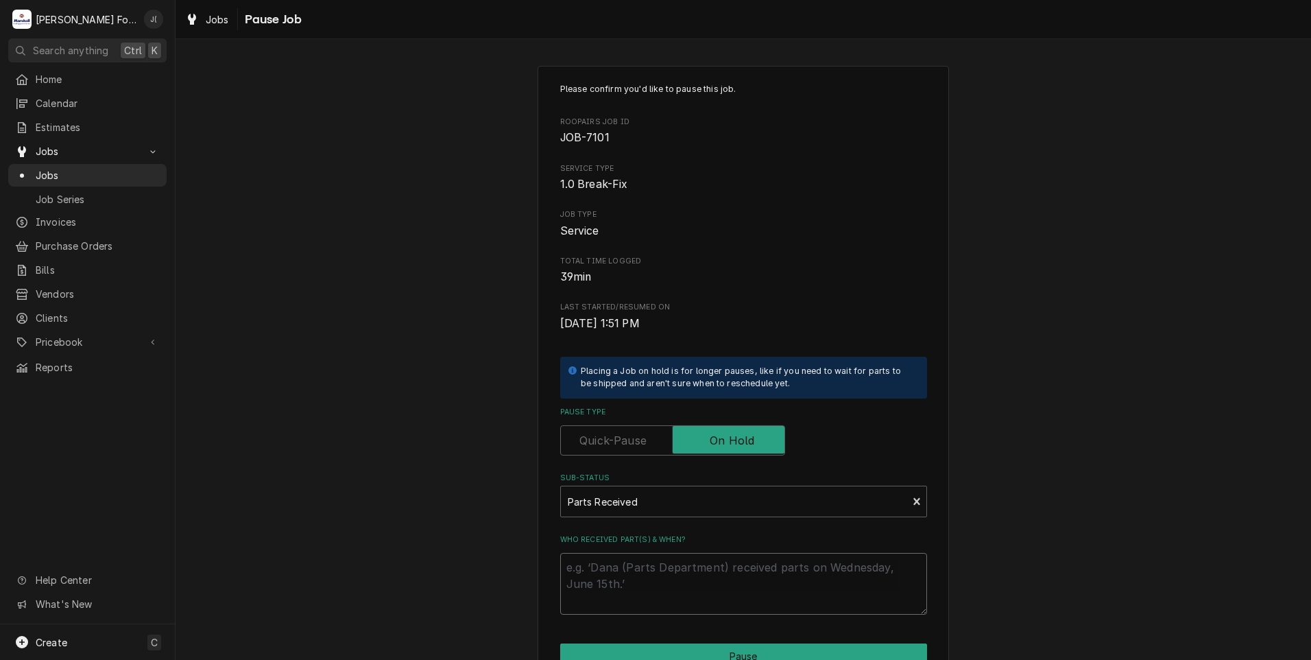
click at [634, 566] on textarea "Who received part(s) & when?" at bounding box center [743, 584] width 367 height 62
type textarea "x"
type textarea "1"
type textarea "x"
type textarea "10"
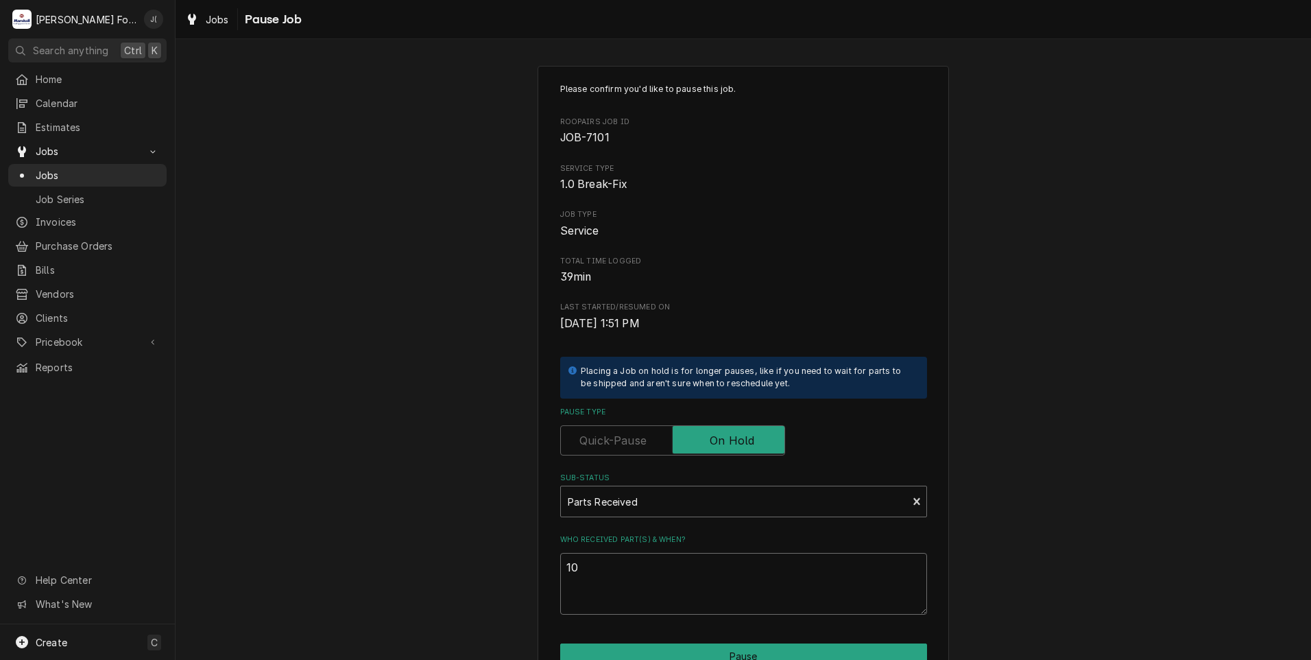
type textarea "x"
type textarea "10/"
type textarea "x"
type textarea "10/0"
type textarea "x"
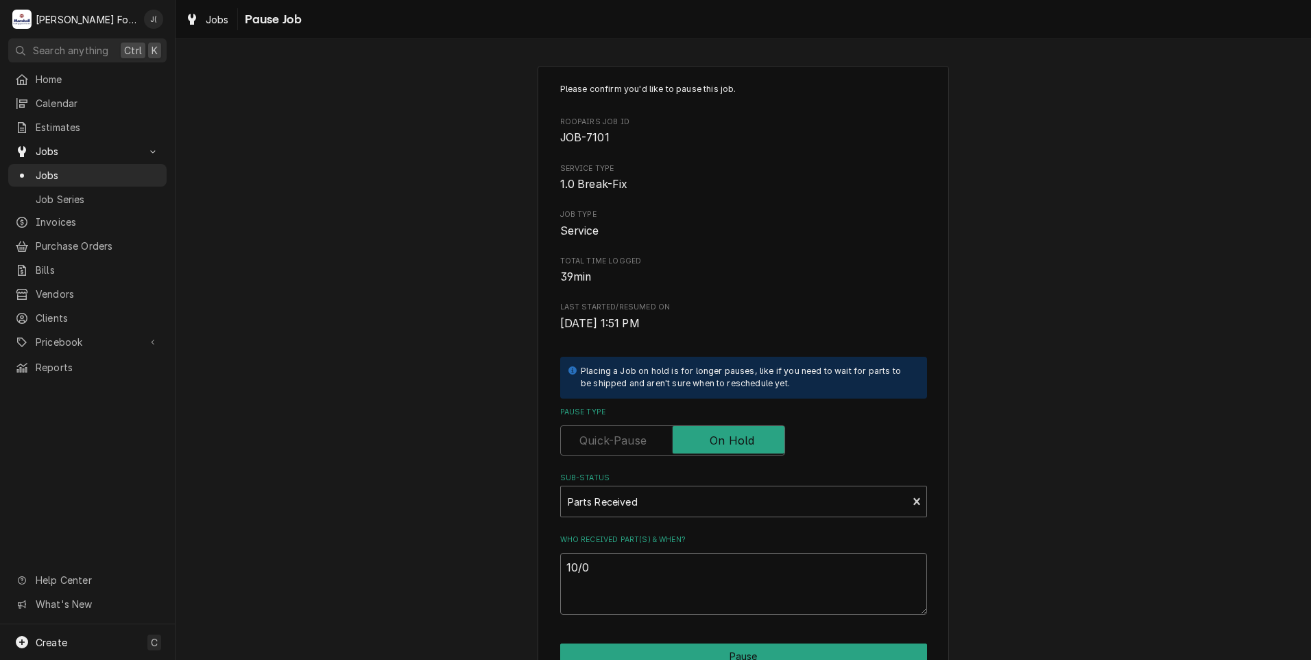
type textarea "10/08"
type textarea "x"
type textarea "10/08/"
type textarea "x"
type textarea "10/08/2"
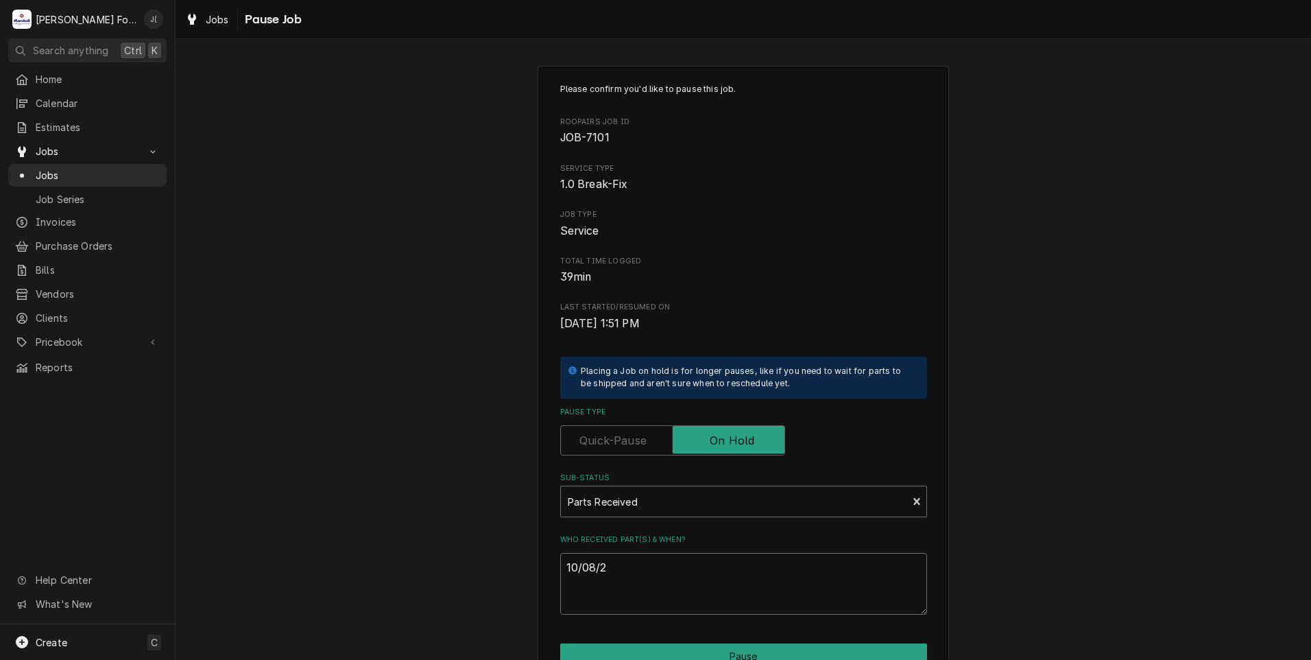
type textarea "x"
type textarea "[DATE]"
type textarea "x"
type textarea "10/08/202"
type textarea "x"
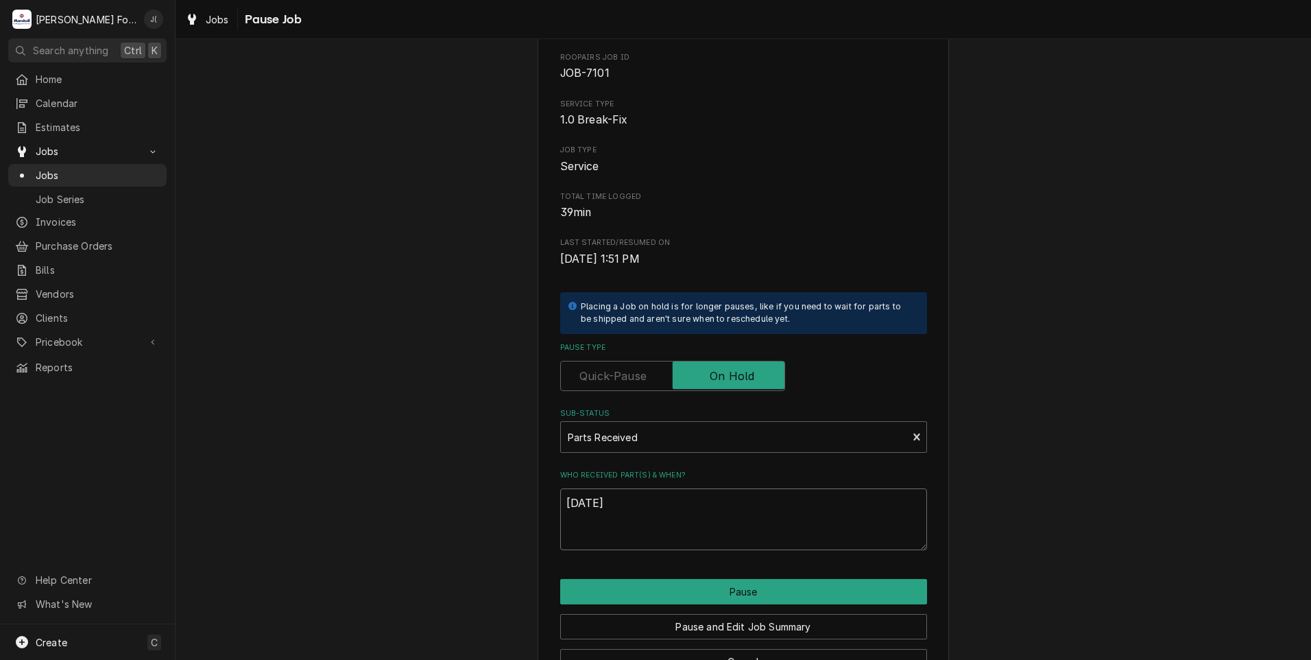
scroll to position [108, 0]
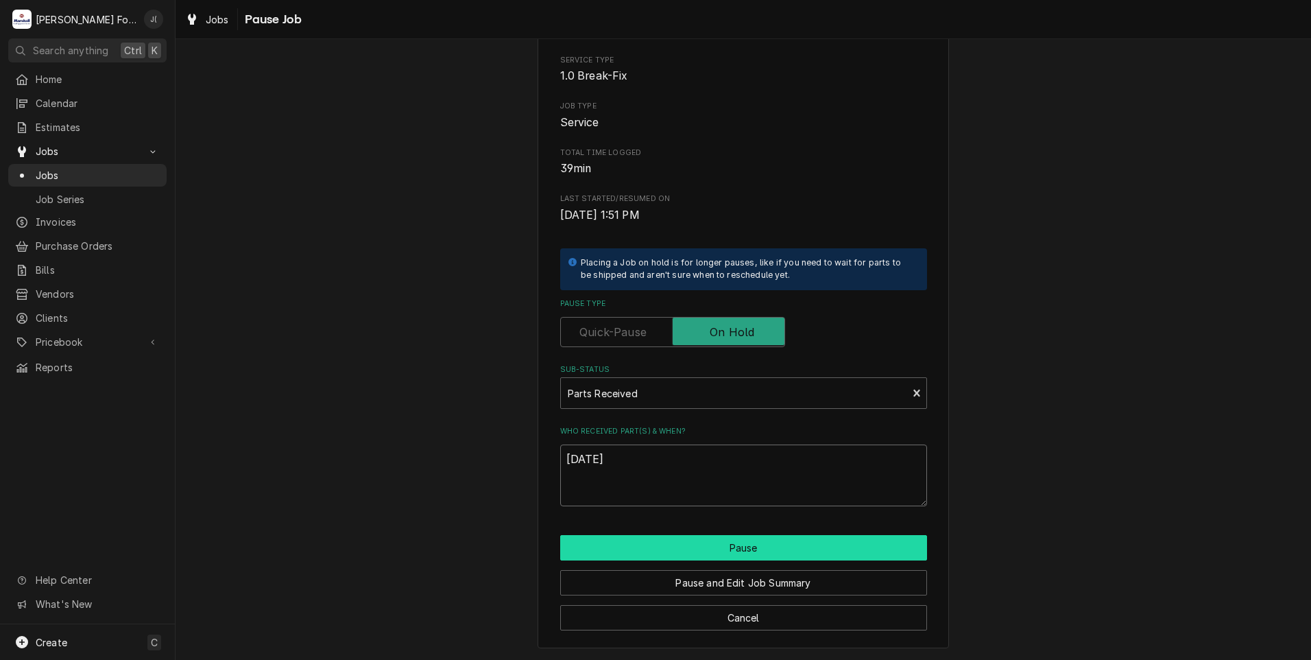
type textarea "[DATE]"
click at [618, 552] on button "Pause" at bounding box center [743, 547] width 367 height 25
type textarea "x"
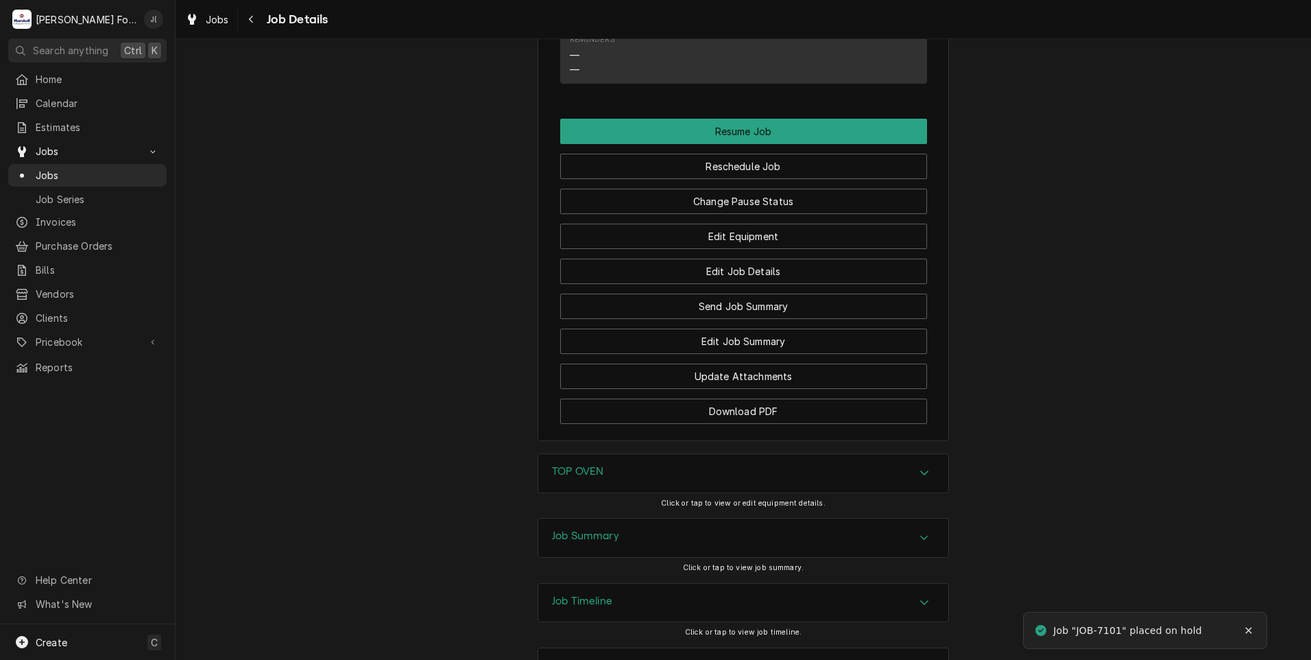
scroll to position [1393, 0]
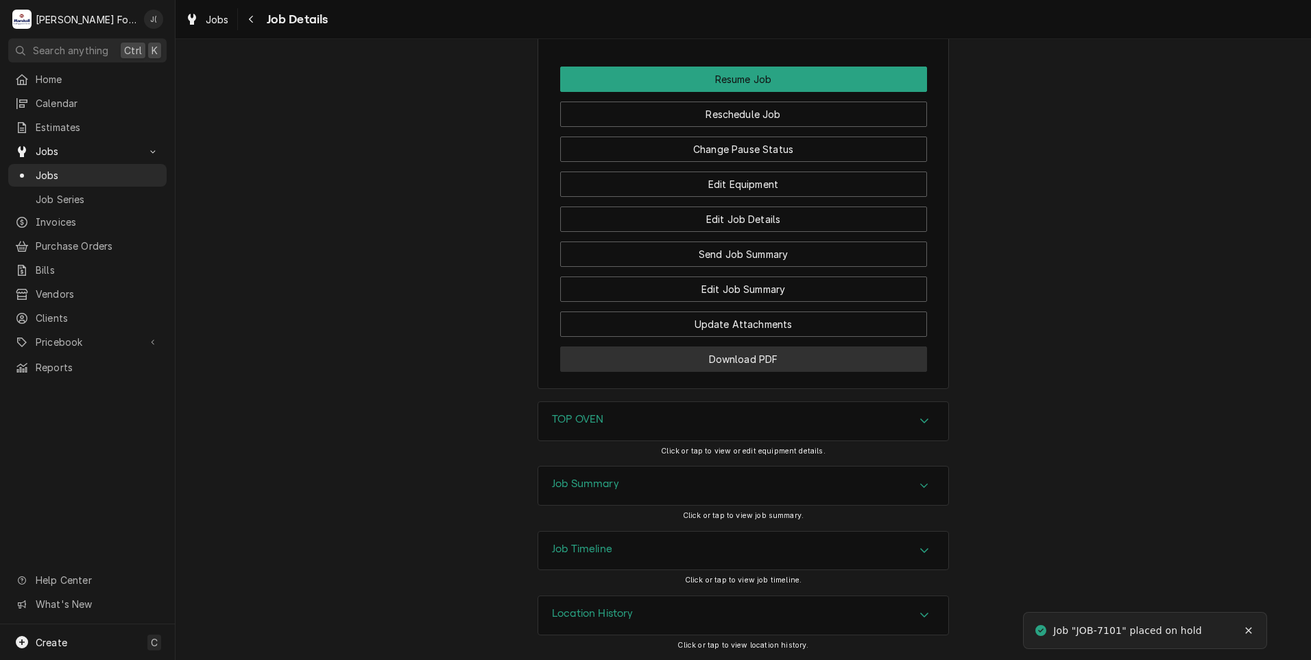
click at [584, 356] on button "Download PDF" at bounding box center [743, 358] width 367 height 25
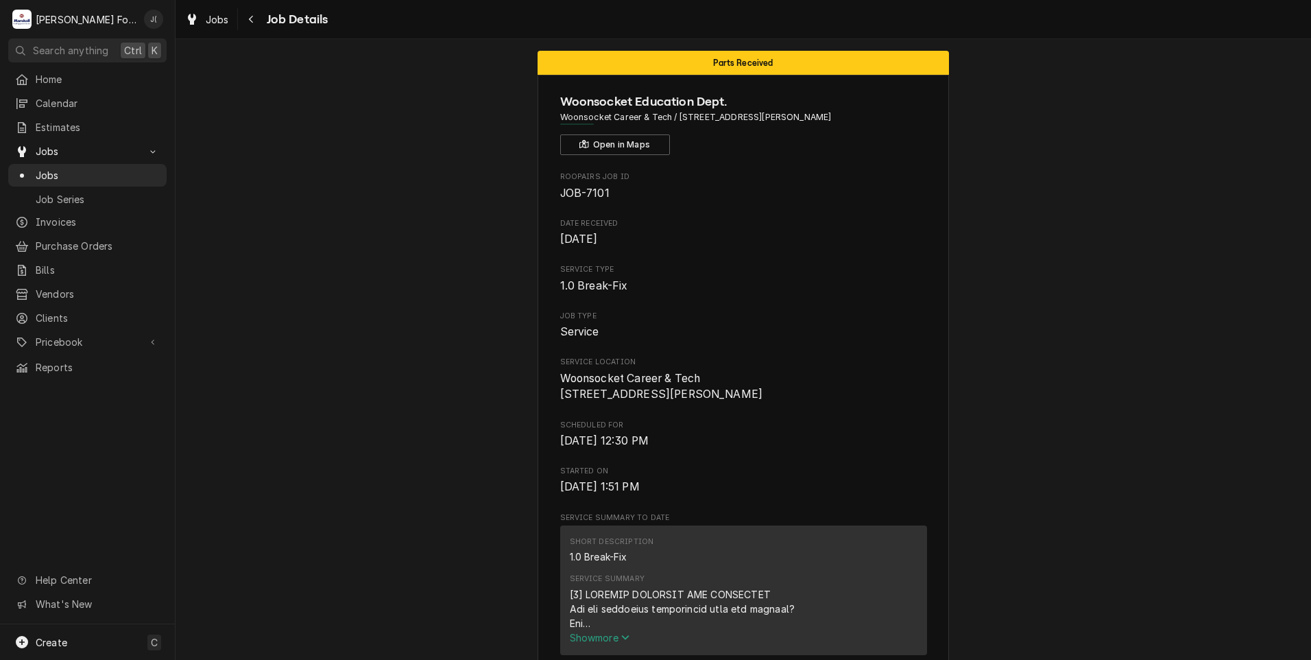
scroll to position [0, 0]
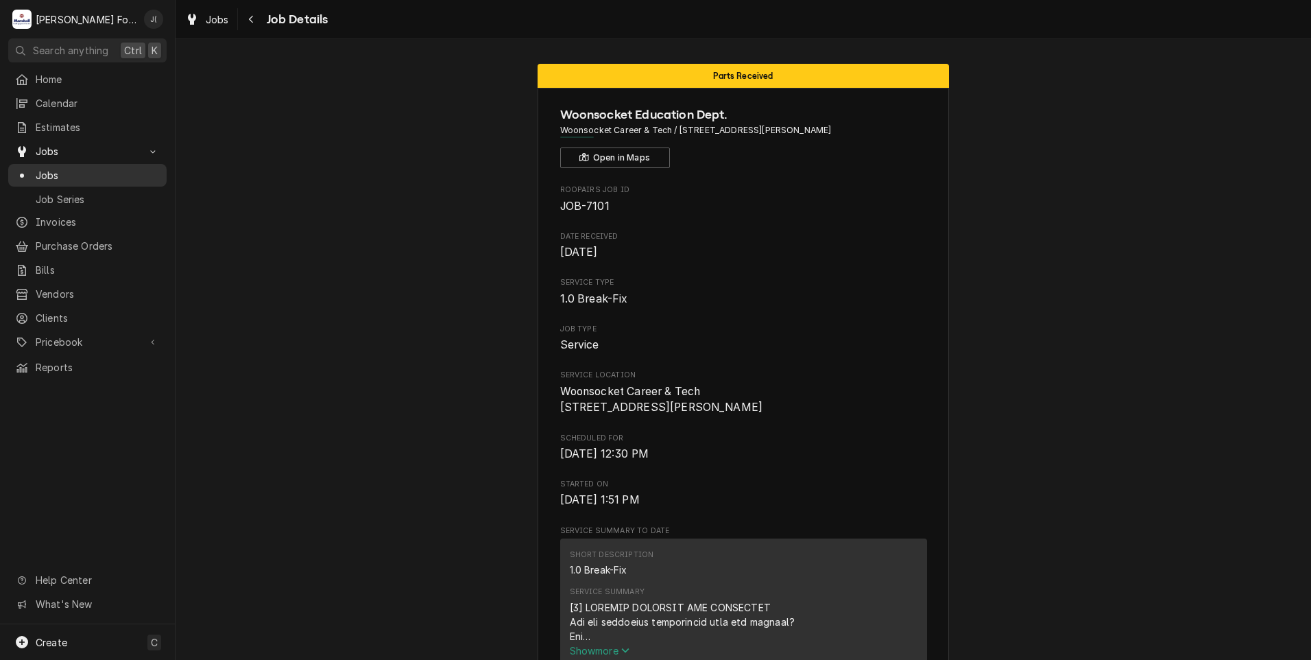
click at [57, 168] on span "Jobs" at bounding box center [98, 175] width 124 height 14
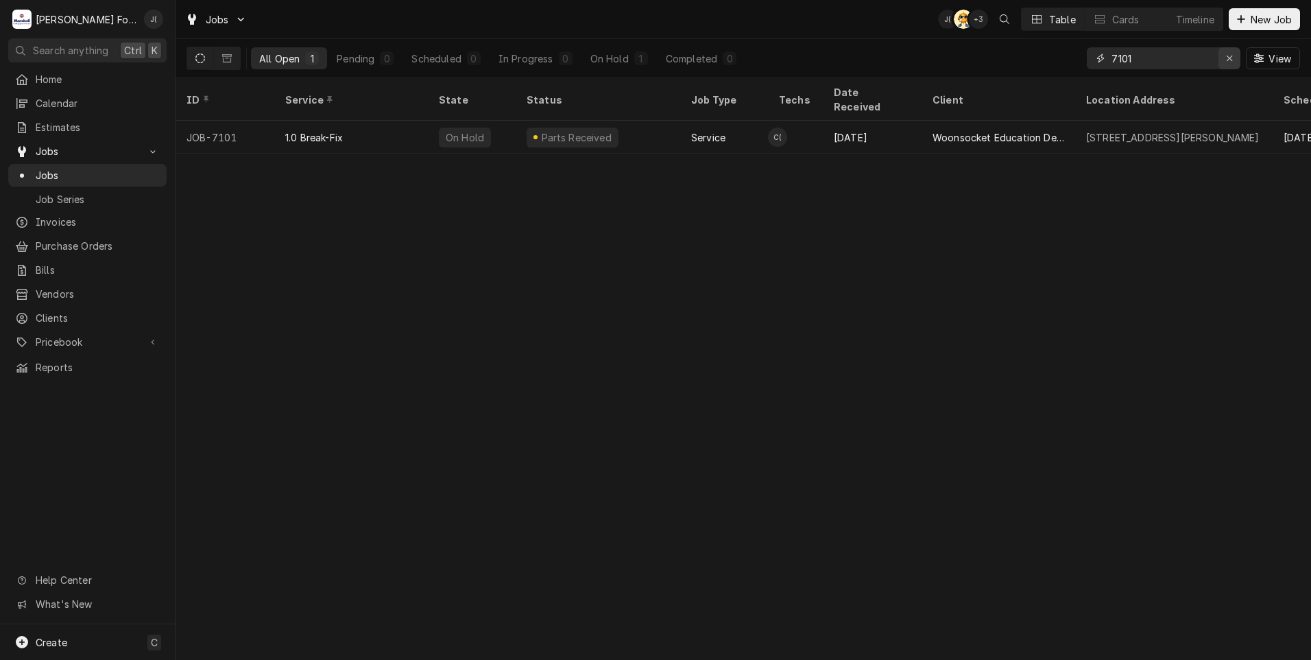
drag, startPoint x: 1230, startPoint y: 56, endPoint x: 1205, endPoint y: 56, distance: 24.7
click at [1229, 56] on icon "Erase input" at bounding box center [1230, 58] width 8 height 10
click at [1199, 56] on input "Dynamic Content Wrapper" at bounding box center [1176, 58] width 129 height 22
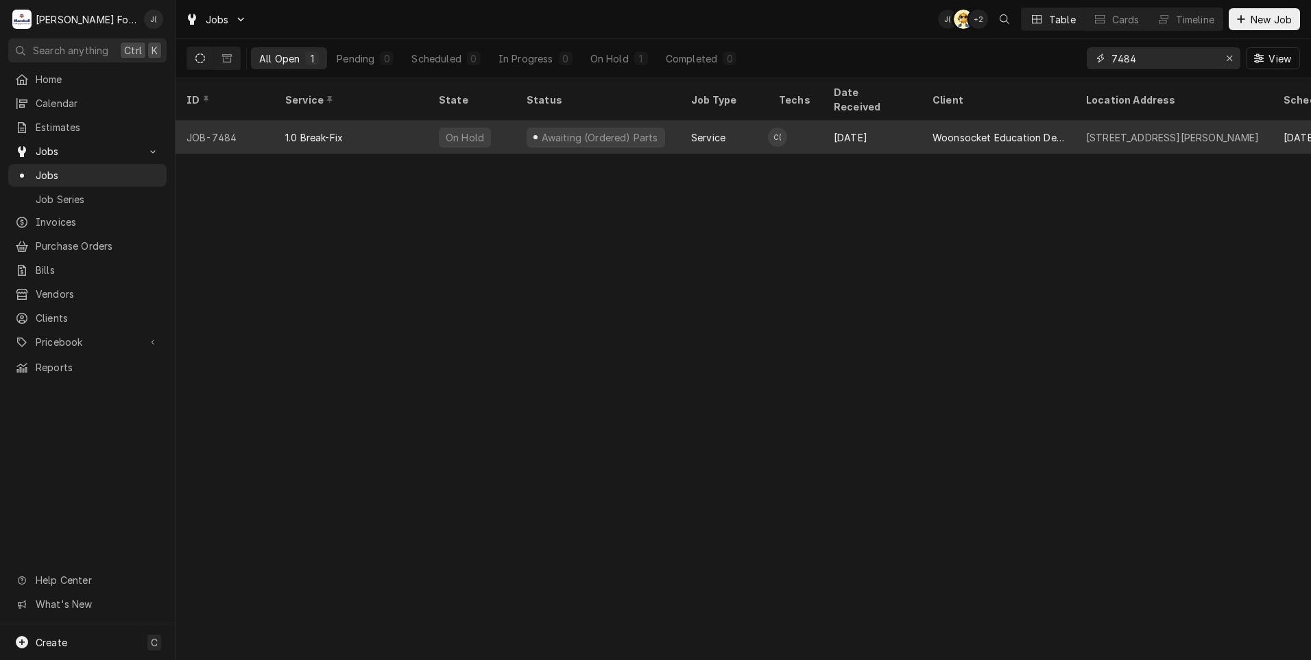
type input "7484"
click at [307, 133] on div "1.0 Break-Fix" at bounding box center [351, 137] width 154 height 33
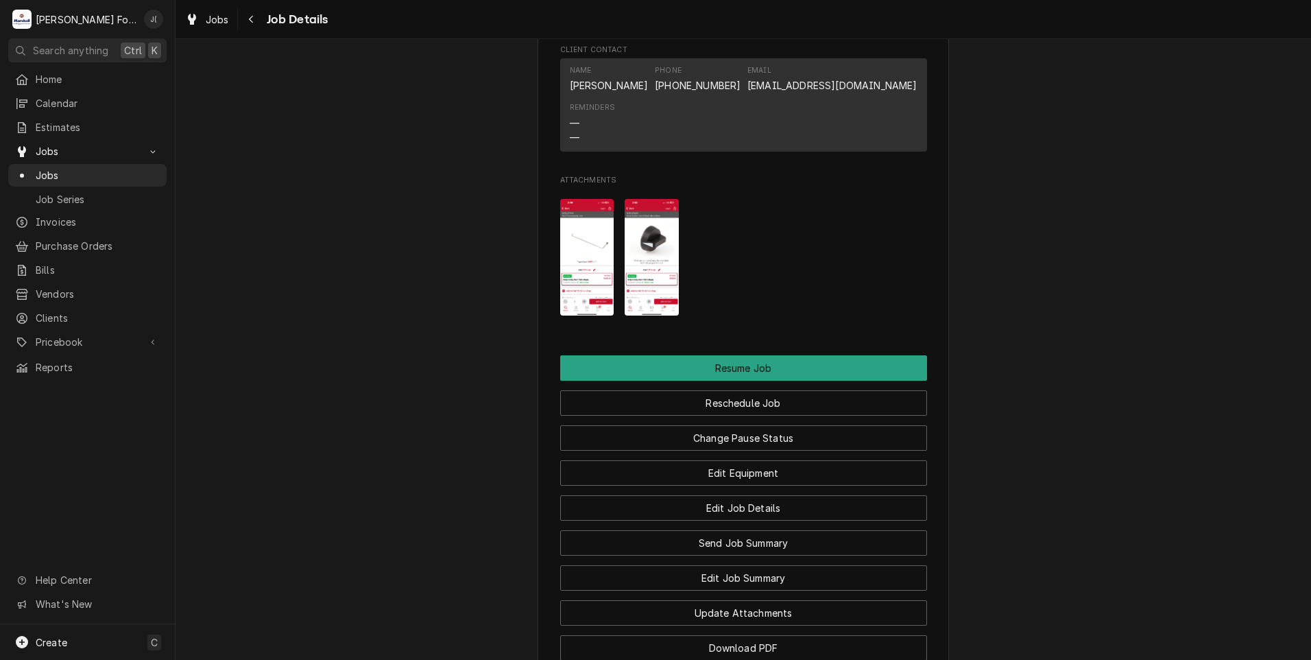
scroll to position [1303, 0]
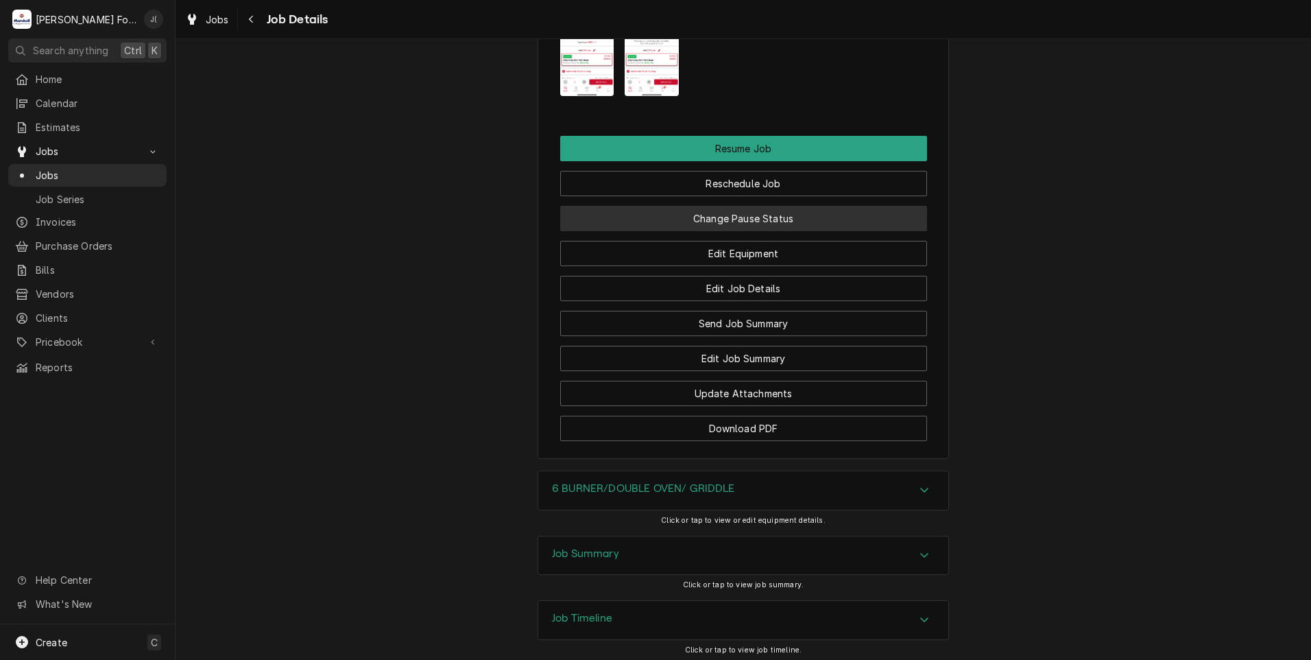
click at [667, 231] on button "Change Pause Status" at bounding box center [743, 218] width 367 height 25
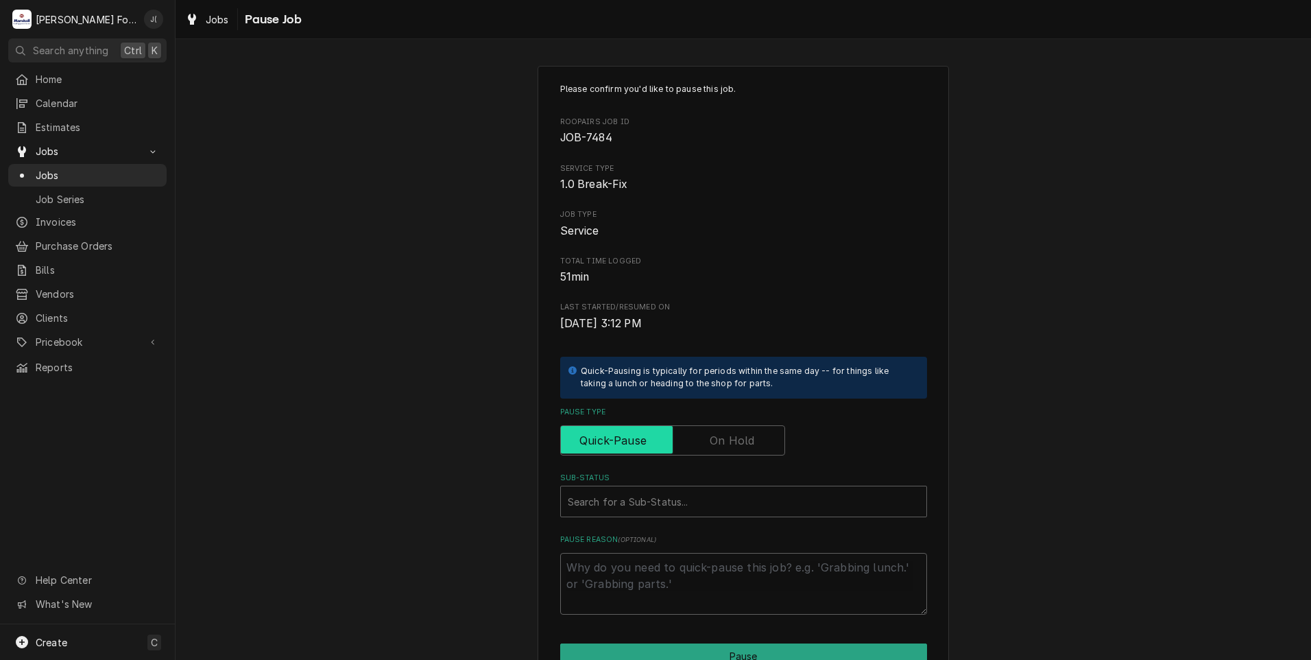
click at [692, 450] on input "Pause Type" at bounding box center [672, 440] width 213 height 30
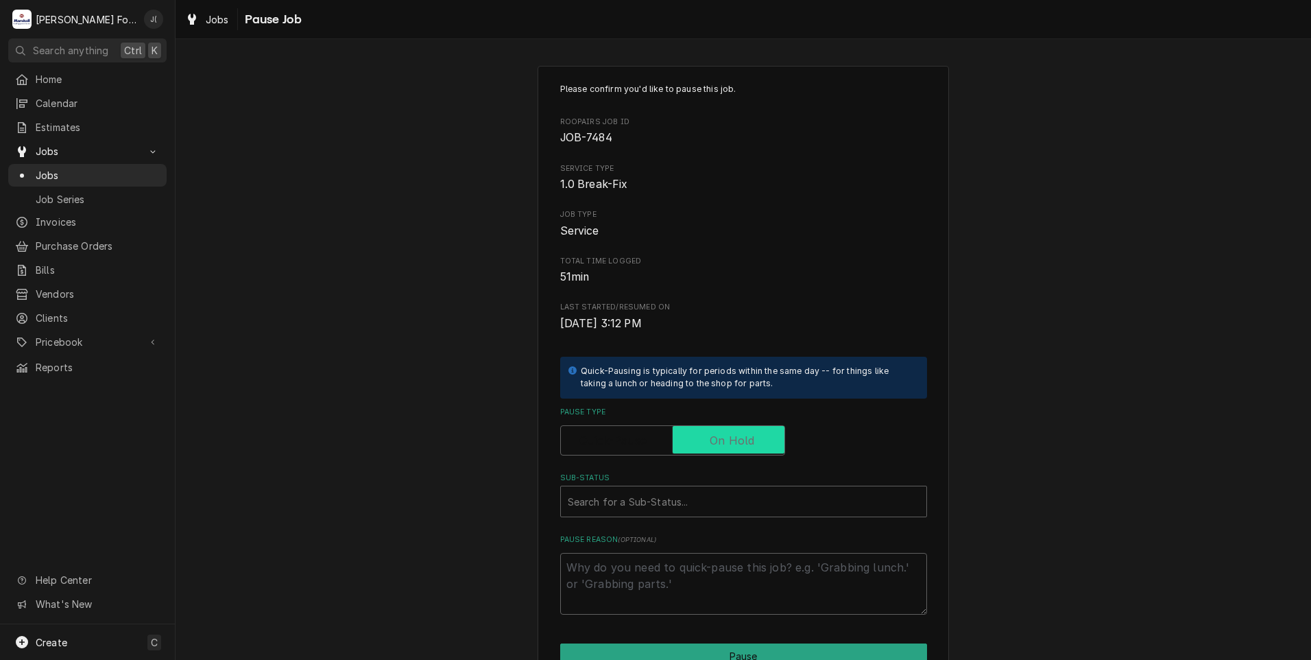
checkbox input "true"
click at [669, 496] on div "Sub-Status" at bounding box center [744, 501] width 352 height 25
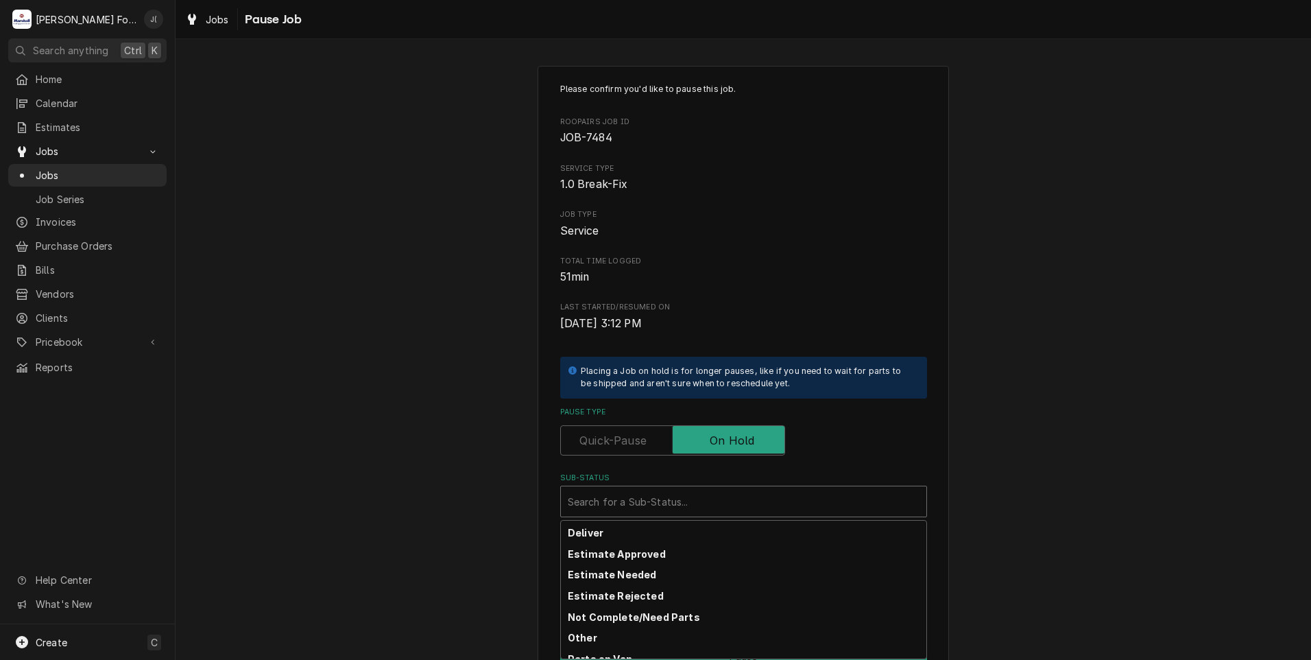
scroll to position [219, 0]
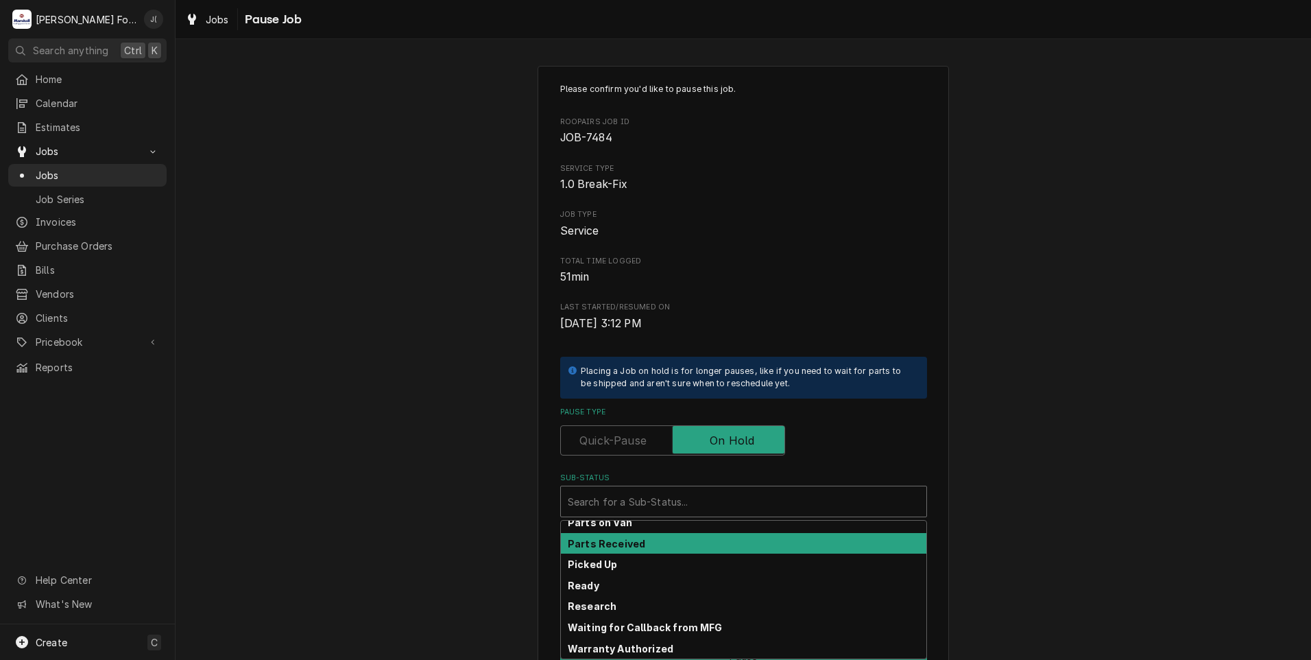
click at [647, 550] on div "Parts Received" at bounding box center [743, 543] width 365 height 21
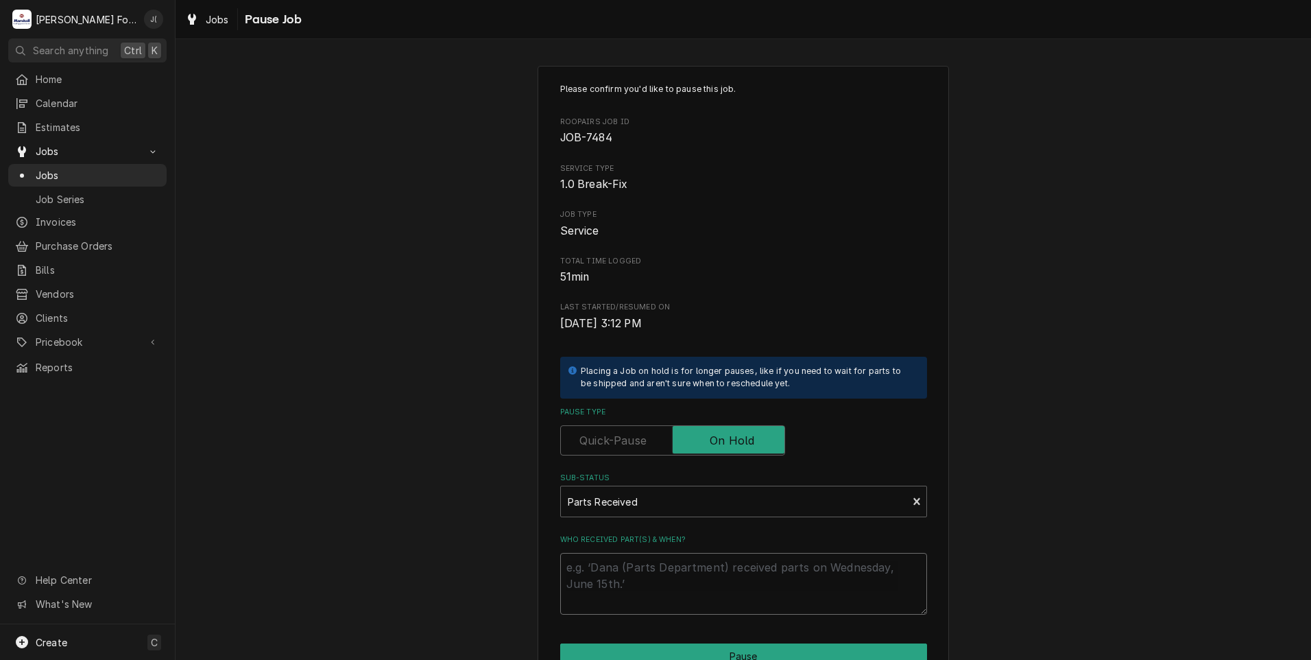
click at [646, 576] on textarea "Who received part(s) & when?" at bounding box center [743, 584] width 367 height 62
type textarea "x"
type textarea "1"
type textarea "x"
type textarea "10"
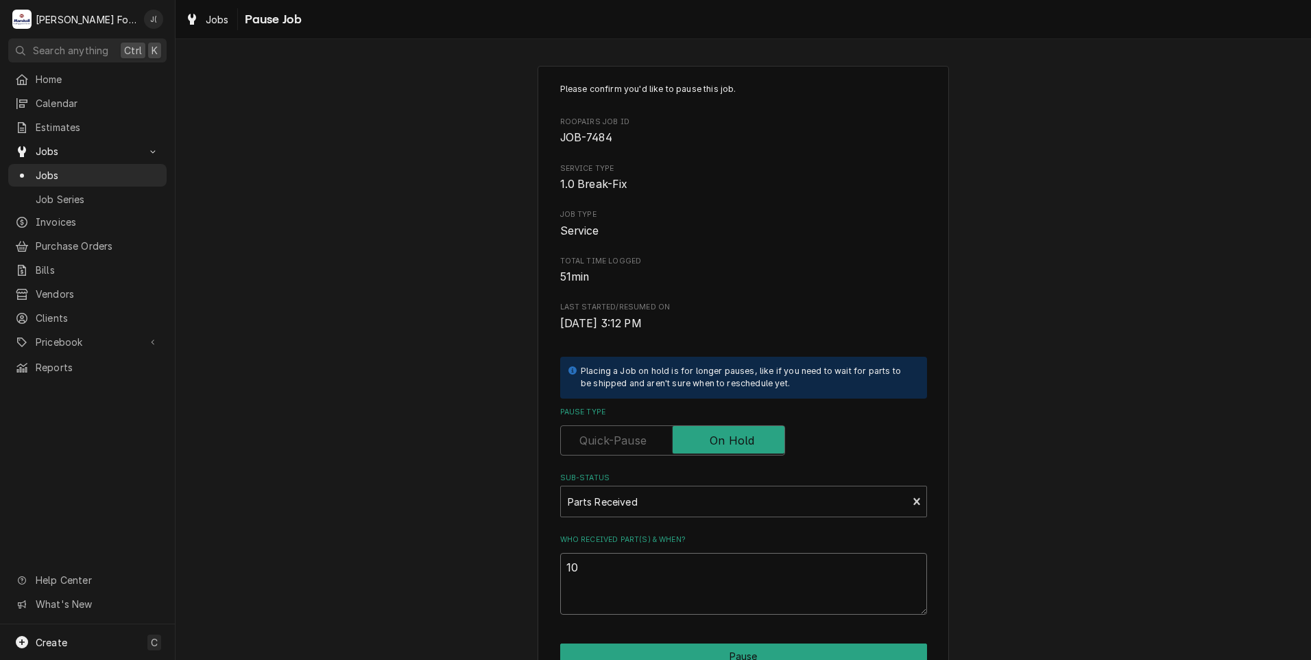
type textarea "x"
type textarea "10/"
type textarea "x"
type textarea "10/0"
type textarea "x"
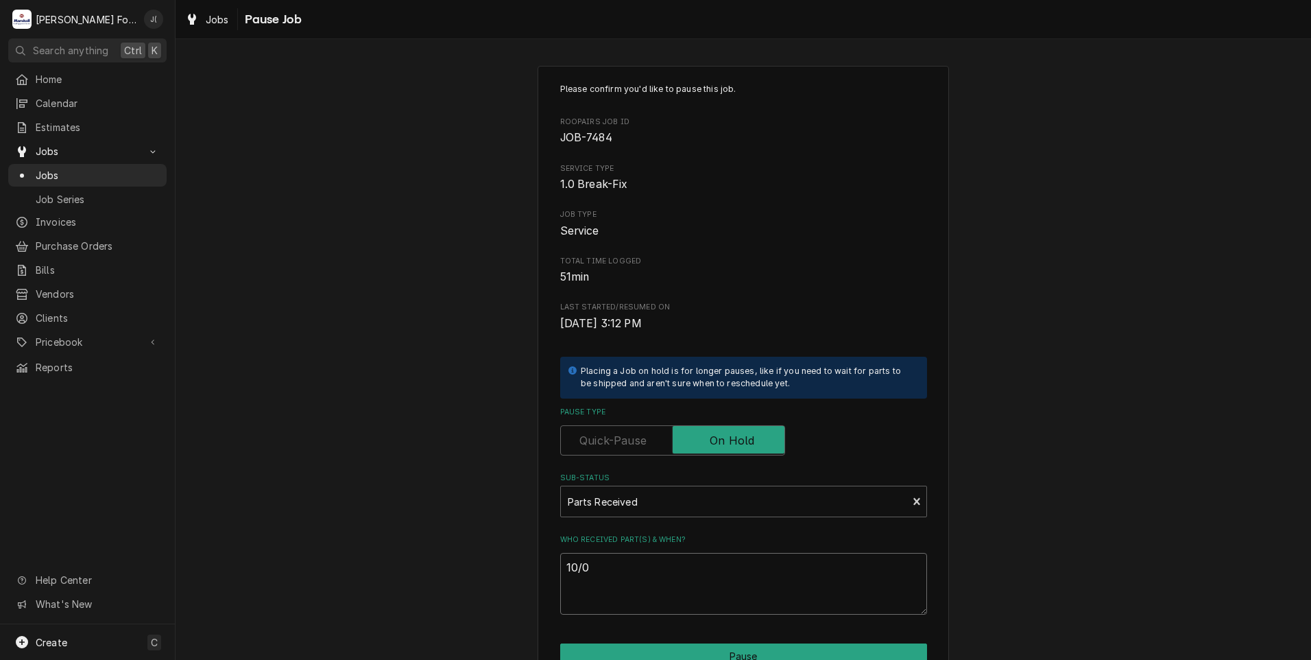
type textarea "10/08"
type textarea "x"
type textarea "10/08/"
type textarea "x"
type textarea "10/08/2"
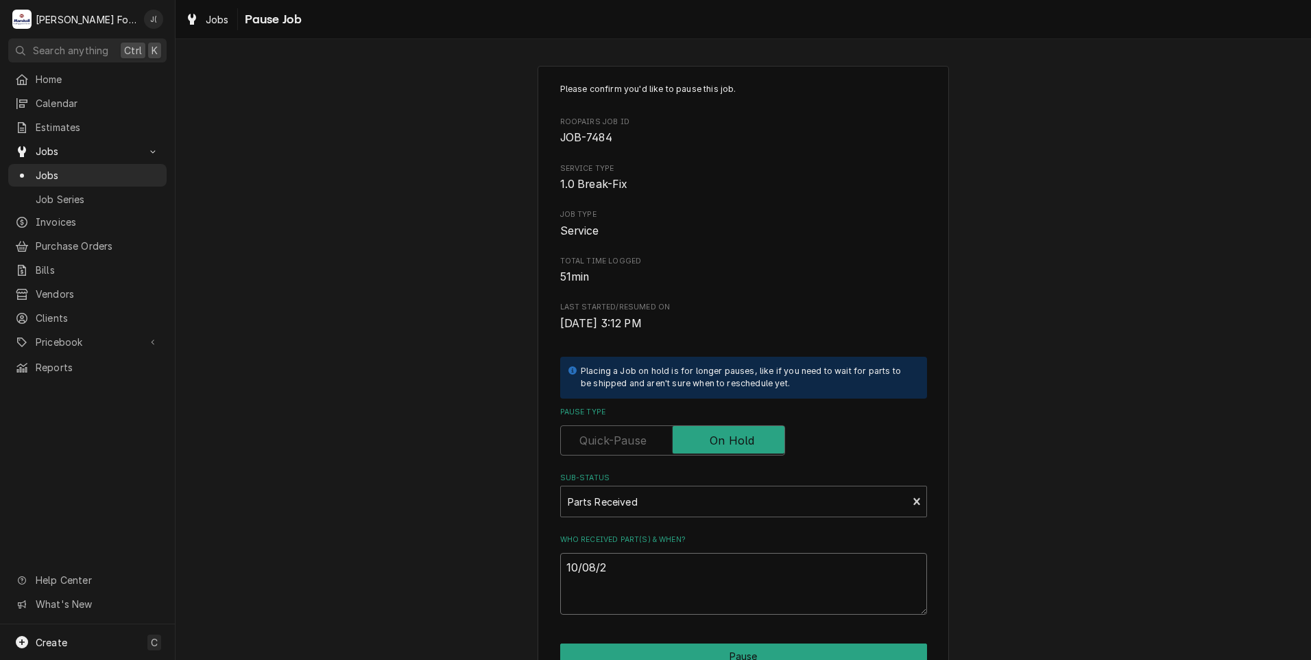
type textarea "x"
type textarea "10/08/20"
type textarea "x"
type textarea "10/08/202"
type textarea "x"
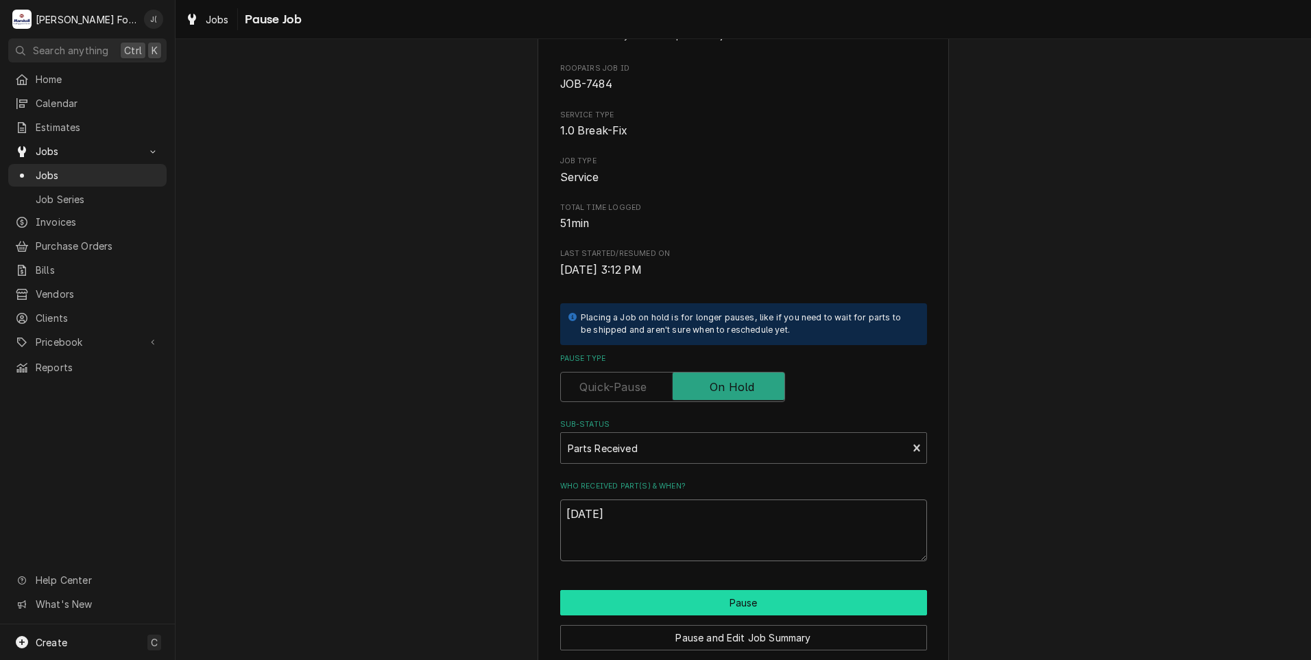
scroll to position [108, 0]
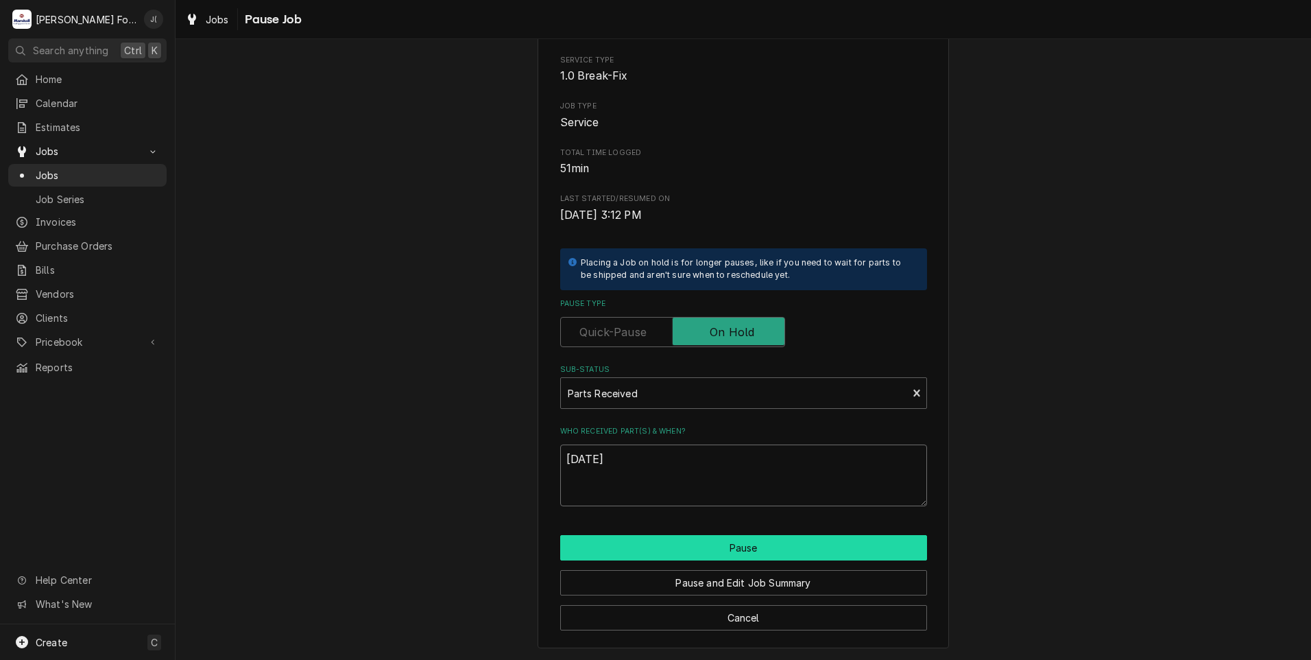
type textarea "10/08/2025"
click at [736, 551] on button "Pause" at bounding box center [743, 547] width 367 height 25
type textarea "x"
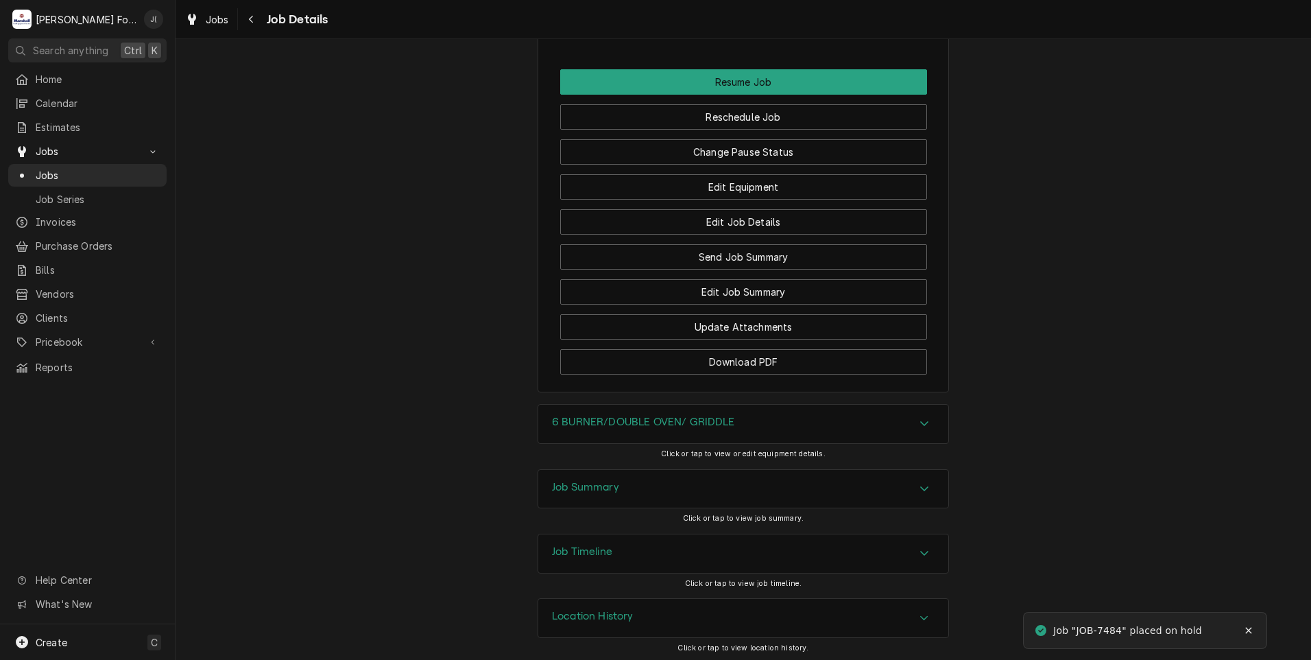
scroll to position [1371, 0]
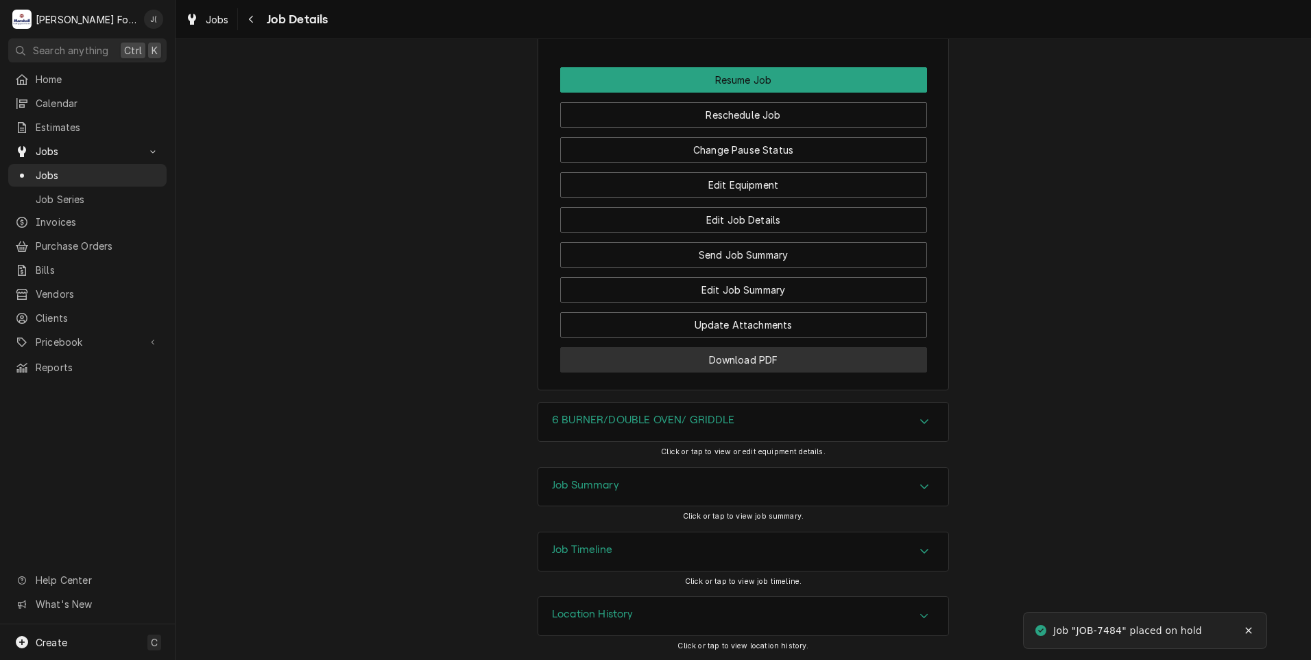
click at [594, 372] on button "Download PDF" at bounding box center [743, 359] width 367 height 25
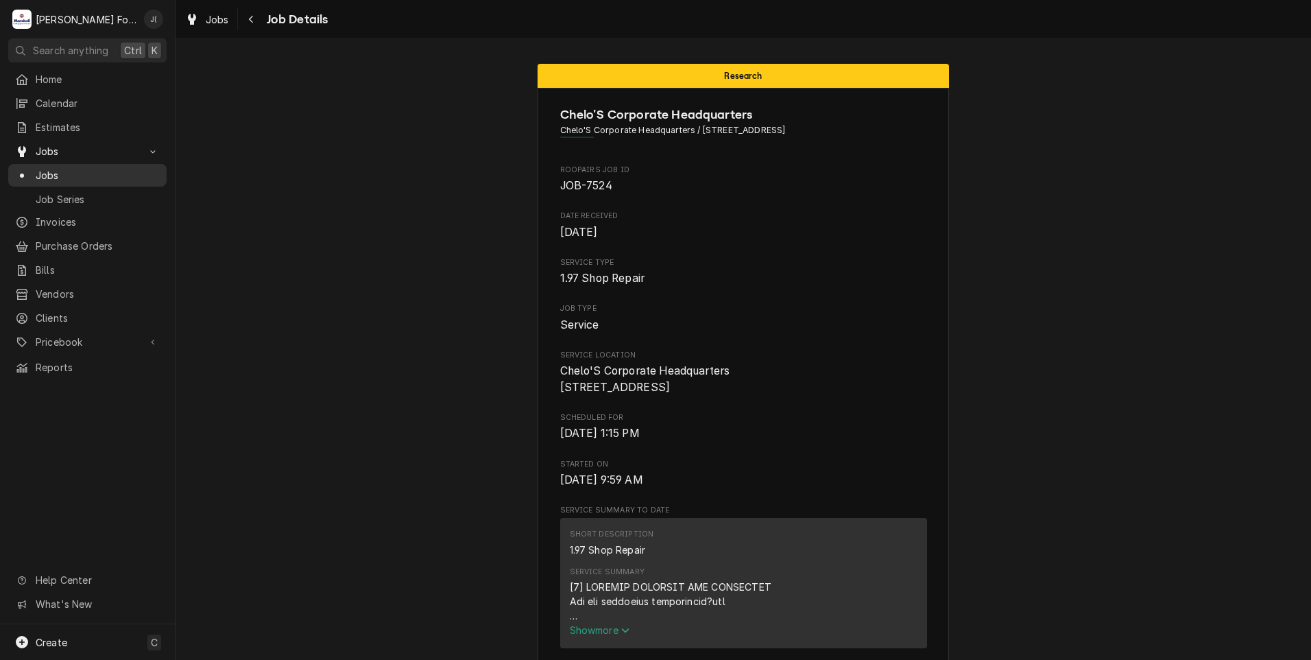
click at [58, 172] on span "Jobs" at bounding box center [98, 175] width 124 height 14
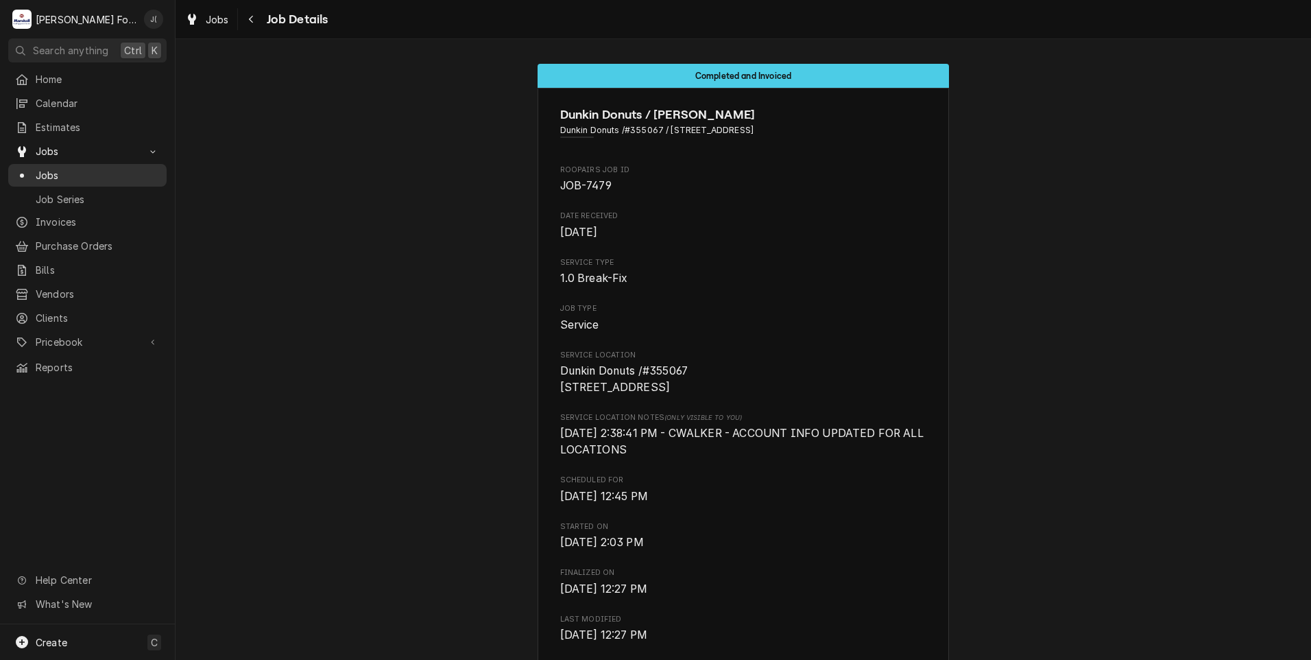
click at [106, 176] on span "Jobs" at bounding box center [98, 175] width 124 height 14
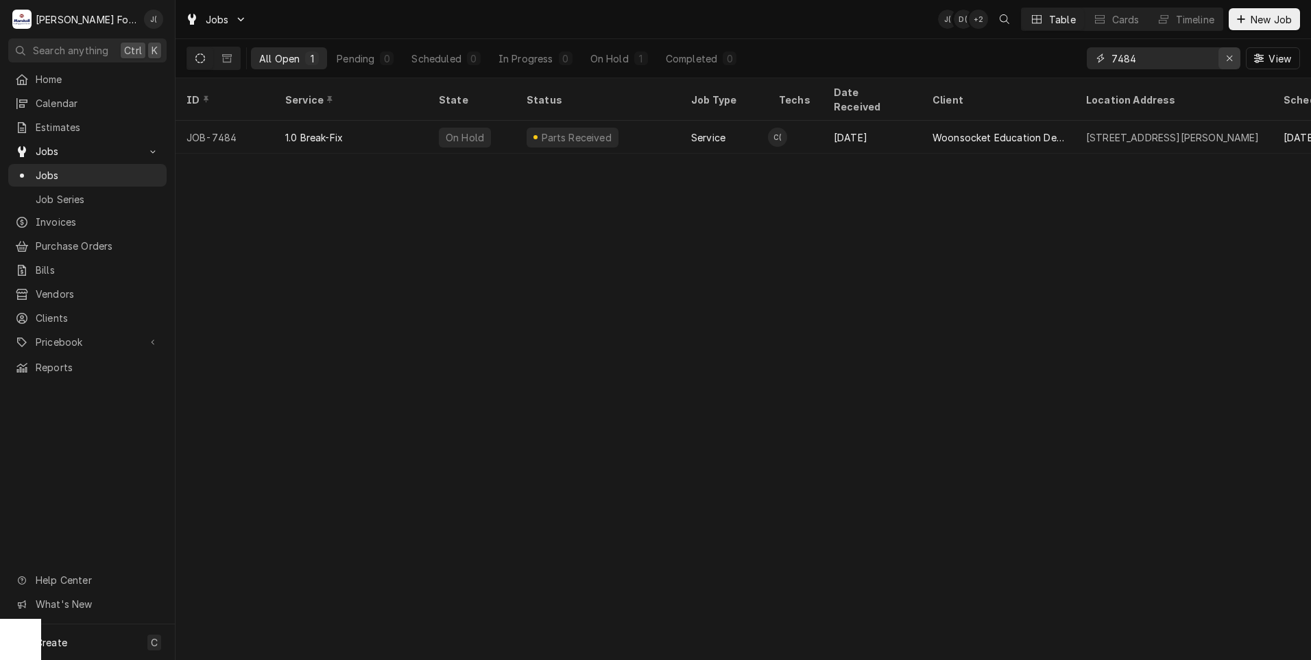
click at [1229, 60] on icon "Erase input" at bounding box center [1230, 58] width 8 height 10
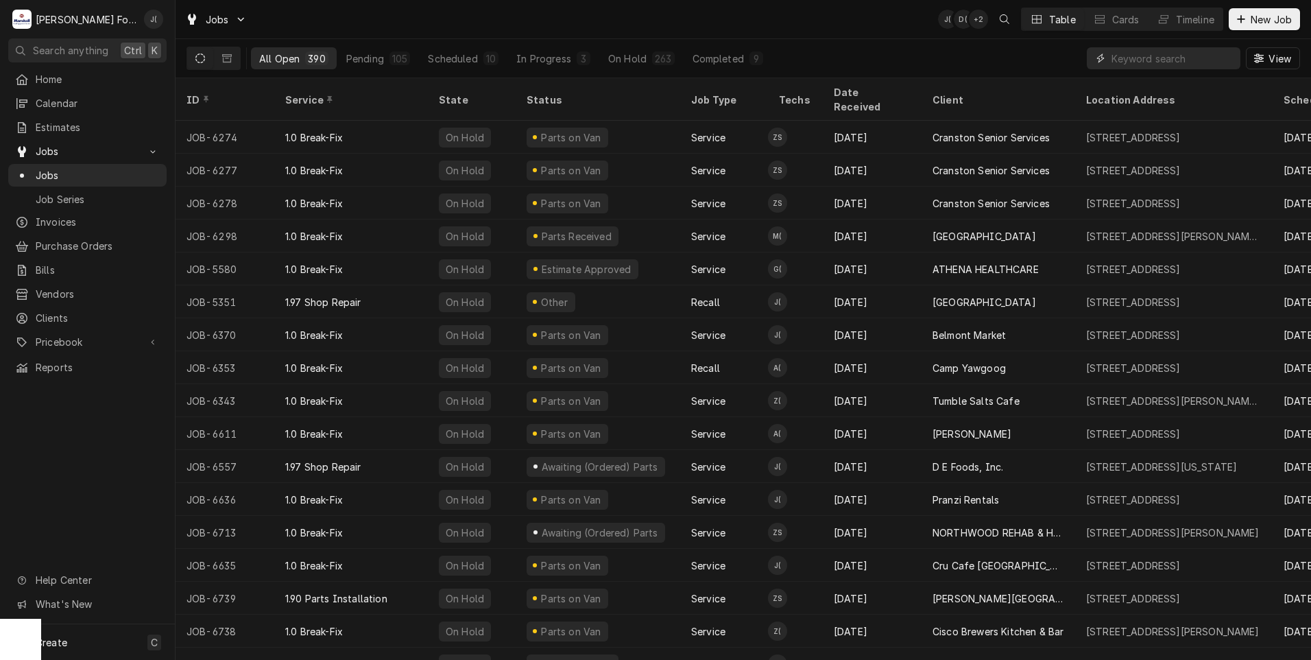
click at [1153, 54] on input "Dynamic Content Wrapper" at bounding box center [1173, 58] width 122 height 22
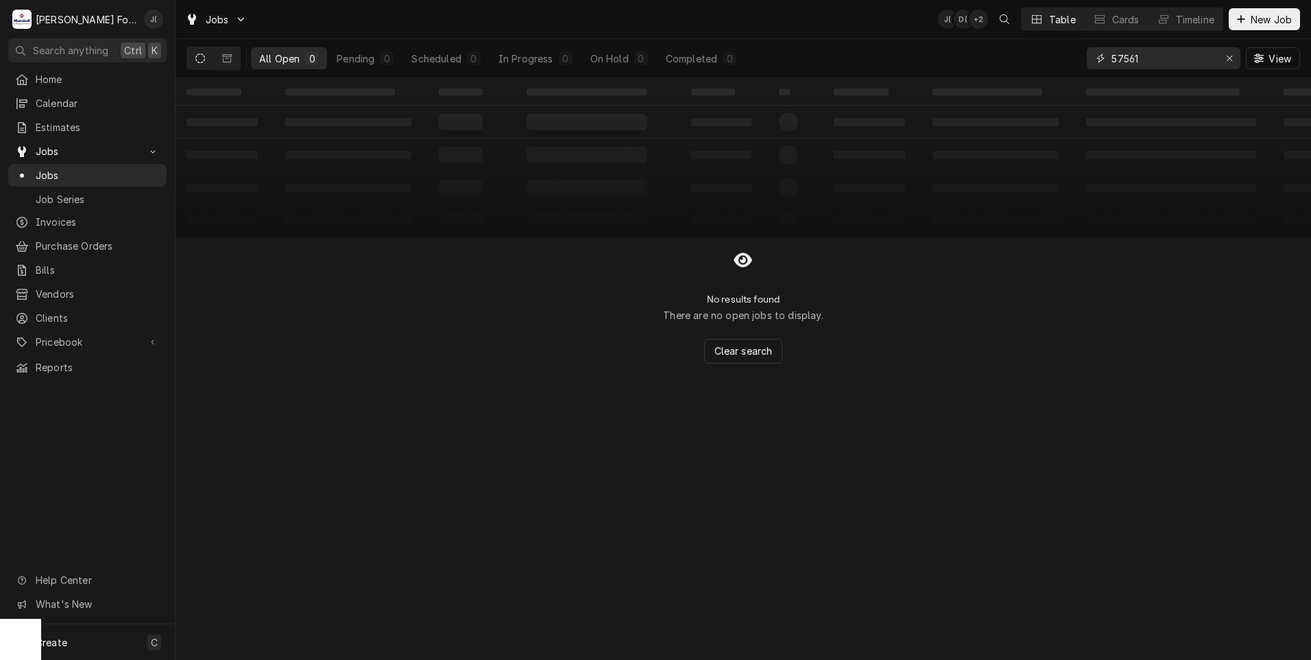
type input "57561"
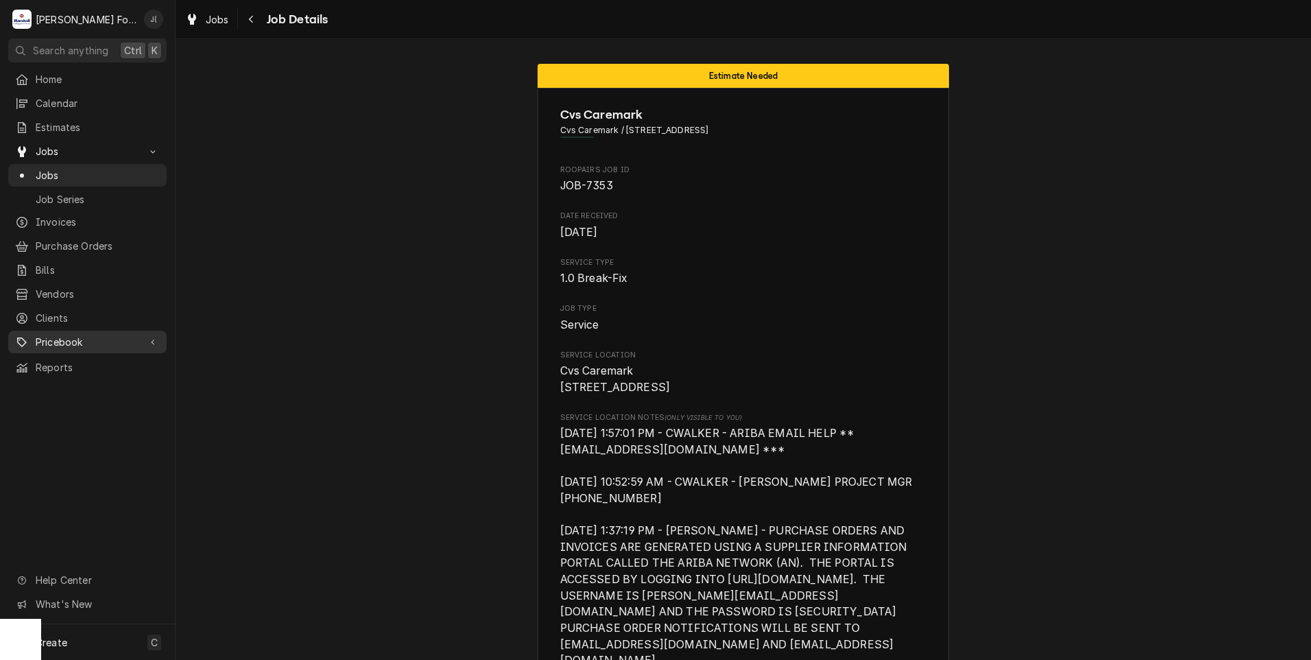
click at [45, 335] on span "Pricebook" at bounding box center [88, 342] width 104 height 14
click at [93, 336] on span "Pricebook" at bounding box center [88, 342] width 104 height 14
click at [94, 338] on span "Pricebook" at bounding box center [88, 342] width 104 height 14
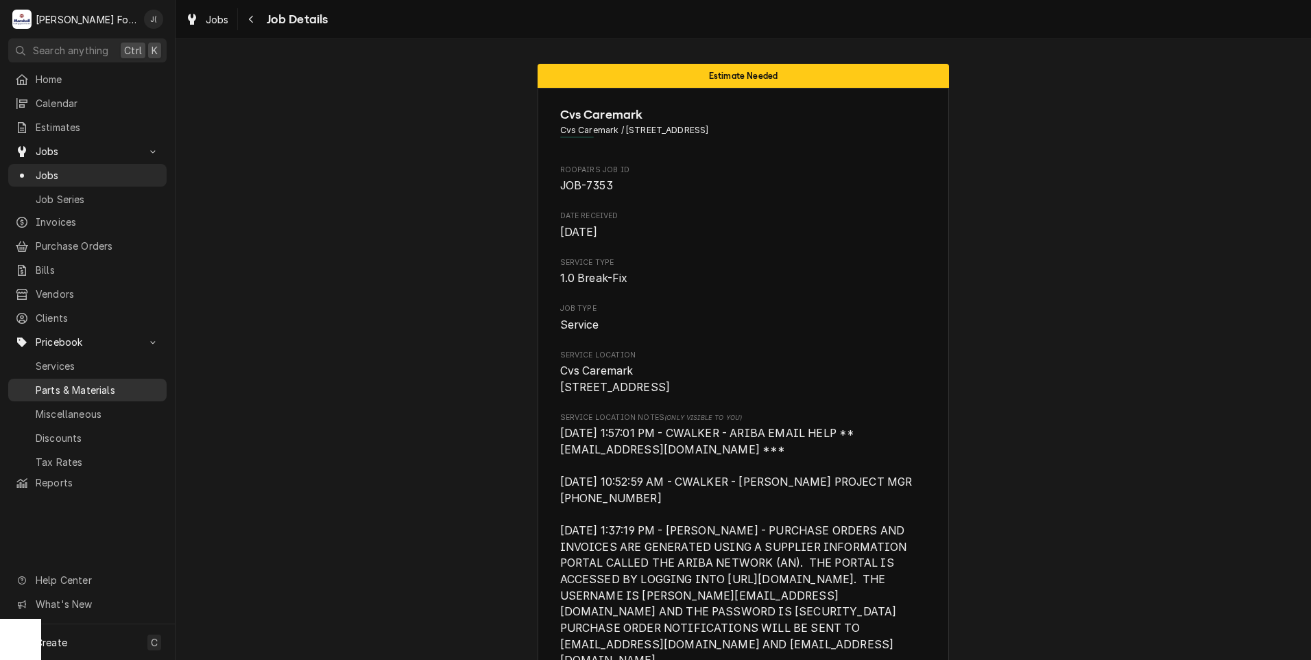
click at [88, 383] on span "Parts & Materials" at bounding box center [98, 390] width 124 height 14
click at [56, 171] on span "Jobs" at bounding box center [98, 175] width 124 height 14
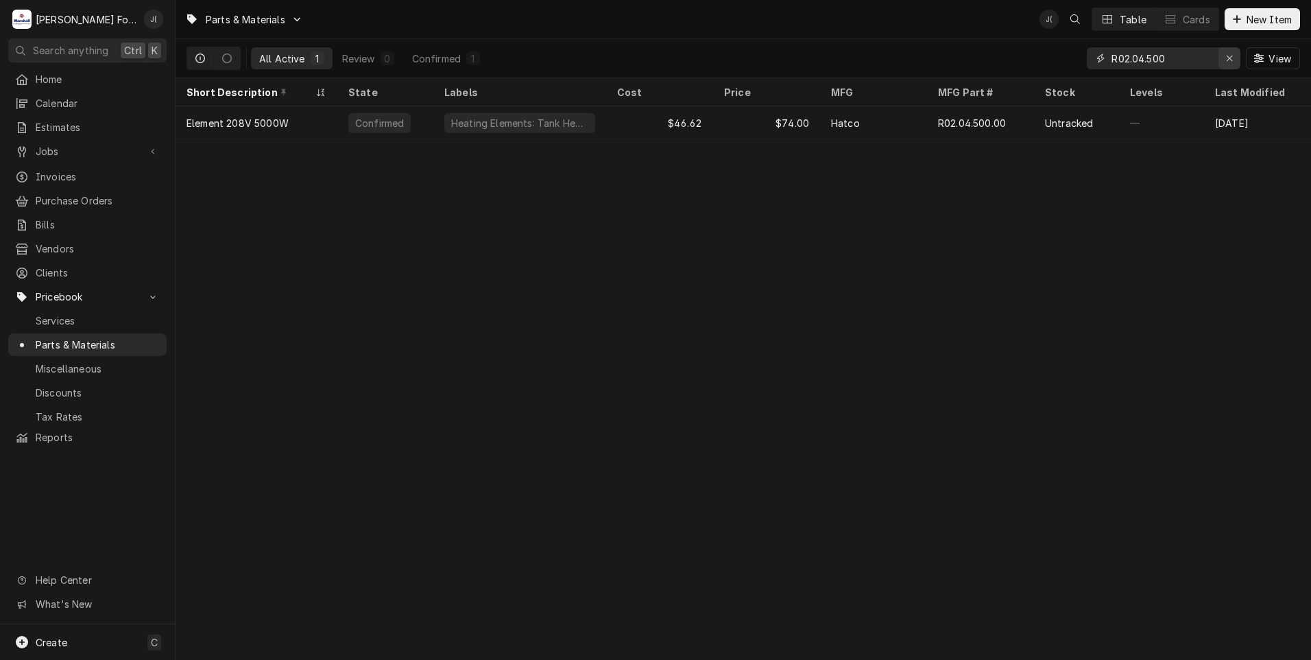
click at [1227, 59] on div "Erase input" at bounding box center [1230, 58] width 14 height 14
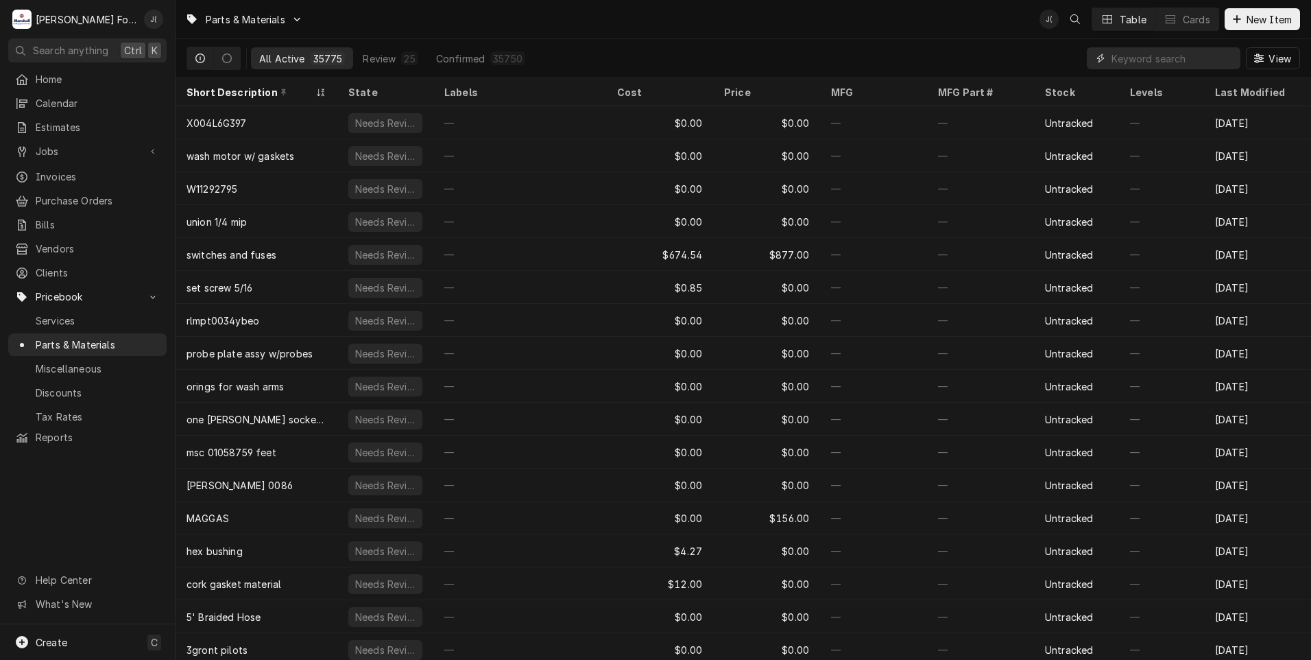
click at [1171, 58] on input "Dynamic Content Wrapper" at bounding box center [1173, 58] width 122 height 22
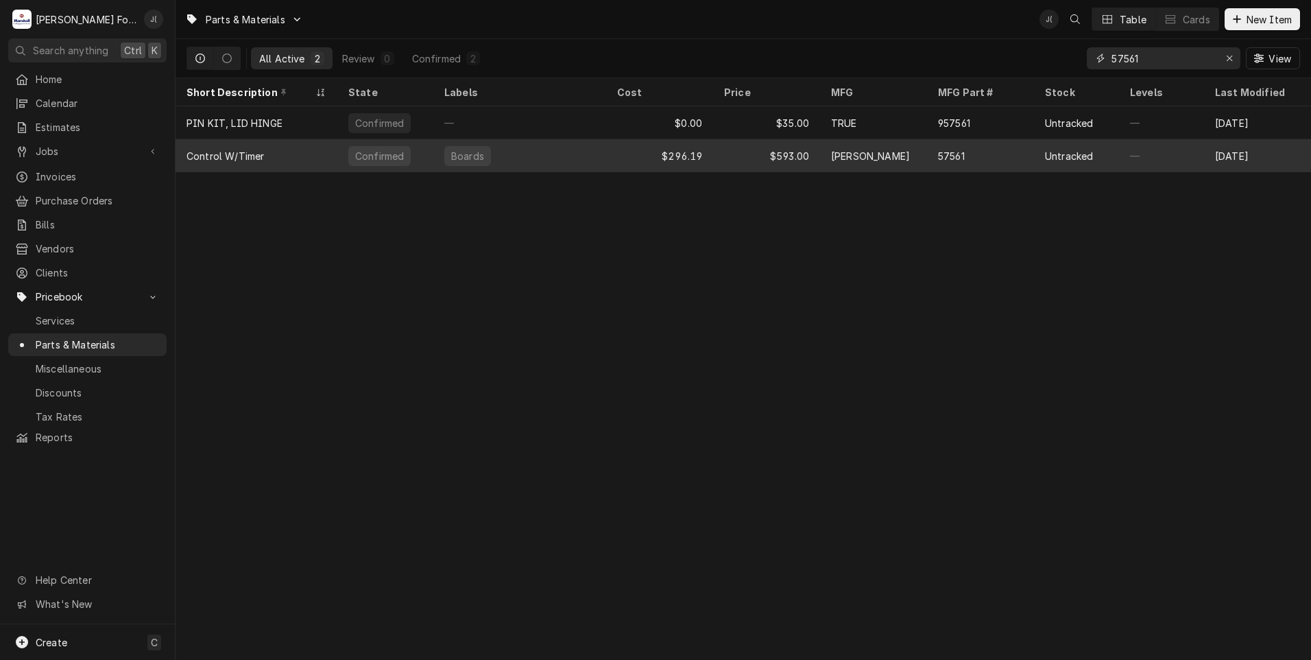
type input "57561"
click at [625, 152] on div "$296.19" at bounding box center [659, 155] width 107 height 33
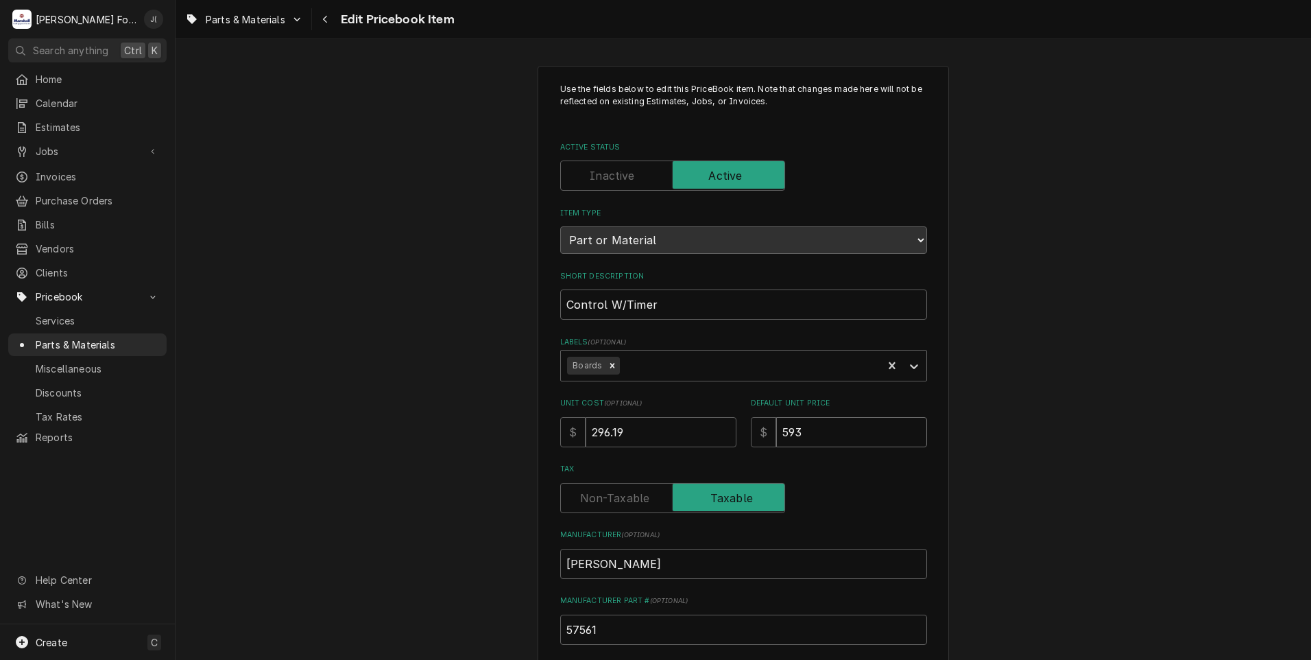
drag, startPoint x: 804, startPoint y: 426, endPoint x: 543, endPoint y: 446, distance: 261.4
click at [588, 452] on div "Use the fields below to edit this PriceBook item. Note that changes made here w…" at bounding box center [743, 492] width 367 height 818
type textarea "x"
type input "6"
type textarea "x"
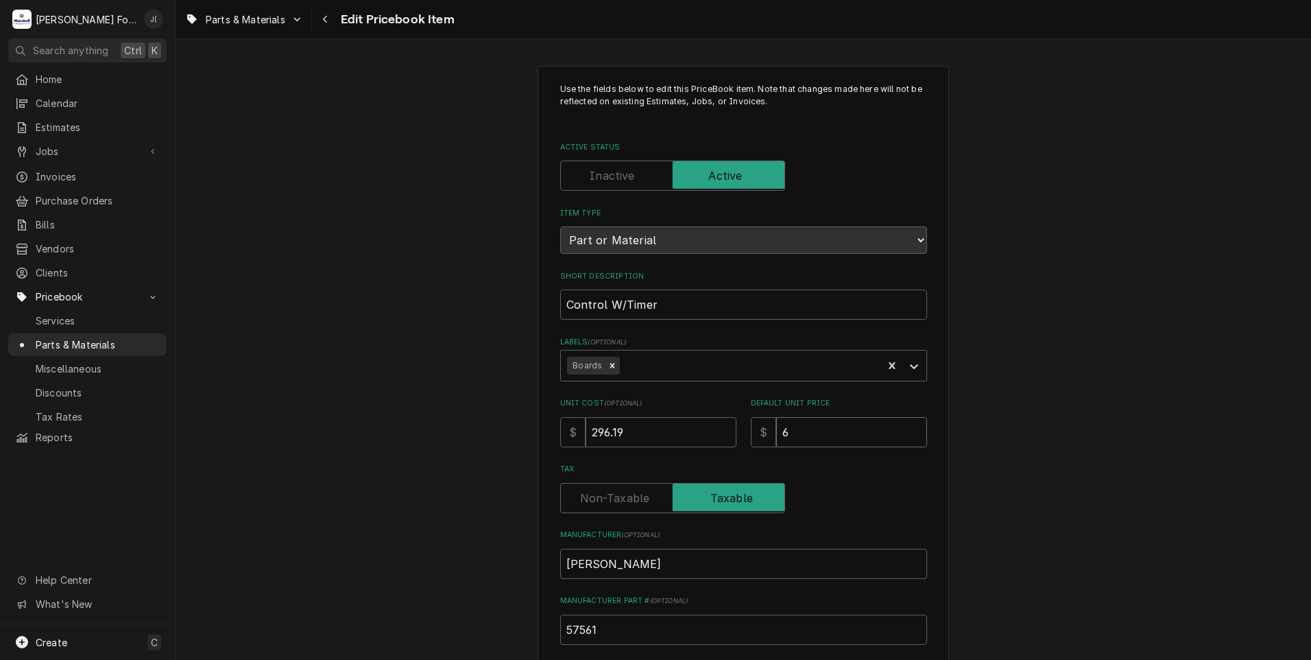
type input "64"
type textarea "x"
type input "642"
type textarea "x"
type input "642.0"
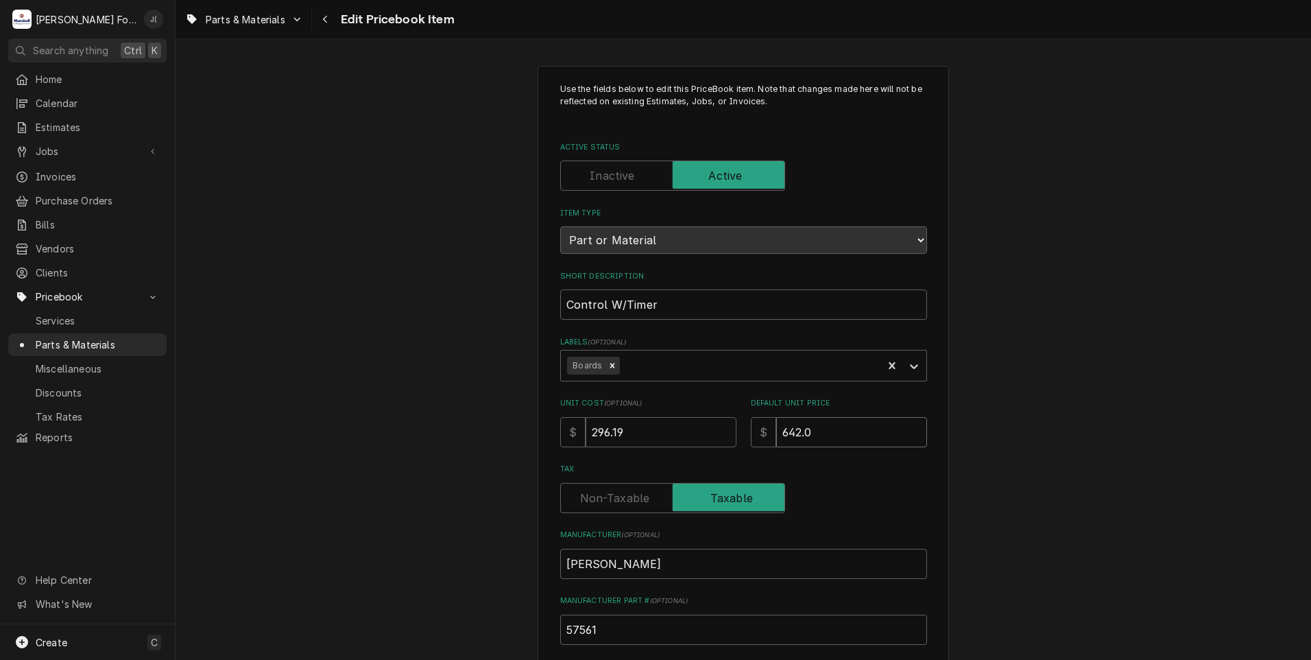
type textarea "x"
type input "642.00"
drag, startPoint x: 634, startPoint y: 433, endPoint x: 416, endPoint y: 427, distance: 218.2
click at [431, 427] on div "Use the fields below to edit this PriceBook item. Note that changes made here w…" at bounding box center [744, 536] width 1136 height 966
type textarea "x"
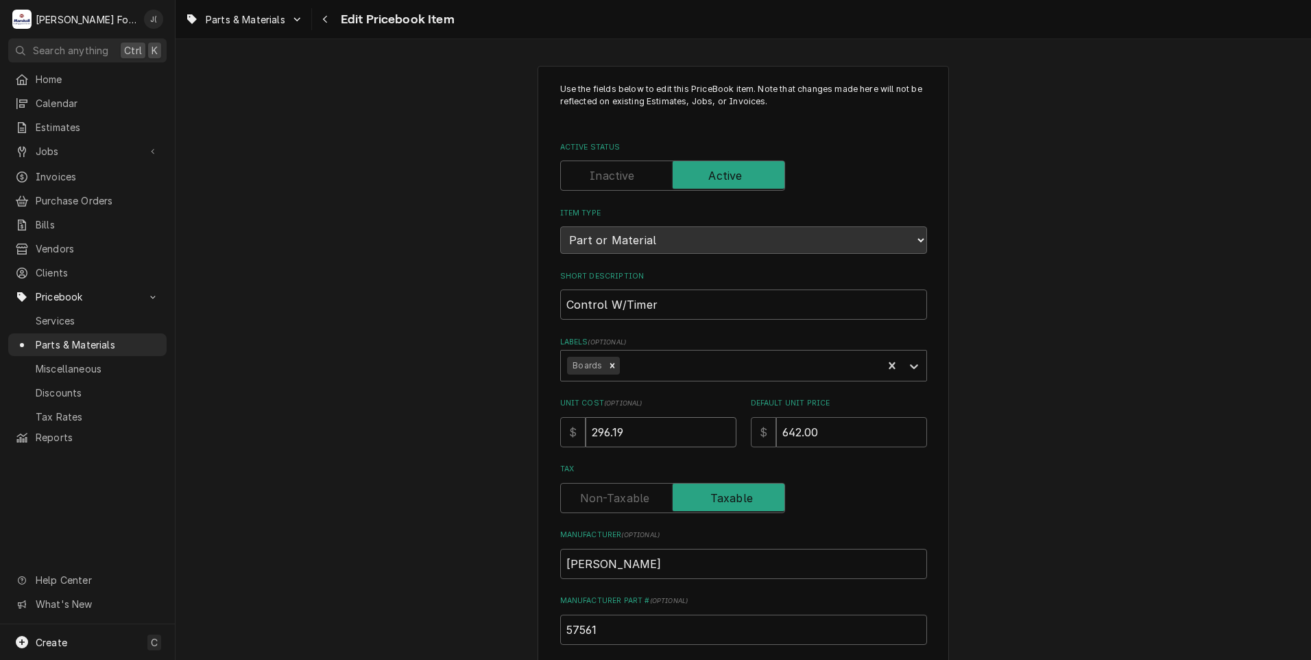
type input "3"
type textarea "x"
type input "32"
type textarea "x"
type input "320"
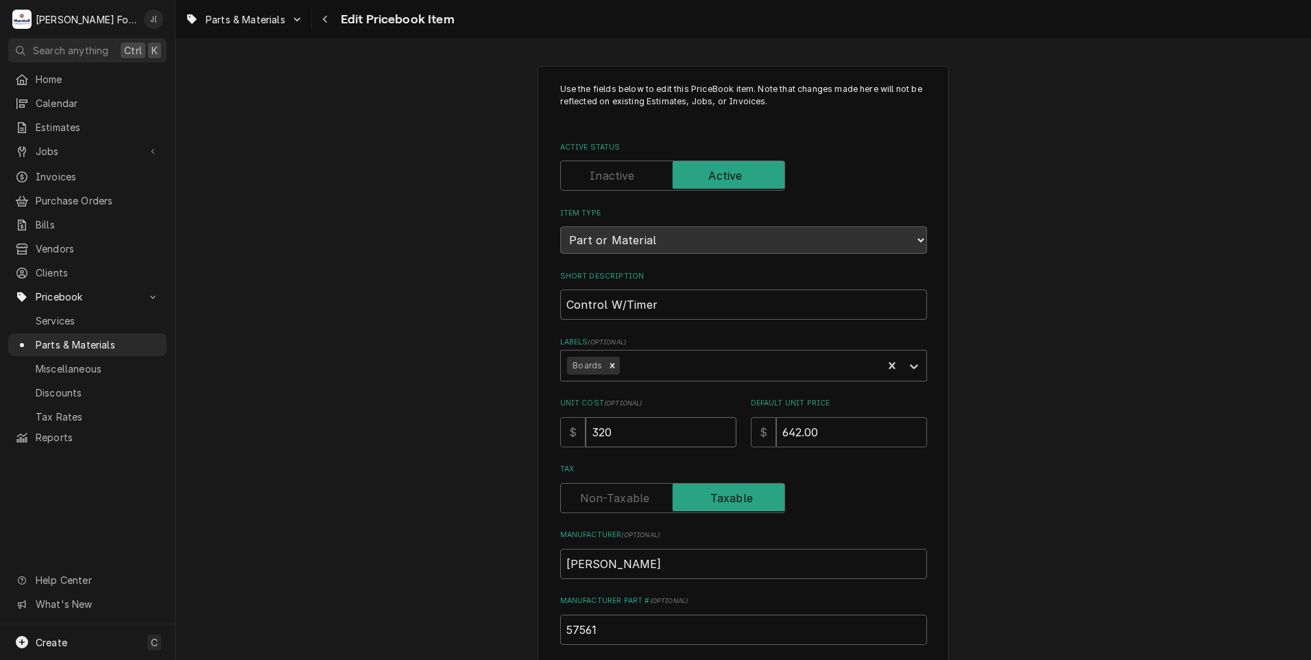
type textarea "x"
type input "320.6"
type textarea "x"
type input "320.67"
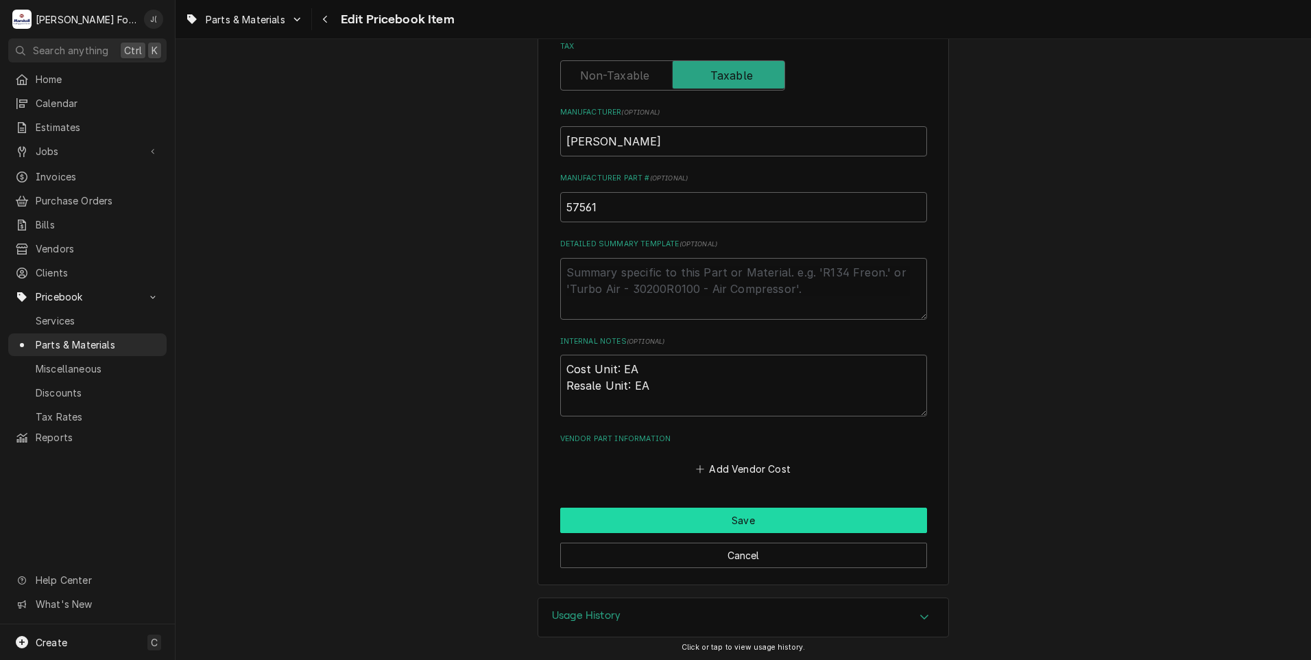
click at [686, 523] on button "Save" at bounding box center [743, 519] width 367 height 25
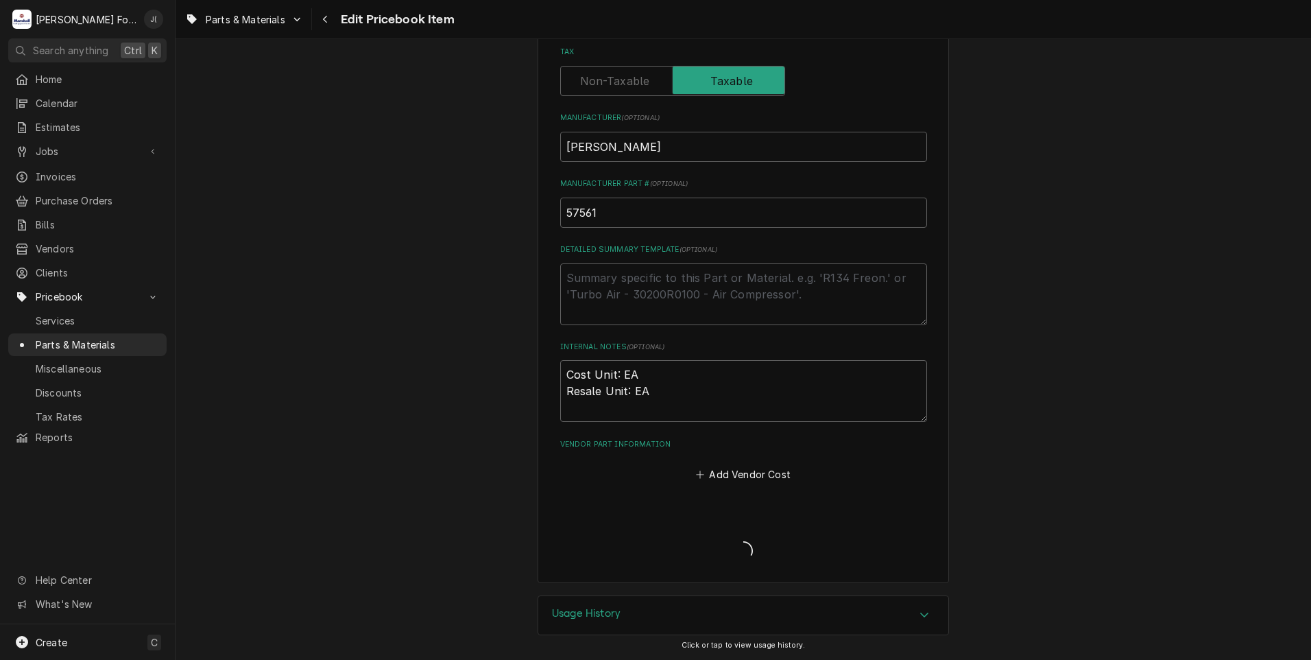
scroll to position [415, 0]
type textarea "x"
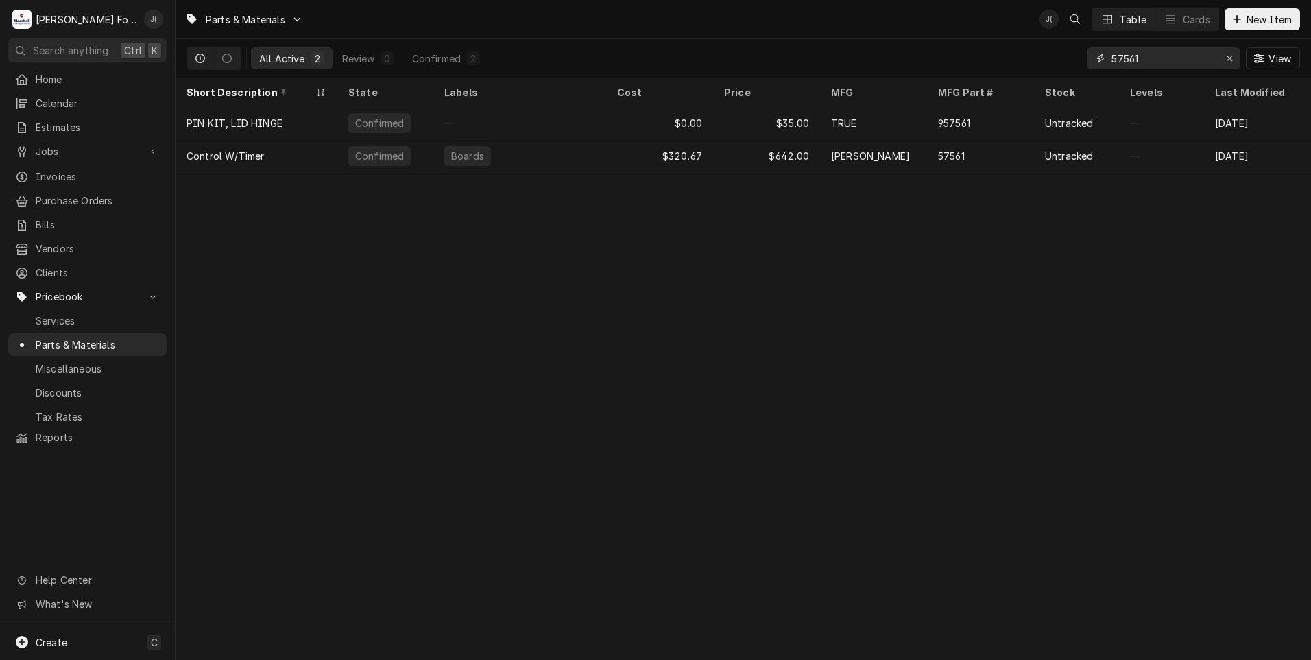
click at [1235, 62] on div "Erase input" at bounding box center [1230, 58] width 14 height 14
drag, startPoint x: 1151, startPoint y: 60, endPoint x: 1035, endPoint y: 63, distance: 115.2
click at [1035, 63] on div "All Active 1 Review 0 Confirmed 1 57562 View" at bounding box center [744, 58] width 1114 height 38
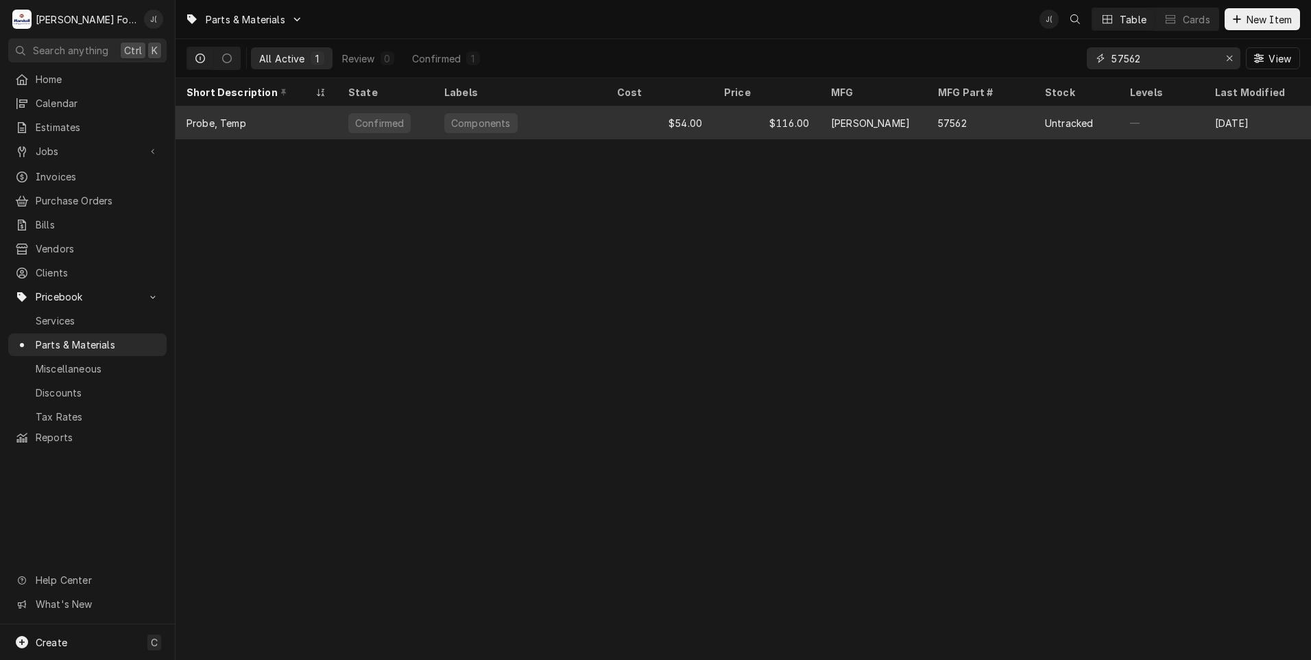
type input "57562"
click at [524, 123] on div "Components" at bounding box center [519, 122] width 173 height 33
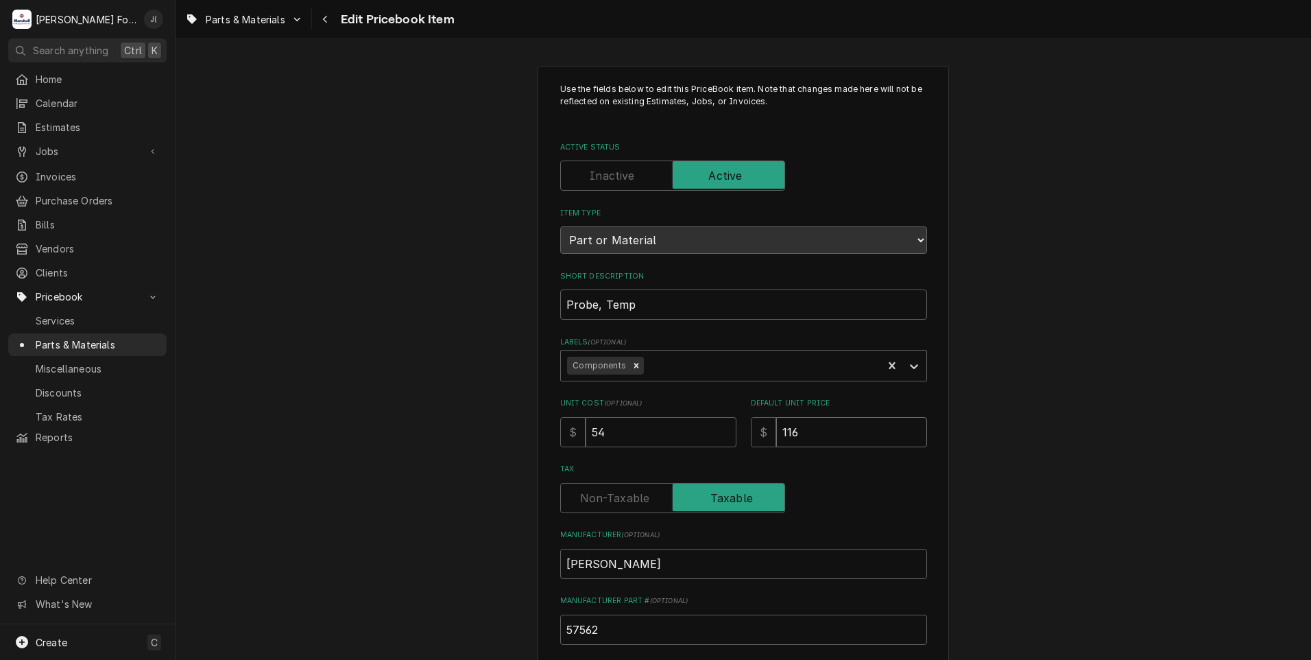
drag, startPoint x: 823, startPoint y: 424, endPoint x: 653, endPoint y: 401, distance: 171.6
click at [653, 401] on div "Unit Cost ( optional ) $ 54 Default Unit Price $ 116" at bounding box center [743, 422] width 367 height 49
type textarea "x"
type input "1"
type textarea "x"
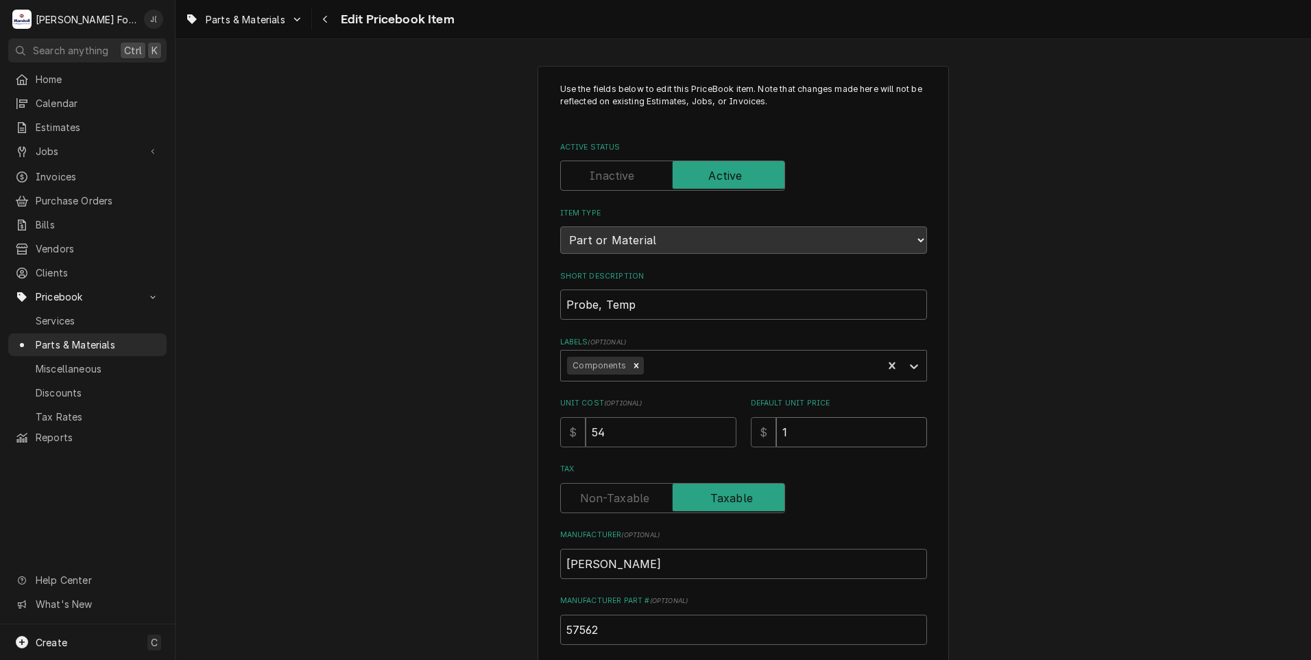
type input "11"
type textarea "x"
type input "117"
type textarea "x"
type input "117.0"
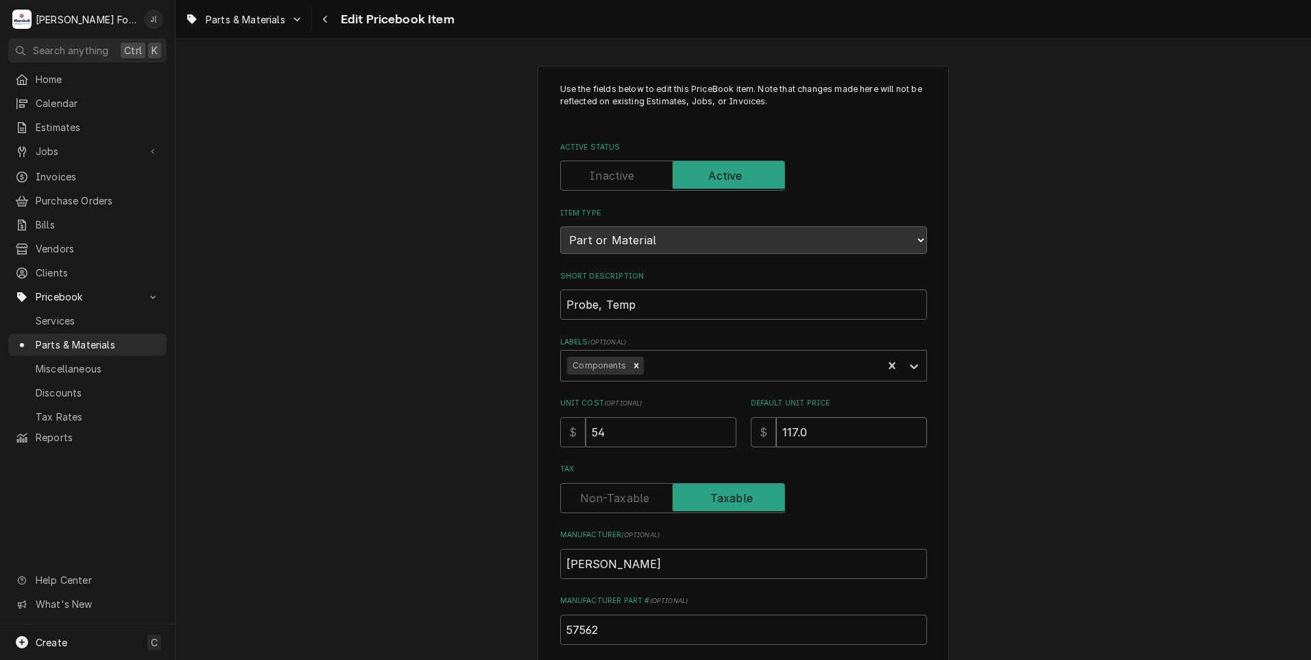
type textarea "x"
type input "117.00"
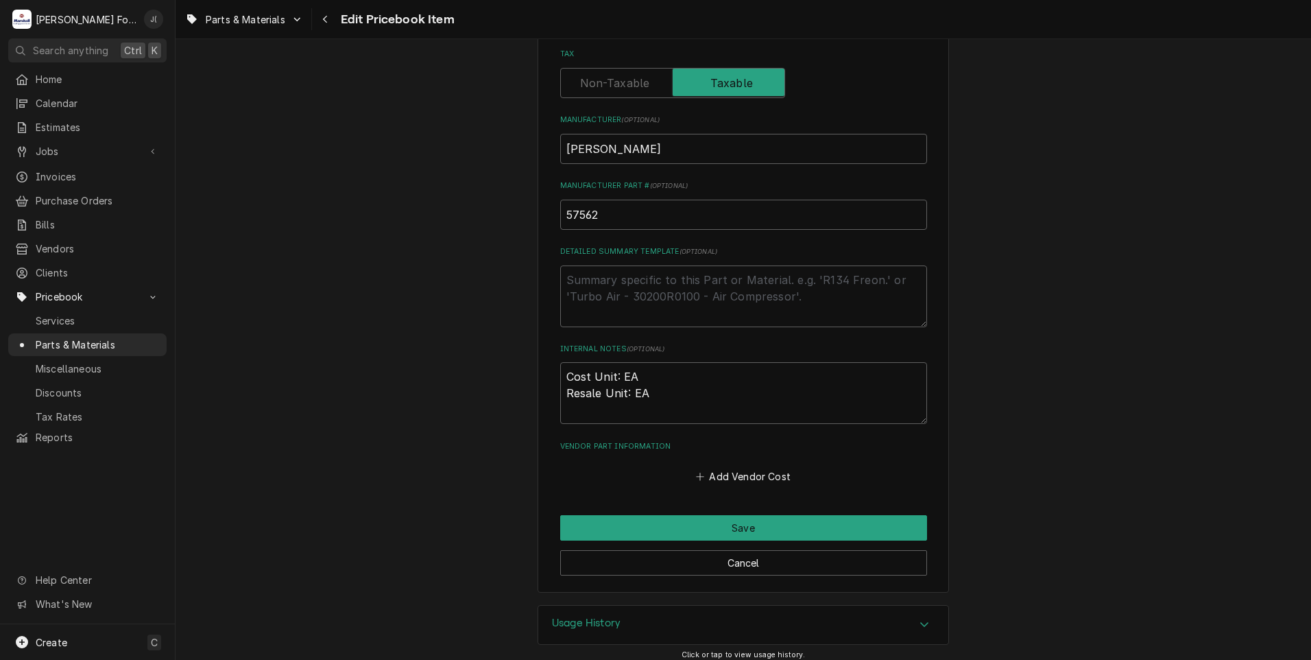
scroll to position [422, 0]
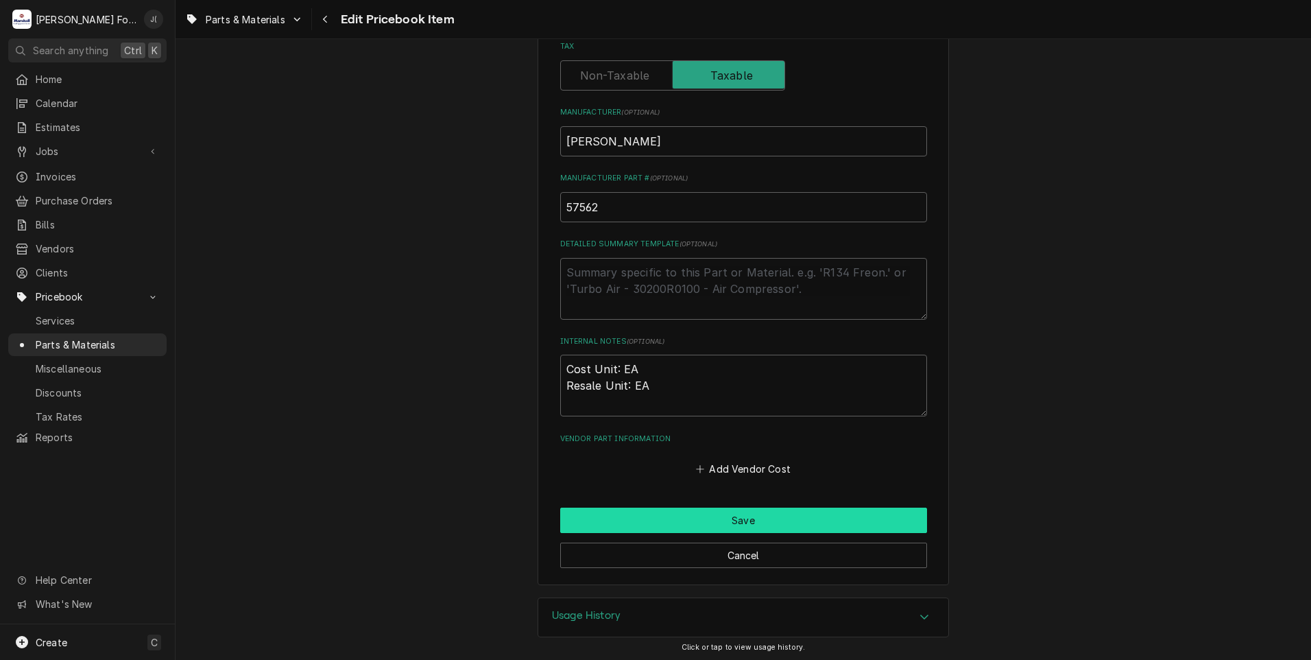
click at [679, 520] on button "Save" at bounding box center [743, 519] width 367 height 25
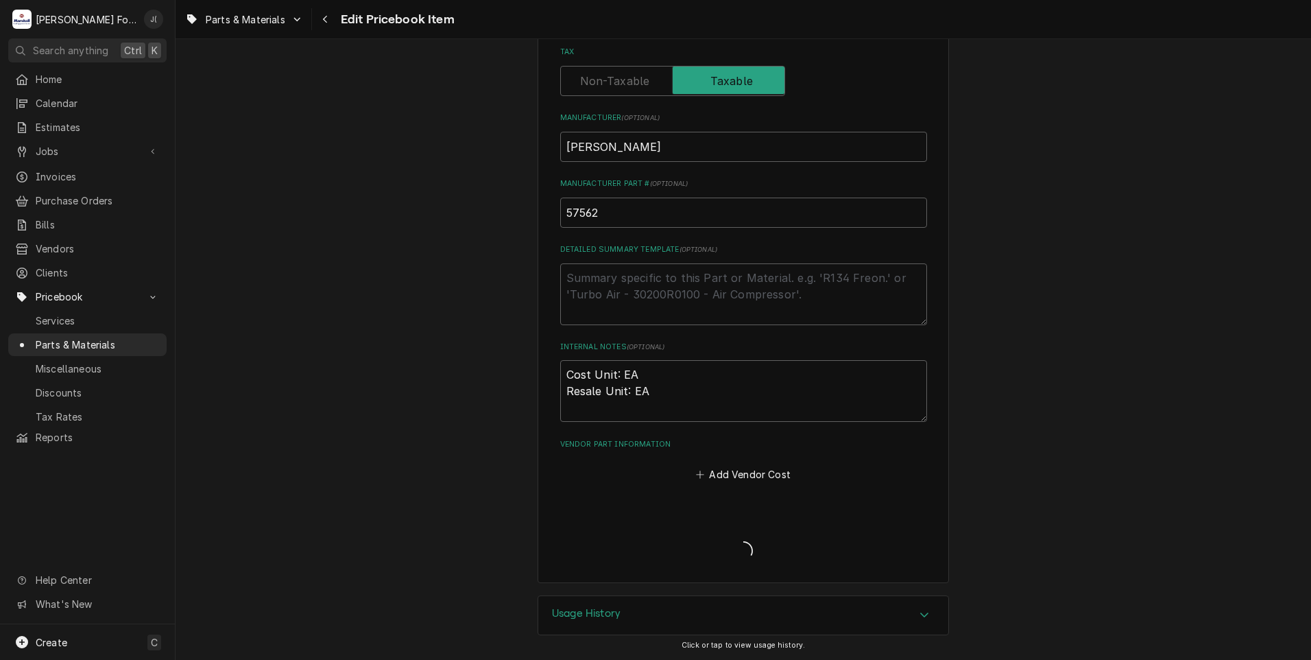
scroll to position [415, 0]
type textarea "x"
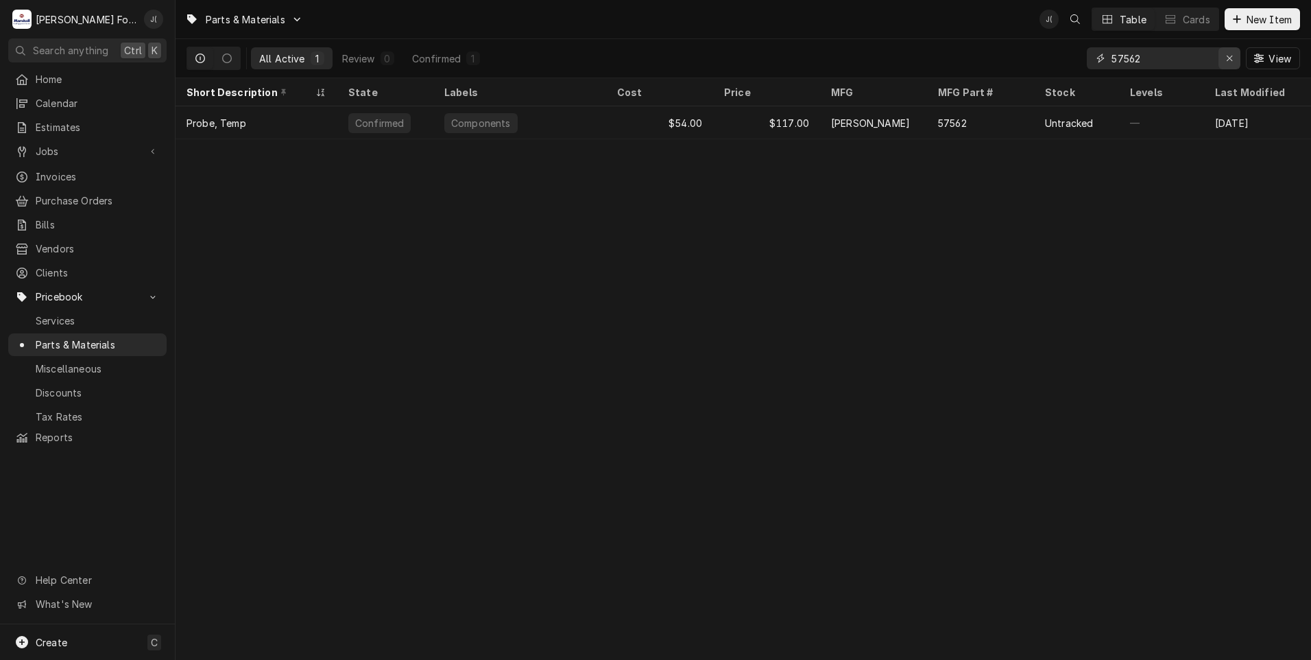
click at [1229, 63] on div "Erase input" at bounding box center [1230, 58] width 14 height 14
click at [1195, 61] on input "Dynamic Content Wrapper" at bounding box center [1176, 58] width 129 height 22
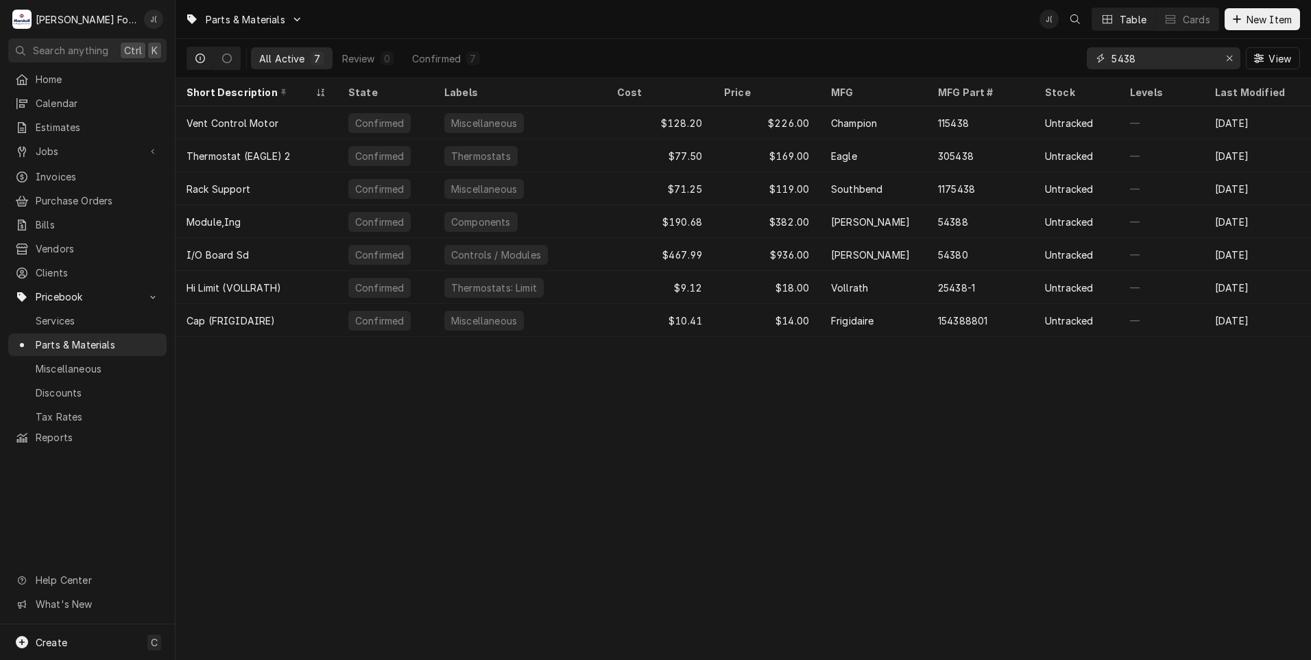
type input "5438"
click at [1230, 60] on icon "Erase input" at bounding box center [1230, 58] width 8 height 10
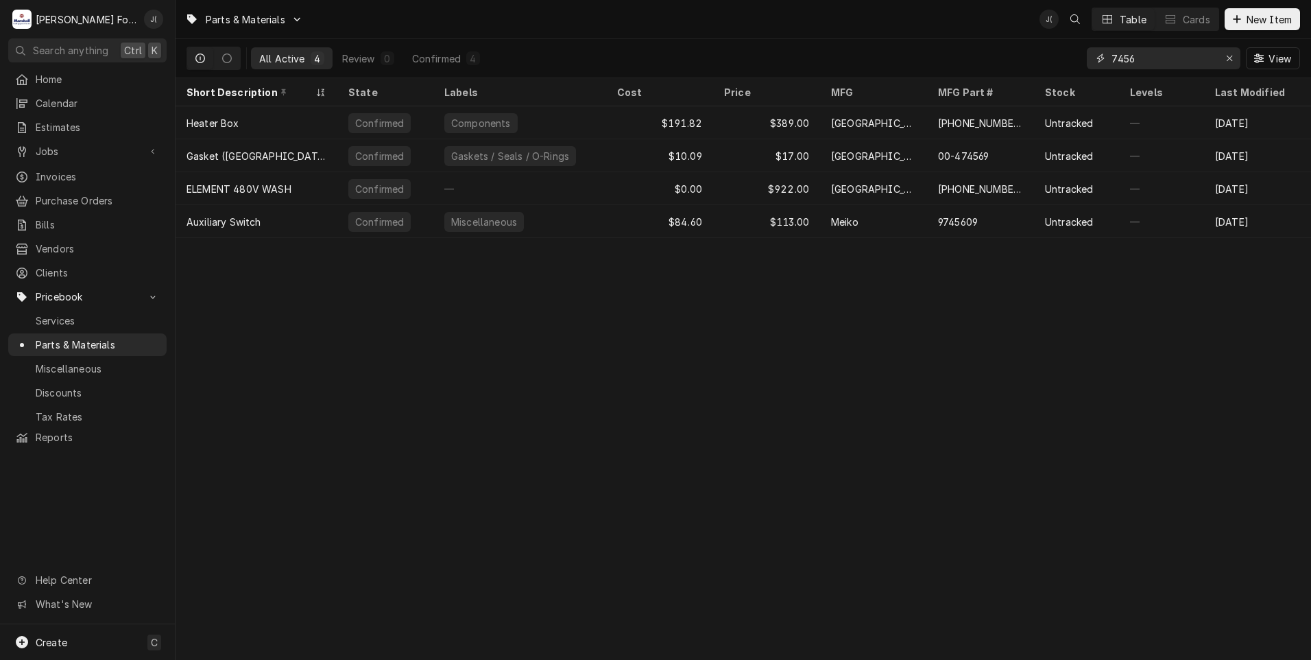
drag, startPoint x: 1123, startPoint y: 57, endPoint x: 650, endPoint y: 65, distance: 473.2
click at [769, 64] on div "All Active 4 Review 0 Confirmed 4 7456 View" at bounding box center [744, 58] width 1114 height 38
type input "5"
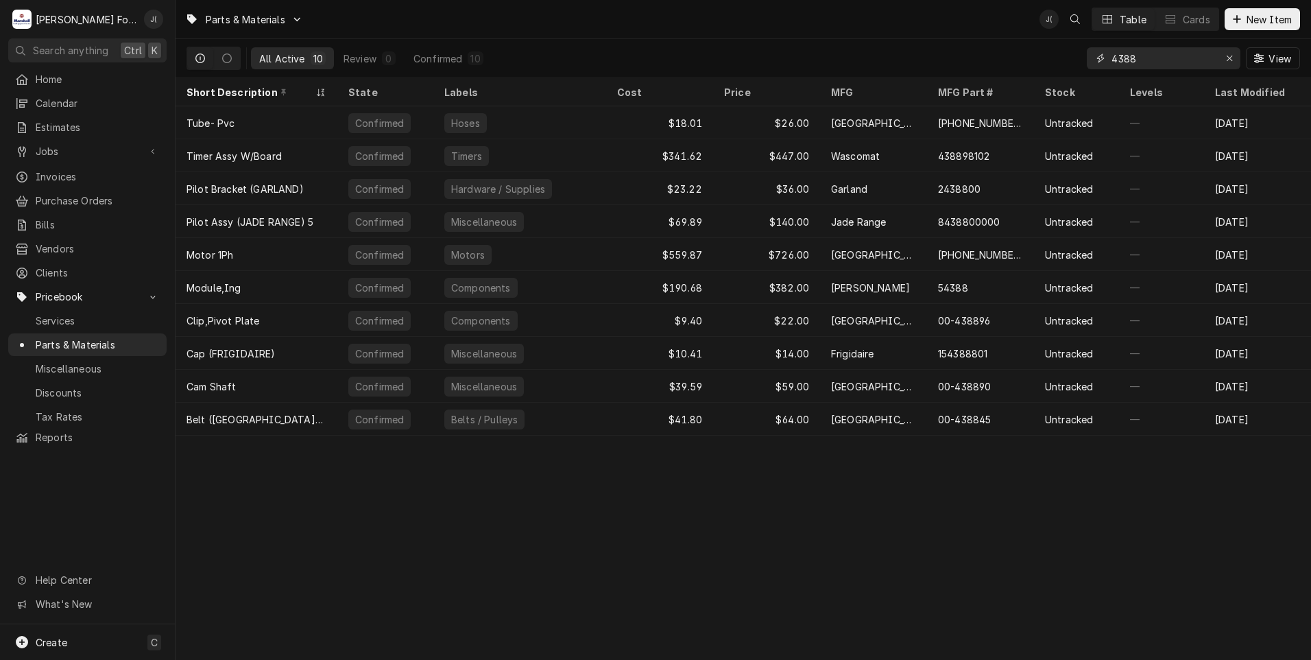
click at [1117, 58] on input "4388" at bounding box center [1163, 58] width 103 height 22
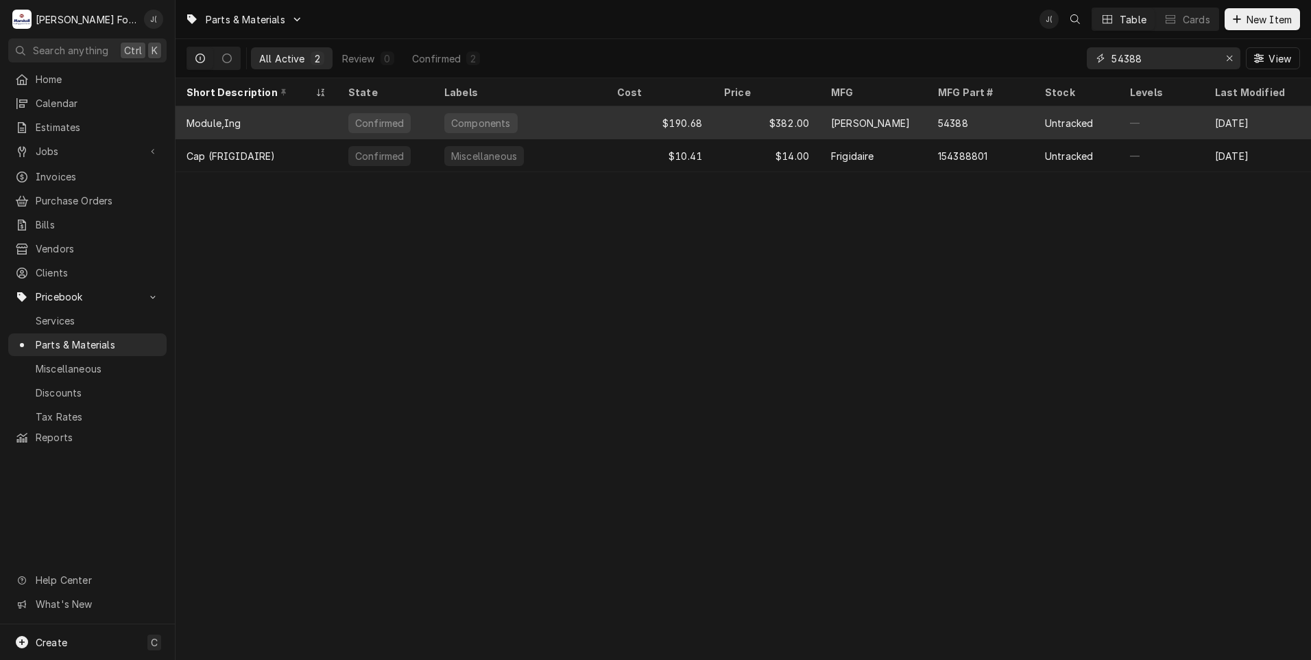
type input "54388"
click at [652, 128] on div "$190.68" at bounding box center [659, 122] width 107 height 33
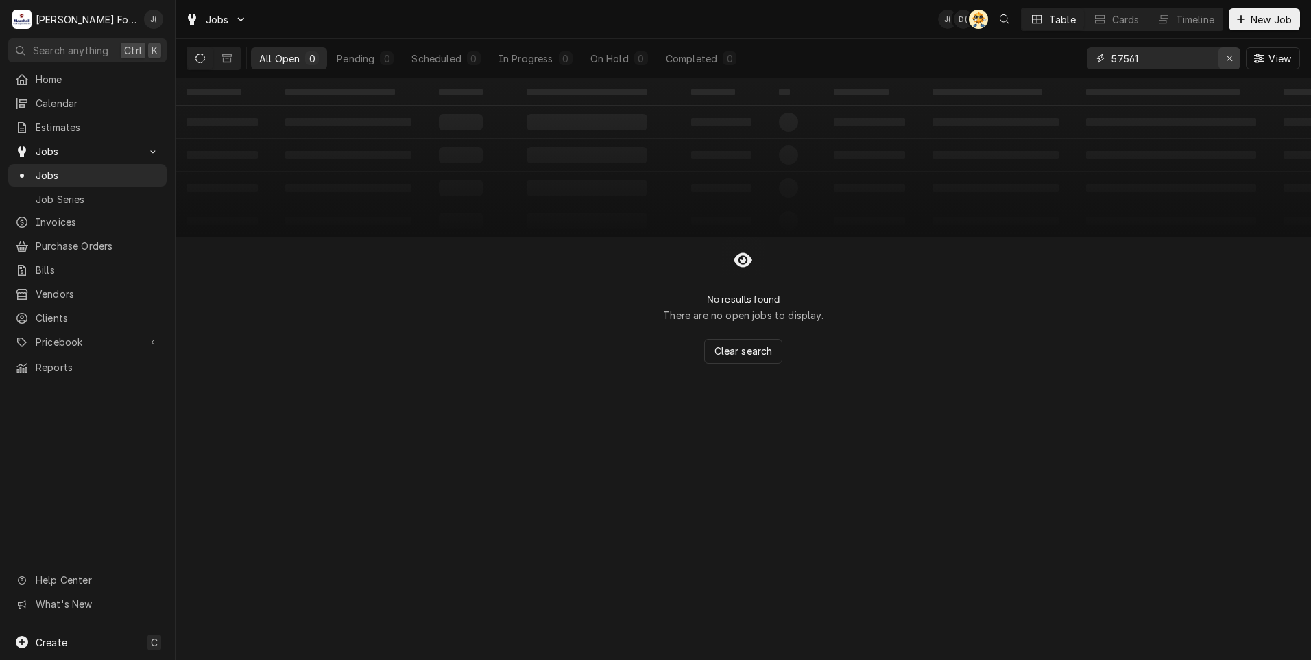
click at [1228, 62] on icon "Erase input" at bounding box center [1230, 58] width 8 height 10
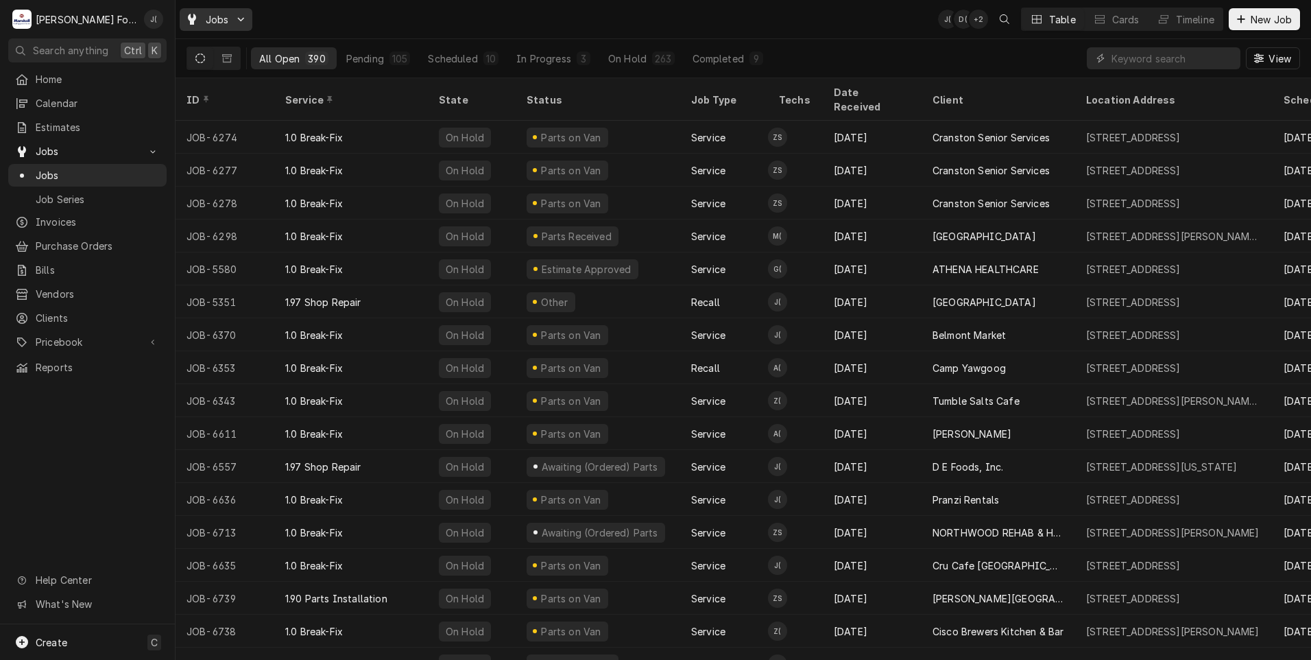
click at [224, 21] on span "Jobs" at bounding box center [217, 19] width 23 height 14
click at [340, 34] on html "M Marshall Food Equipment Service J( Search anything Ctrl K Home Calendar Estim…" at bounding box center [655, 330] width 1311 height 660
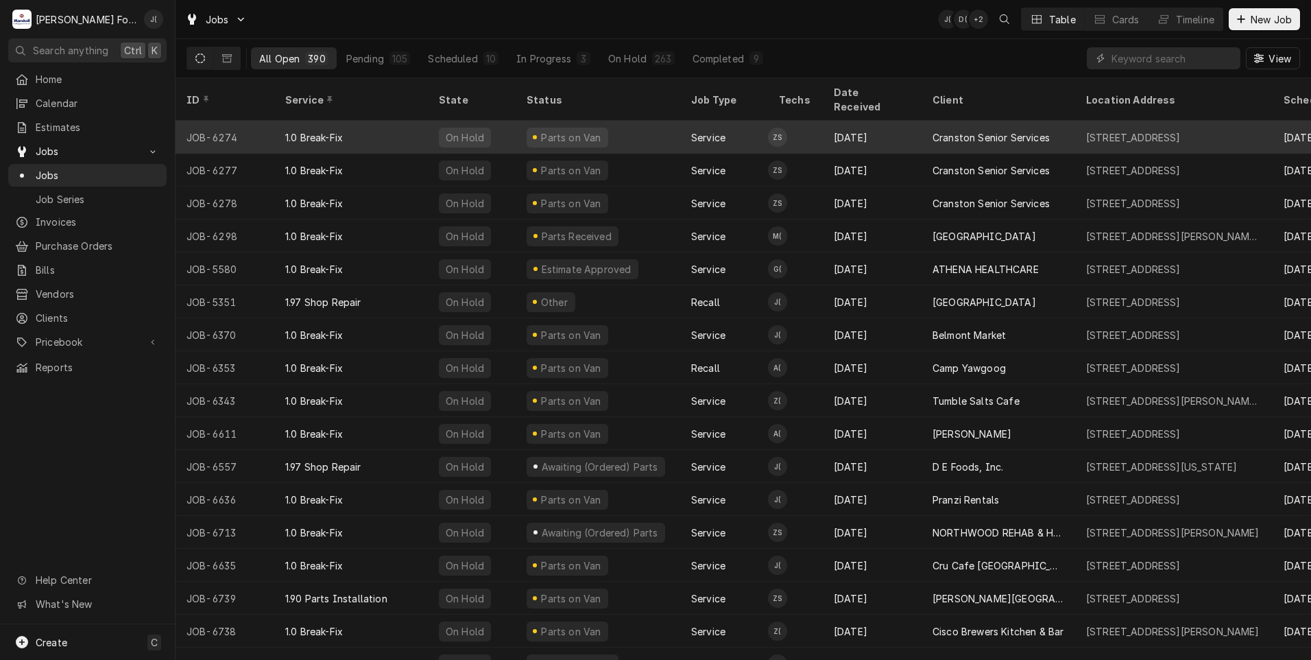
click at [394, 121] on div "1.0 Break-Fix" at bounding box center [351, 137] width 154 height 33
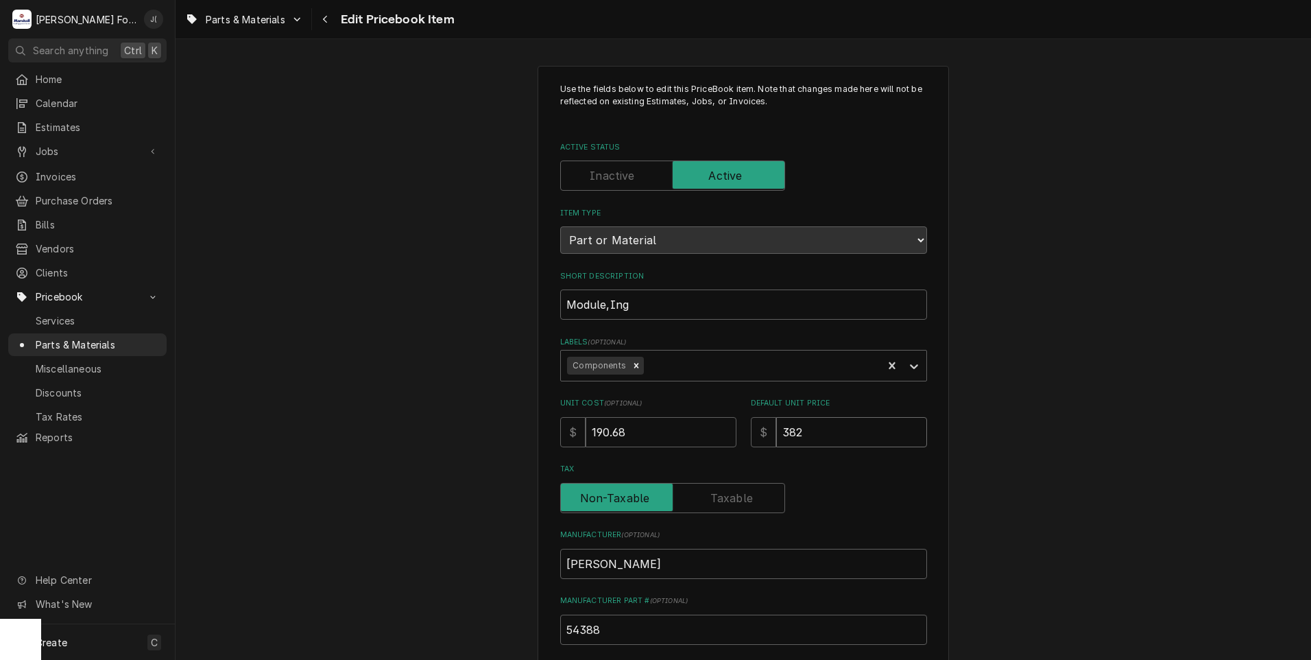
drag, startPoint x: 831, startPoint y: 430, endPoint x: 536, endPoint y: 447, distance: 295.4
click at [538, 447] on div "Use the fields below to edit this PriceBook item. Note that changes made here w…" at bounding box center [743, 537] width 411 height 942
type textarea "x"
type input "3"
type textarea "x"
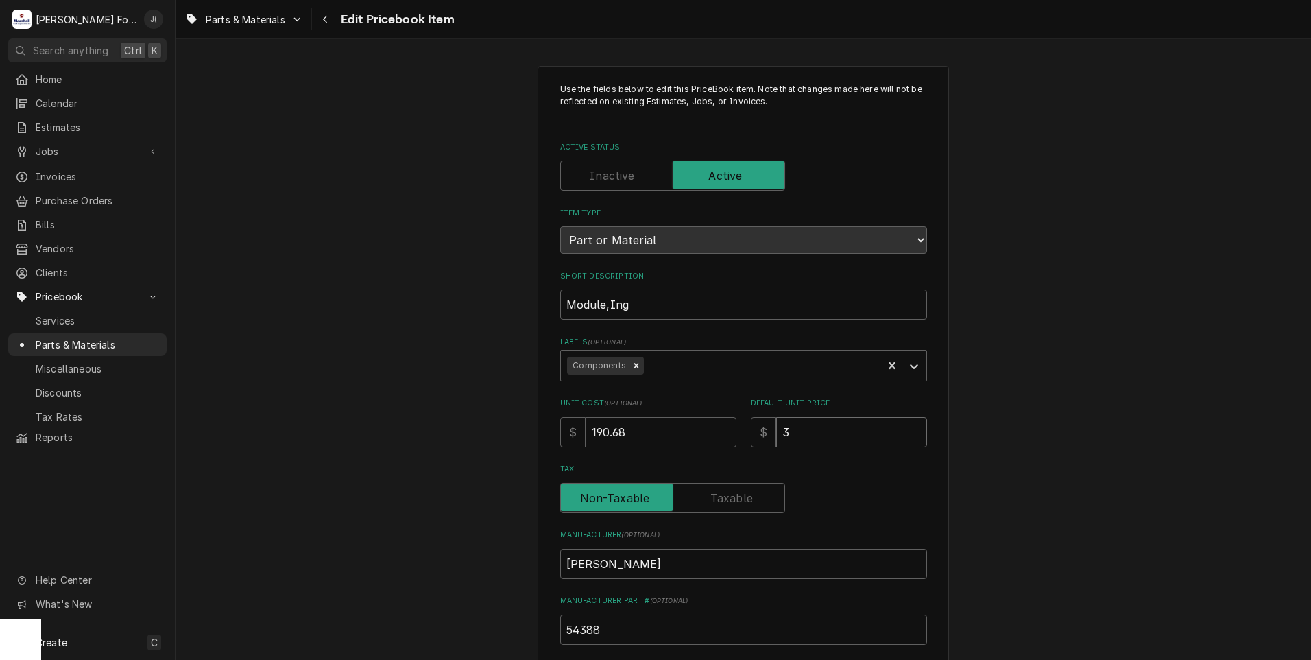
type input "38"
type textarea "x"
type input "387"
type textarea "x"
type input "387.0"
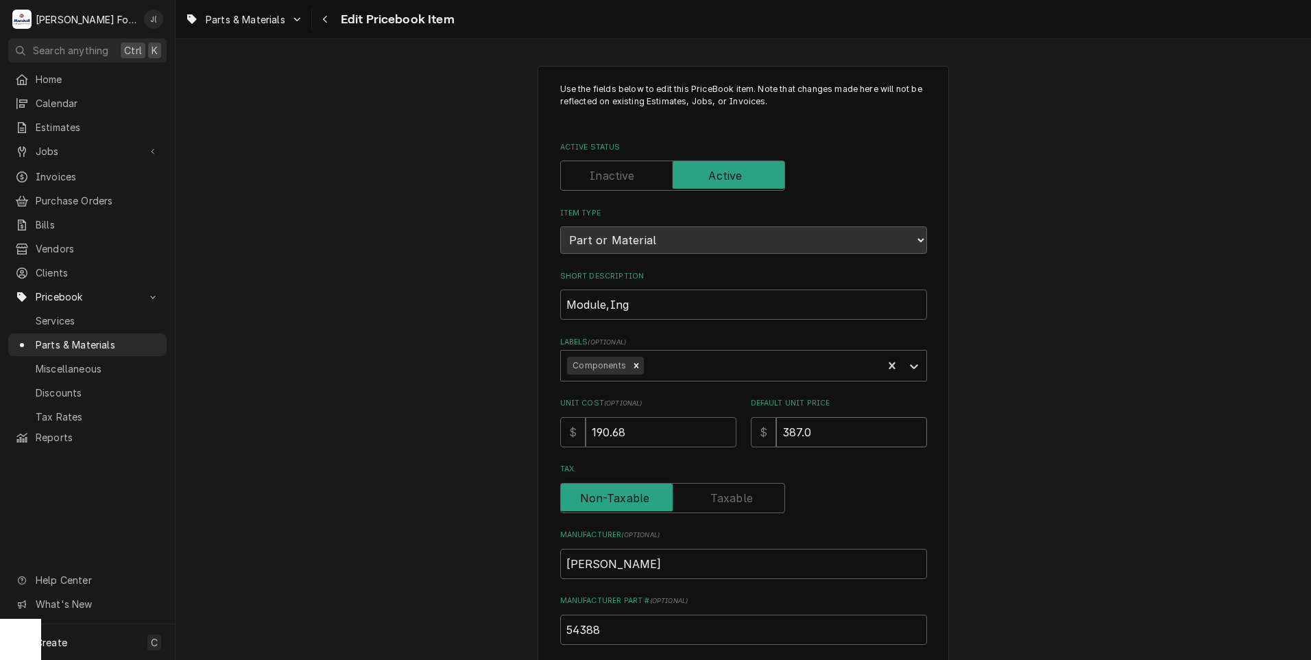
type textarea "x"
type input "387.00"
drag, startPoint x: 679, startPoint y: 424, endPoint x: 432, endPoint y: 433, distance: 247.0
click at [547, 427] on div "Use the fields below to edit this PriceBook item. Note that changes made here w…" at bounding box center [743, 537] width 411 height 942
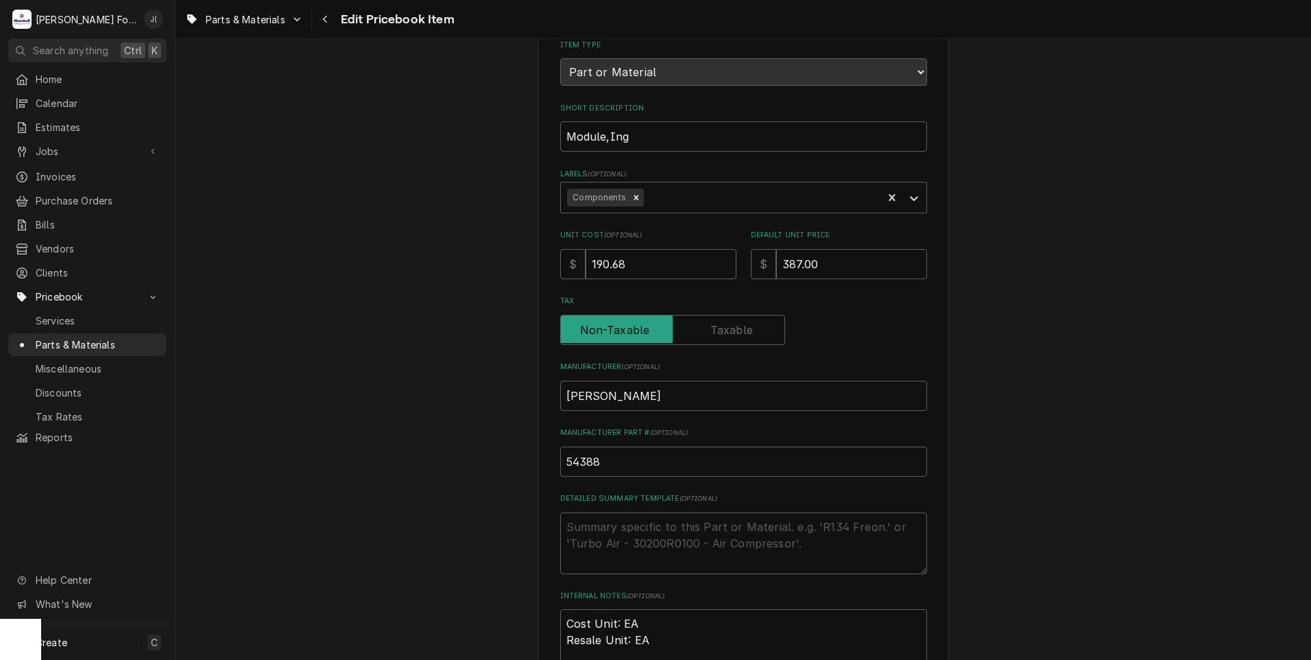
scroll to position [422, 0]
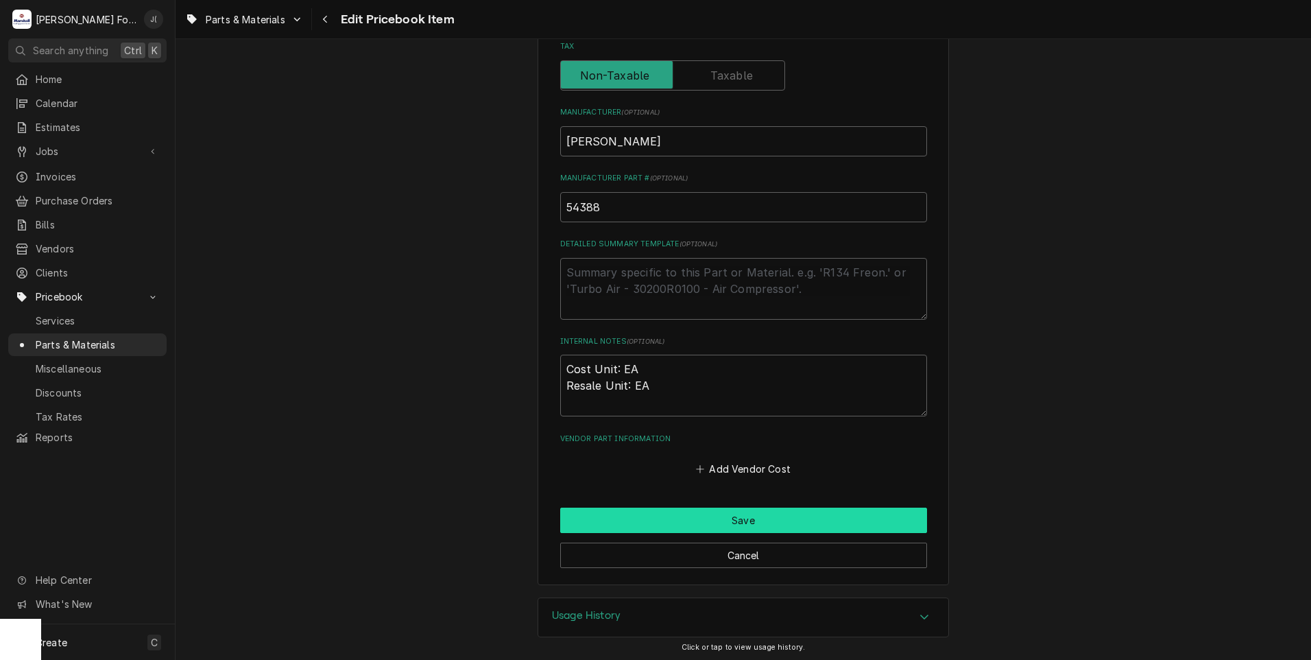
click at [653, 521] on button "Save" at bounding box center [743, 519] width 367 height 25
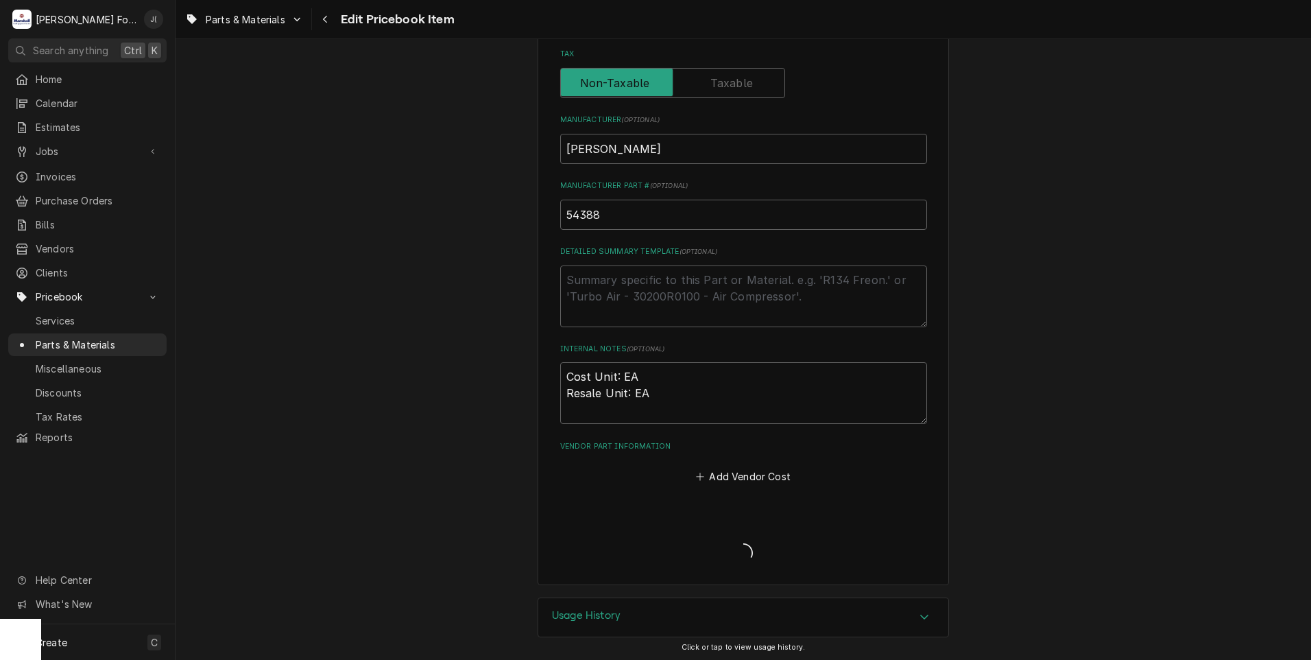
type textarea "x"
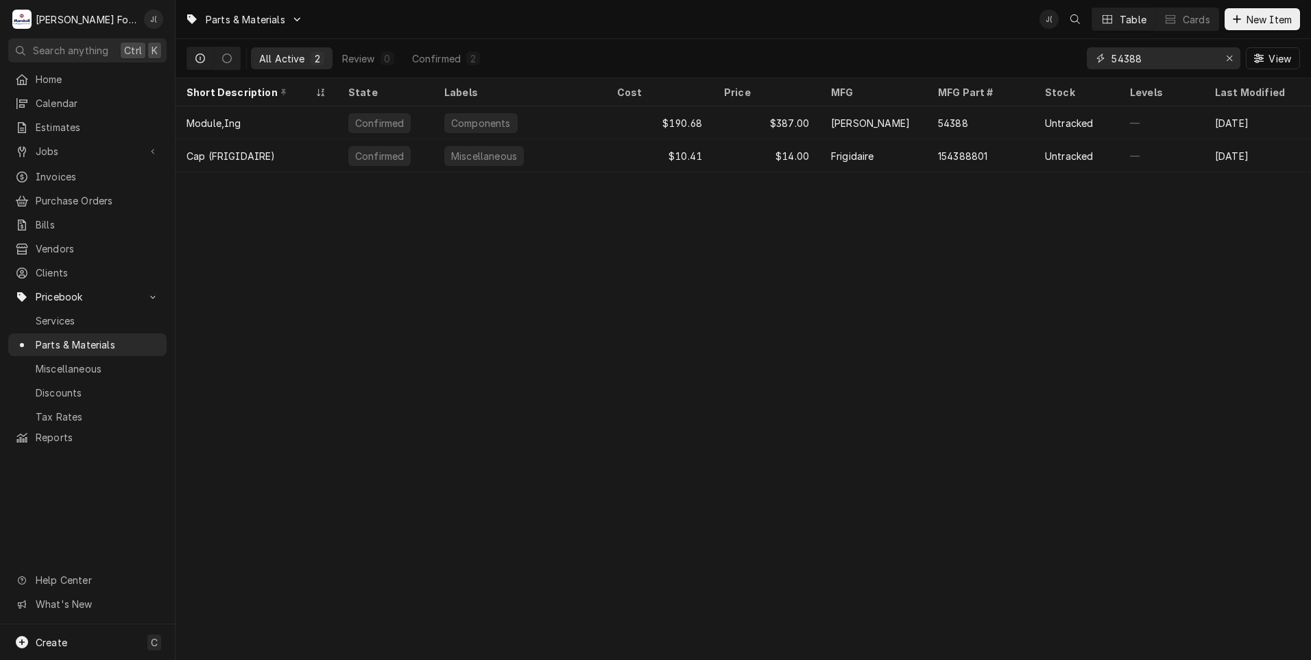
click at [1214, 64] on input "54388" at bounding box center [1163, 58] width 103 height 22
click at [1223, 64] on button "Erase input" at bounding box center [1230, 58] width 22 height 22
click at [1202, 64] on input "Dynamic Content Wrapper" at bounding box center [1176, 58] width 129 height 22
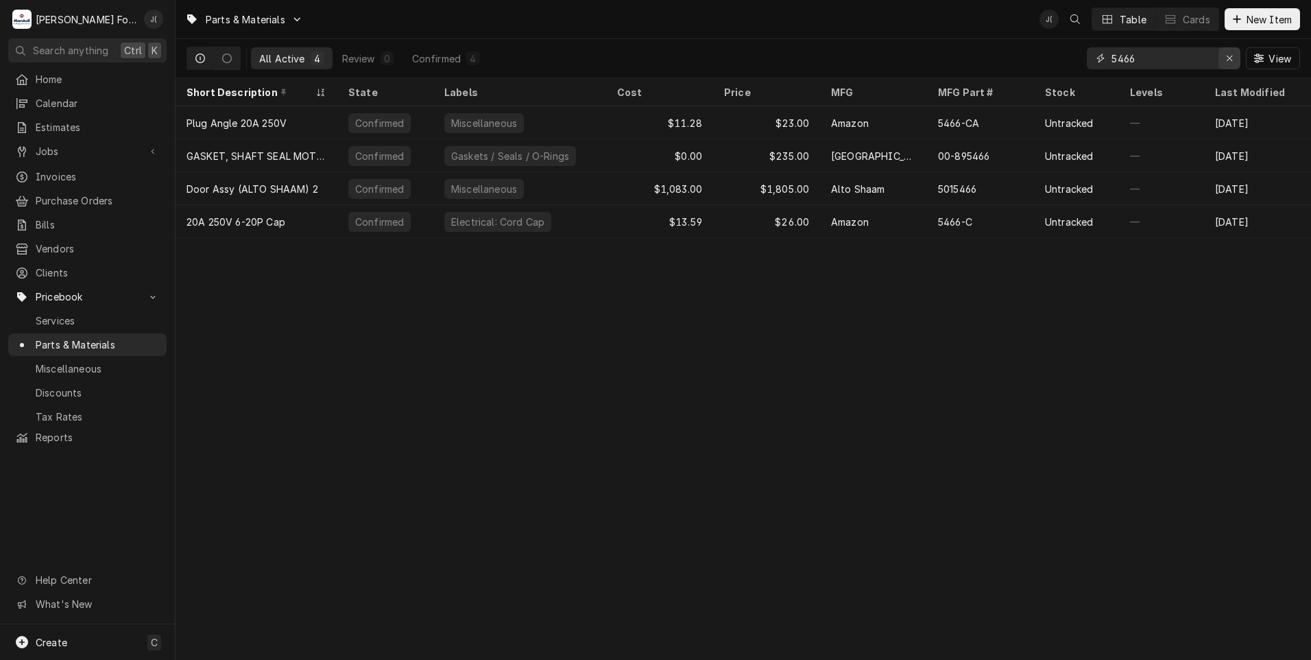
type input "5466"
click at [1234, 60] on icon "Erase input" at bounding box center [1230, 58] width 8 height 10
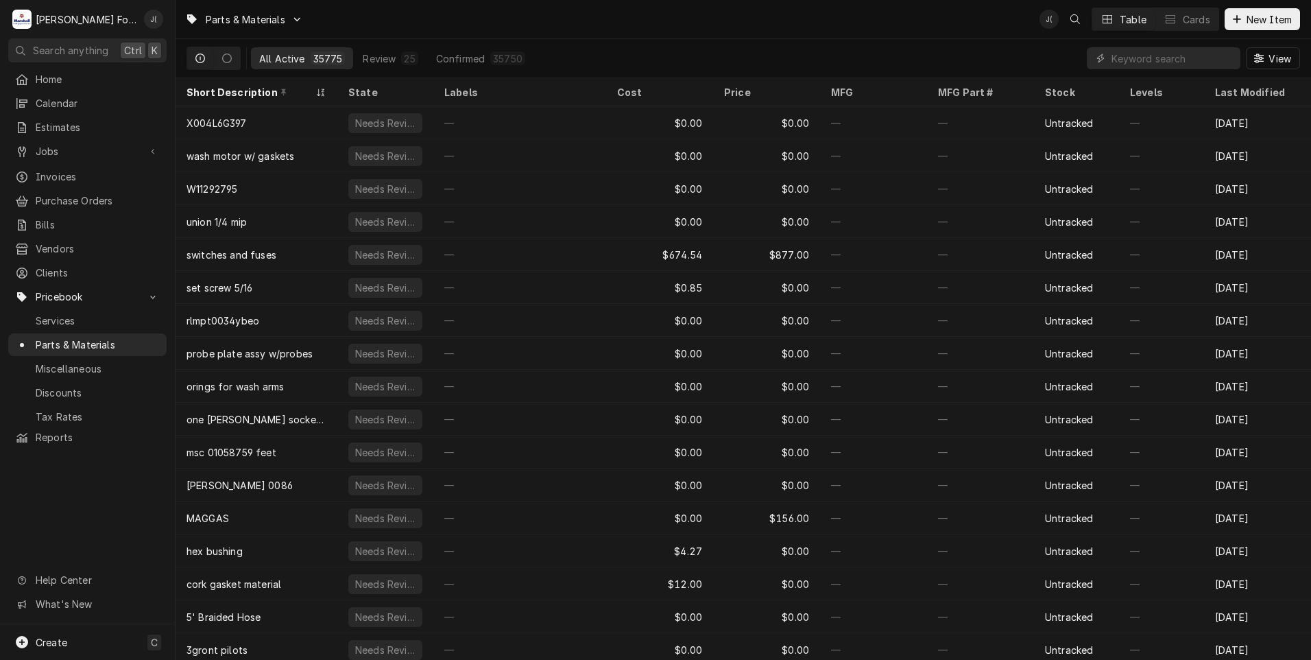
click at [523, 25] on div "Parts & Materials J( Table Cards New Item" at bounding box center [744, 19] width 1136 height 38
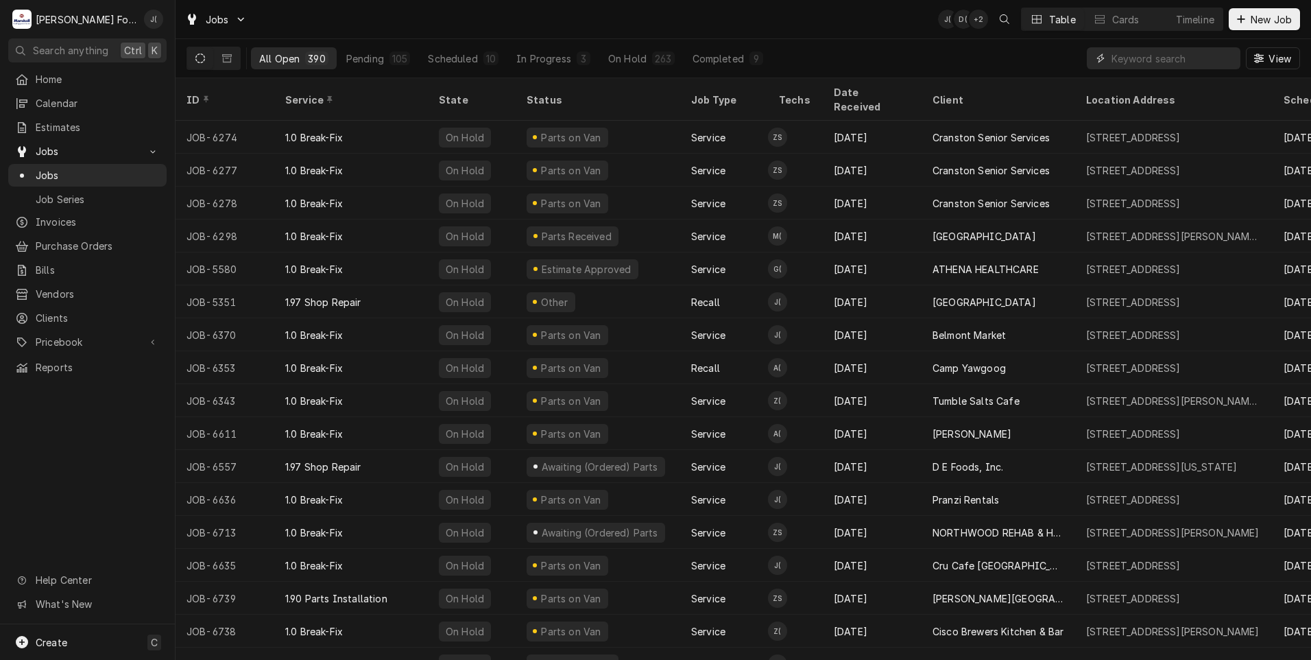
click at [1120, 65] on input "Dynamic Content Wrapper" at bounding box center [1173, 58] width 122 height 22
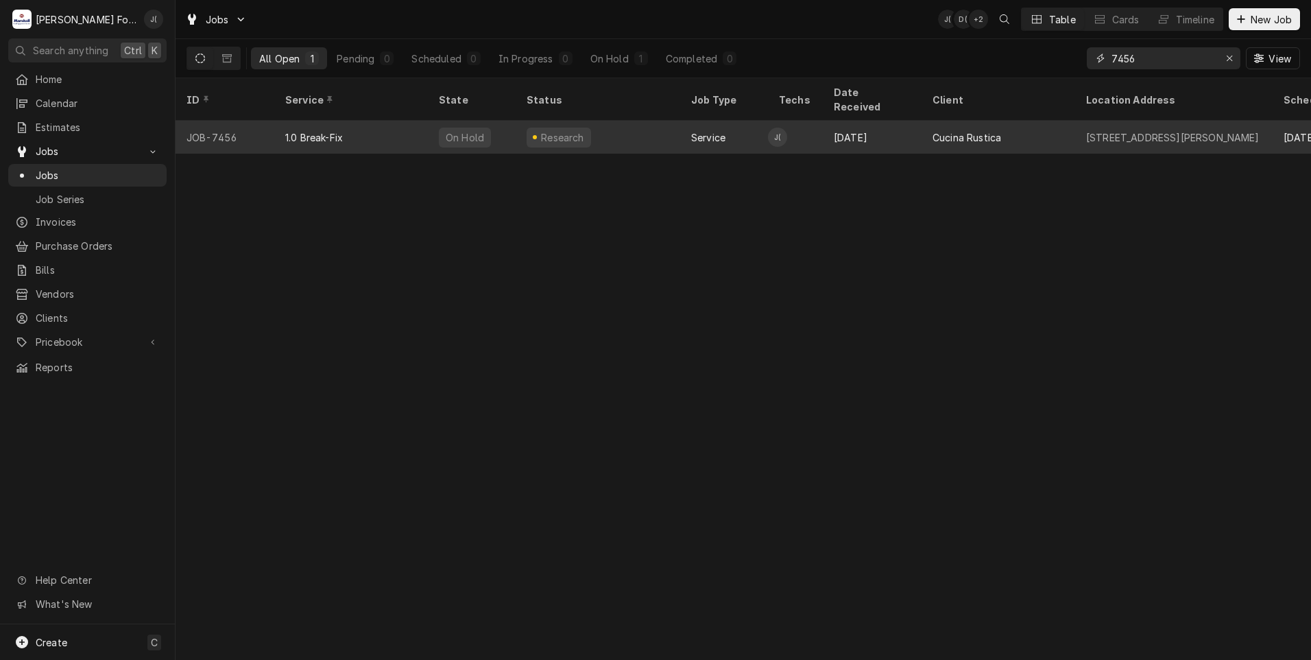
type input "7456"
click at [383, 126] on div "1.0 Break-Fix" at bounding box center [351, 137] width 154 height 33
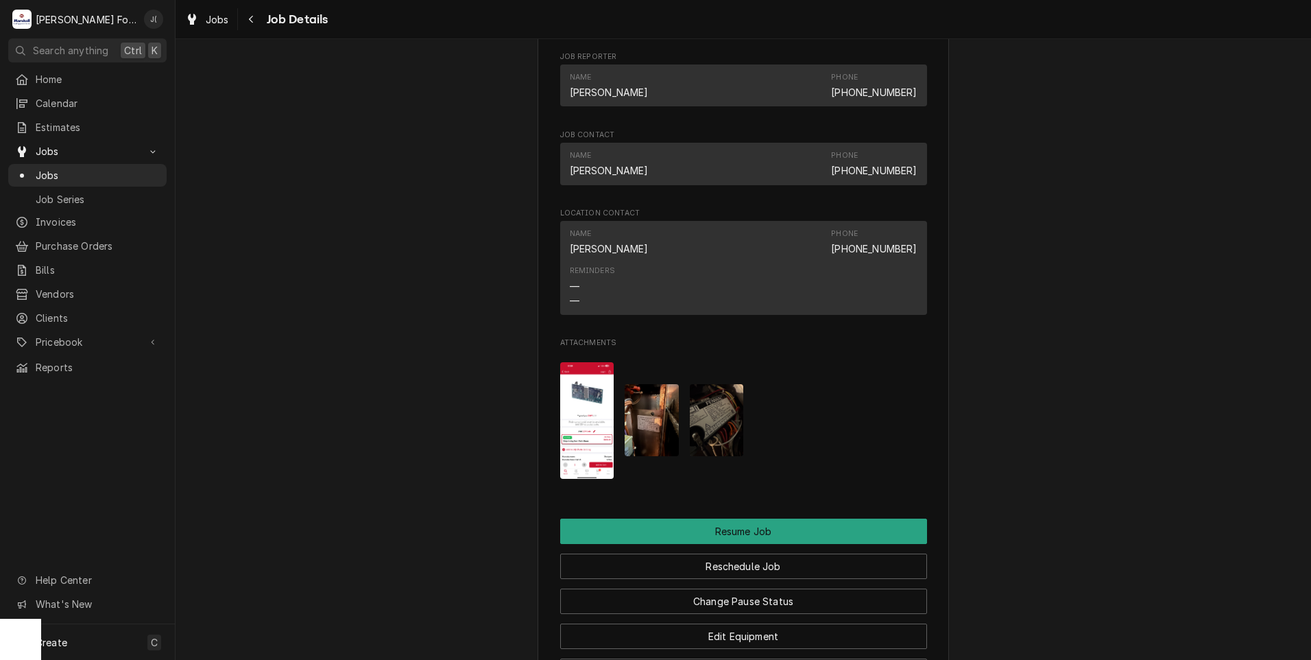
scroll to position [1234, 0]
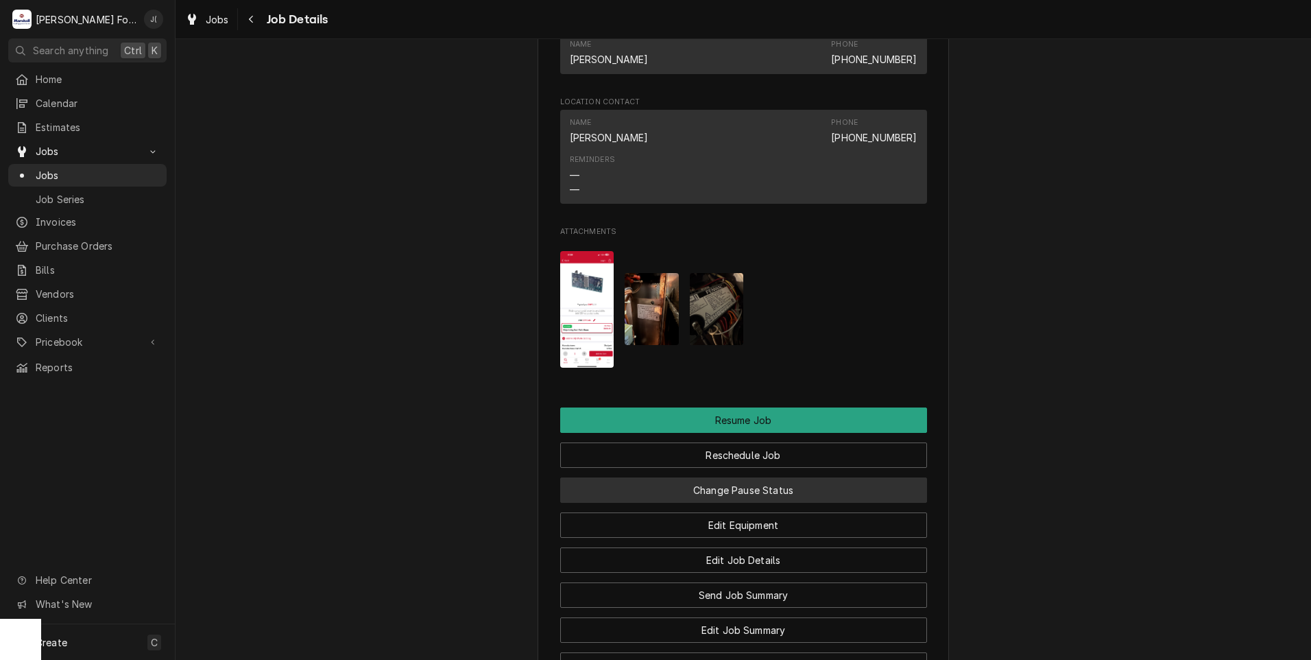
click at [678, 501] on button "Change Pause Status" at bounding box center [743, 489] width 367 height 25
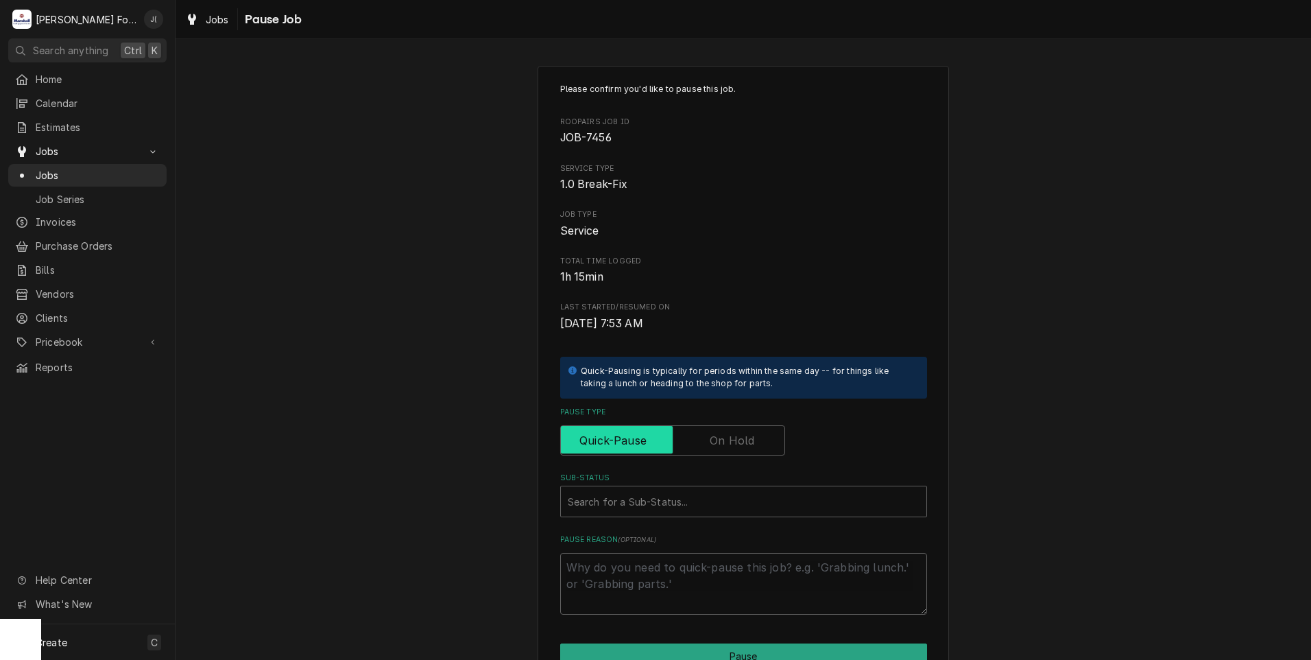
click at [701, 450] on input "Pause Type" at bounding box center [672, 440] width 213 height 30
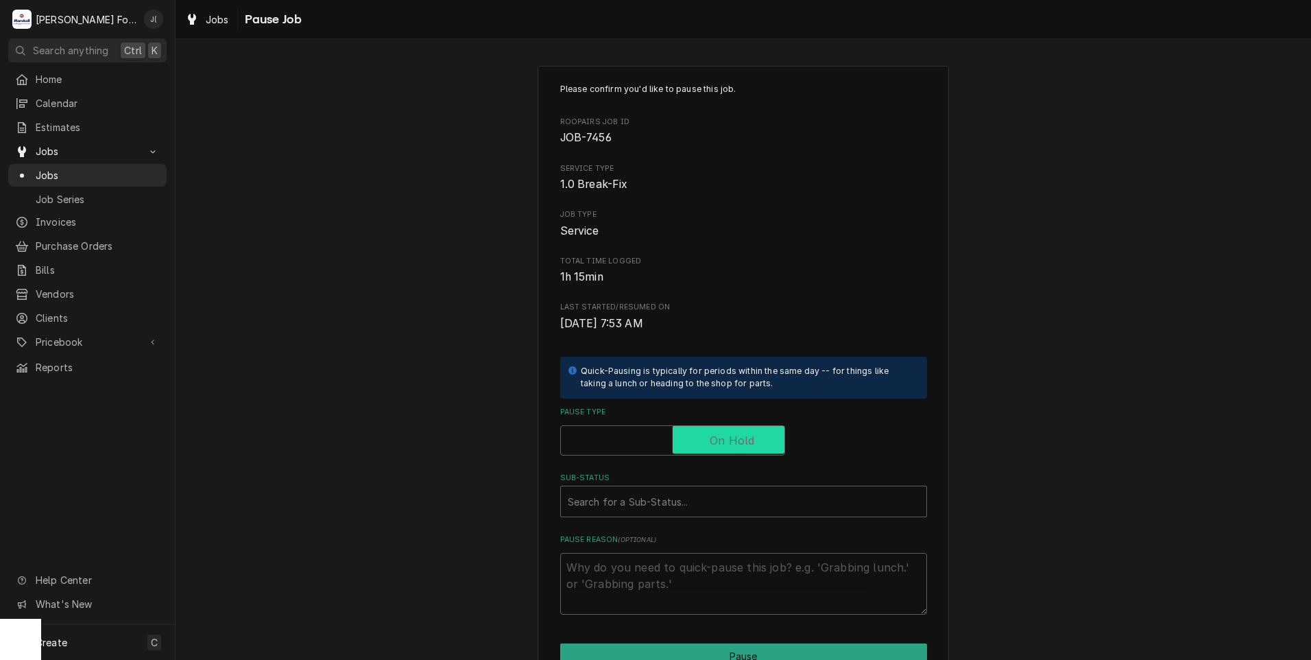
checkbox input "true"
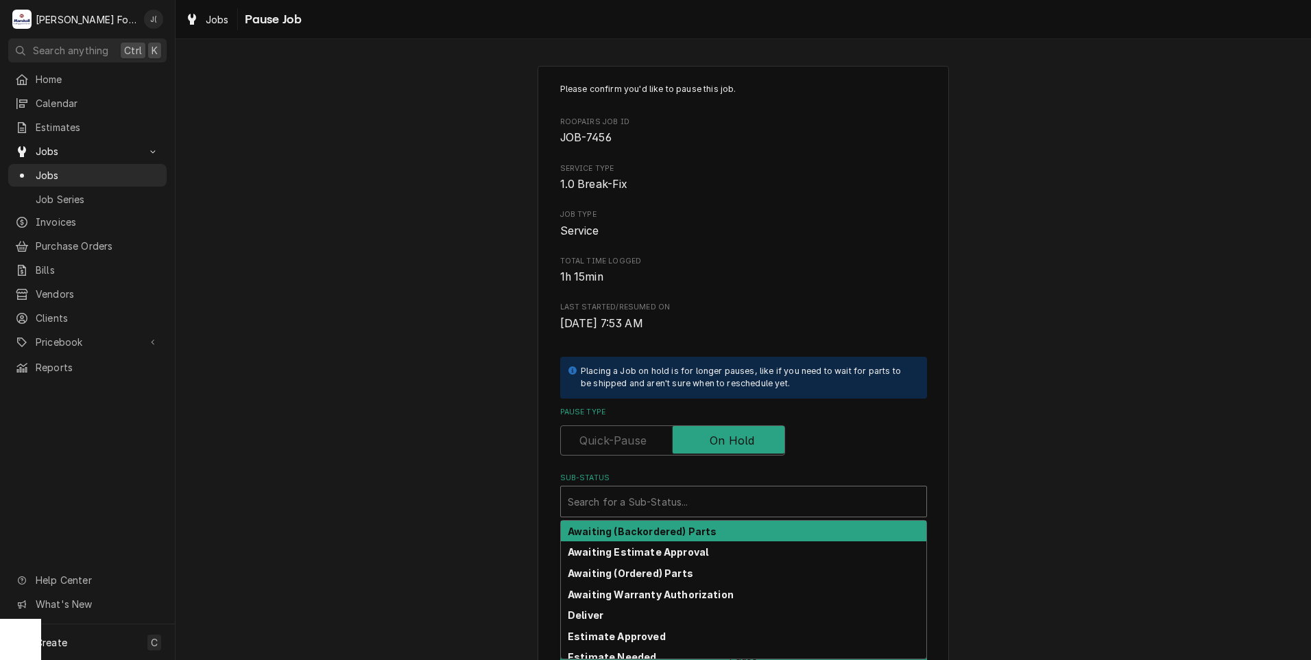
click at [671, 492] on div "Sub-Status" at bounding box center [744, 501] width 352 height 25
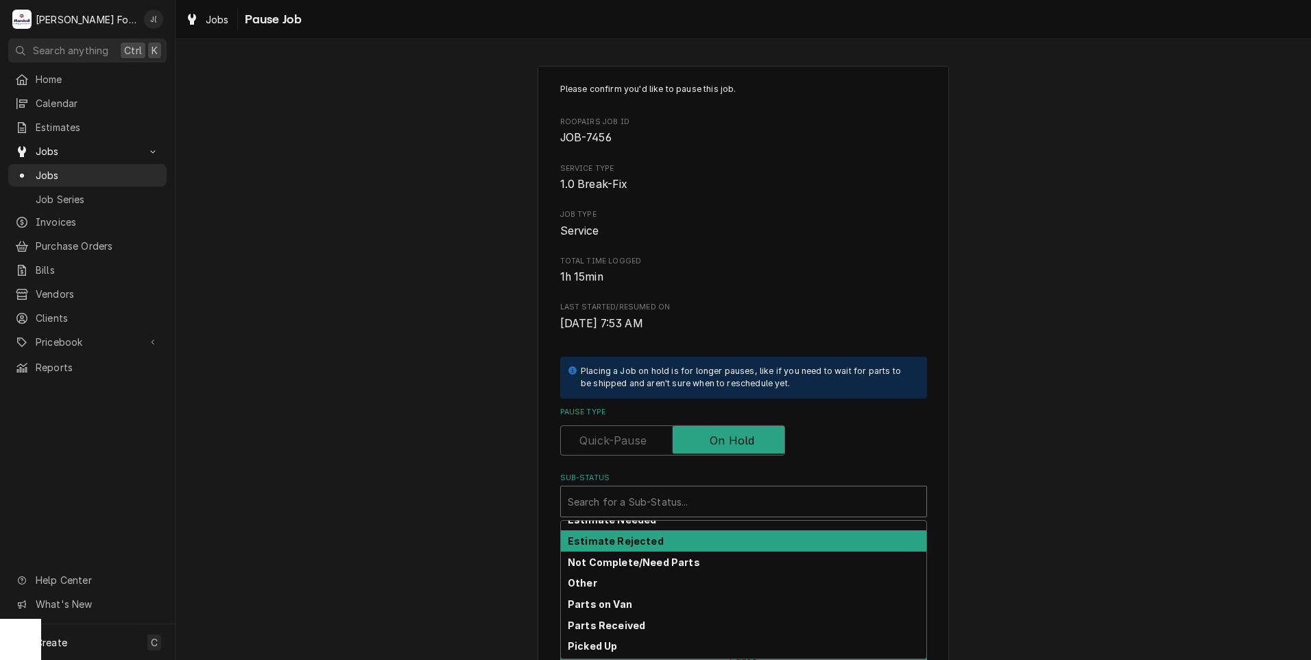
scroll to position [69, 0]
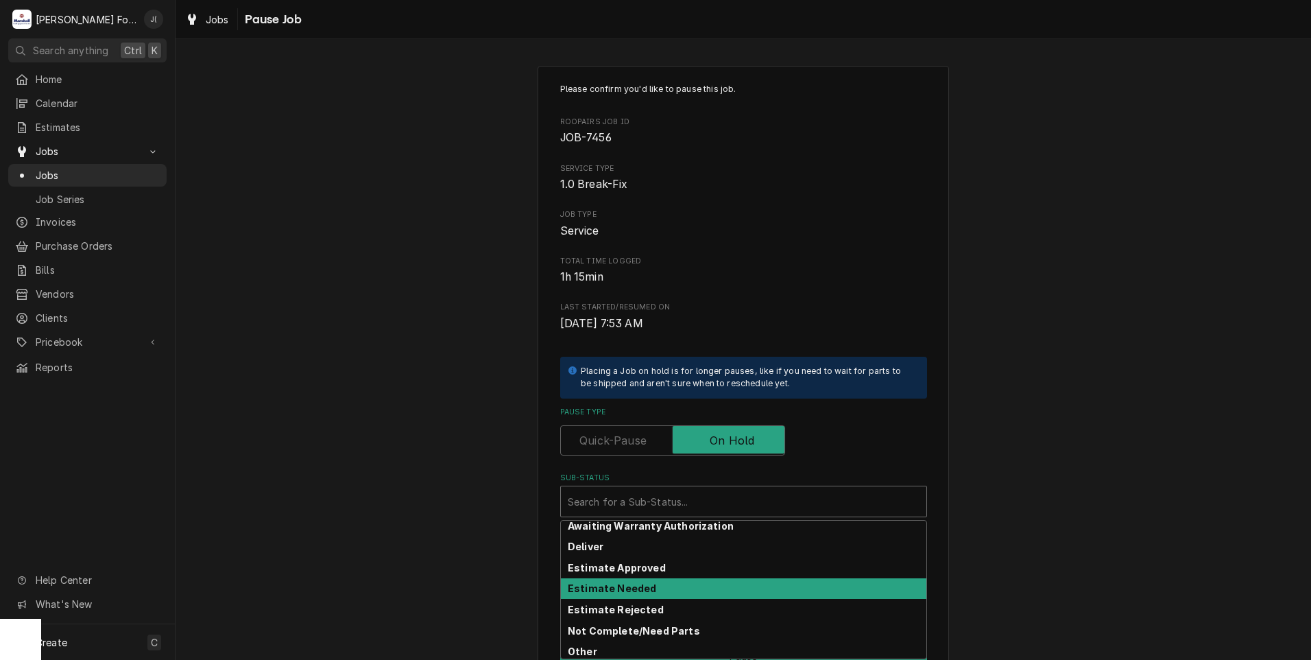
click at [636, 587] on strong "Estimate Needed" at bounding box center [612, 588] width 88 height 12
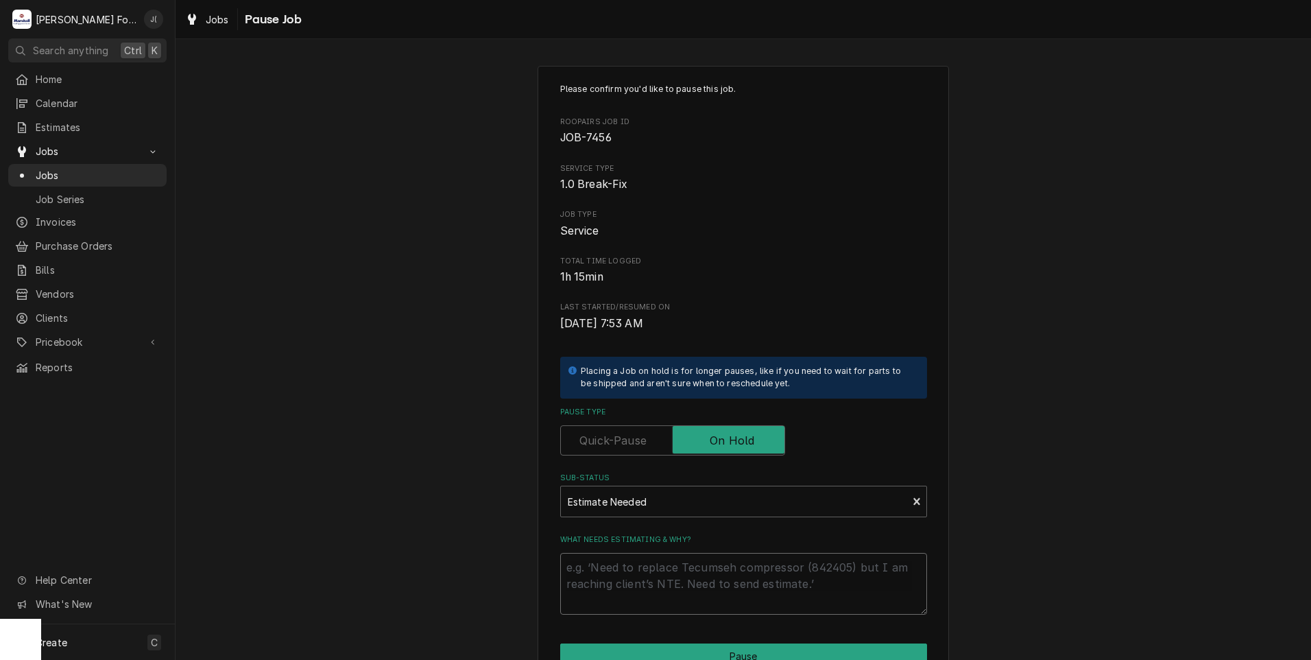
click at [632, 568] on textarea "What needs estimating & why?" at bounding box center [743, 584] width 367 height 62
type textarea "x"
type textarea "P"
type textarea "x"
type textarea "PI"
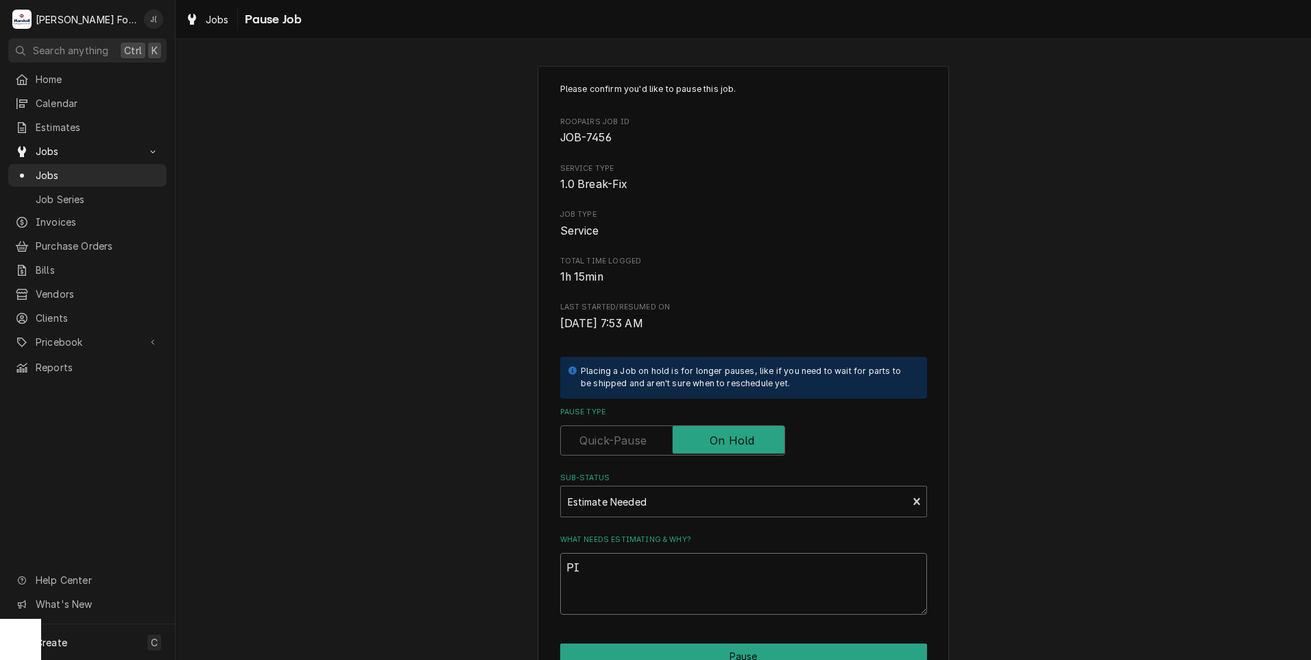
type textarea "x"
type textarea "PIC"
type textarea "x"
type textarea "PICE"
type textarea "x"
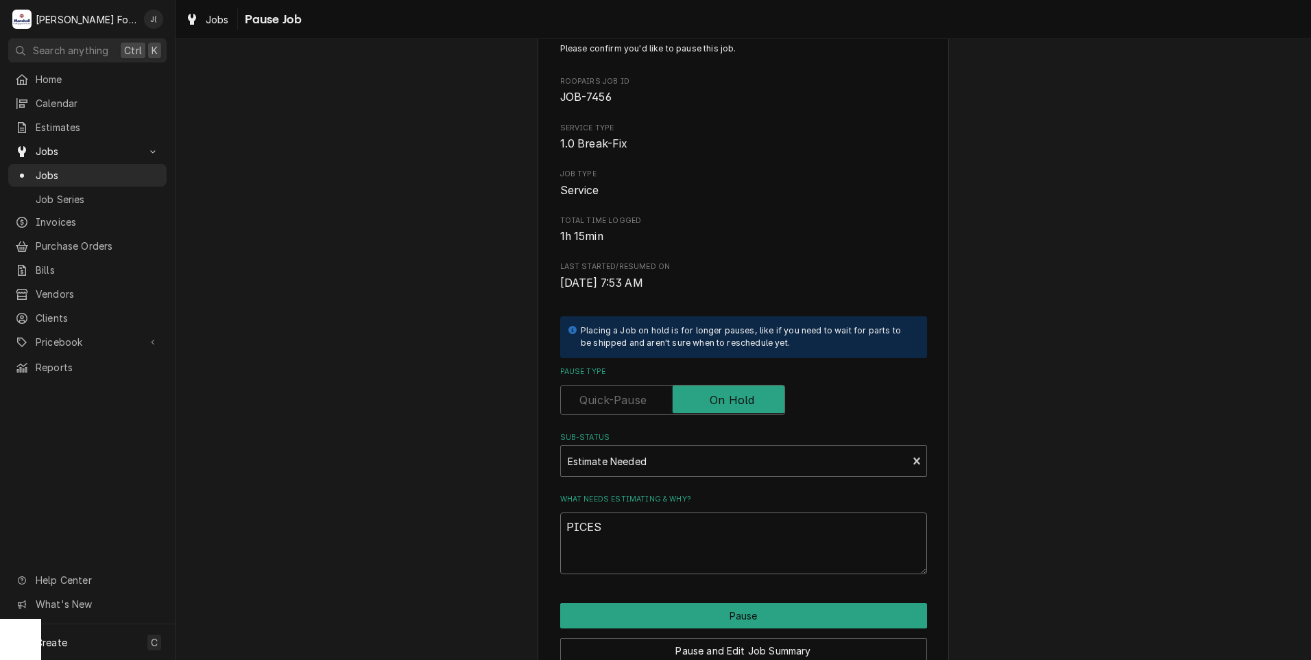
scroll to position [108, 0]
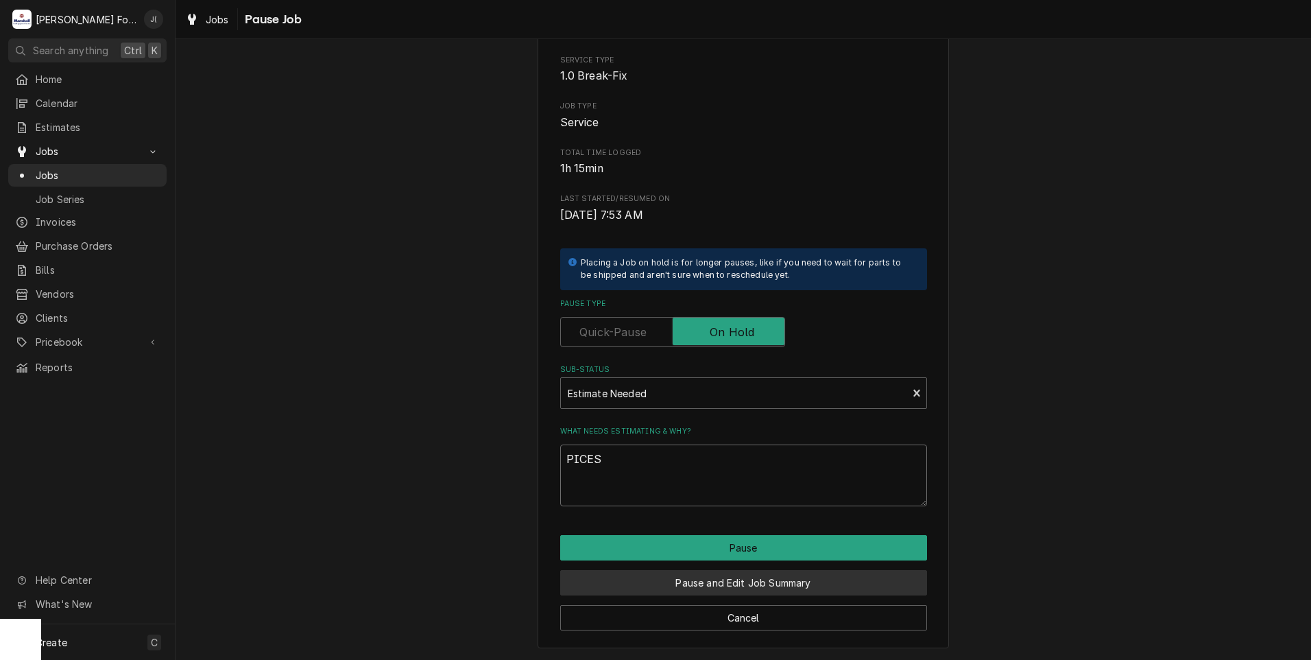
type textarea "PICES"
click at [739, 592] on button "Pause and Edit Job Summary" at bounding box center [743, 582] width 367 height 25
type textarea "x"
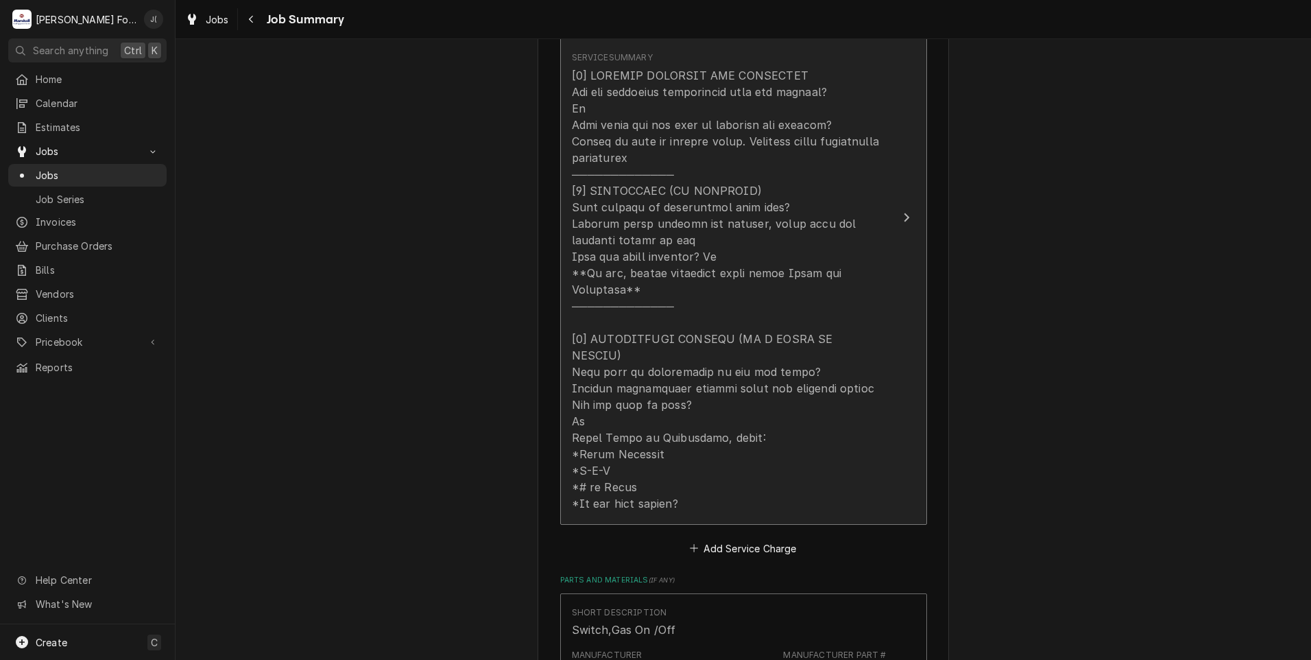
scroll to position [686, 0]
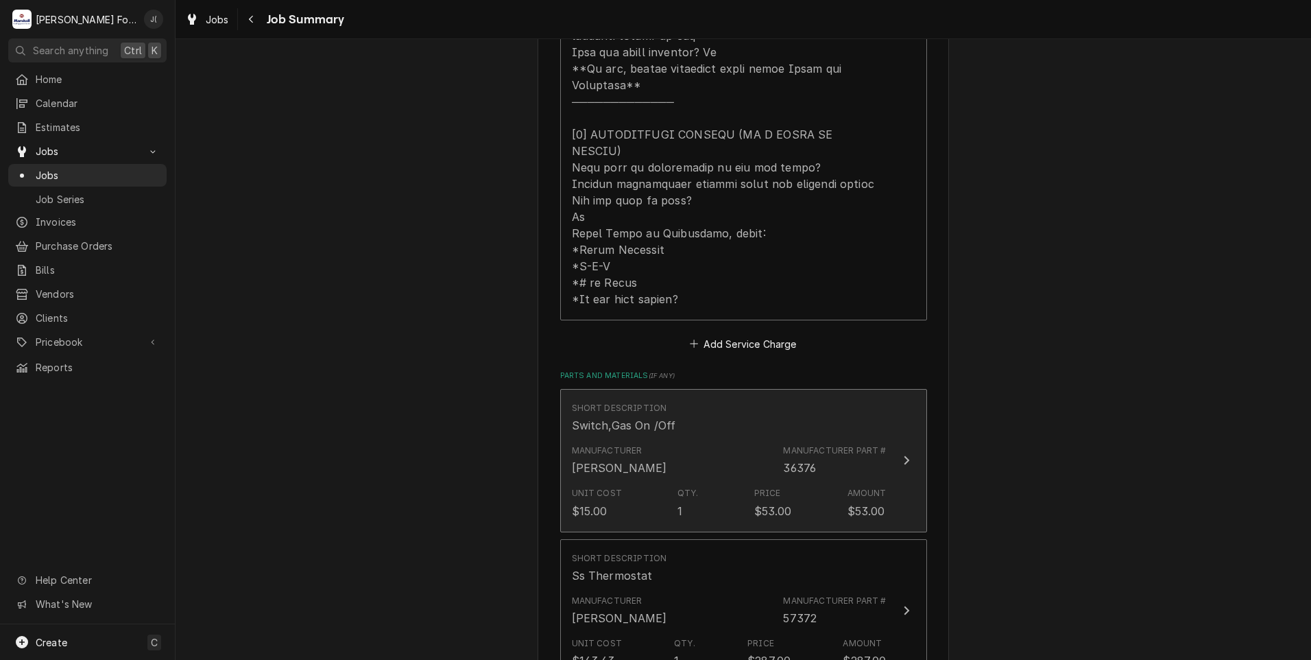
click at [697, 439] on div "Manufacturer Blodgett Manufacturer Part # 36376" at bounding box center [729, 460] width 315 height 43
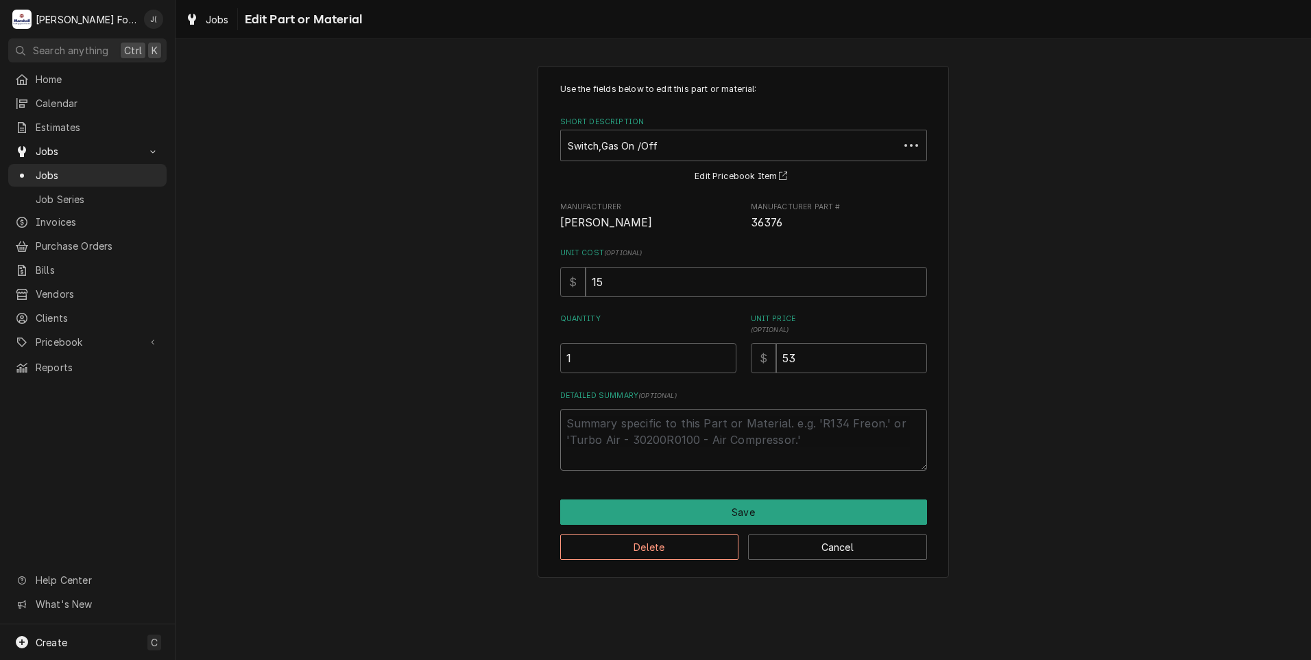
click at [686, 427] on textarea "Detailed Summary ( optional )" at bounding box center [743, 440] width 367 height 62
type textarea "x"
type textarea "("
type textarea "x"
type textarea "(i"
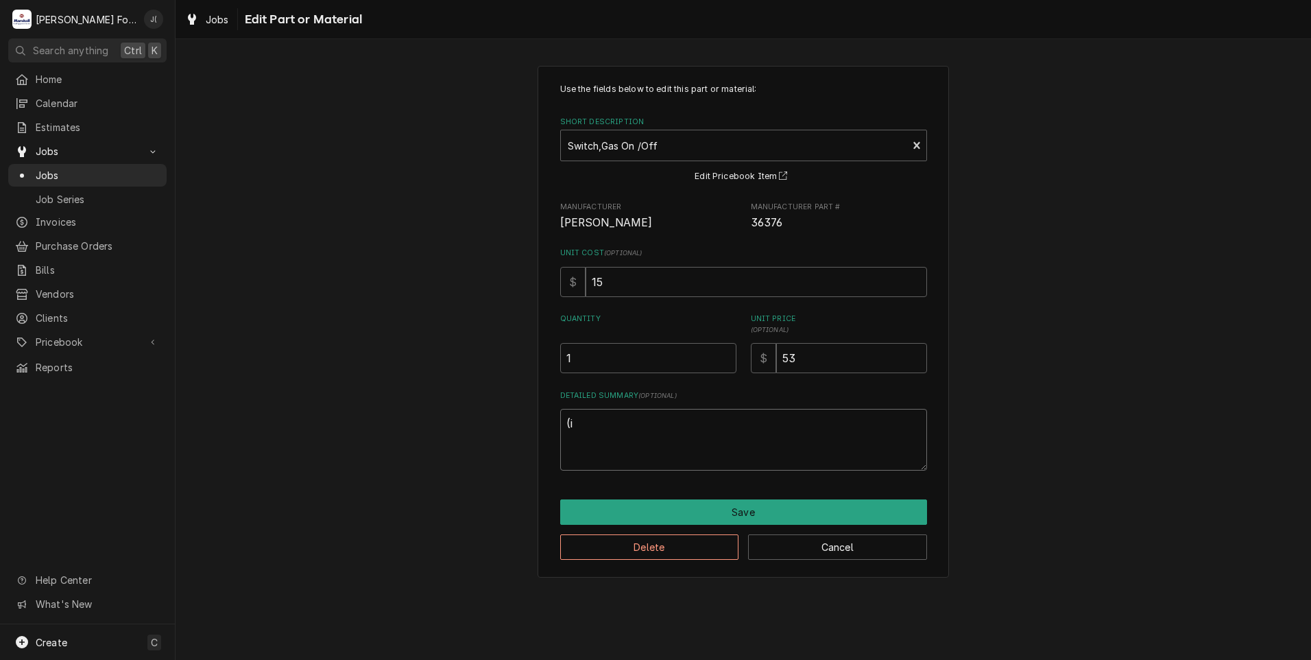
type textarea "x"
type textarea "(in"
type textarea "x"
type textarea "(i"
type textarea "x"
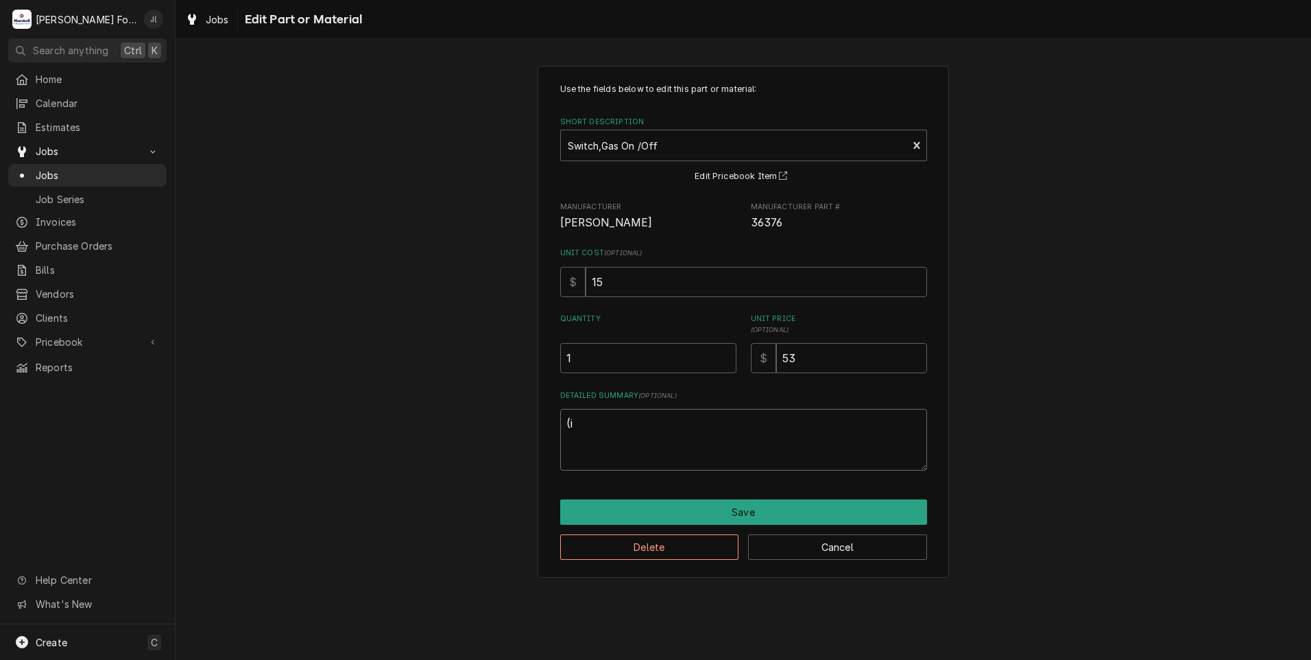
type textarea "("
type textarea "x"
type textarea "(I"
type textarea "x"
type textarea "(IN"
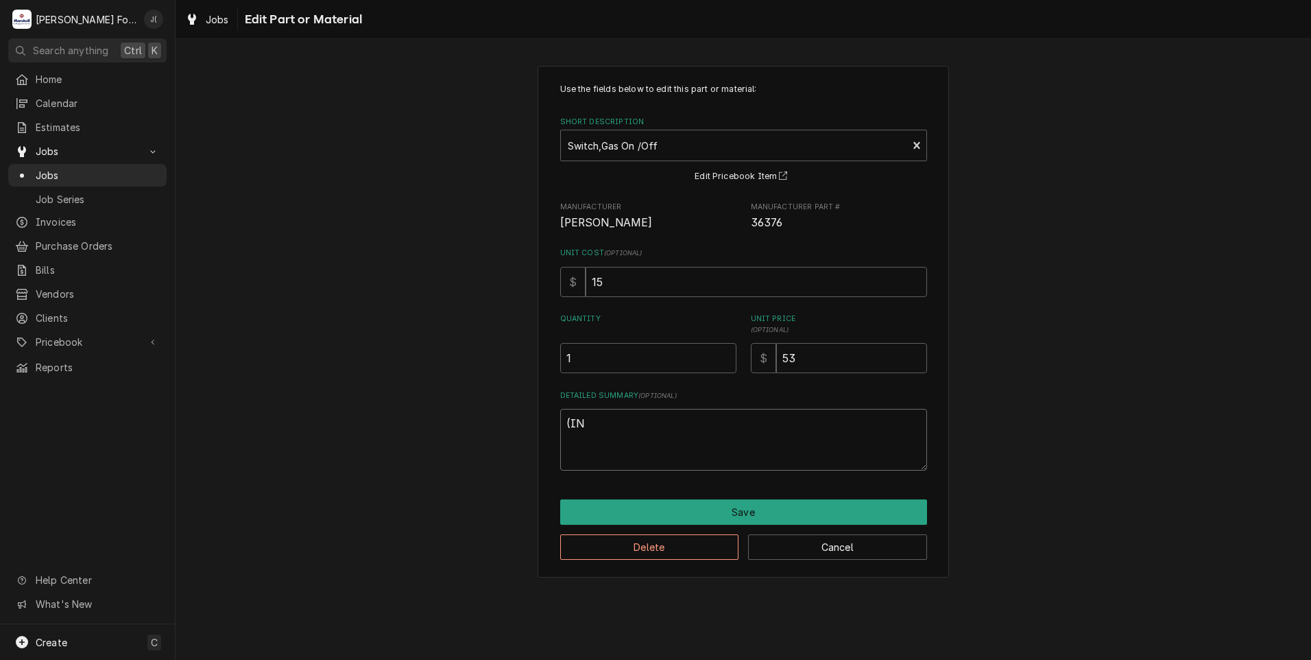
type textarea "x"
type textarea "(INS"
type textarea "x"
type textarea "(INST"
type textarea "x"
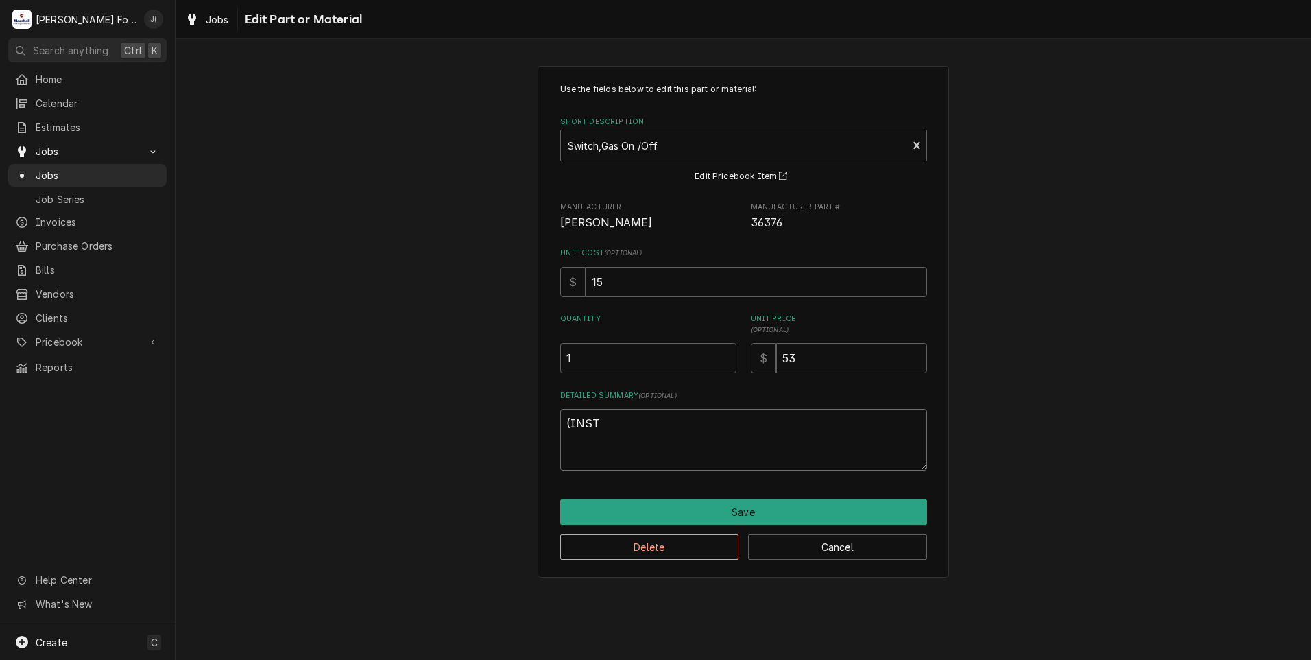
type textarea "(INSTA"
type textarea "x"
type textarea "(INSTAL"
type textarea "x"
type textarea "(INSTALE"
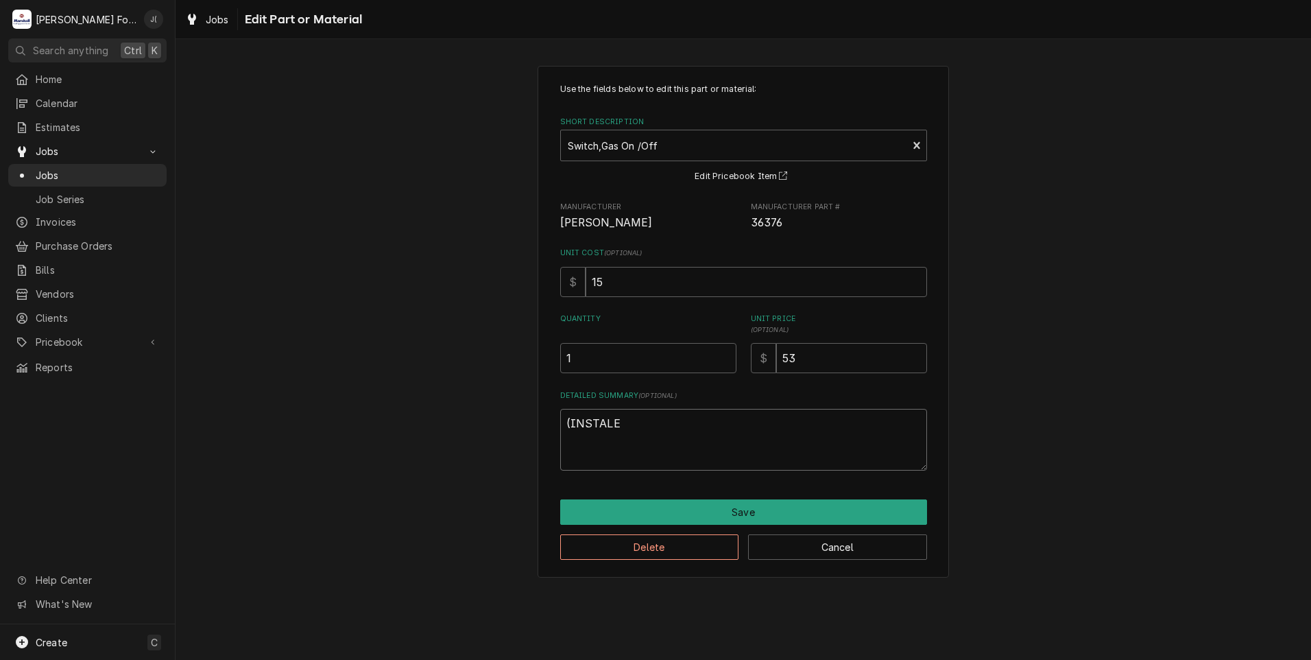
type textarea "x"
type textarea "(INSTALED"
type textarea "x"
type textarea "(INSTALLED"
type textarea "x"
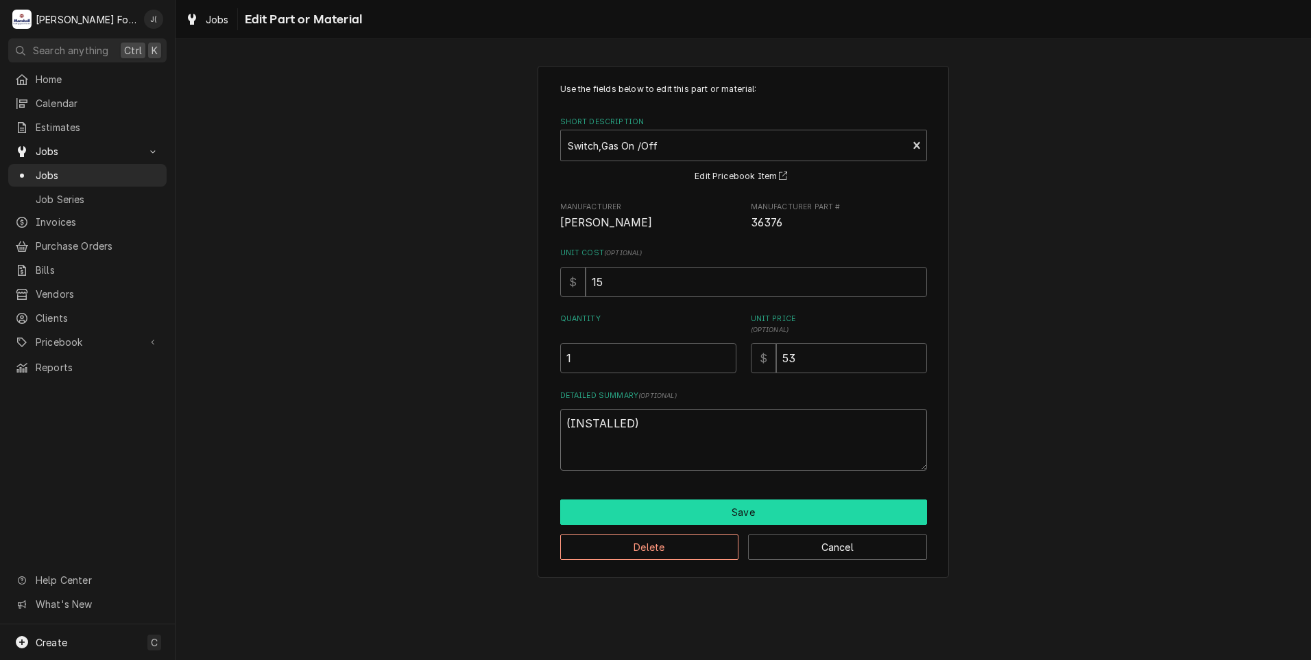
type textarea "(INSTALLED)"
click at [768, 507] on button "Save" at bounding box center [743, 511] width 367 height 25
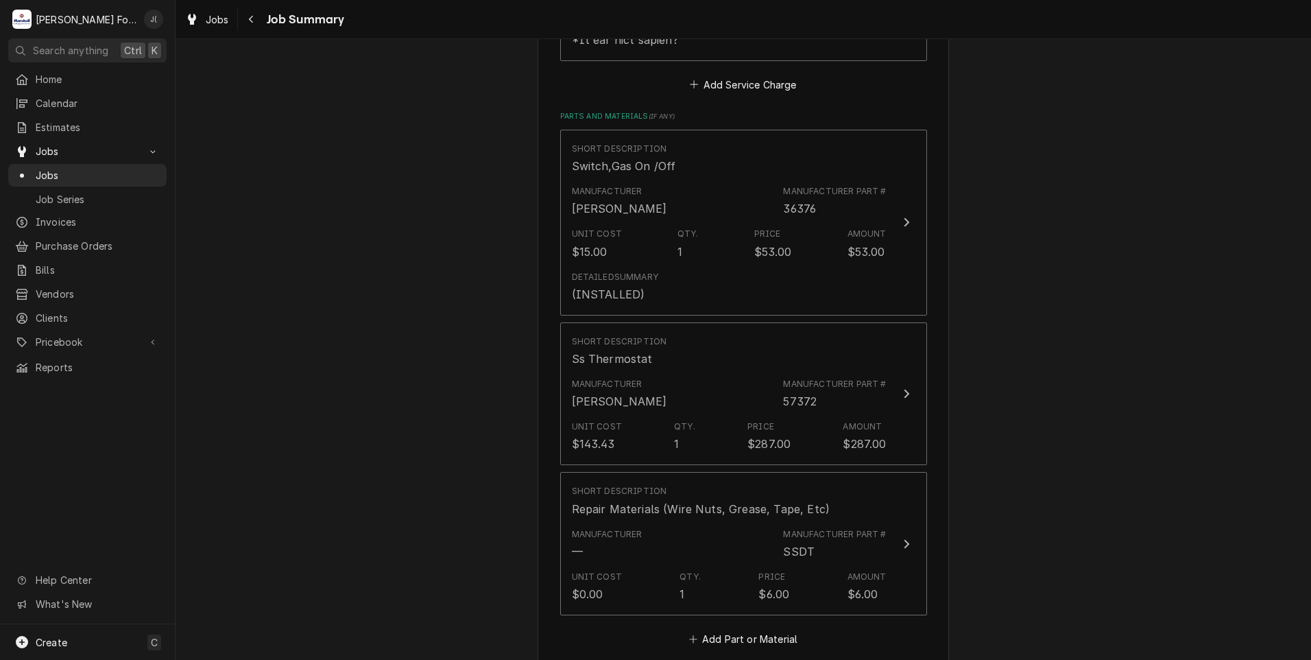
scroll to position [960, 0]
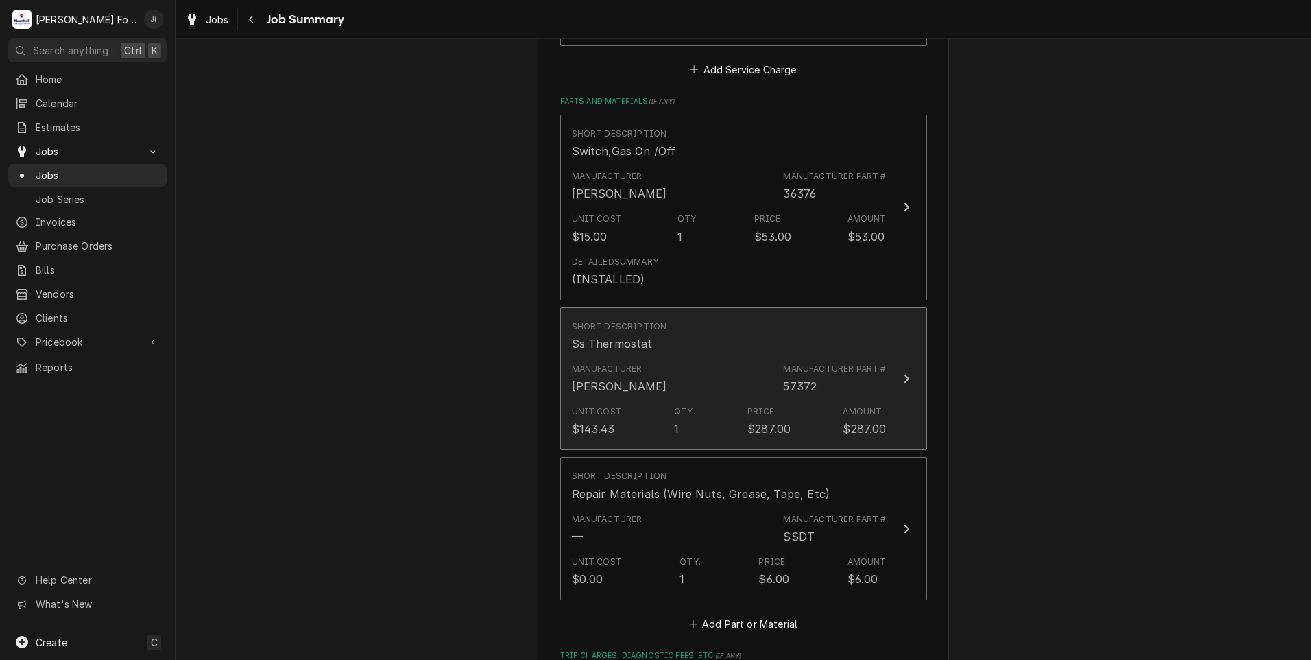
drag, startPoint x: 676, startPoint y: 330, endPoint x: 659, endPoint y: 334, distance: 17.6
click at [659, 357] on div "Manufacturer Blodgett Manufacturer Part # 57372" at bounding box center [729, 378] width 315 height 43
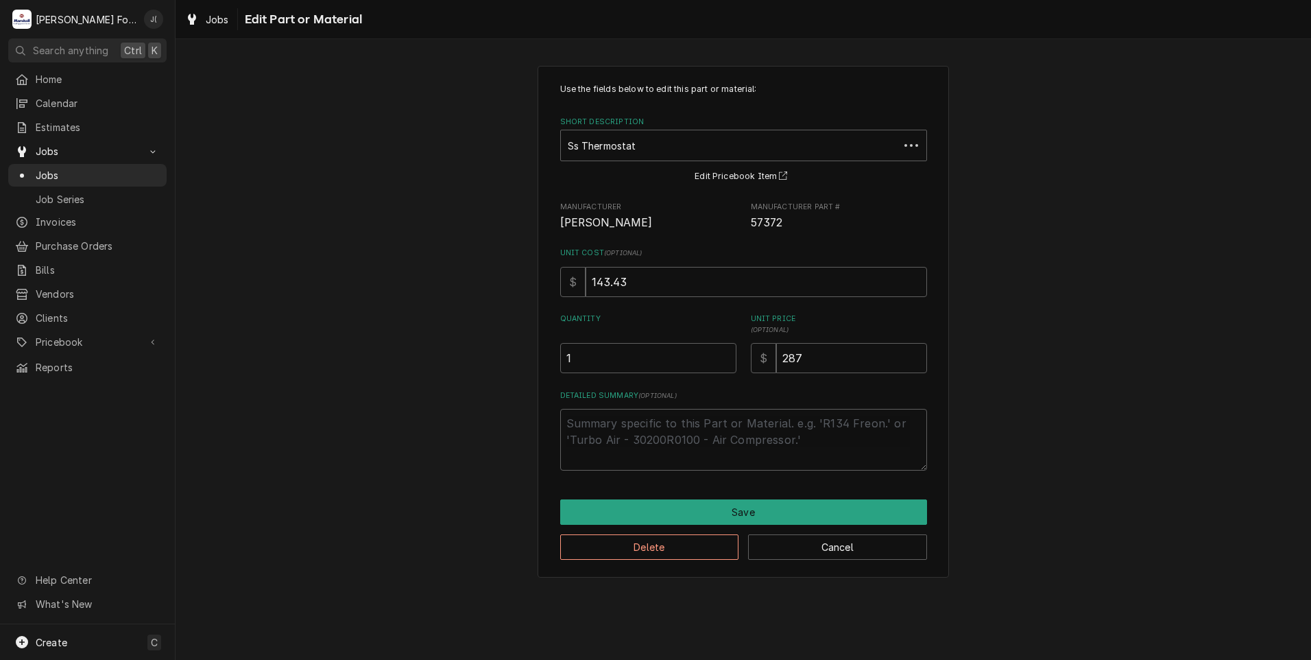
click at [659, 334] on div "Quantity 1" at bounding box center [648, 343] width 176 height 60
click at [636, 553] on button "Delete" at bounding box center [649, 546] width 179 height 25
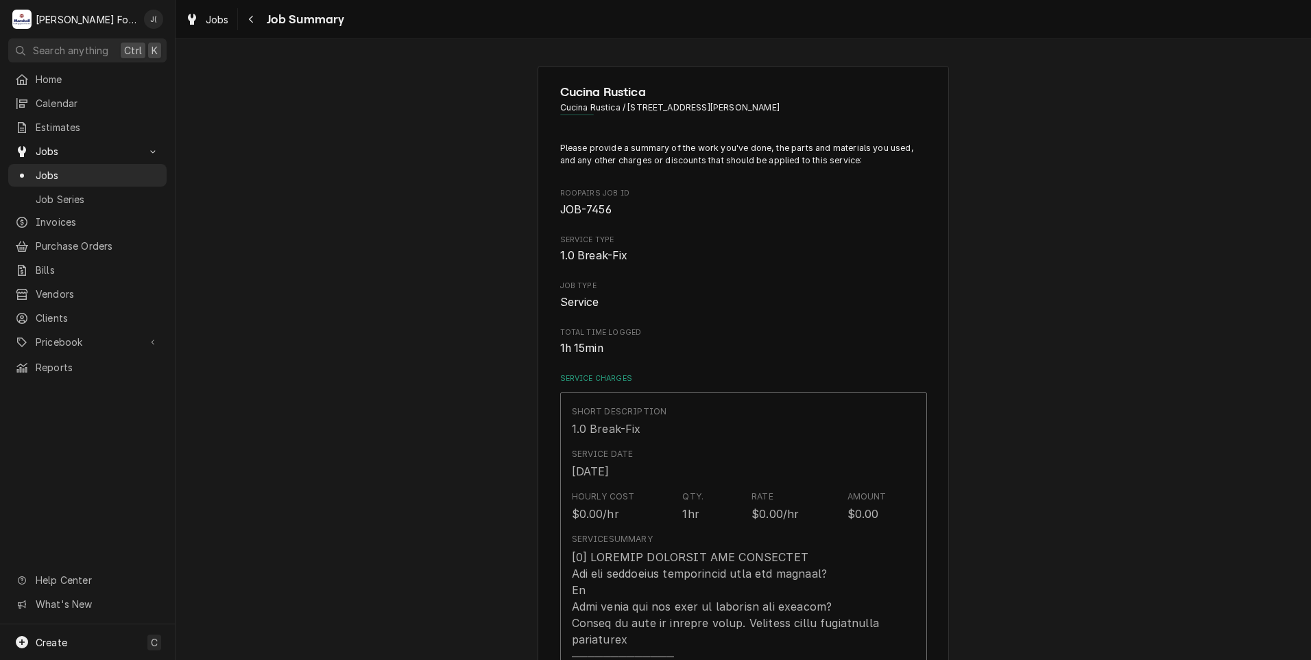
scroll to position [960, 0]
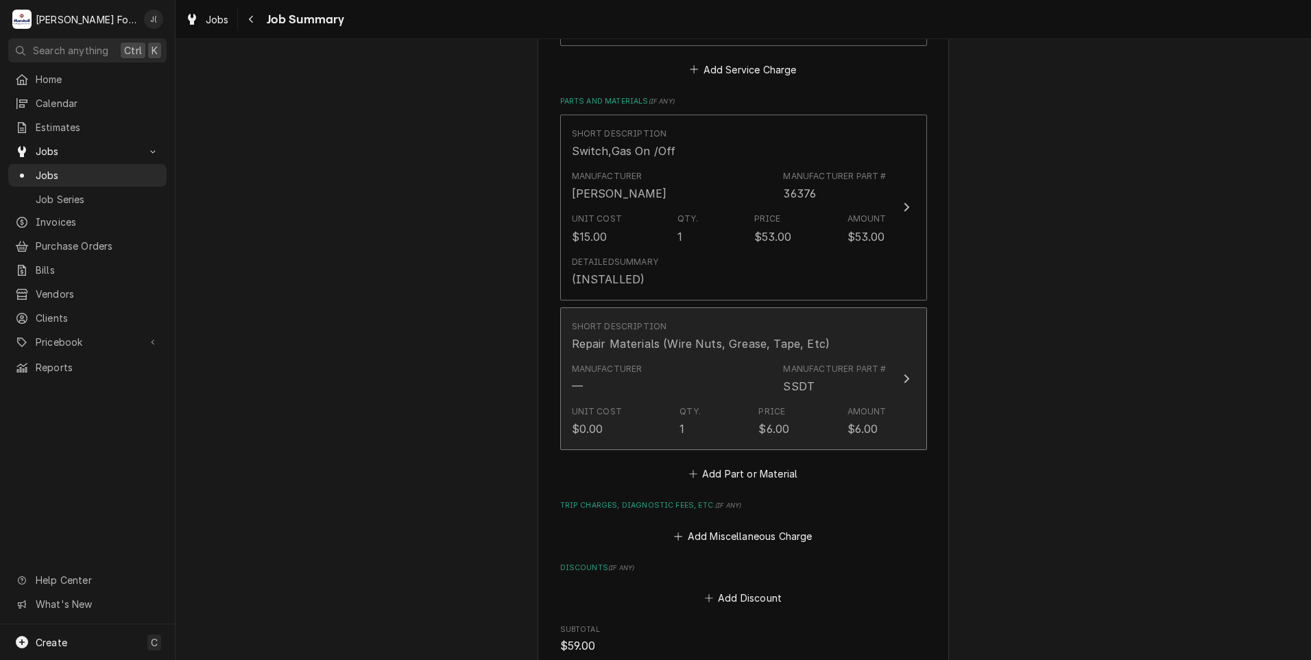
click at [745, 400] on div "Unit Cost $0.00 Qty. 1 Price $6.00 Amount $6.00" at bounding box center [729, 421] width 315 height 43
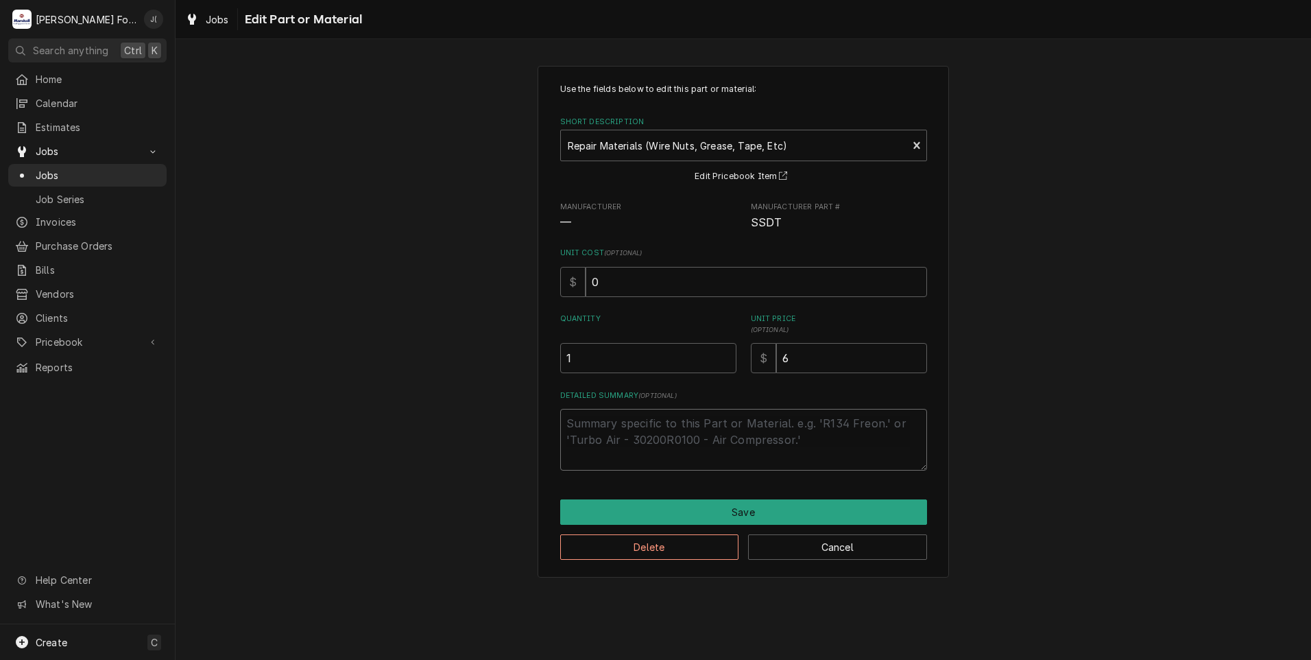
click at [598, 425] on textarea "Detailed Summary ( optional )" at bounding box center [743, 440] width 367 height 62
type textarea "x"
type textarea "i"
type textarea "x"
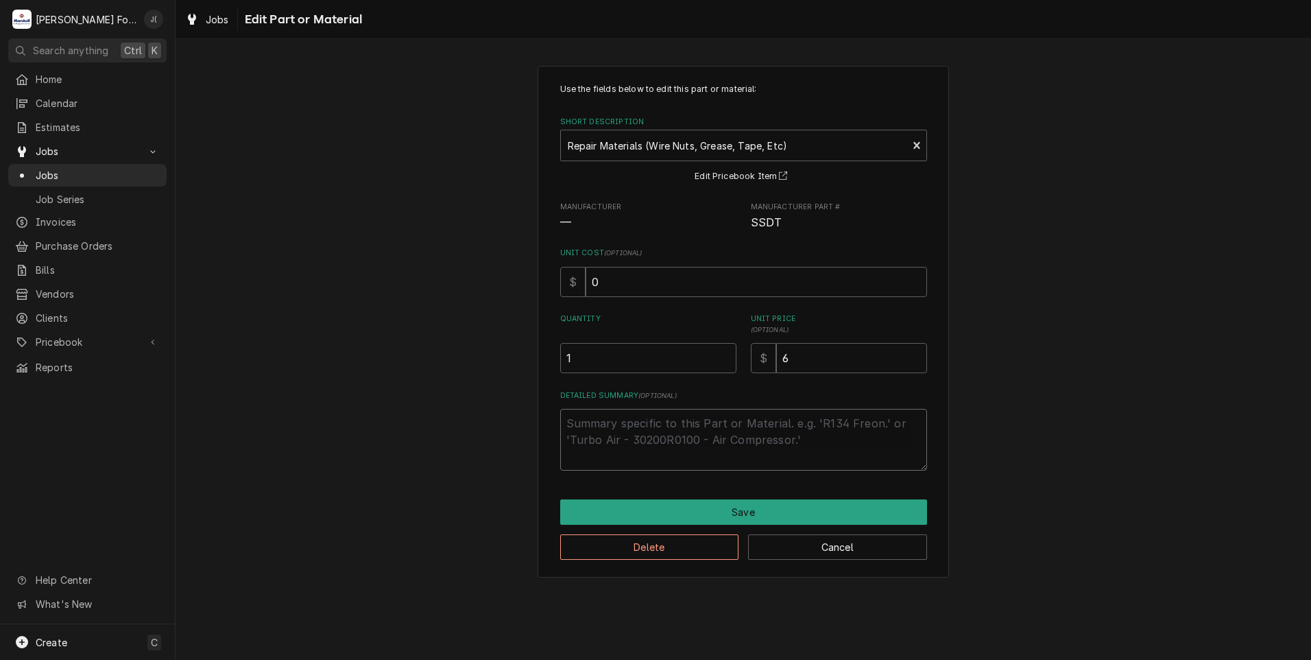
type textarea "("
type textarea "x"
type textarea "(I"
type textarea "x"
type textarea "(IN"
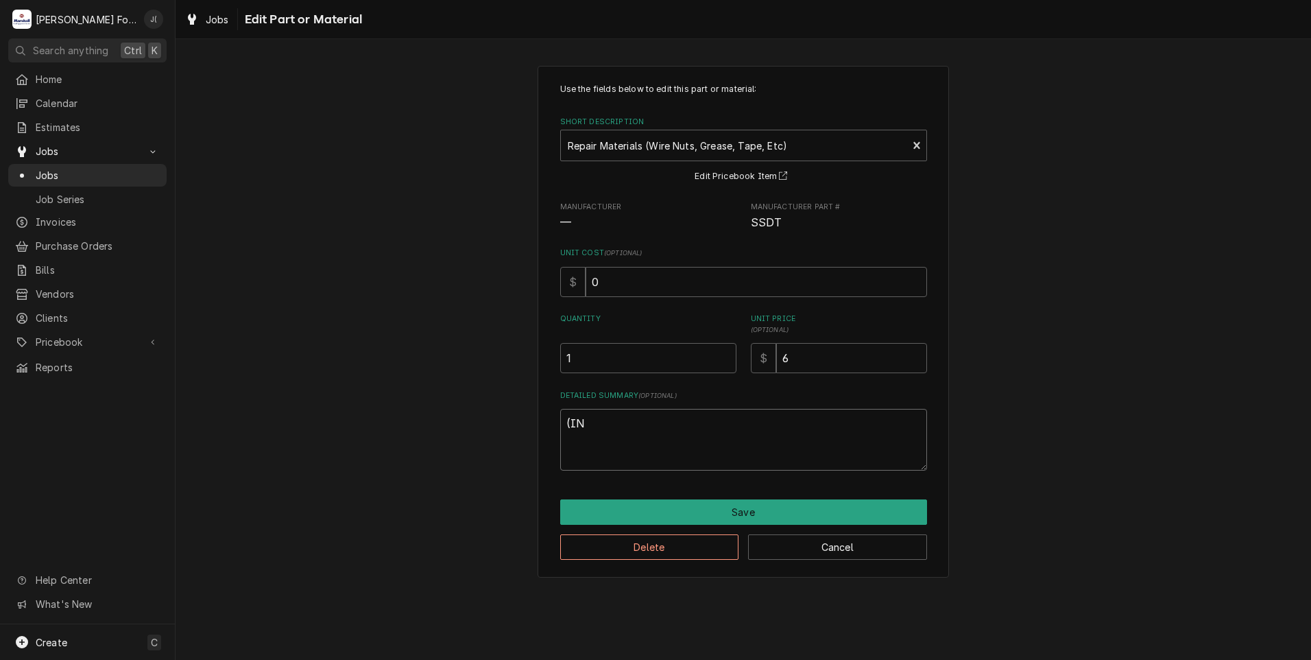
type textarea "x"
type textarea "(INS"
type textarea "x"
type textarea "(INST"
type textarea "x"
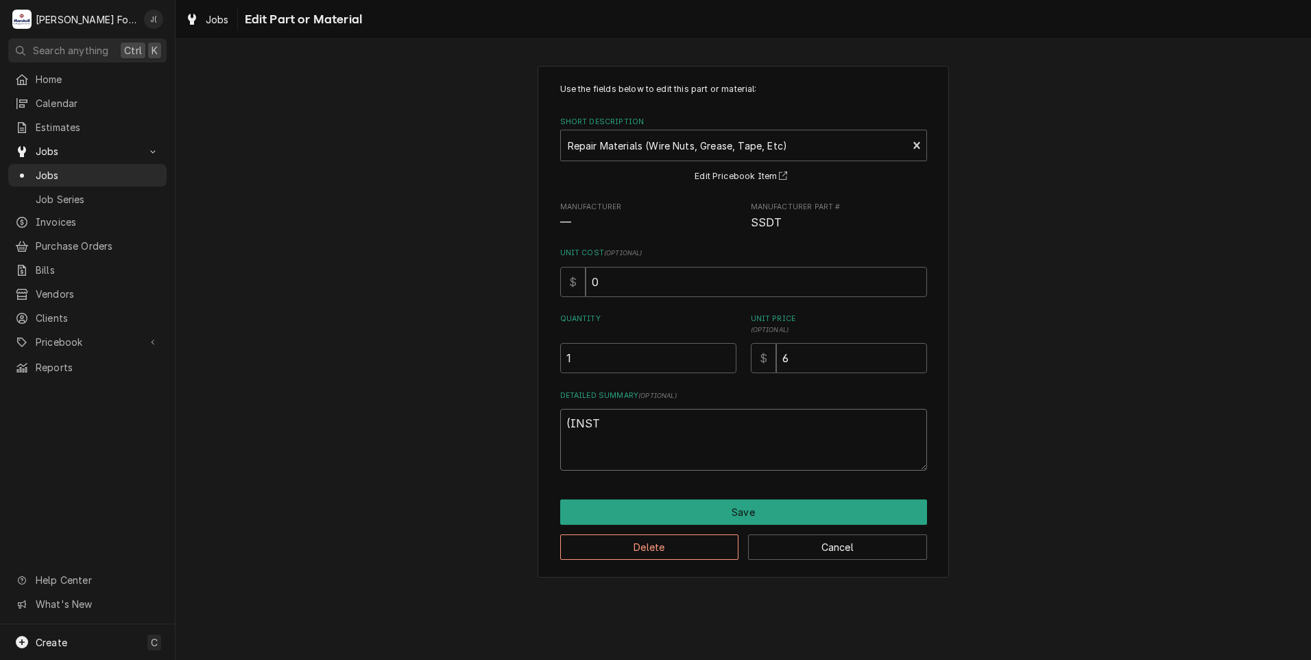
type textarea "(INSTA"
type textarea "x"
type textarea "(INSTAL"
type textarea "x"
type textarea "(INSTALL"
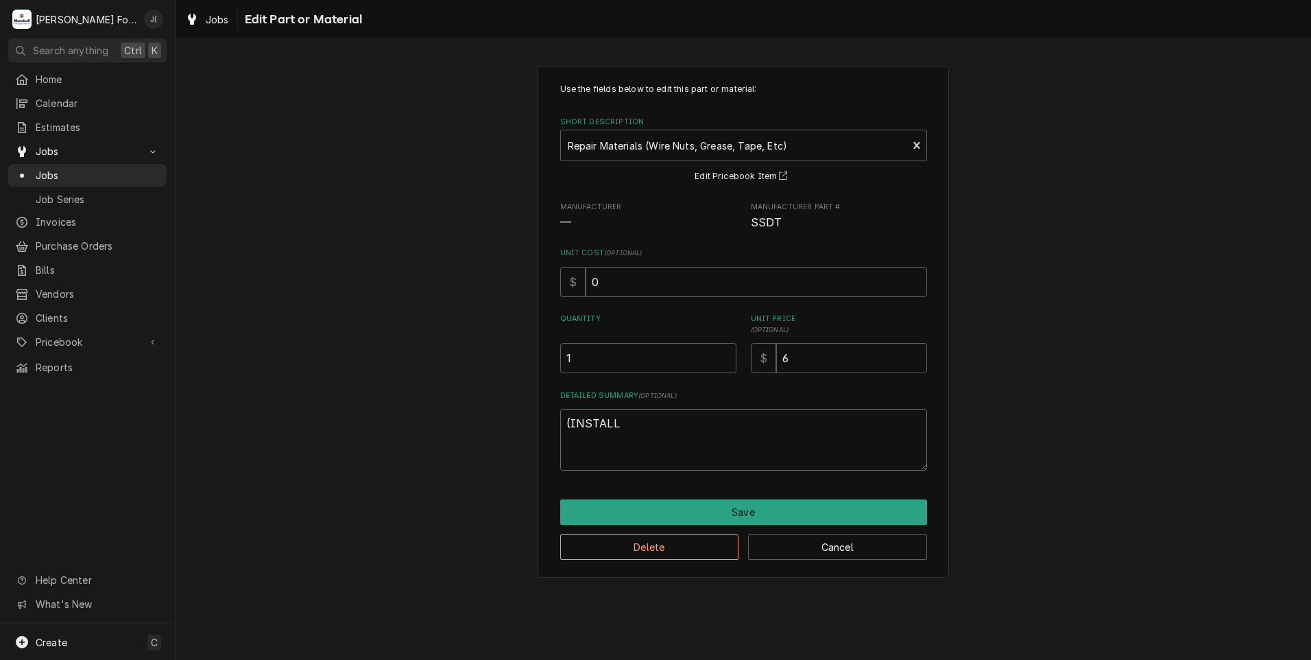
type textarea "x"
type textarea "(INSTALLE"
type textarea "x"
type textarea "(INSTALLED"
type textarea "x"
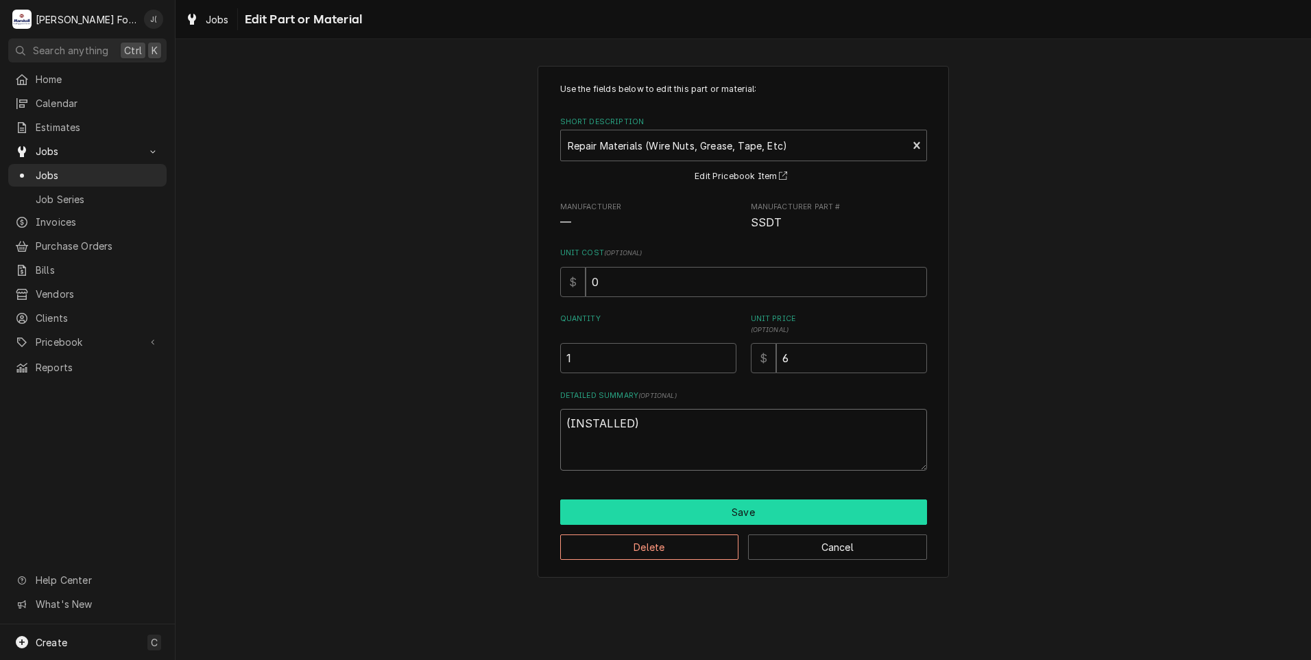
type textarea "(INSTALLED)"
click at [751, 509] on button "Save" at bounding box center [743, 511] width 367 height 25
type textarea "x"
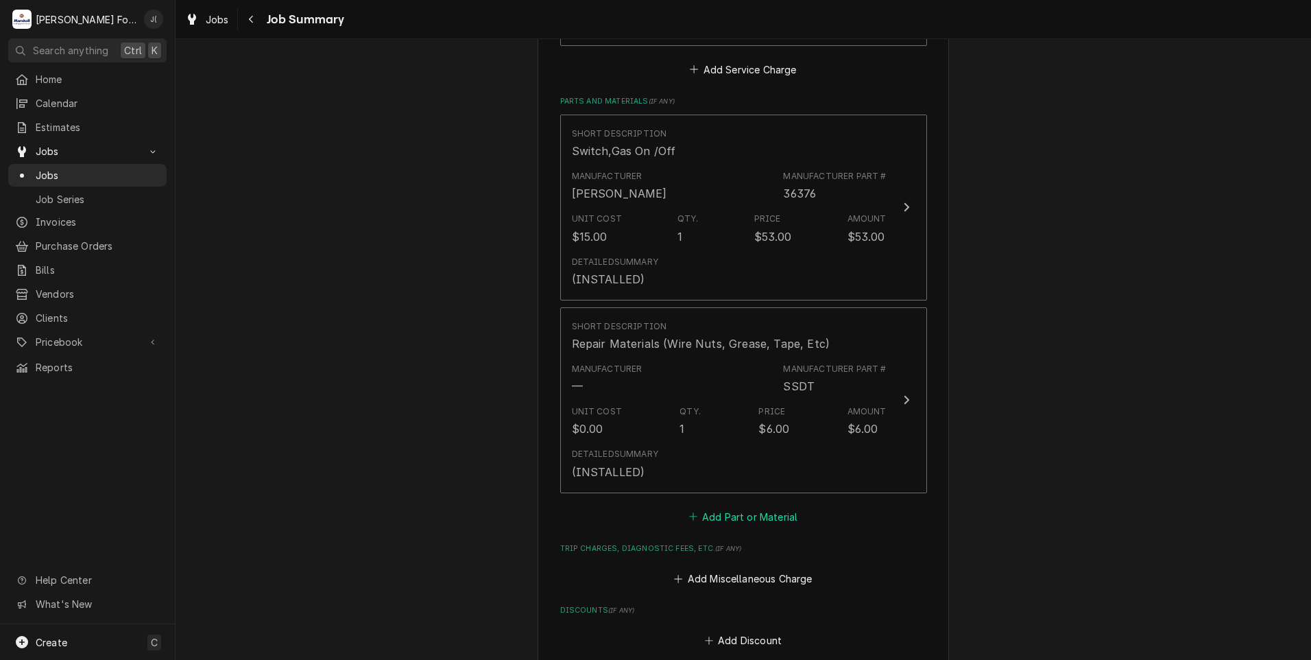
click at [716, 507] on button "Add Part or Material" at bounding box center [742, 516] width 113 height 19
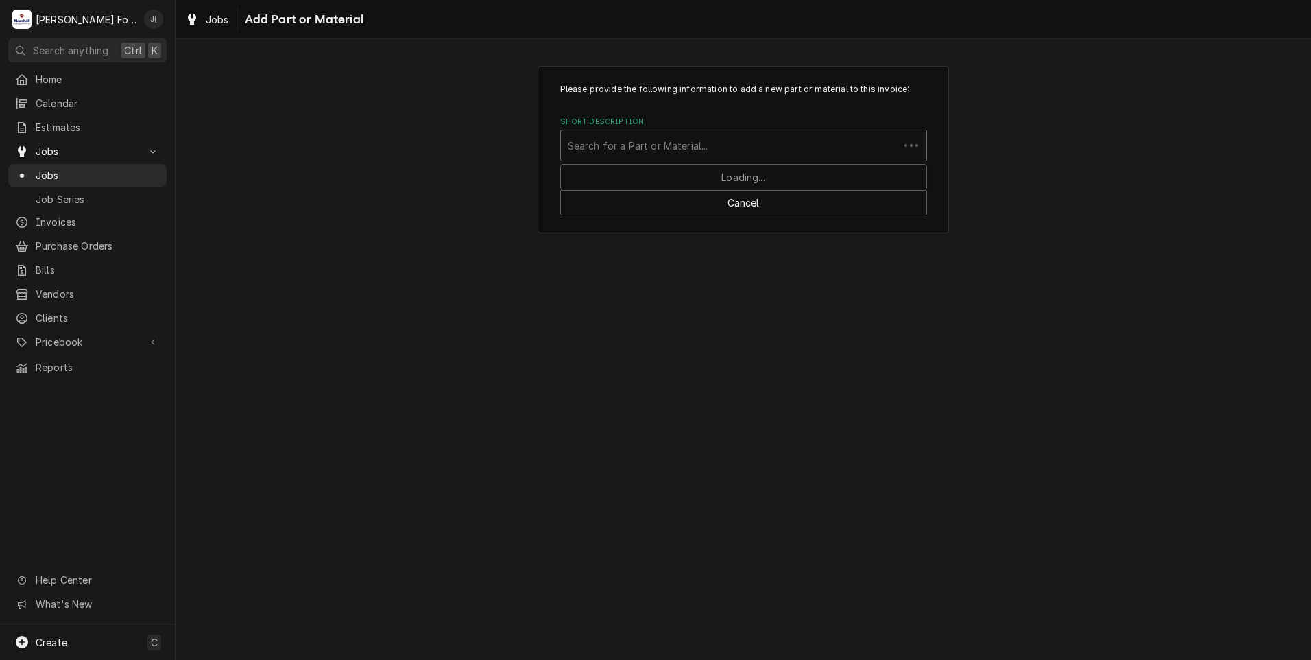
click at [654, 147] on div "Short Description" at bounding box center [730, 145] width 324 height 25
type input "57561"
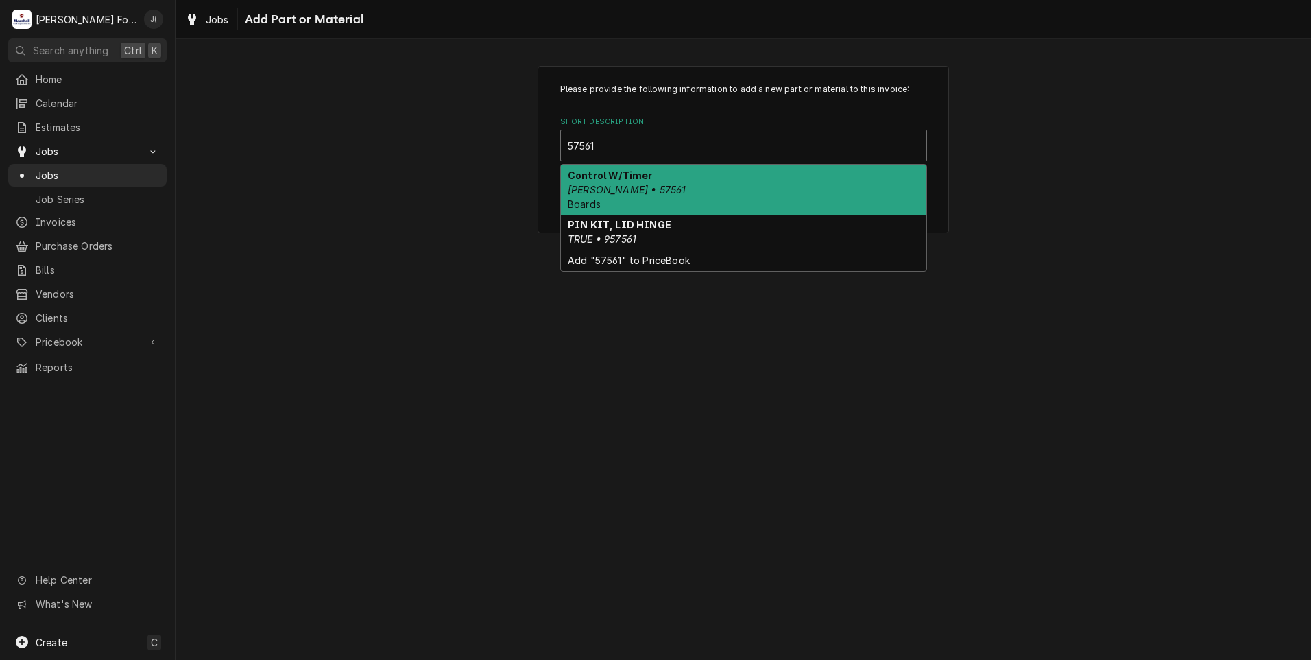
click at [645, 202] on div "Control W/Timer Blodgett • 57561 Boards" at bounding box center [743, 190] width 365 height 50
click at [645, 202] on button "Cancel" at bounding box center [743, 202] width 367 height 25
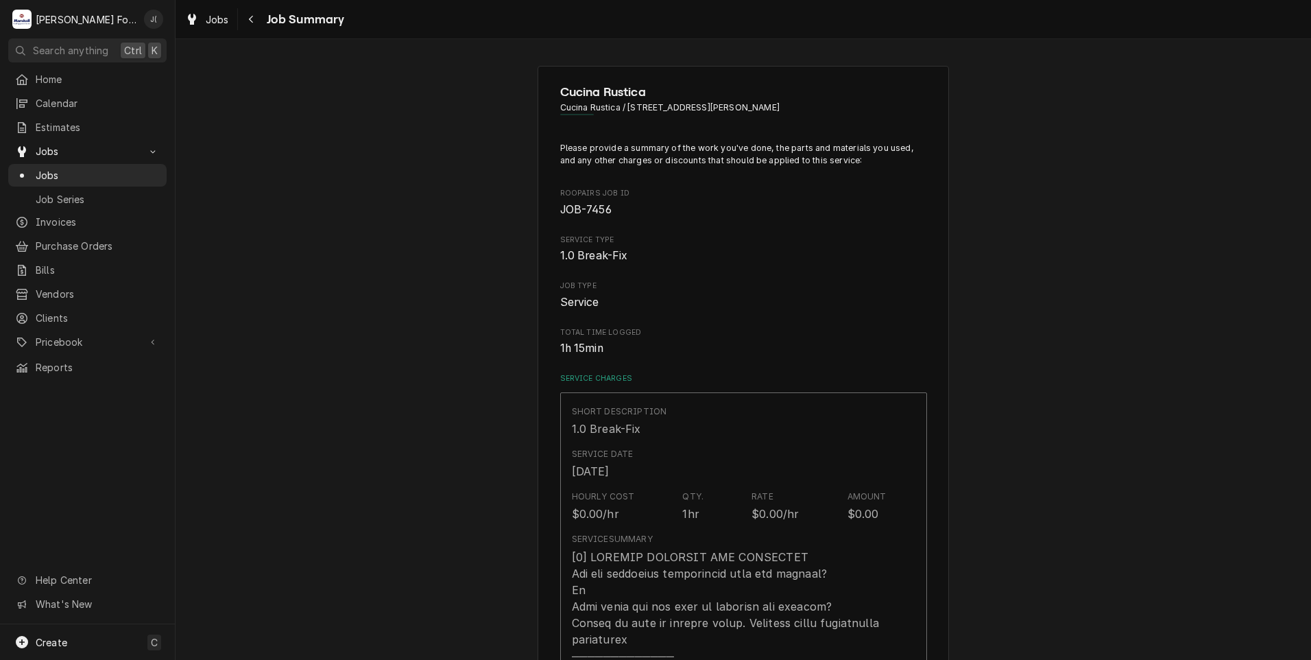
scroll to position [960, 0]
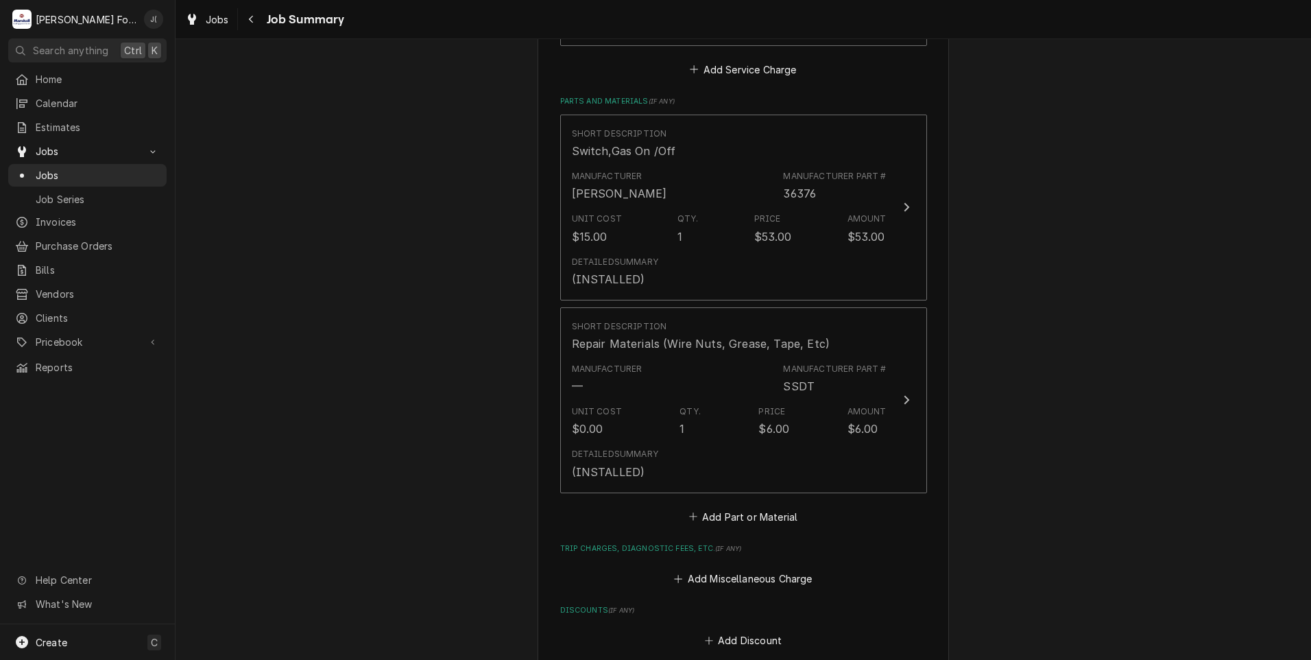
type textarea "x"
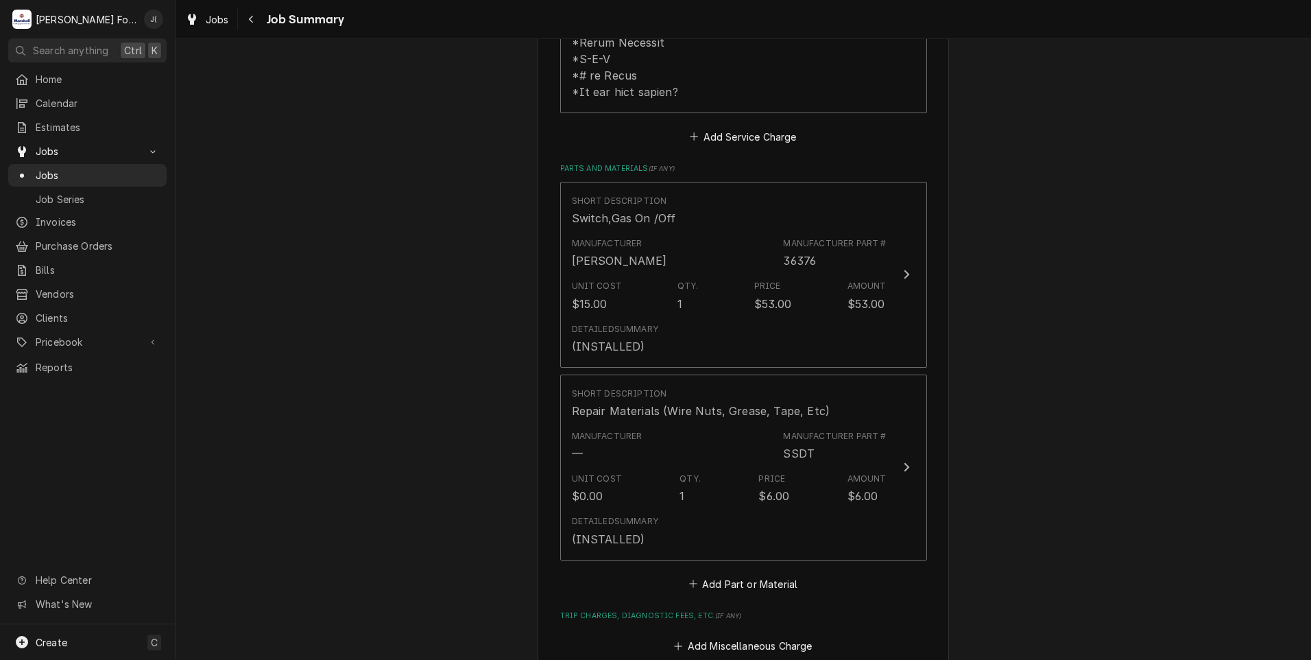
scroll to position [891, 0]
click at [710, 575] on button "Add Part or Material" at bounding box center [742, 584] width 113 height 19
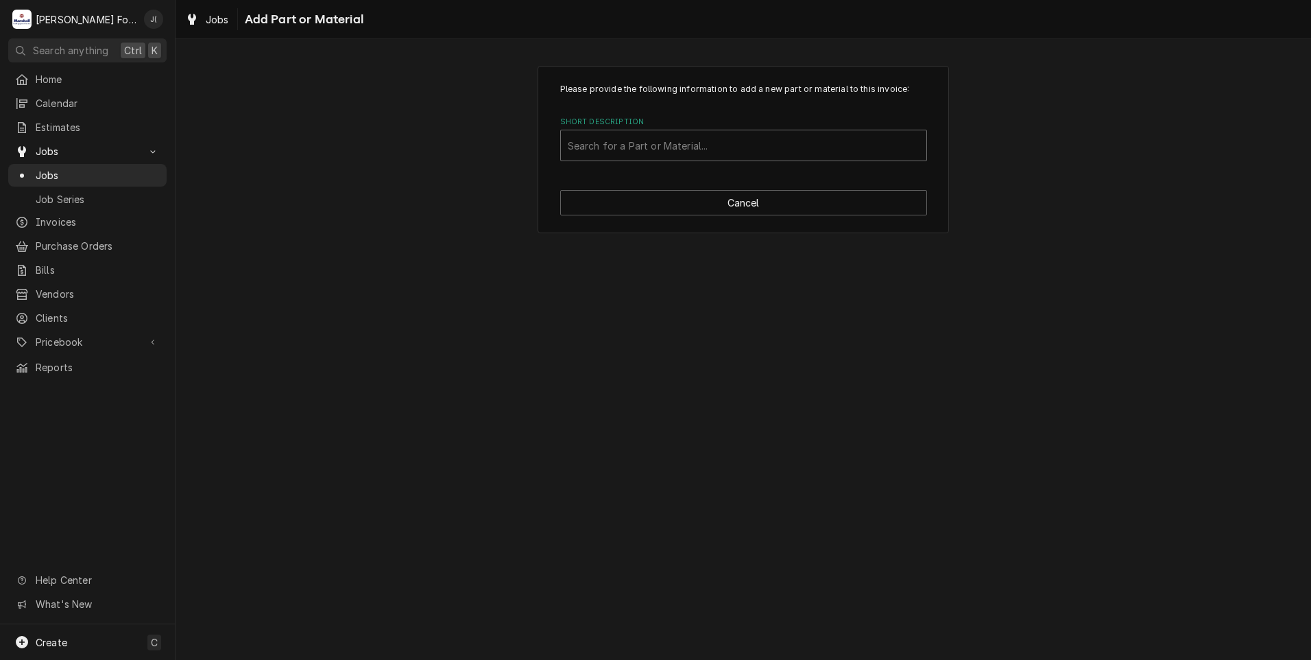
click at [639, 138] on div "Short Description" at bounding box center [744, 145] width 352 height 25
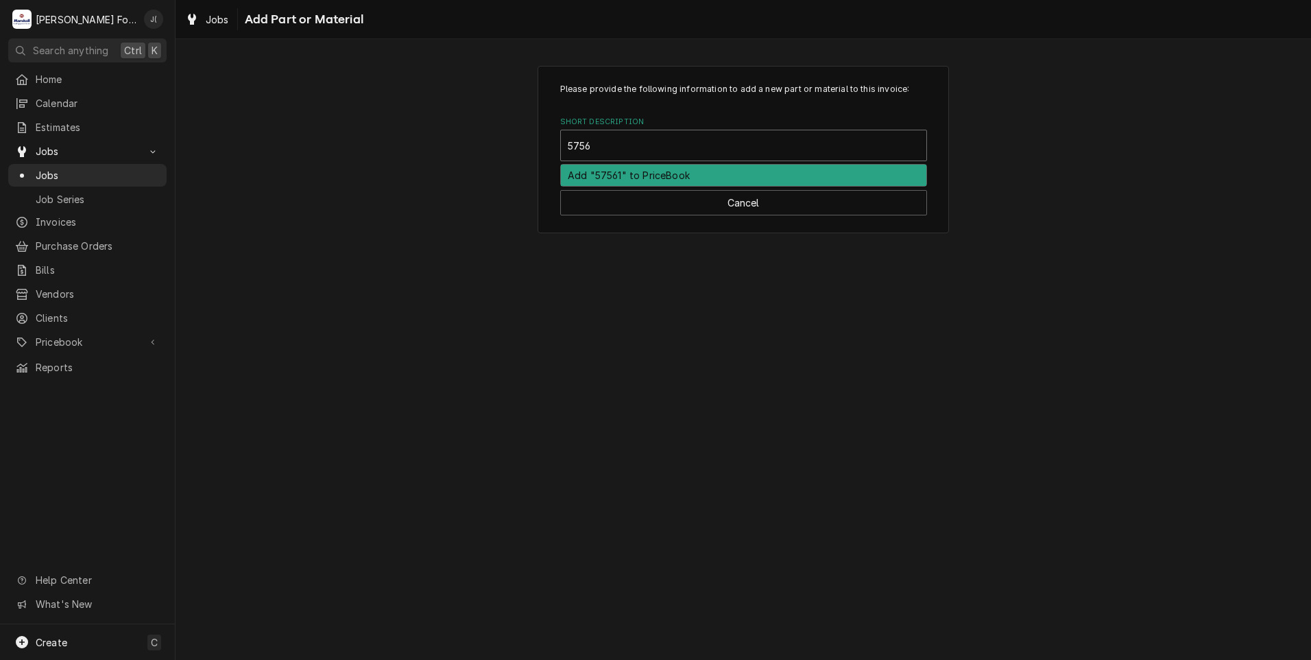
type input "57561"
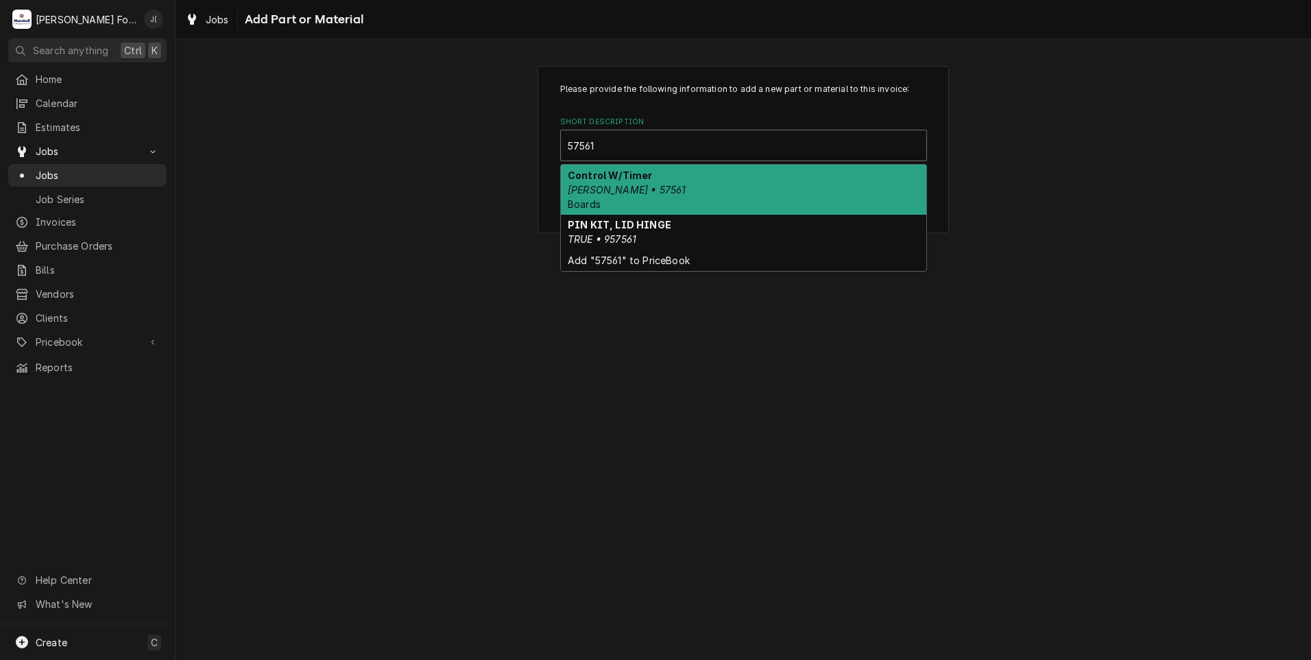
click at [660, 182] on div "Control W/Timer Blodgett • 57561 Boards" at bounding box center [743, 190] width 365 height 50
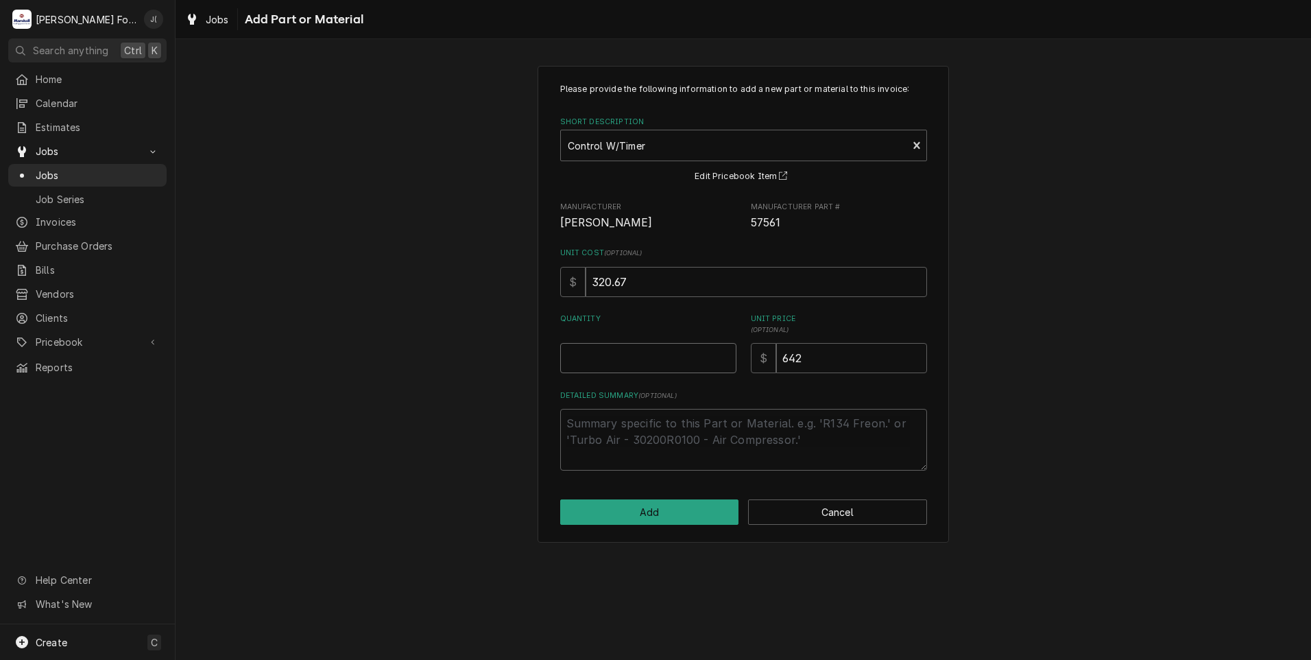
click at [608, 356] on input "Quantity" at bounding box center [648, 358] width 176 height 30
type textarea "x"
type input "1"
click at [721, 455] on textarea "Detailed Summary ( optional )" at bounding box center [743, 440] width 367 height 62
click at [704, 514] on button "Add" at bounding box center [649, 511] width 179 height 25
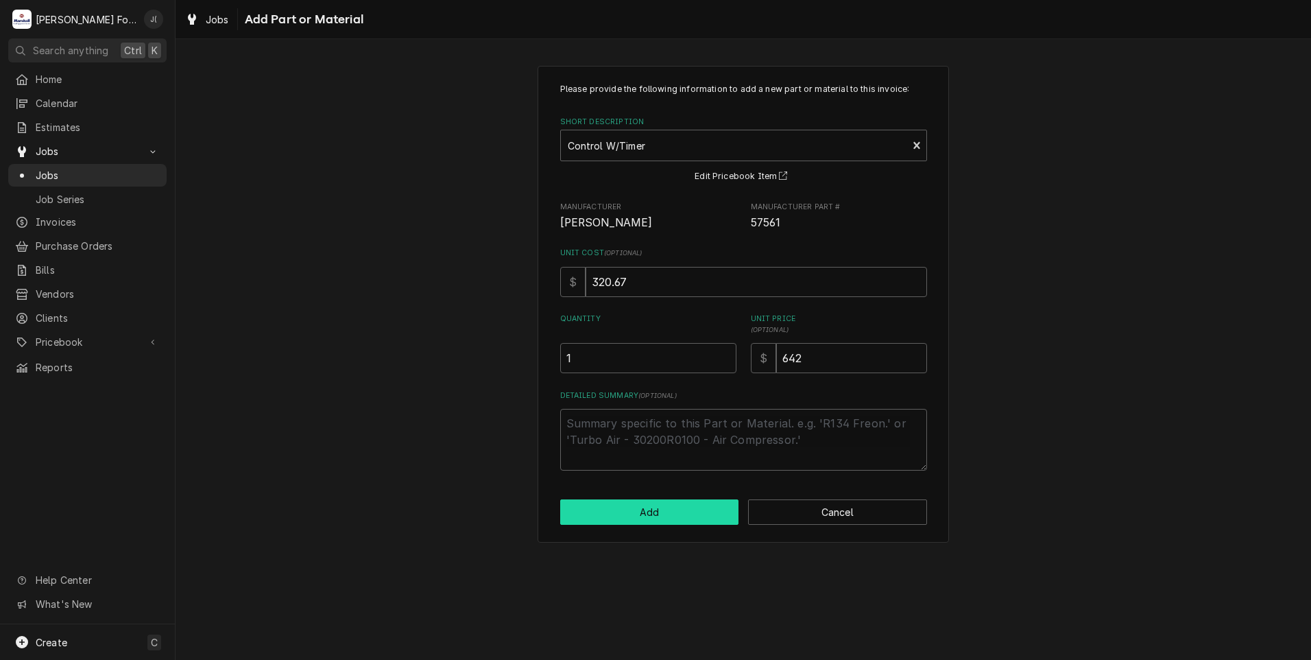
type textarea "x"
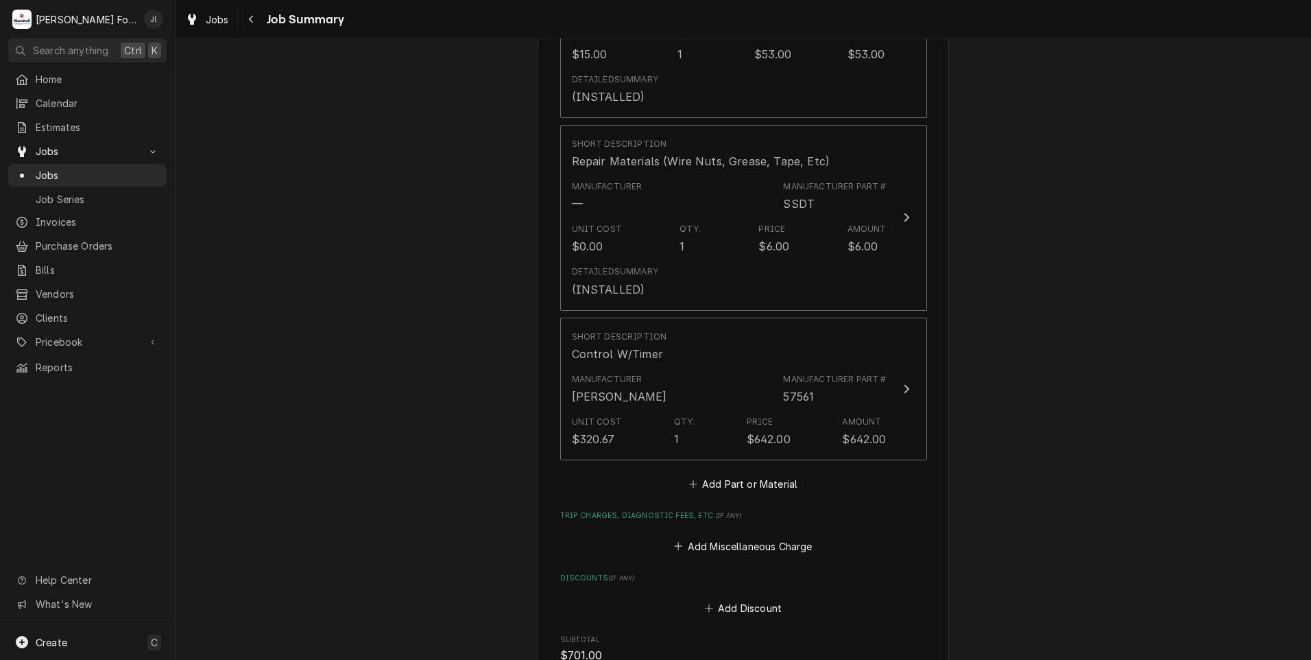
scroll to position [1166, 0]
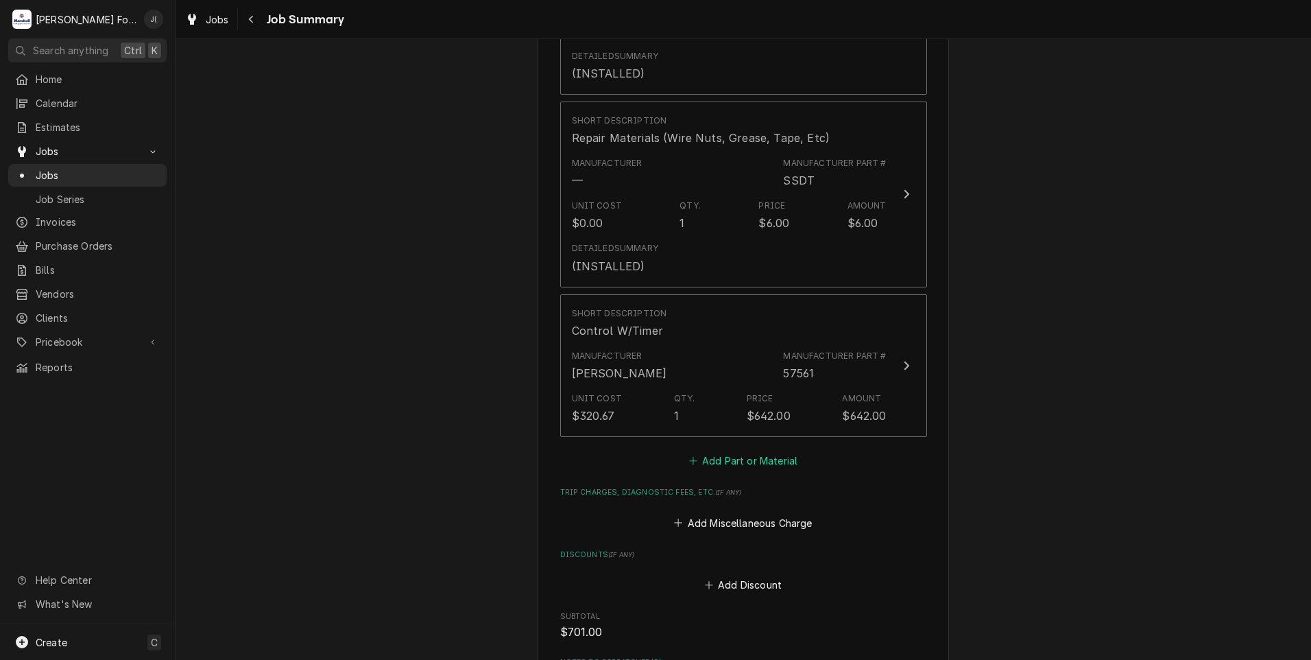
click at [739, 451] on button "Add Part or Material" at bounding box center [742, 460] width 113 height 19
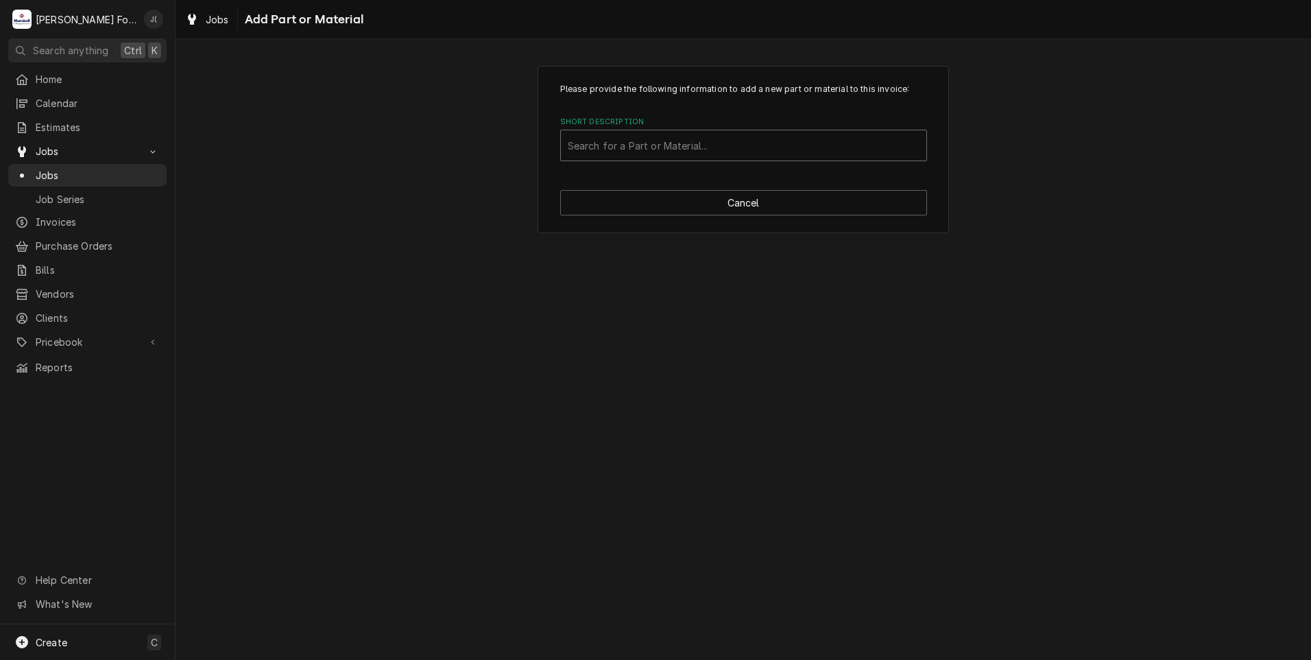
click at [731, 147] on div "Short Description" at bounding box center [744, 145] width 352 height 25
type input "57562"
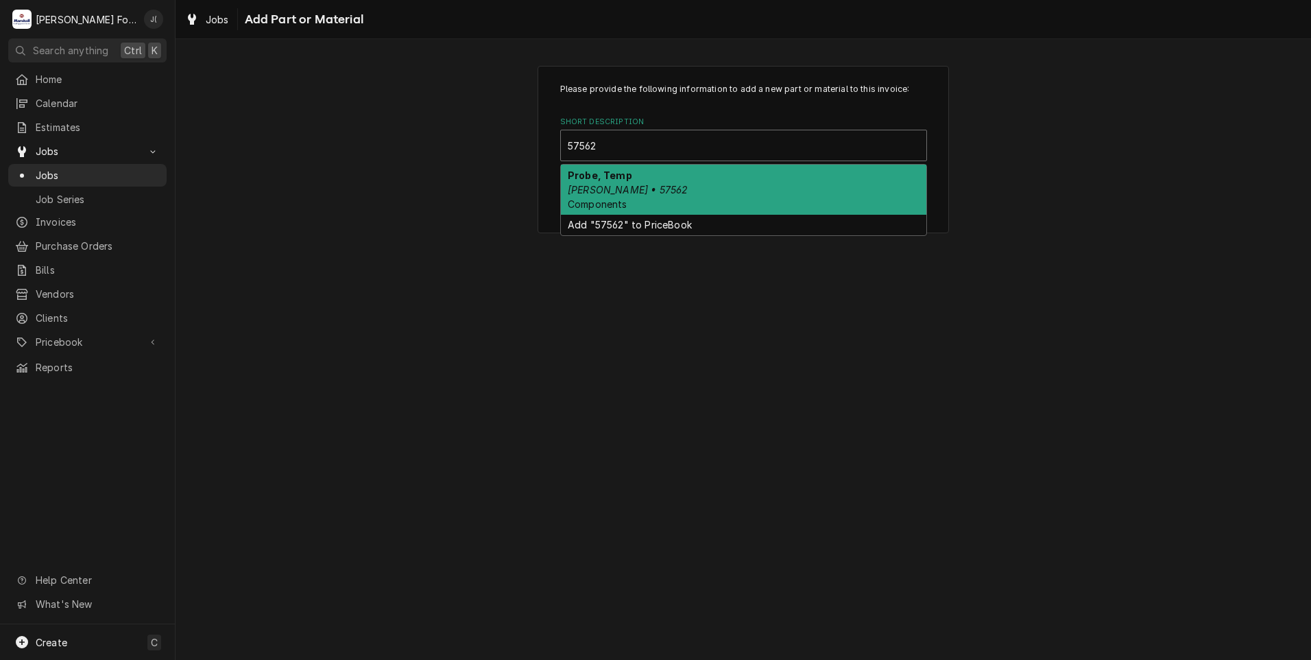
click at [617, 194] on em "Blodgett • 57562" at bounding box center [628, 190] width 120 height 12
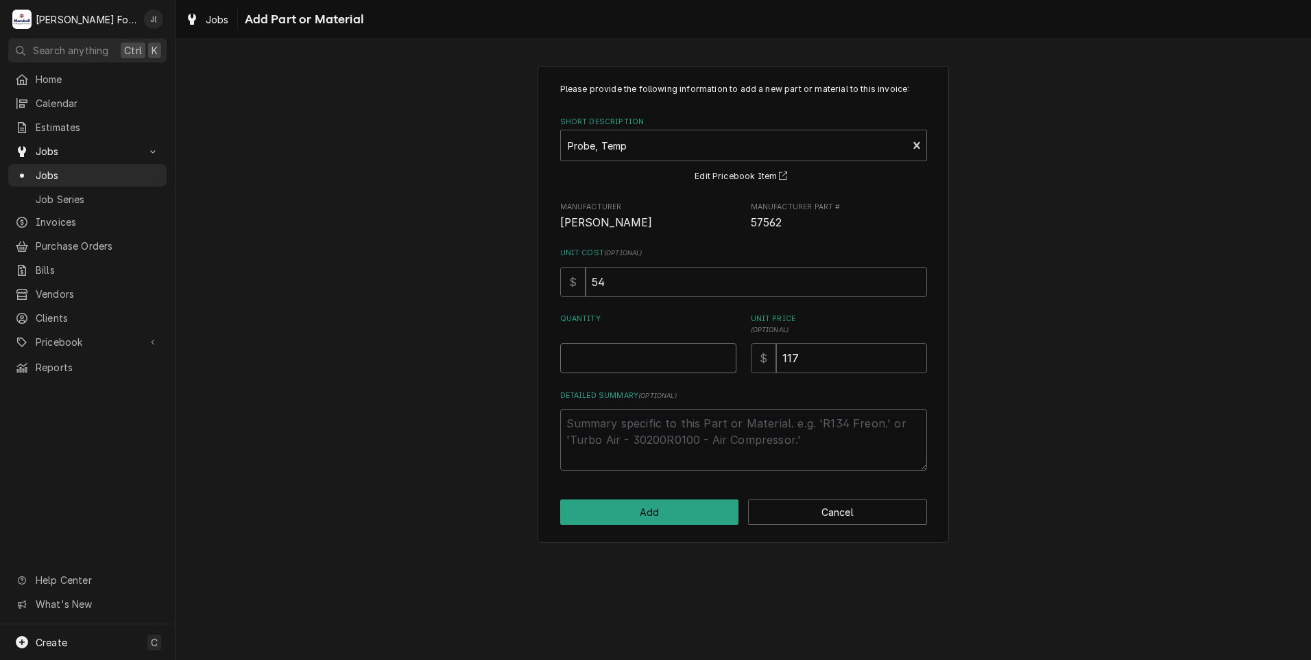
click at [667, 351] on input "Quantity" at bounding box center [648, 358] width 176 height 30
type textarea "x"
type input "1"
click at [661, 509] on button "Add" at bounding box center [649, 511] width 179 height 25
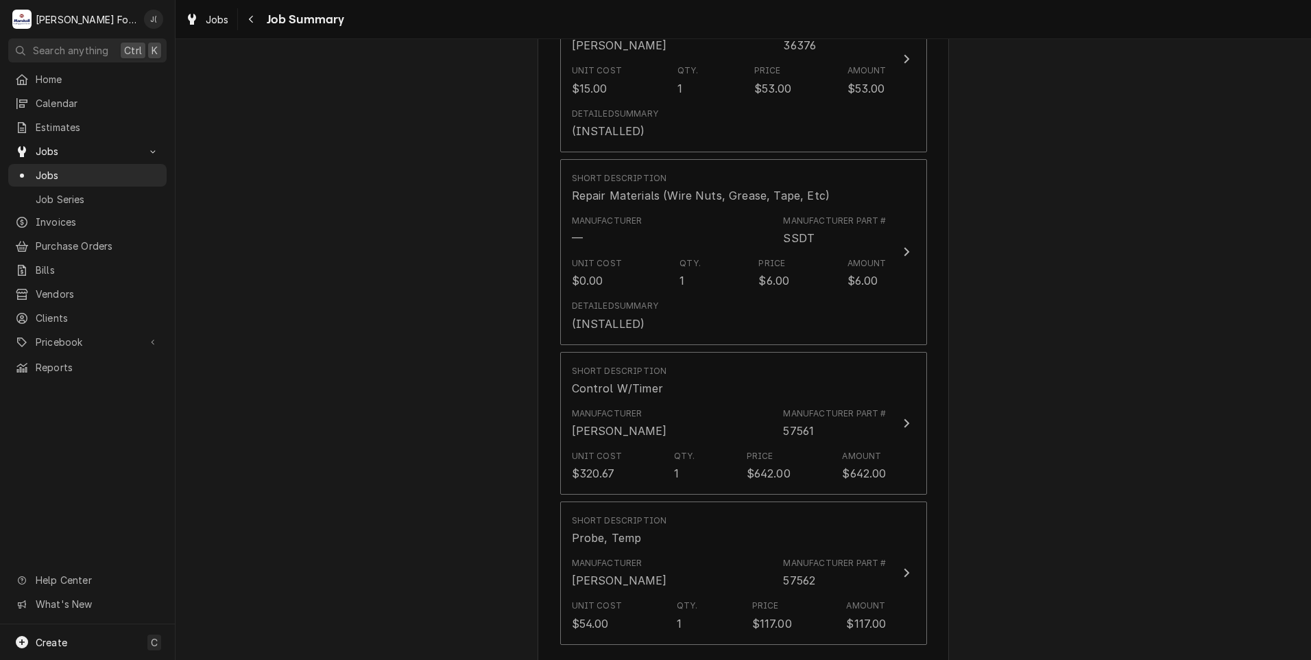
scroll to position [1234, 0]
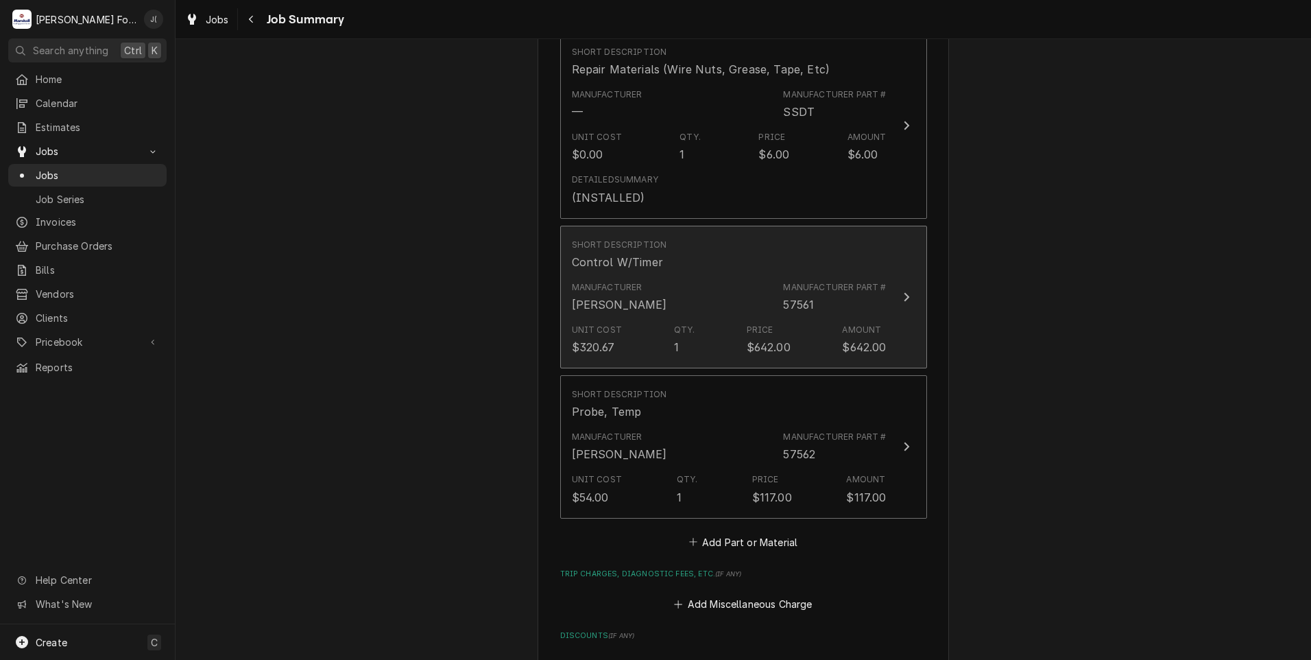
click at [675, 233] on div "Short Description Control W/Timer" at bounding box center [729, 254] width 315 height 43
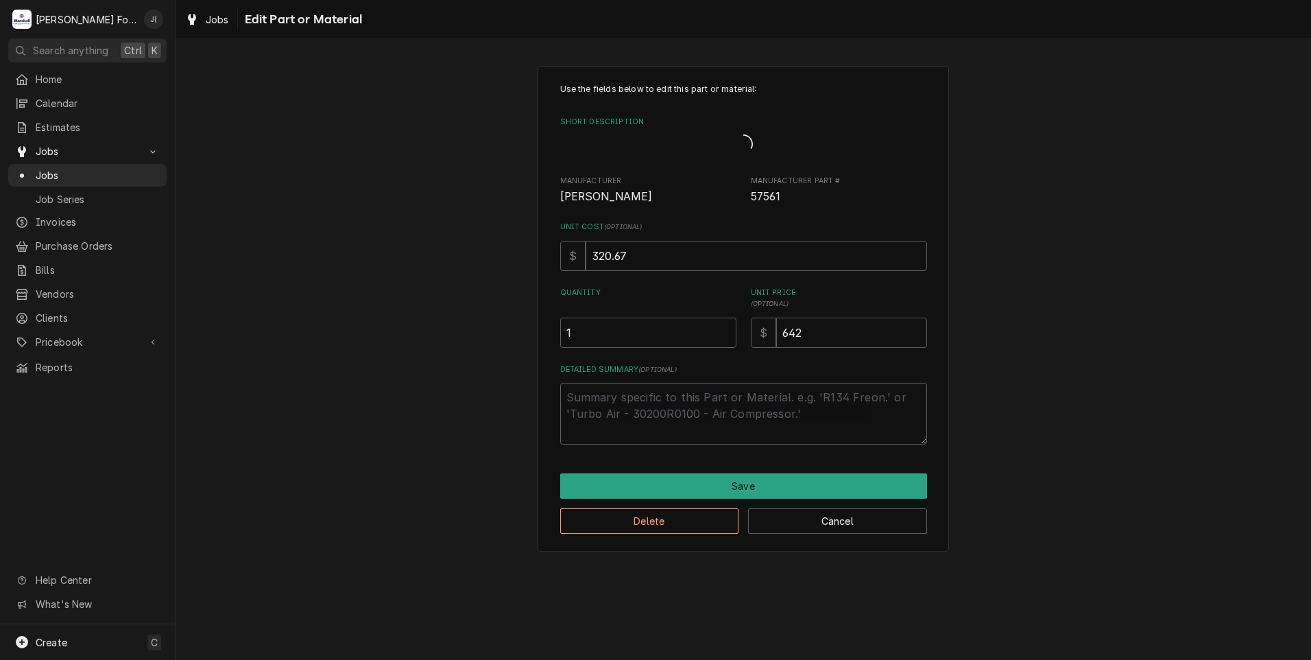
click at [675, 229] on label "Unit Cost ( optional )" at bounding box center [743, 226] width 367 height 11
click at [675, 241] on input "320.67" at bounding box center [756, 256] width 341 height 30
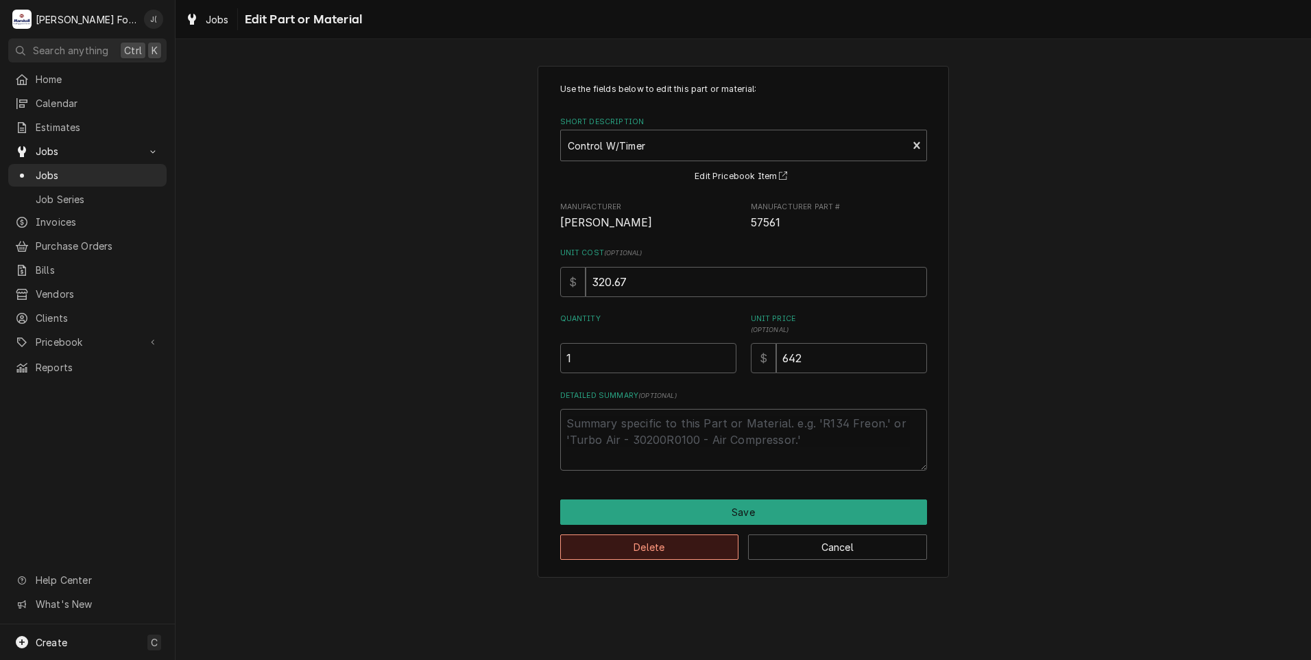
click at [664, 551] on button "Delete" at bounding box center [649, 546] width 179 height 25
type textarea "x"
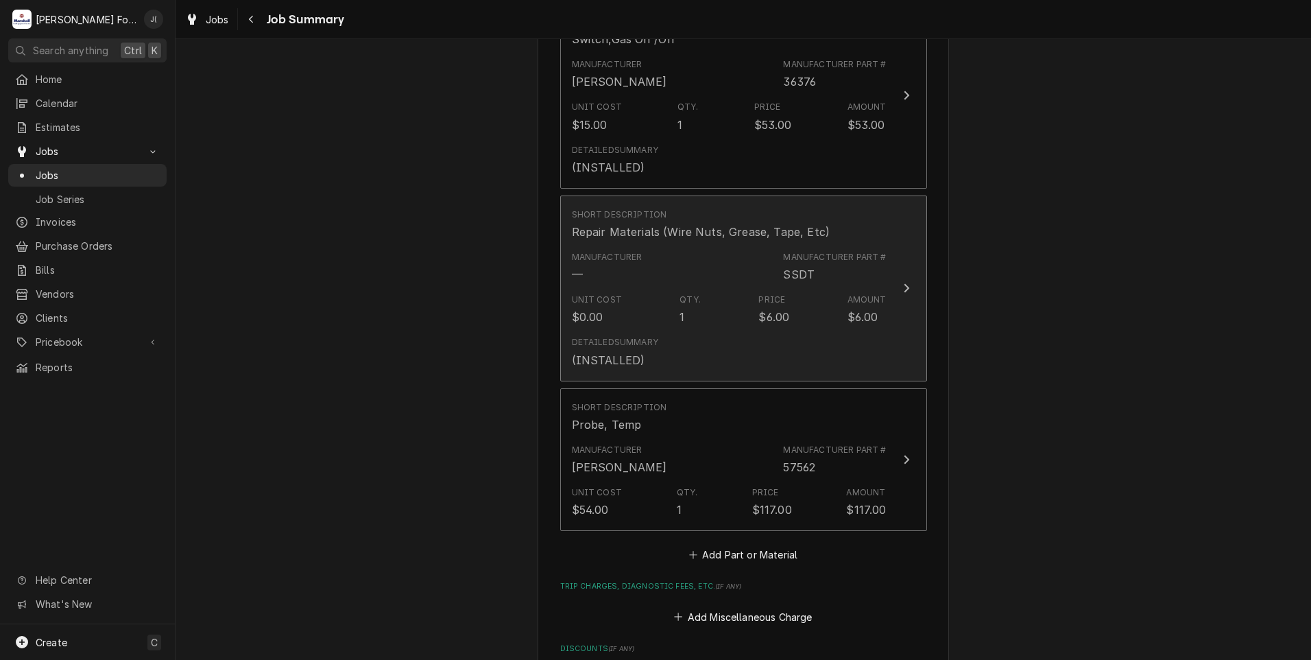
scroll to position [1097, 0]
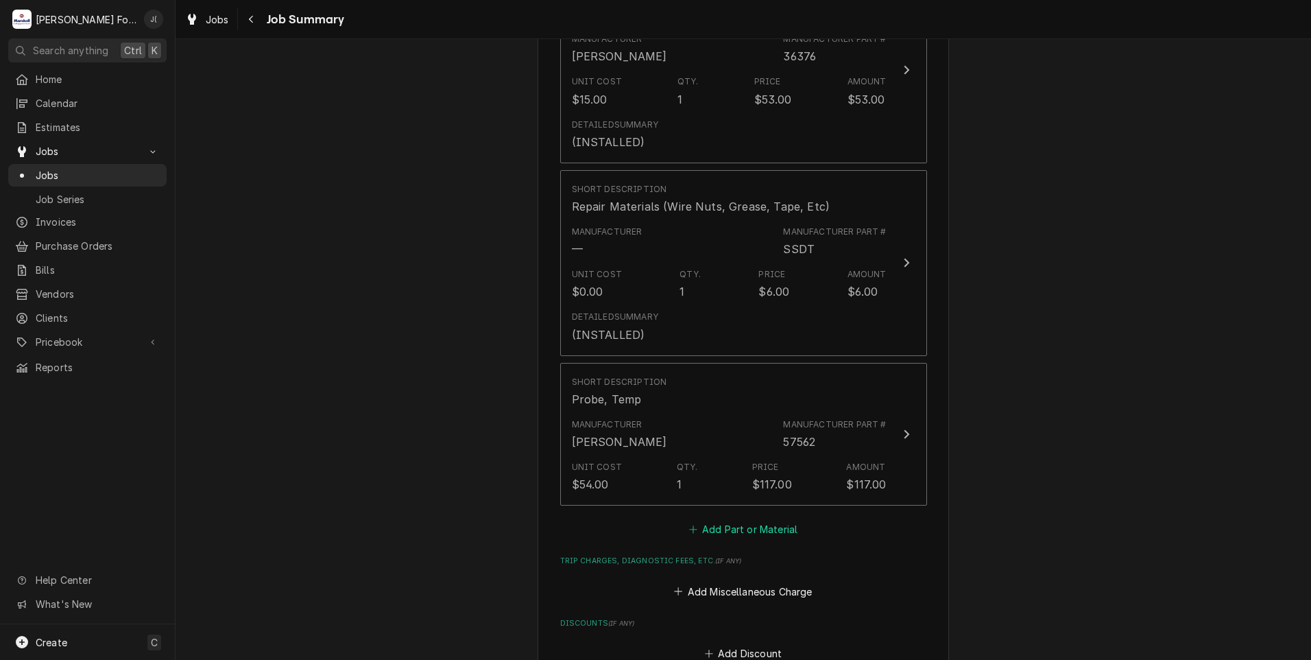
click at [754, 520] on button "Add Part or Material" at bounding box center [742, 529] width 113 height 19
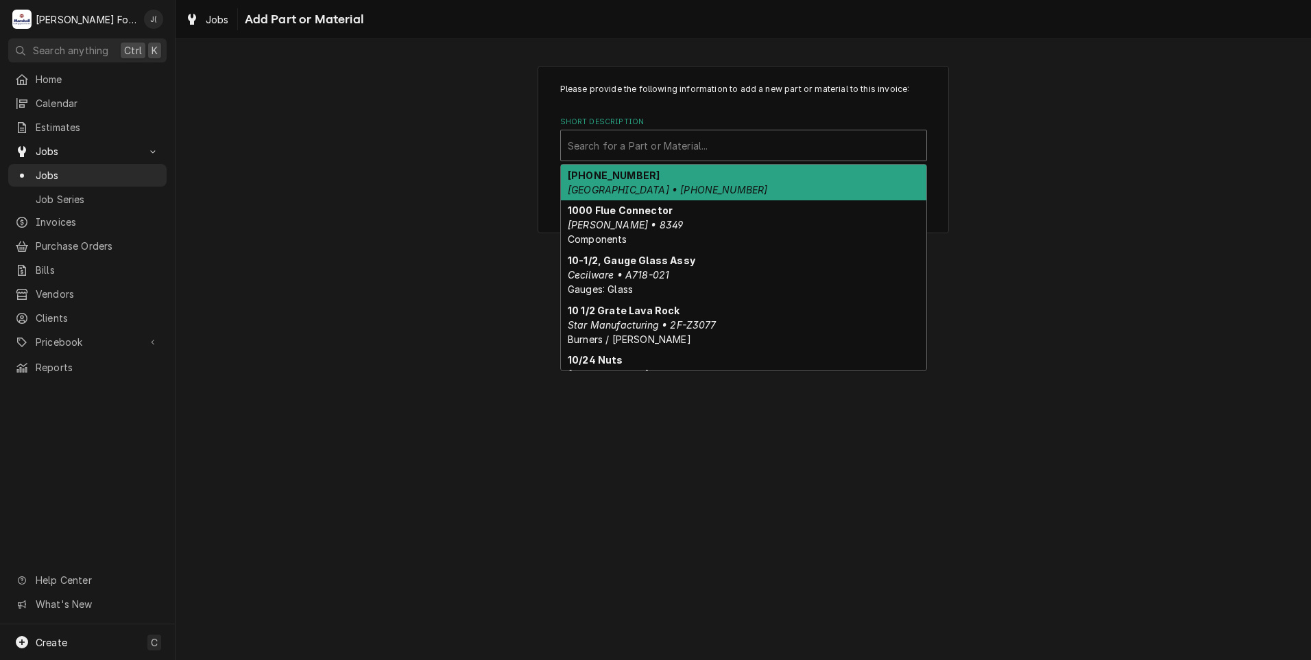
click at [686, 145] on div "Short Description" at bounding box center [744, 145] width 352 height 25
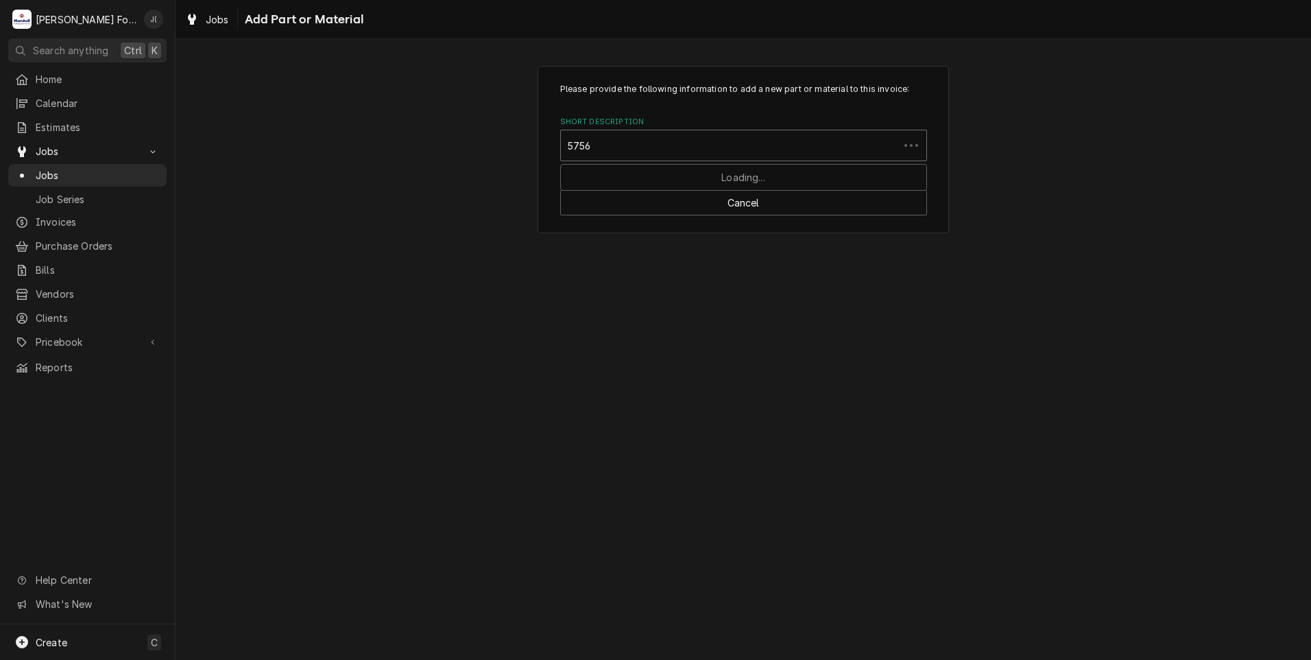
type input "57562"
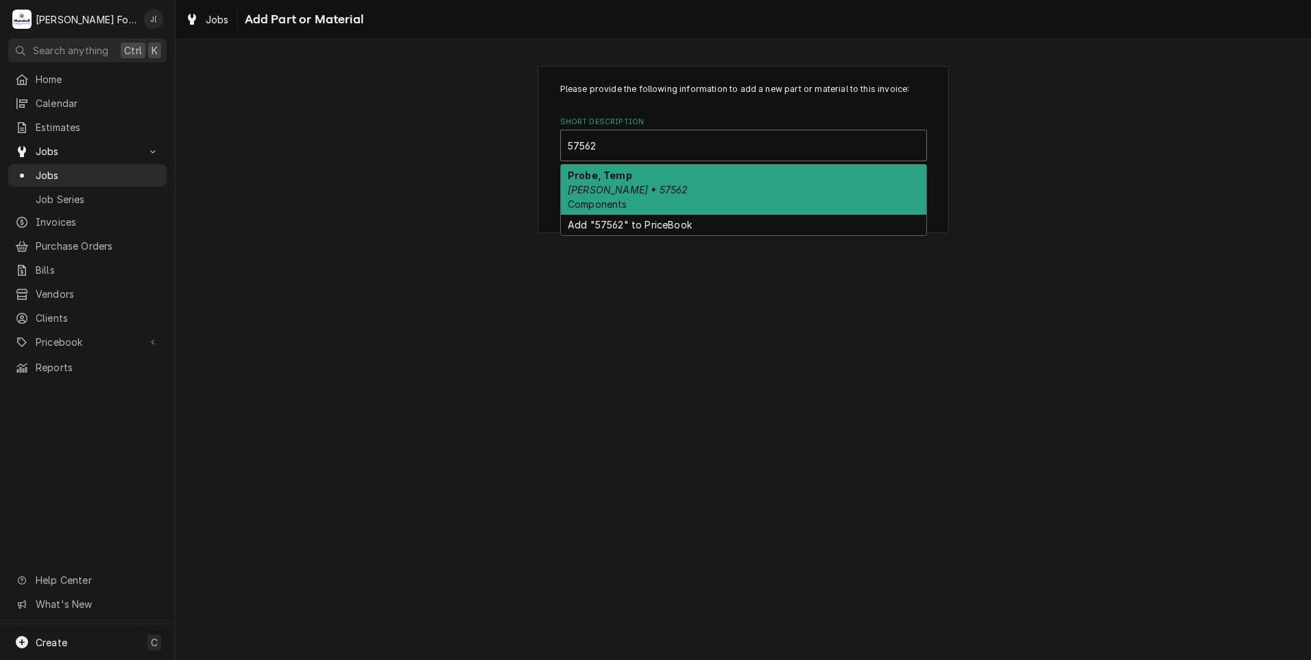
click at [688, 188] on div "Probe, Temp Blodgett • 57562 Components" at bounding box center [743, 190] width 365 height 50
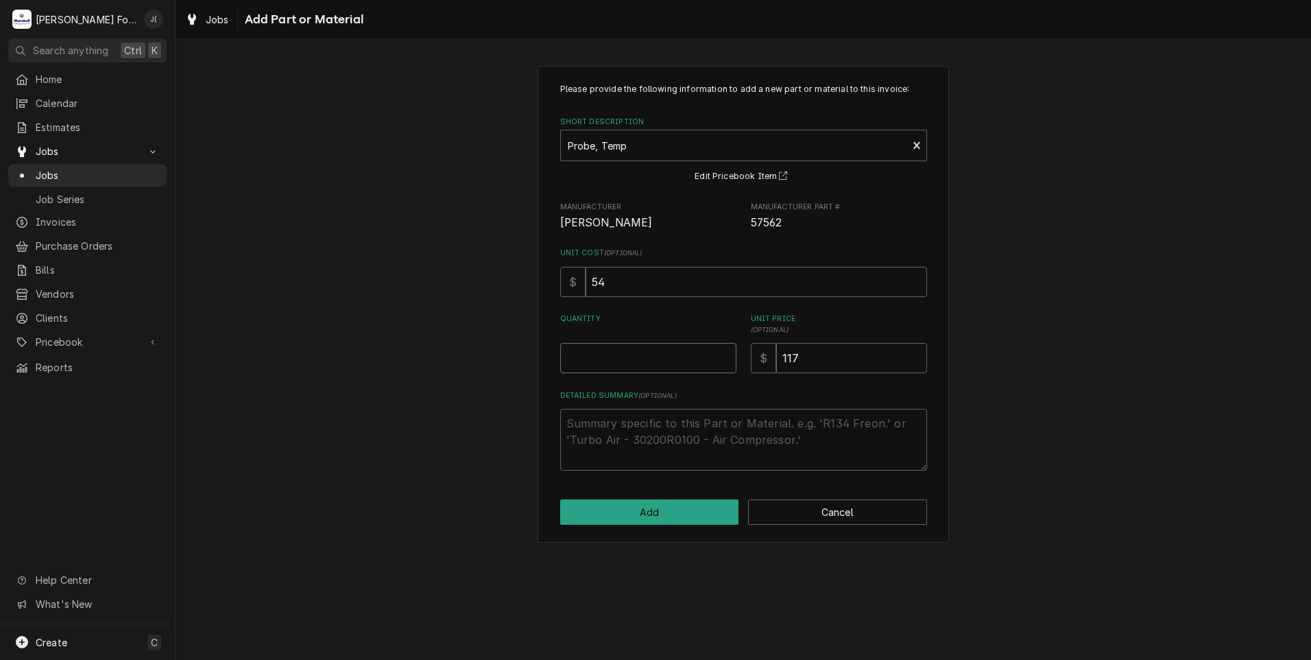
click at [629, 348] on input "Quantity" at bounding box center [648, 358] width 176 height 30
click at [828, 514] on button "Cancel" at bounding box center [837, 511] width 179 height 25
type textarea "x"
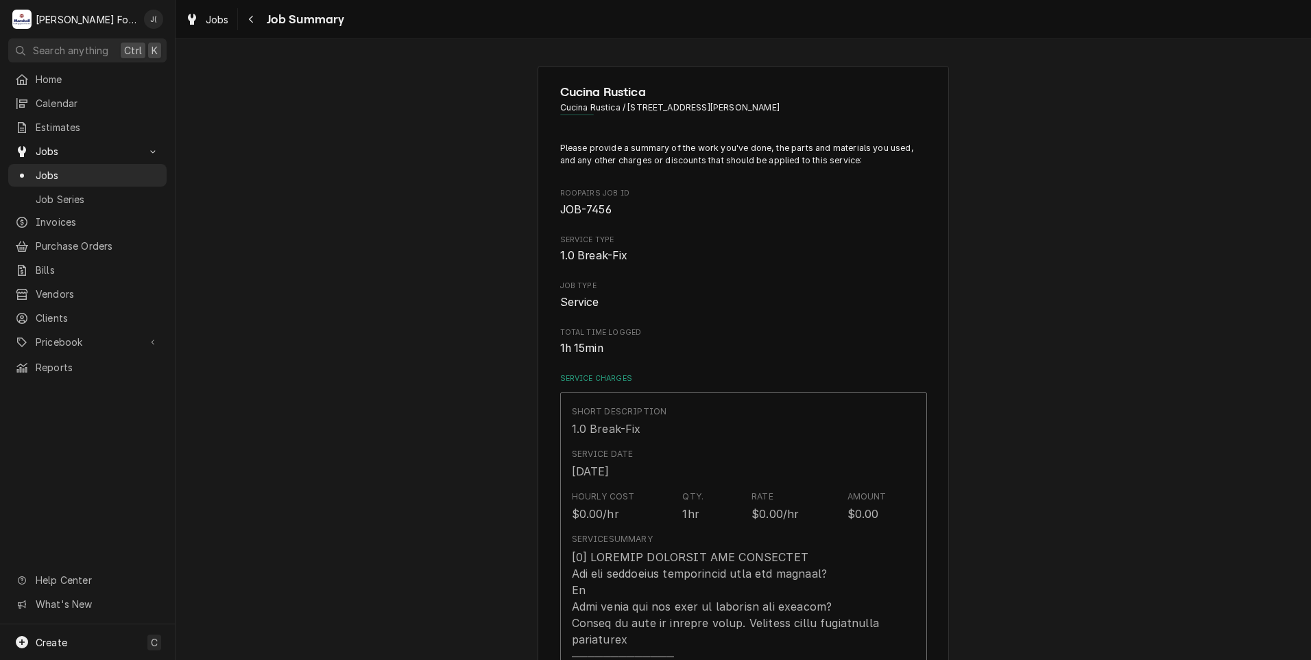
scroll to position [1097, 0]
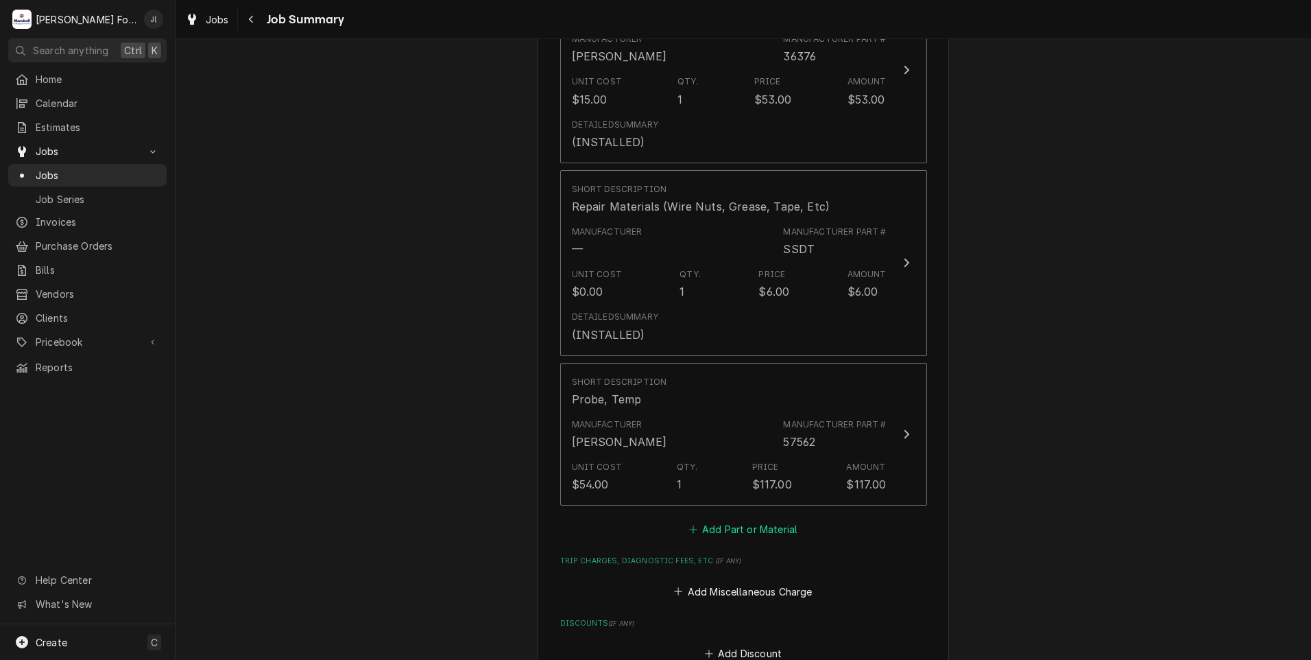
click at [768, 520] on button "Add Part or Material" at bounding box center [742, 529] width 113 height 19
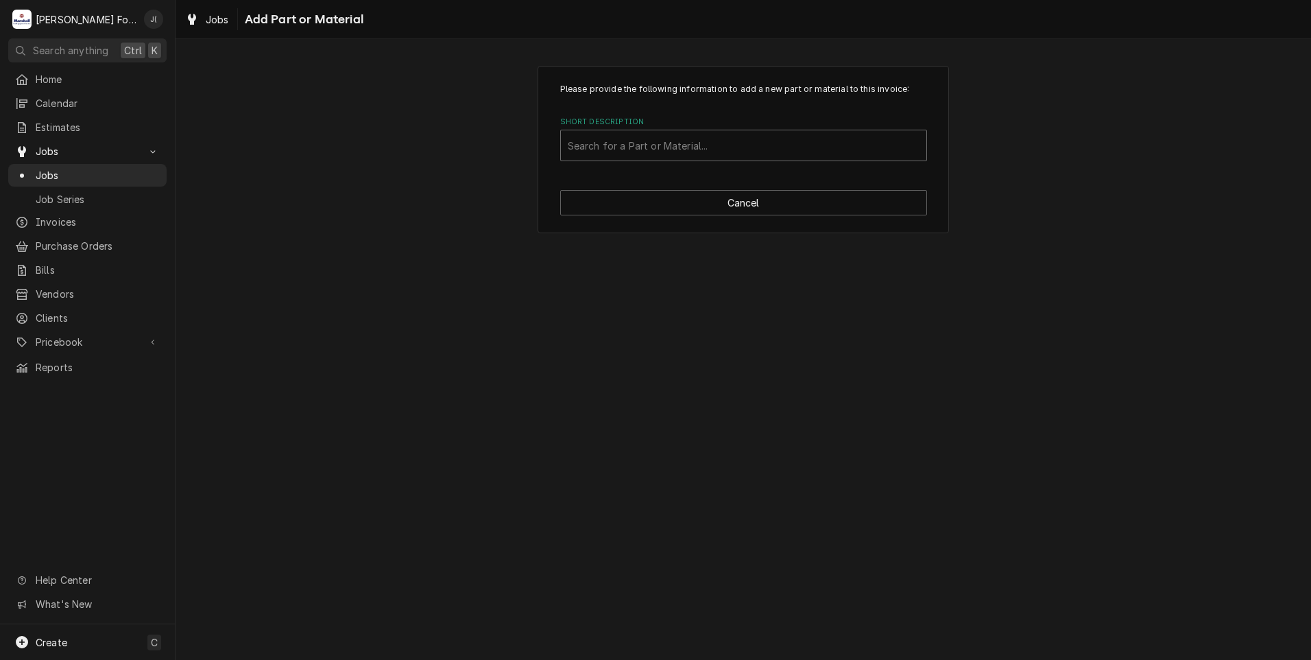
click at [835, 145] on div "Short Description" at bounding box center [744, 145] width 352 height 25
click at [779, 149] on div "Short Description" at bounding box center [744, 145] width 352 height 25
type input "57561"
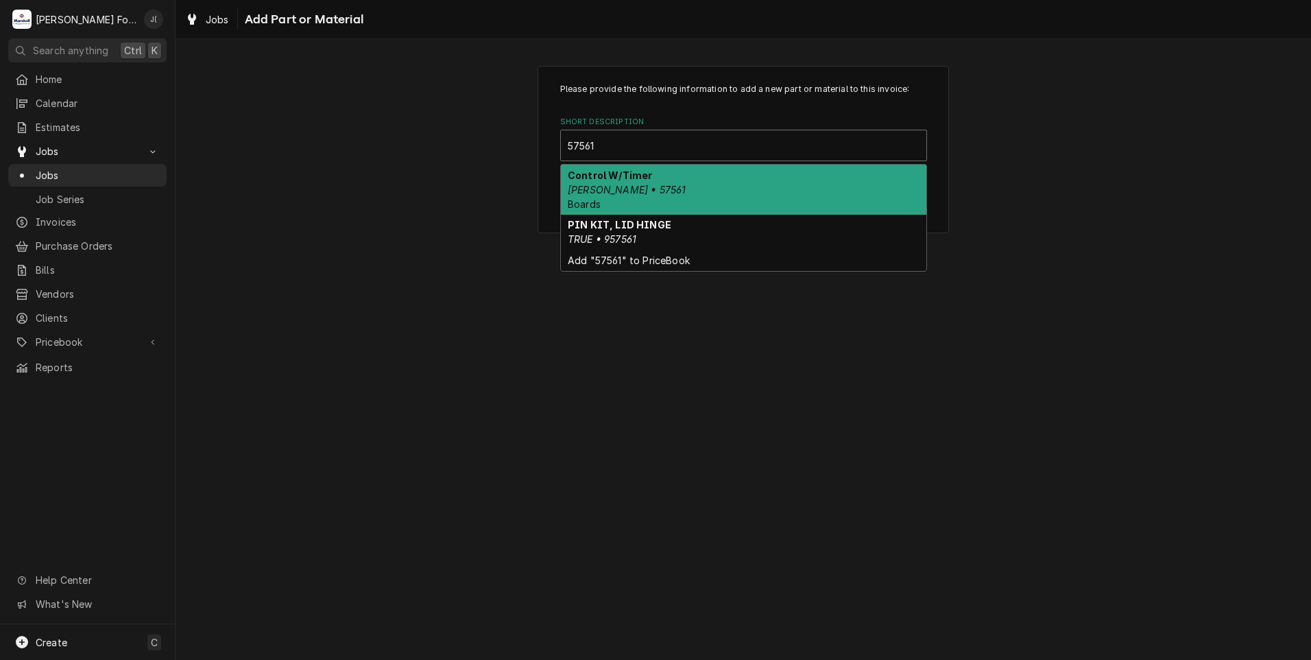
click at [649, 190] on div "Control W/Timer Blodgett • 57561 Boards" at bounding box center [743, 190] width 365 height 50
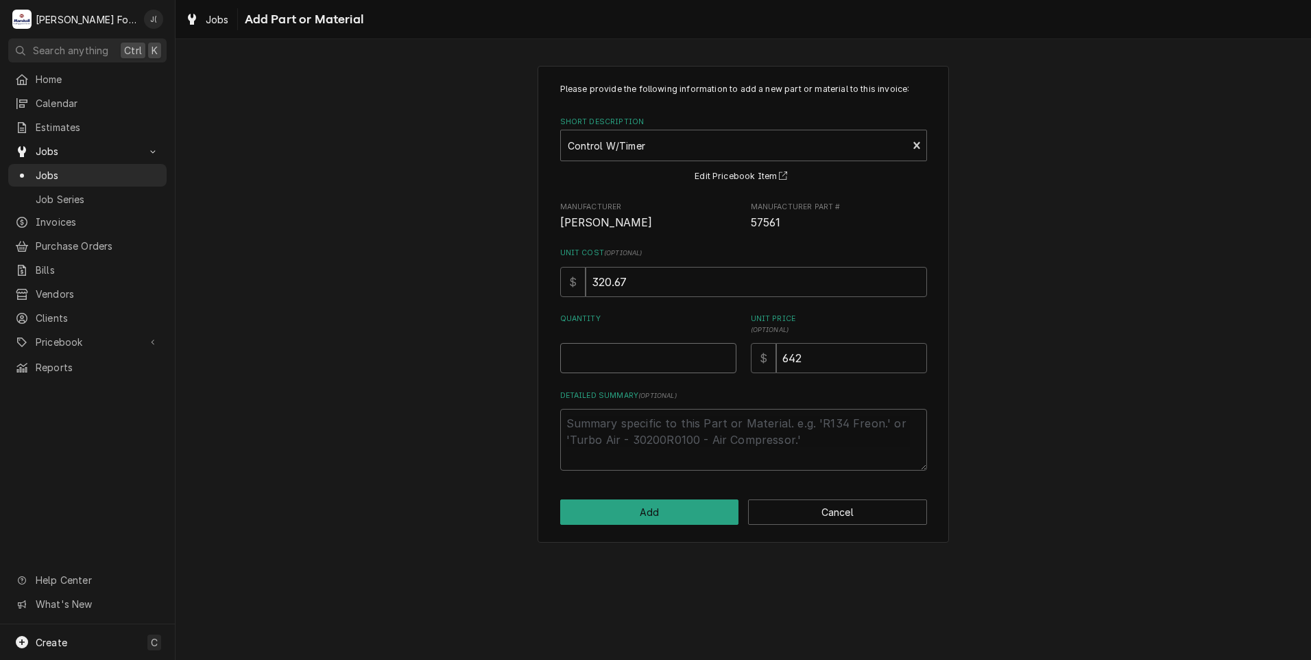
click at [713, 369] on input "Quantity" at bounding box center [648, 358] width 176 height 30
type textarea "x"
type input "1"
click at [610, 521] on button "Add" at bounding box center [649, 511] width 179 height 25
type textarea "x"
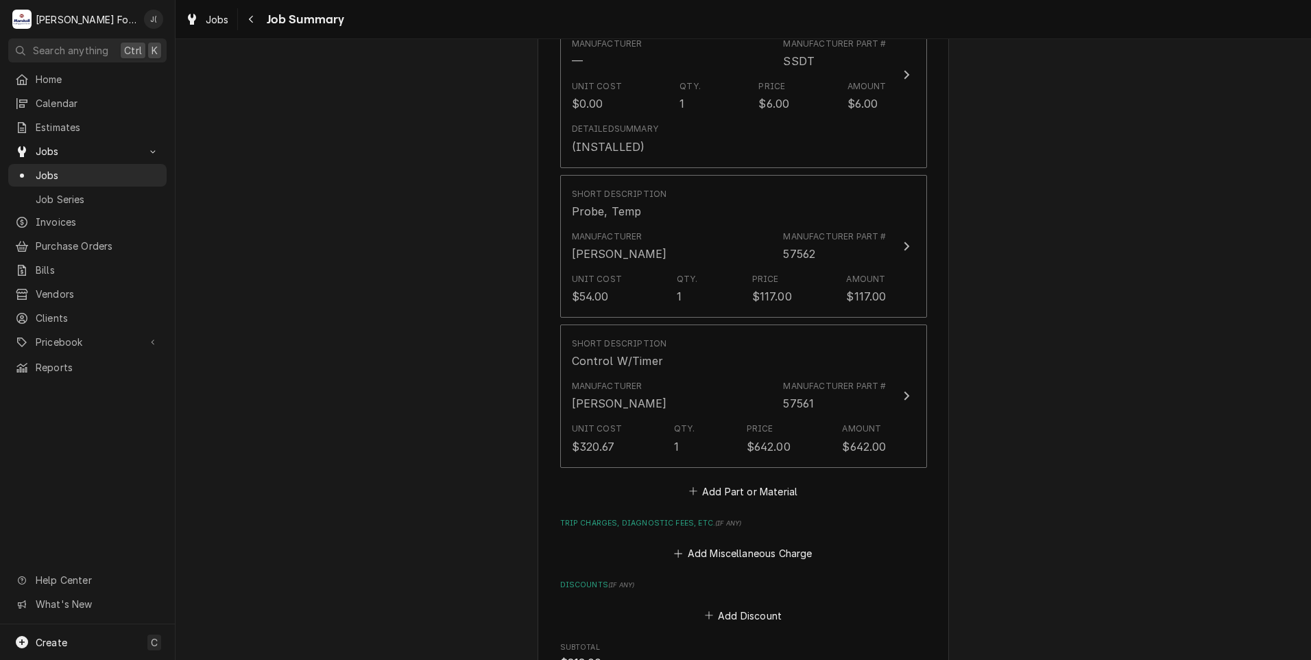
scroll to position [1303, 0]
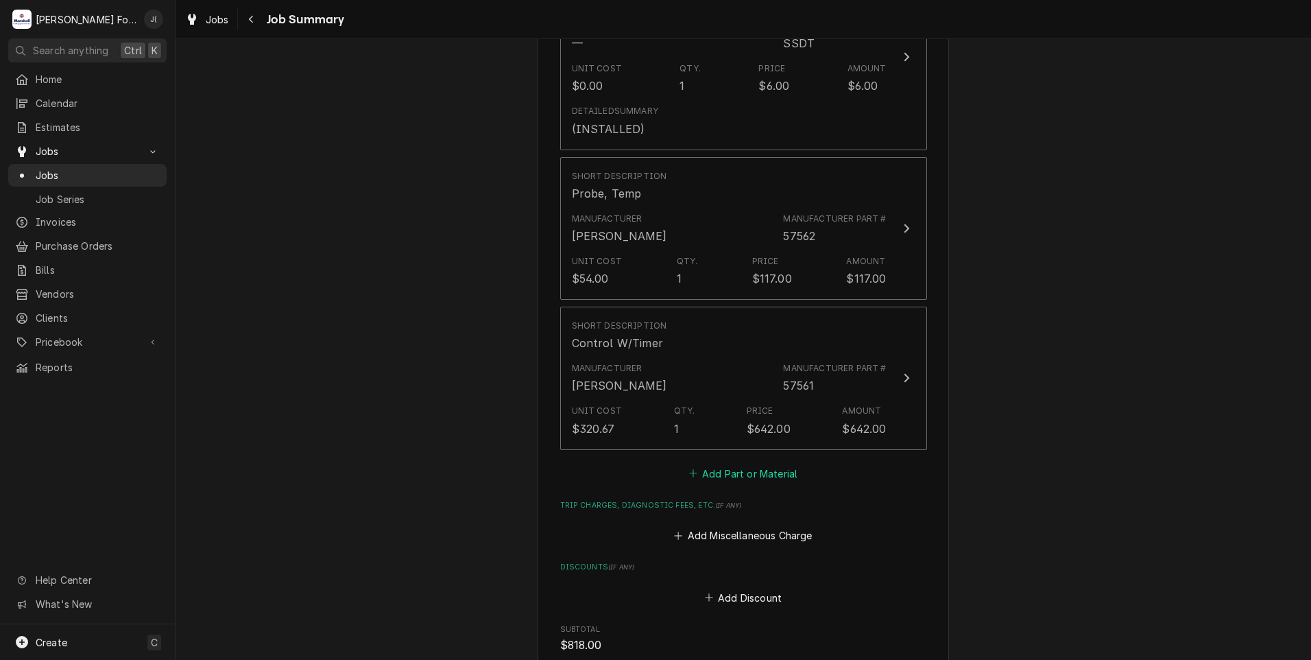
click at [728, 464] on button "Add Part or Material" at bounding box center [742, 473] width 113 height 19
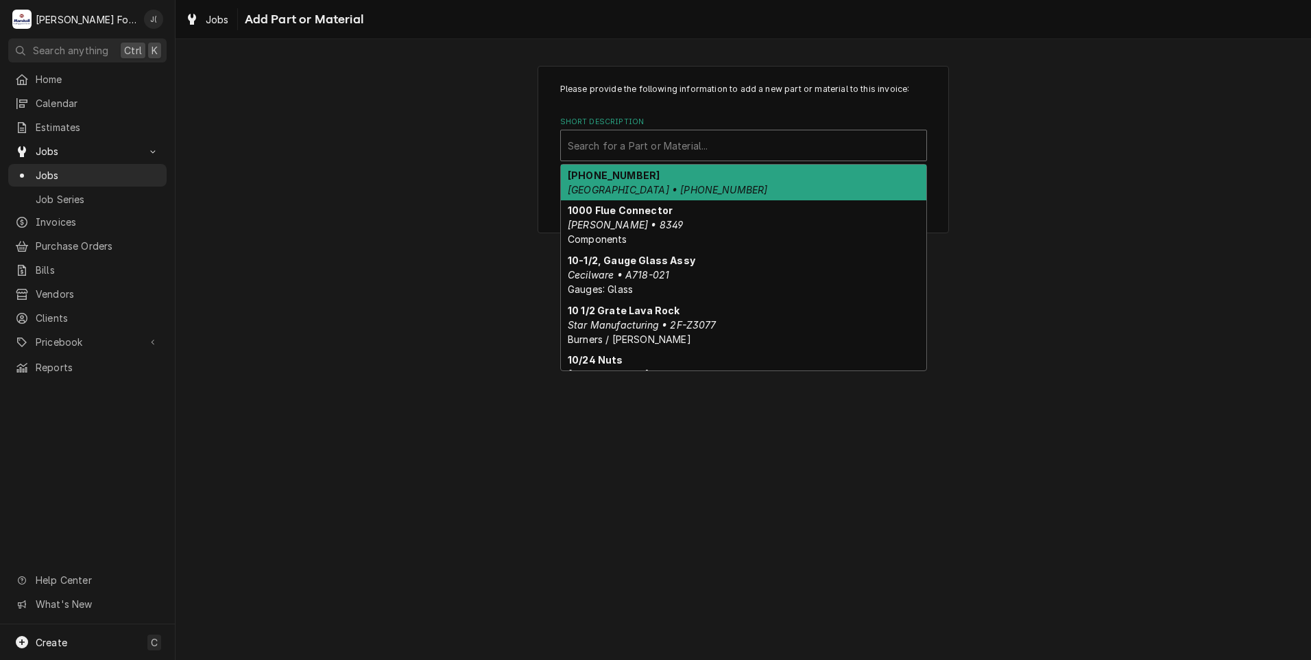
click at [674, 139] on div "Short Description" at bounding box center [744, 145] width 352 height 25
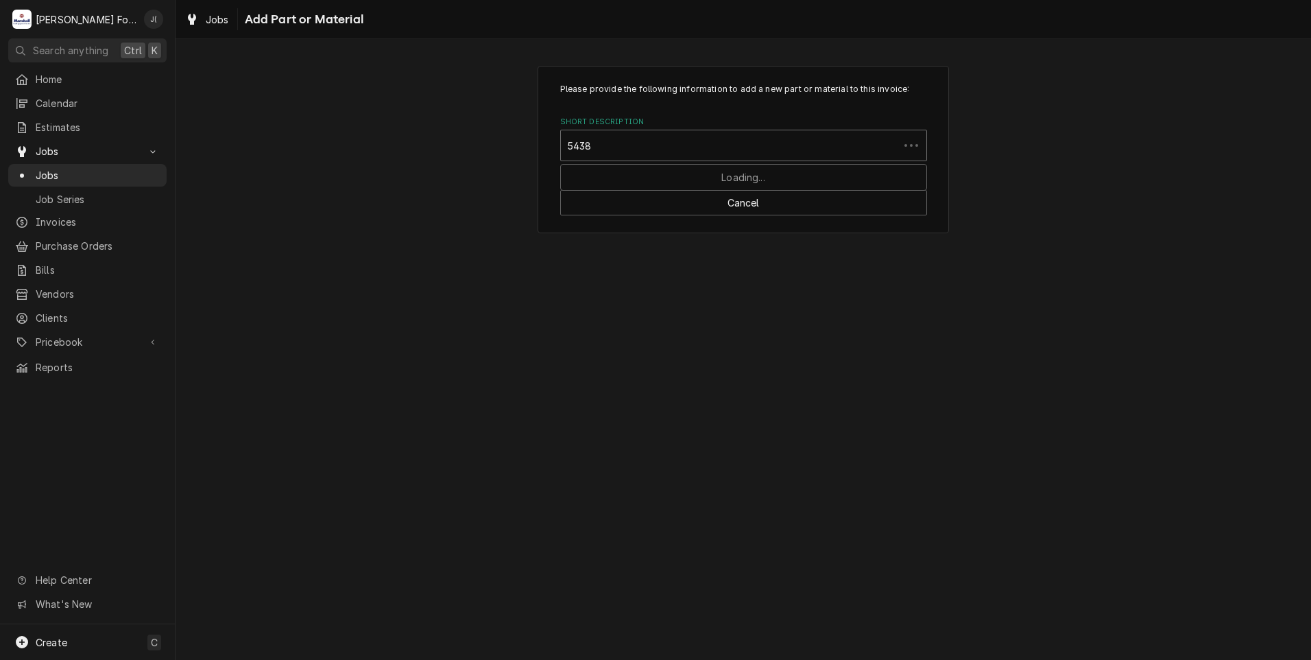
type input "54388"
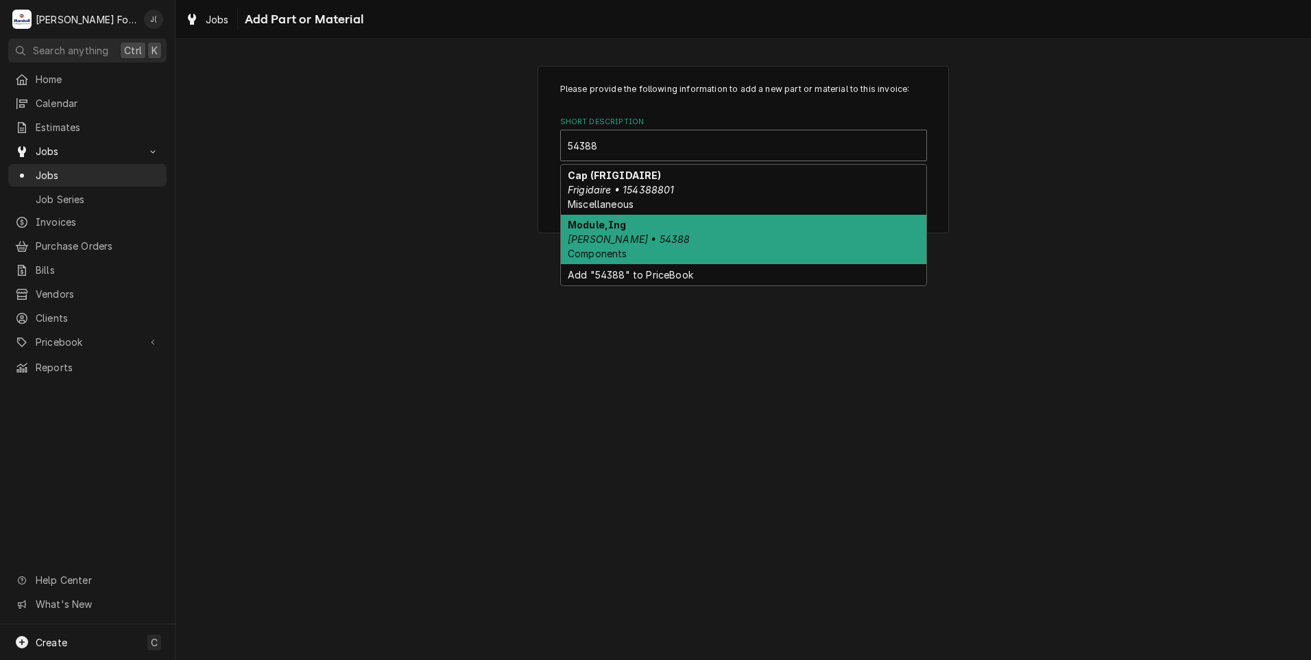
click at [630, 248] on div "Module,Ing Blodgett • 54388 Components" at bounding box center [743, 240] width 365 height 50
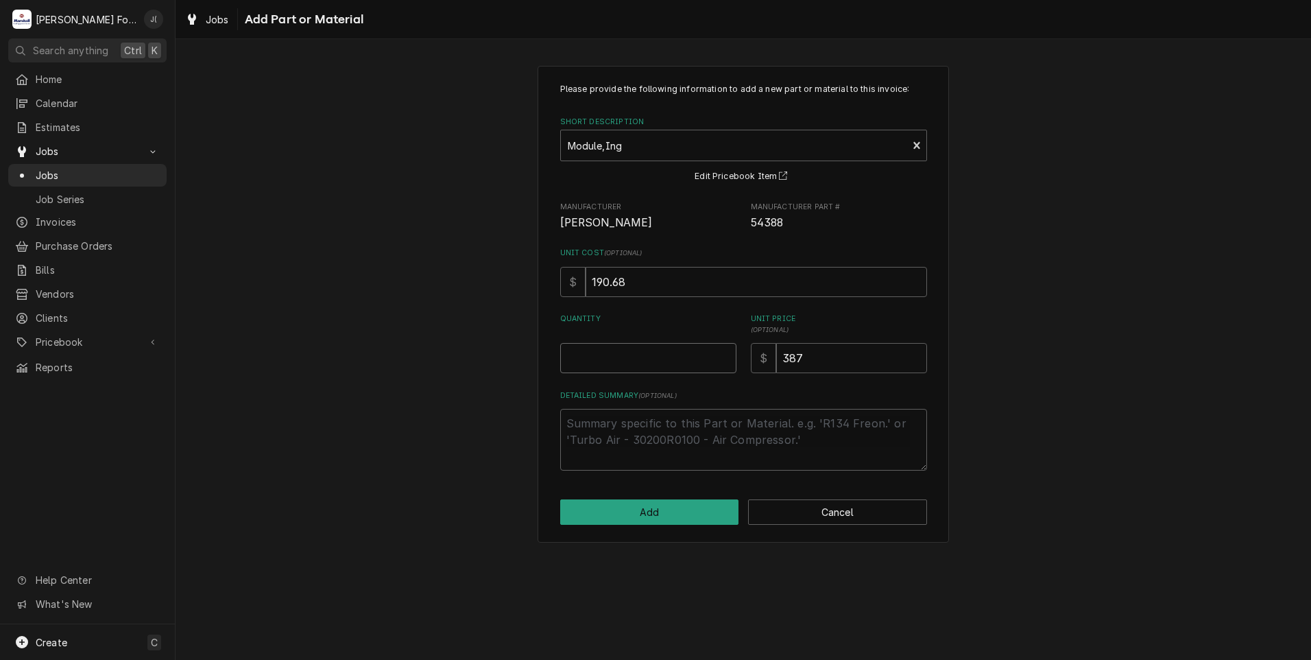
click at [640, 365] on input "Quantity" at bounding box center [648, 358] width 176 height 30
type textarea "x"
type input "1"
click at [695, 522] on button "Add" at bounding box center [649, 511] width 179 height 25
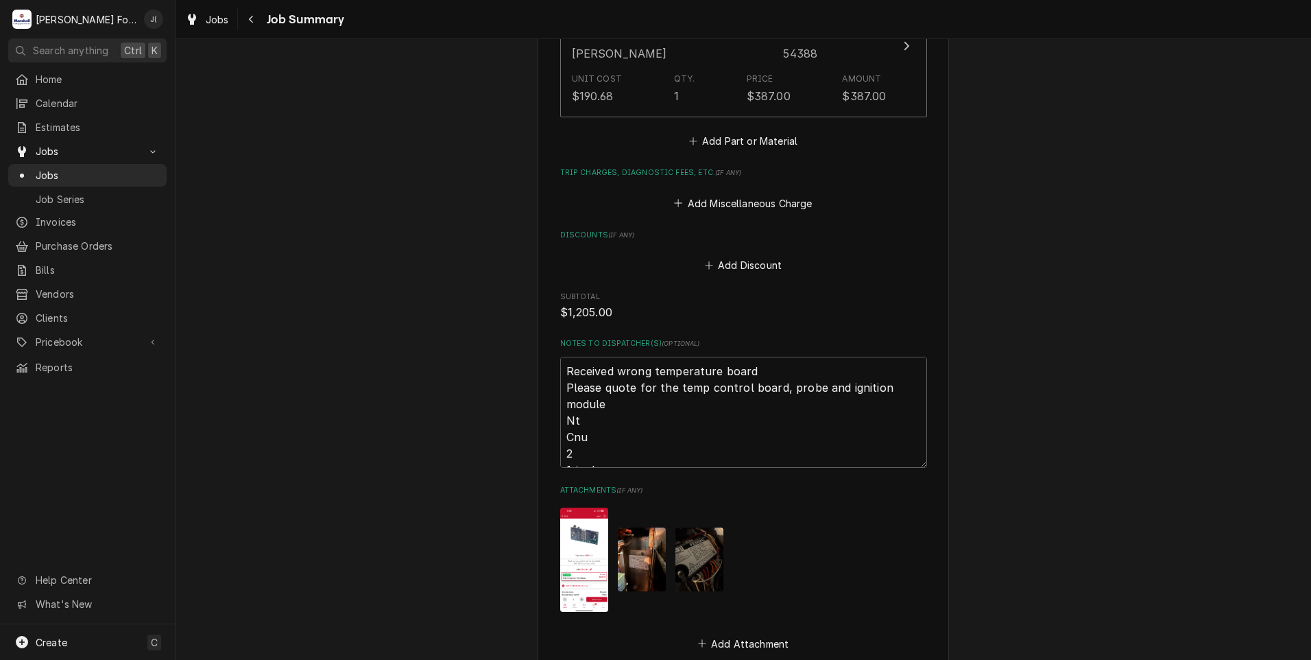
scroll to position [1894, 0]
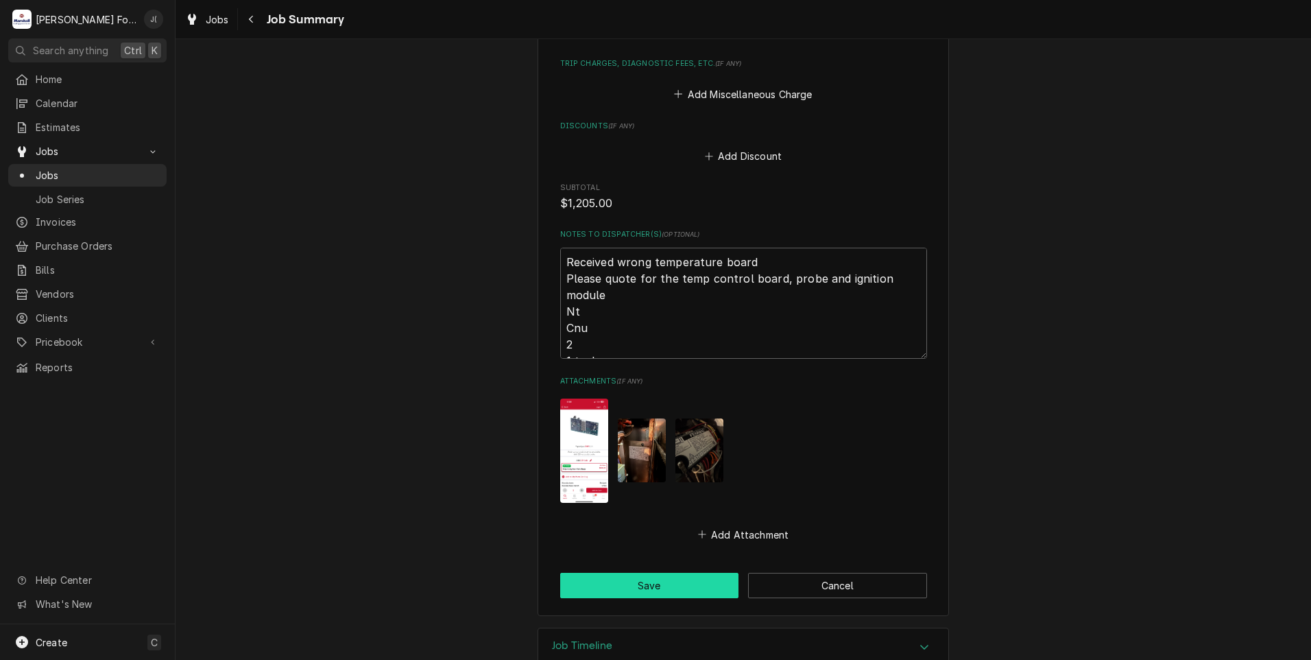
click at [675, 573] on button "Save" at bounding box center [649, 585] width 179 height 25
type textarea "x"
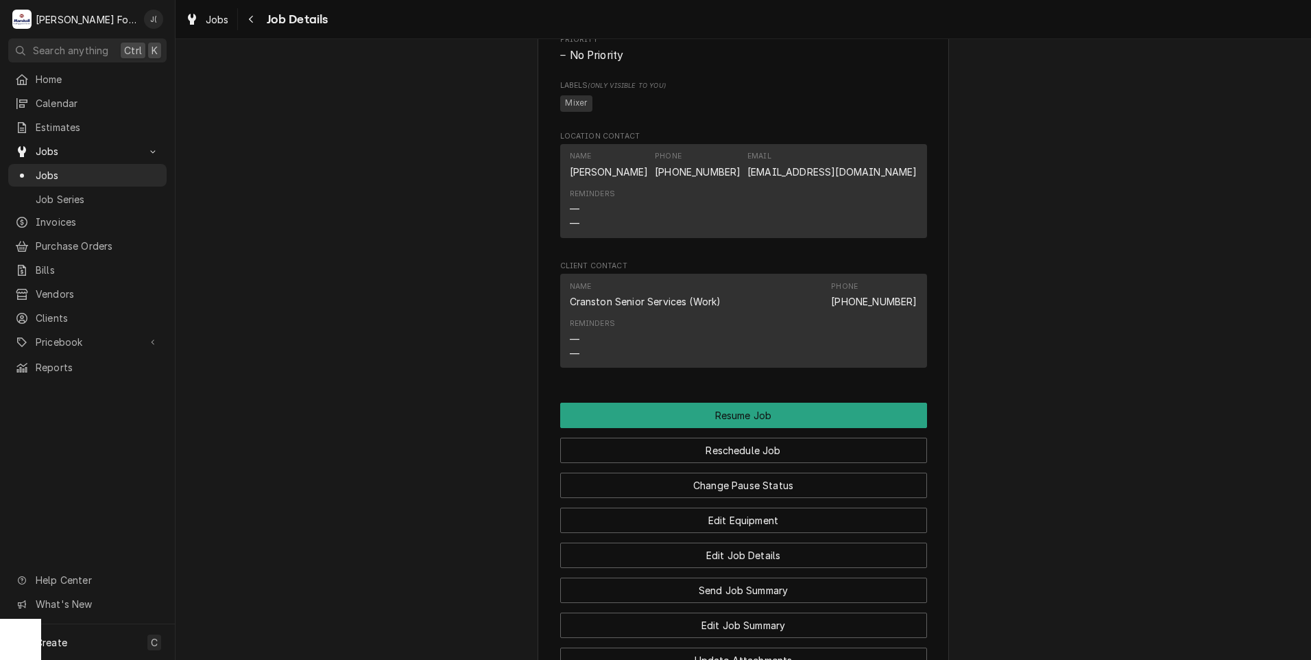
scroll to position [2172, 0]
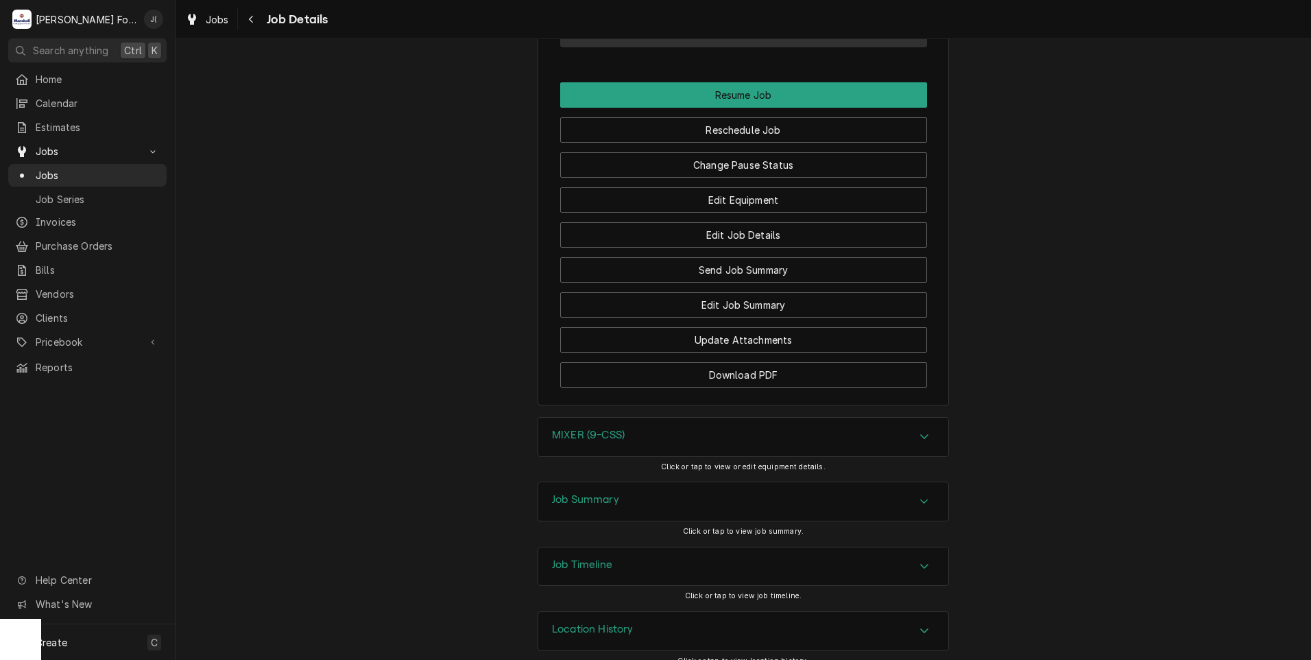
click at [608, 493] on h3 "Job Summary" at bounding box center [585, 499] width 67 height 13
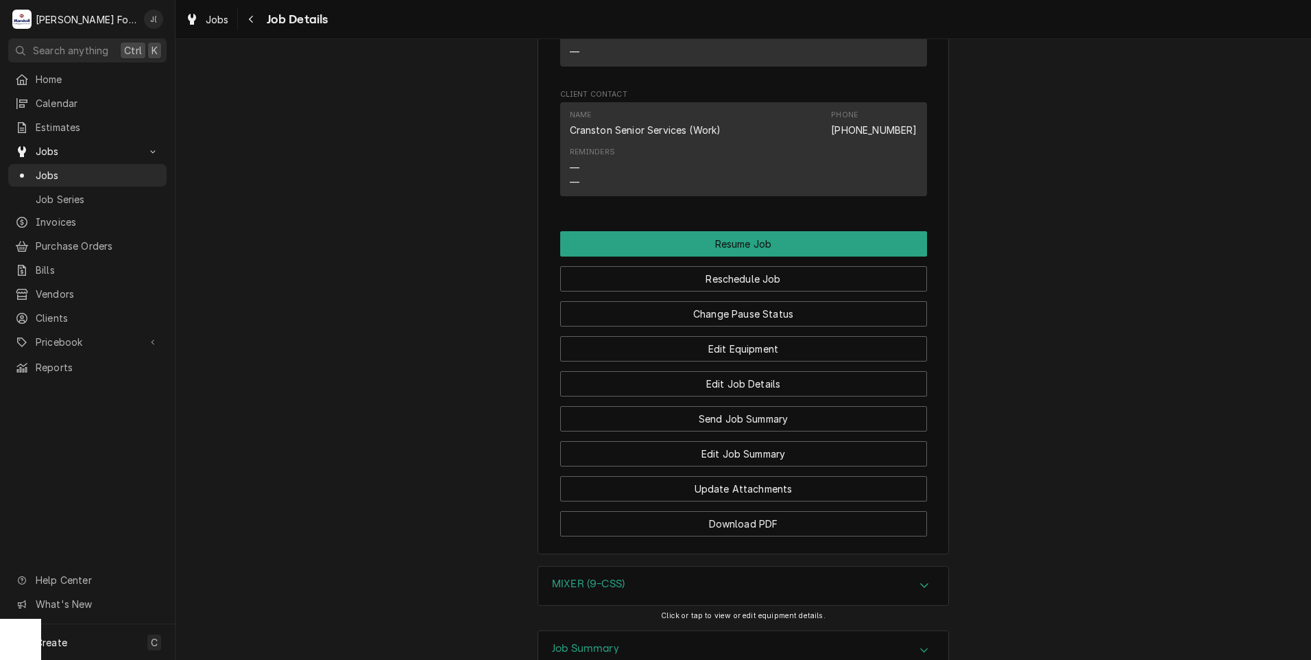
scroll to position [2156, 0]
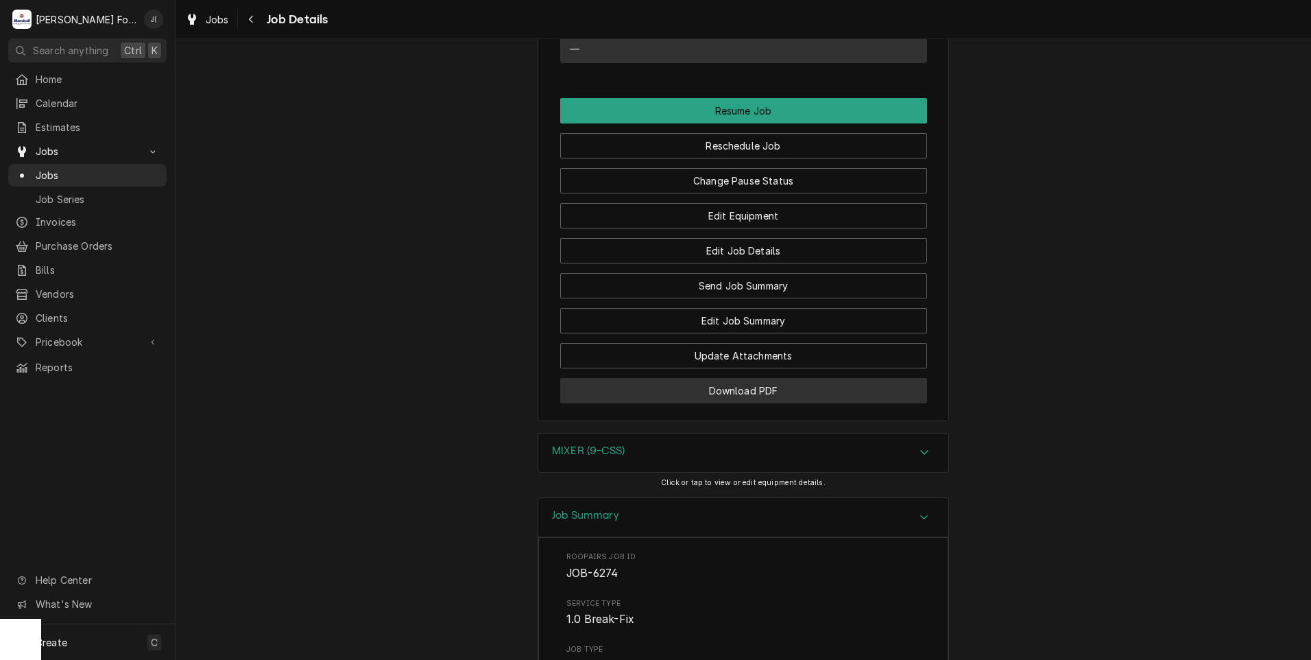
click at [632, 379] on button "Download PDF" at bounding box center [743, 390] width 367 height 25
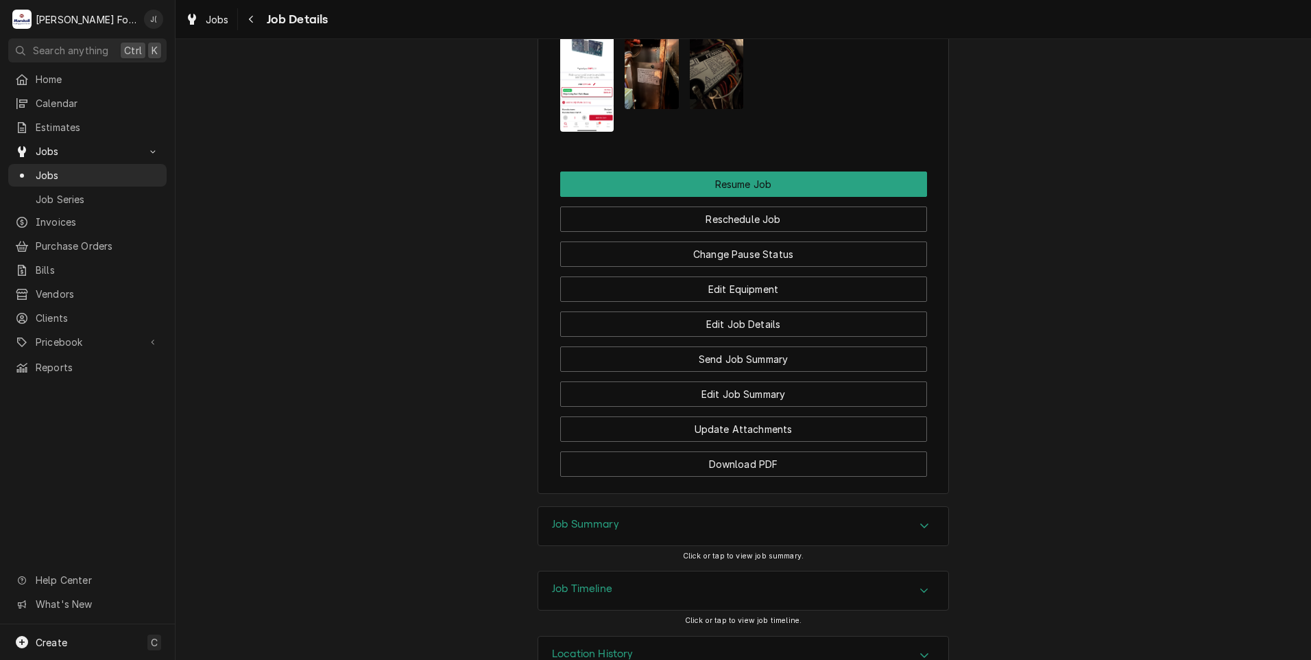
scroll to position [1527, 0]
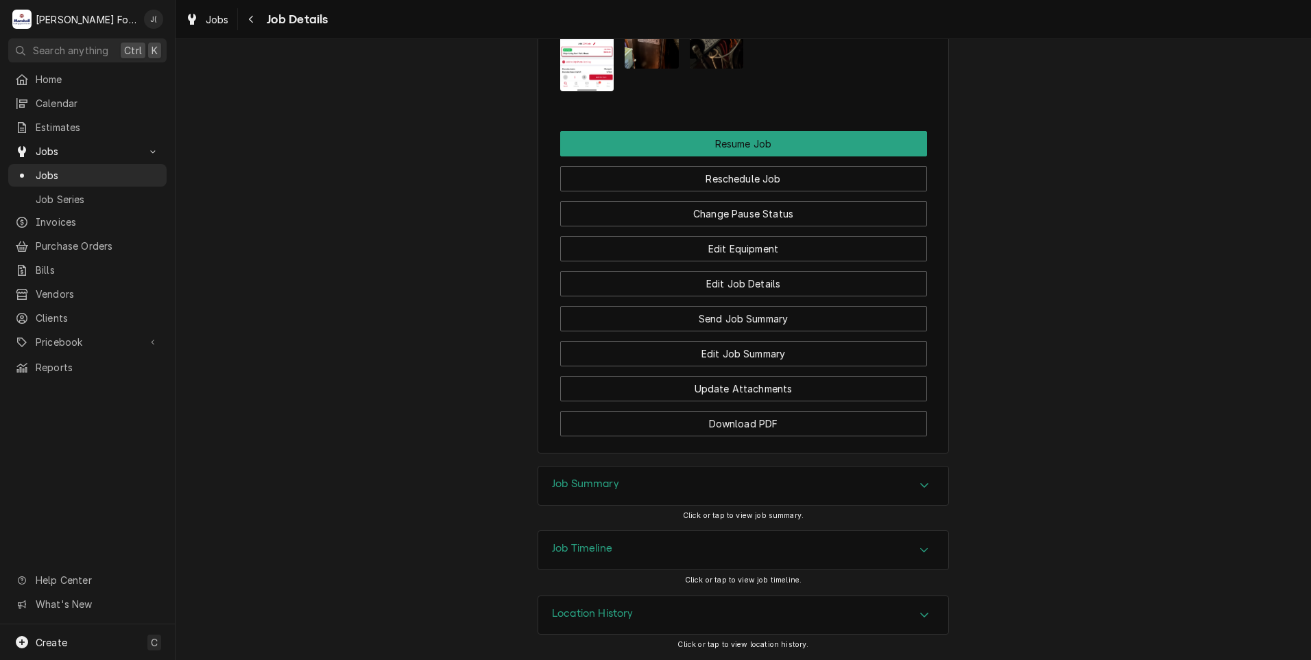
click at [597, 487] on h3 "Job Summary" at bounding box center [585, 483] width 67 height 13
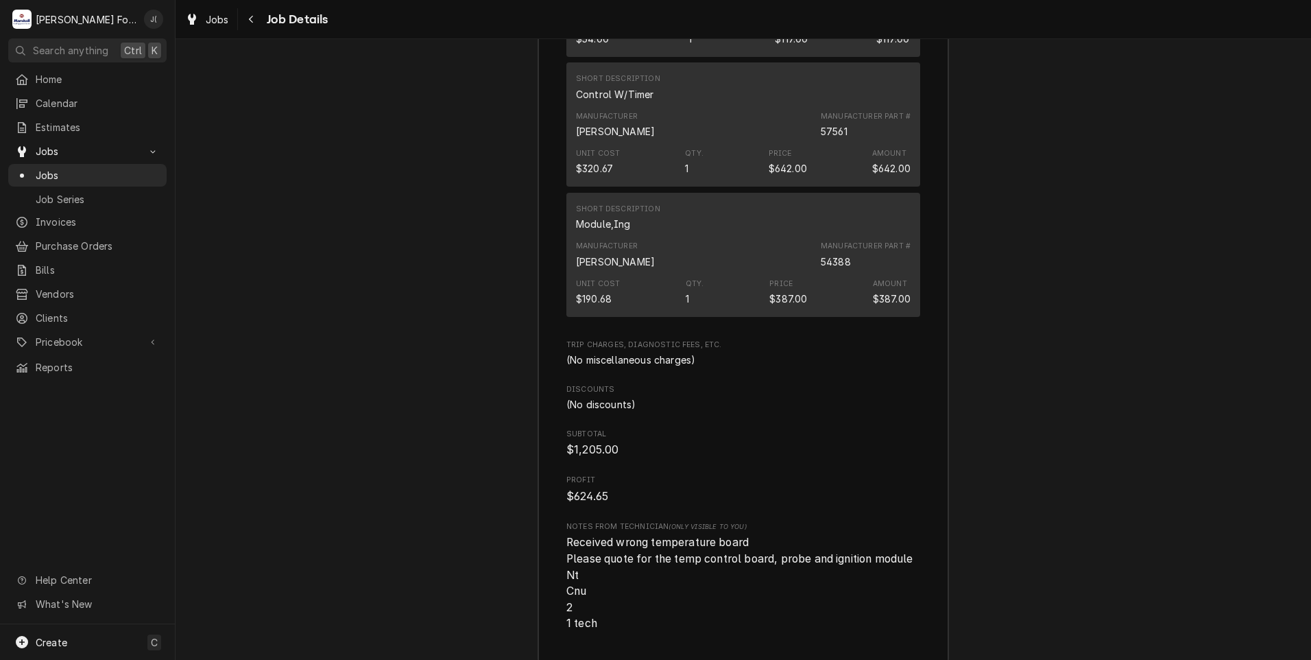
scroll to position [3173, 0]
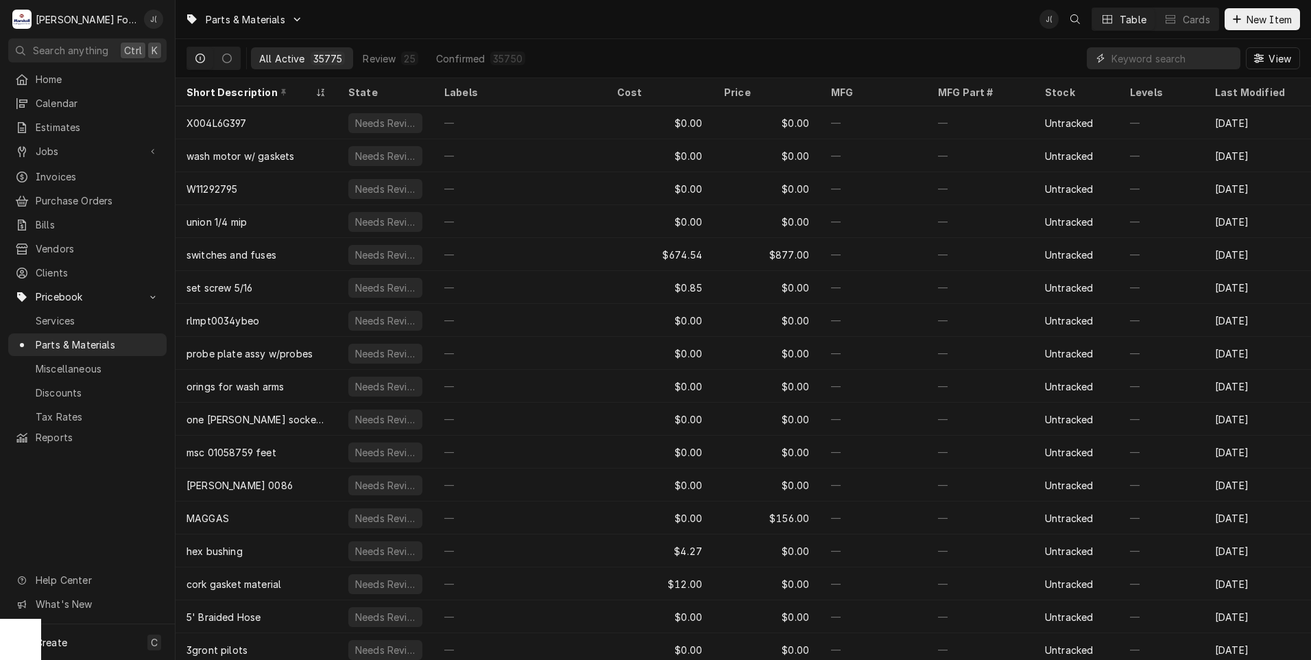
click at [1125, 60] on input "Dynamic Content Wrapper" at bounding box center [1173, 58] width 122 height 22
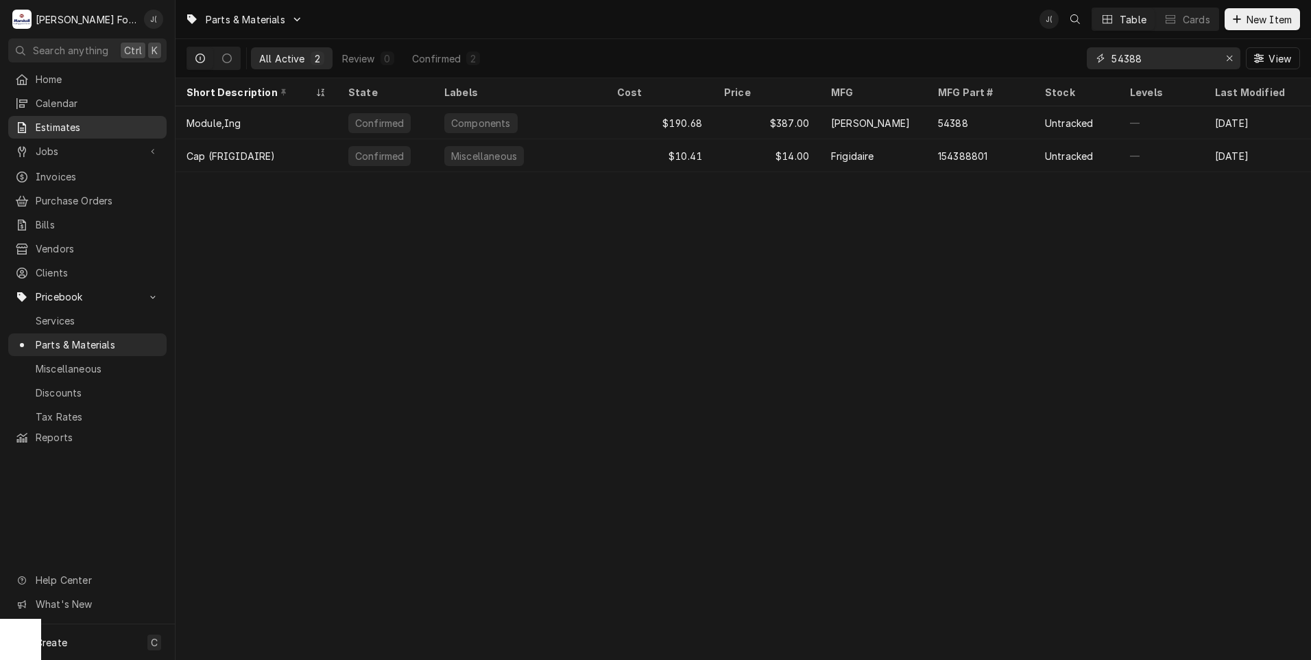
type input "54388"
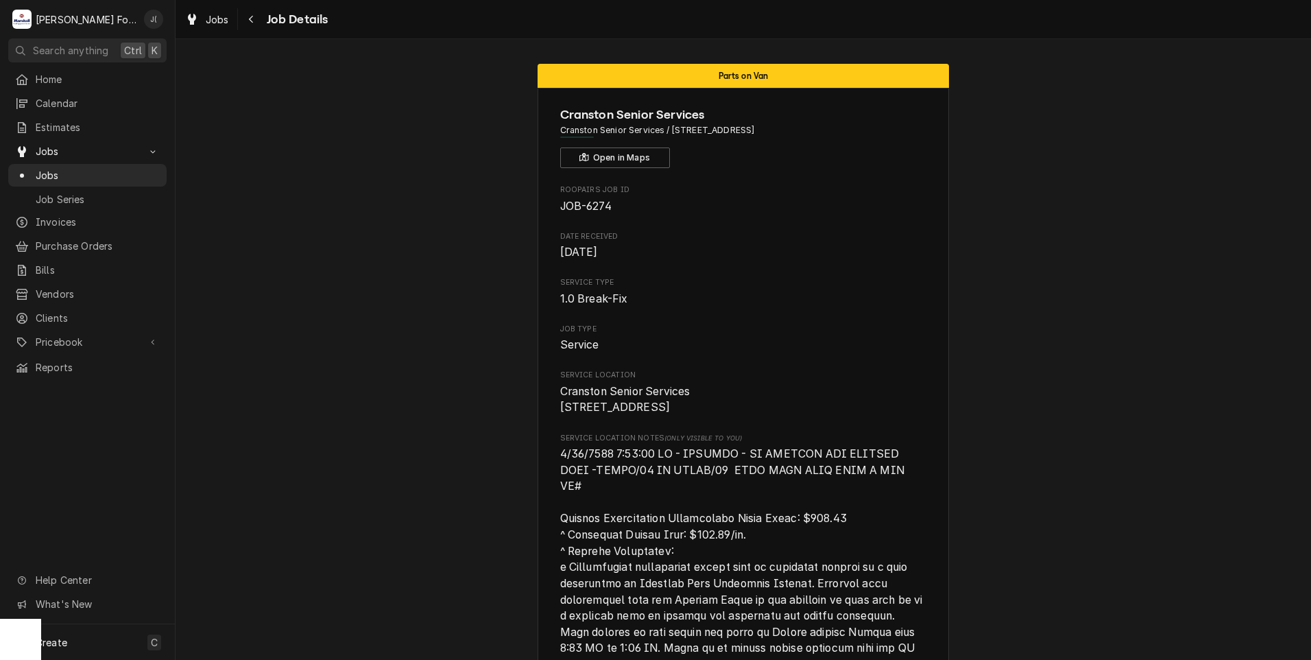
scroll to position [2156, 0]
